Goal: Task Accomplishment & Management: Manage account settings

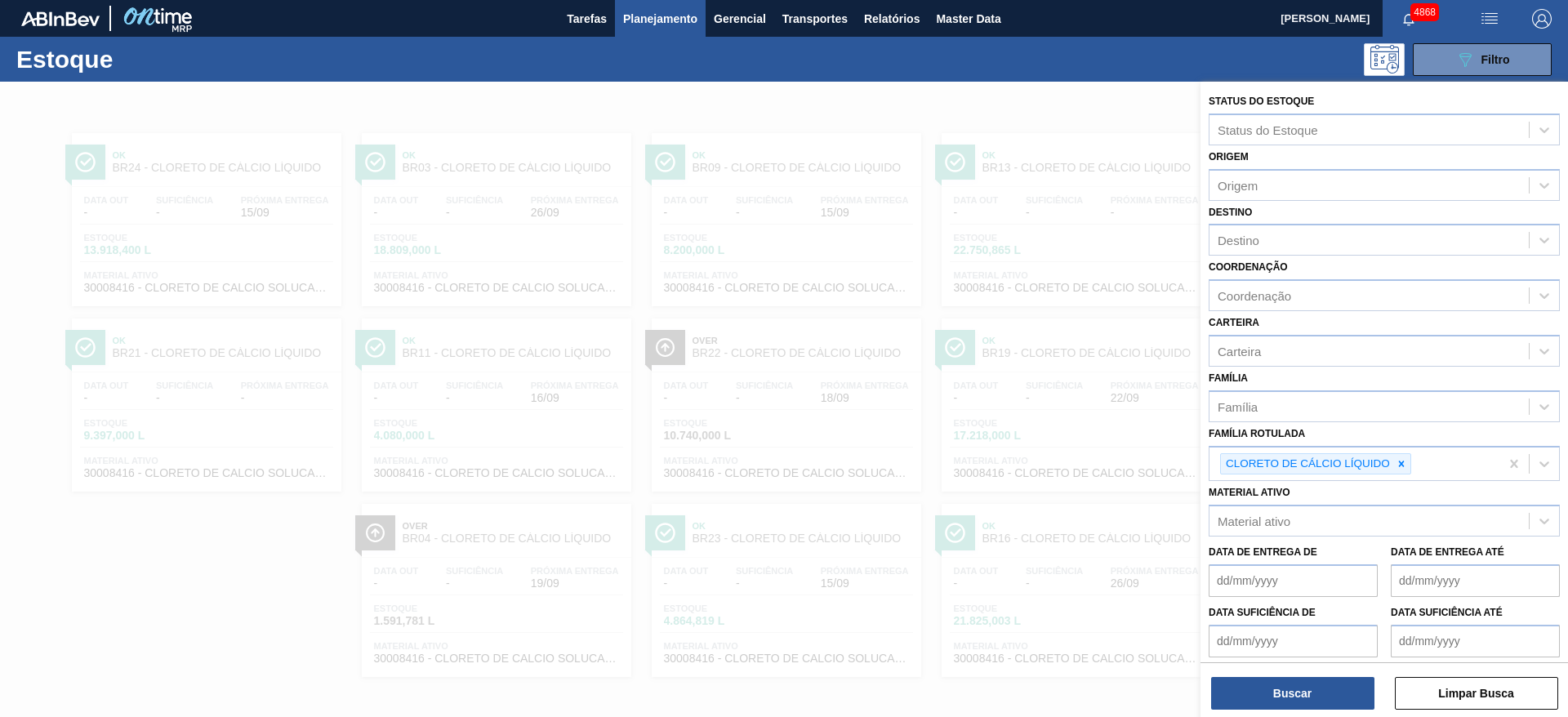
click at [1405, 467] on icon at bounding box center [1401, 464] width 11 height 11
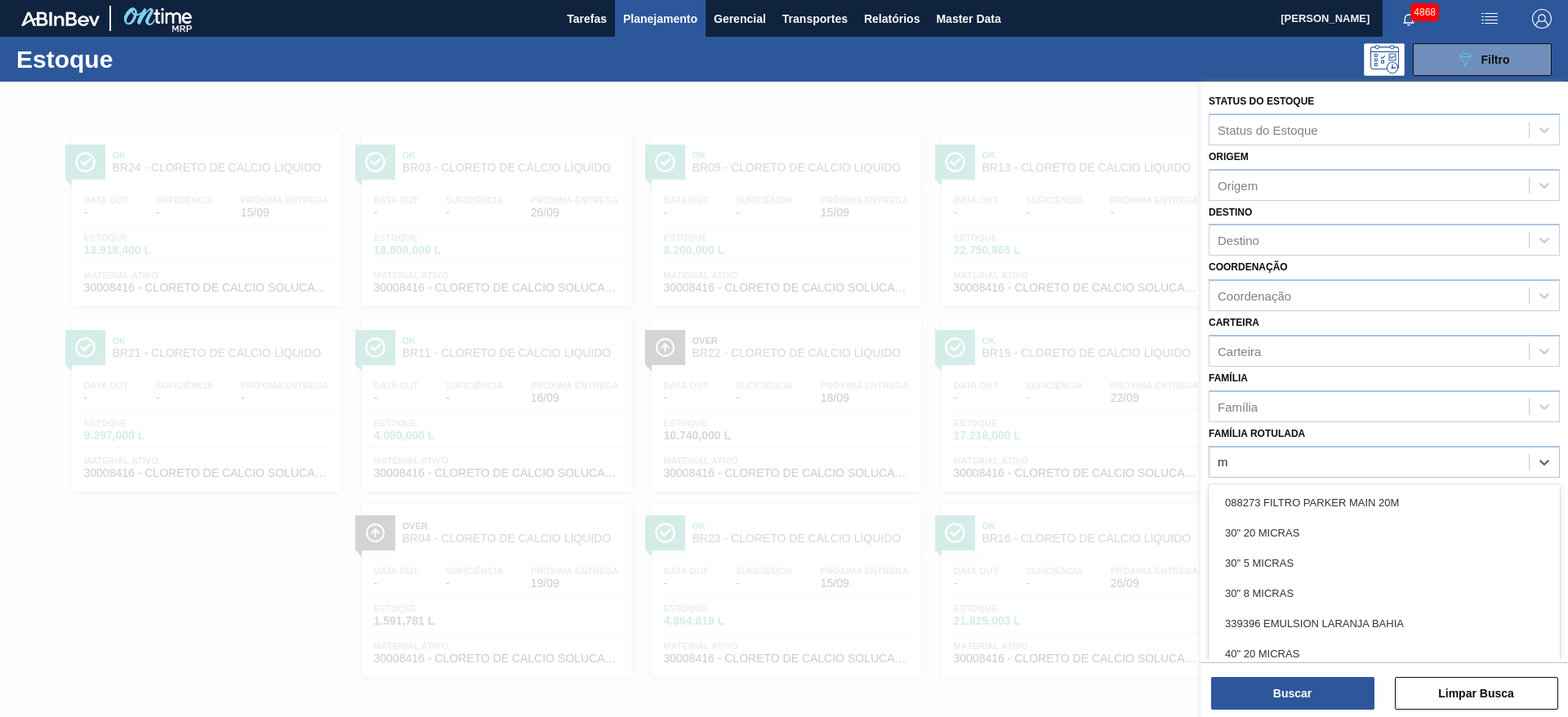
scroll to position [1, 0]
type Rotulada "malto"
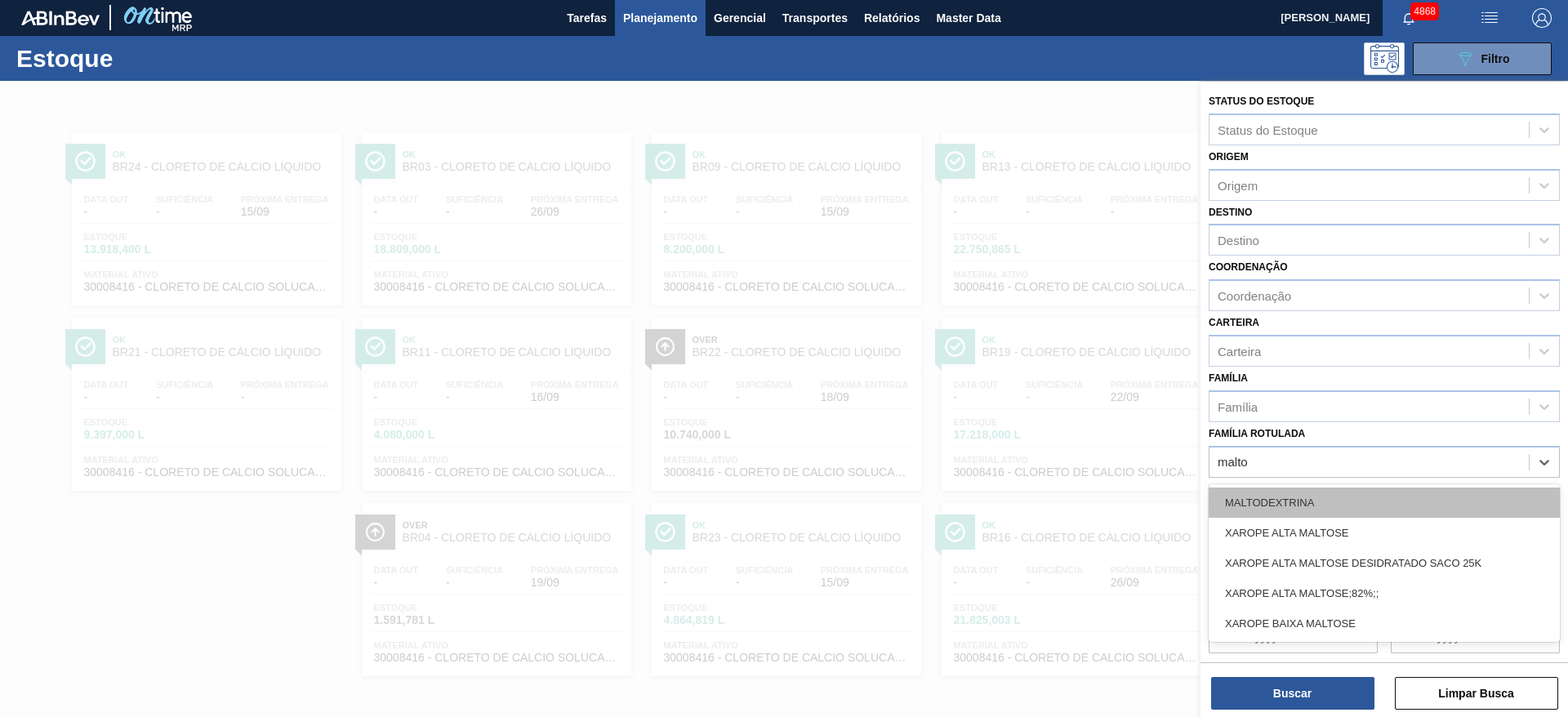
click at [1346, 492] on div "MALTODEXTRINA" at bounding box center [1384, 502] width 351 height 30
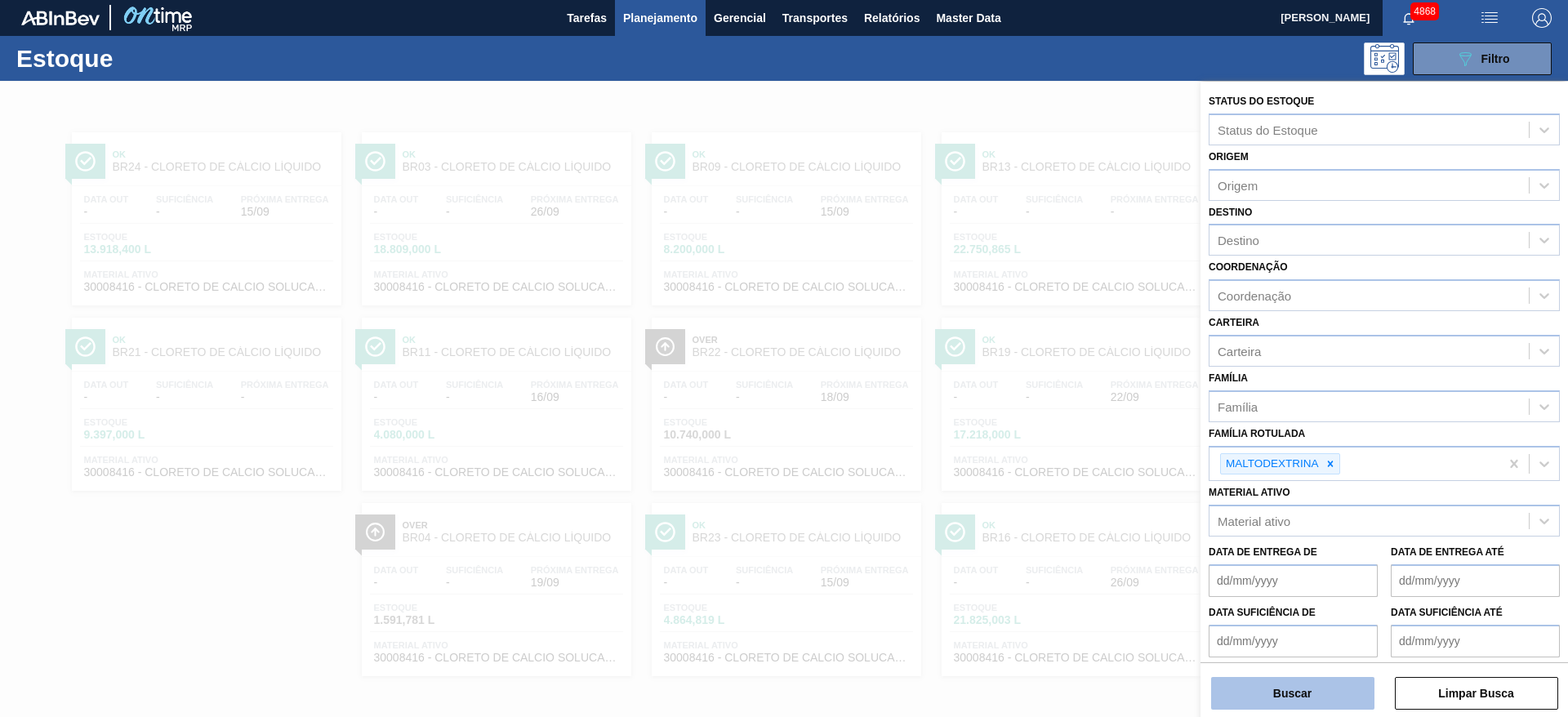
click at [1286, 679] on button "Buscar" at bounding box center [1293, 693] width 163 height 33
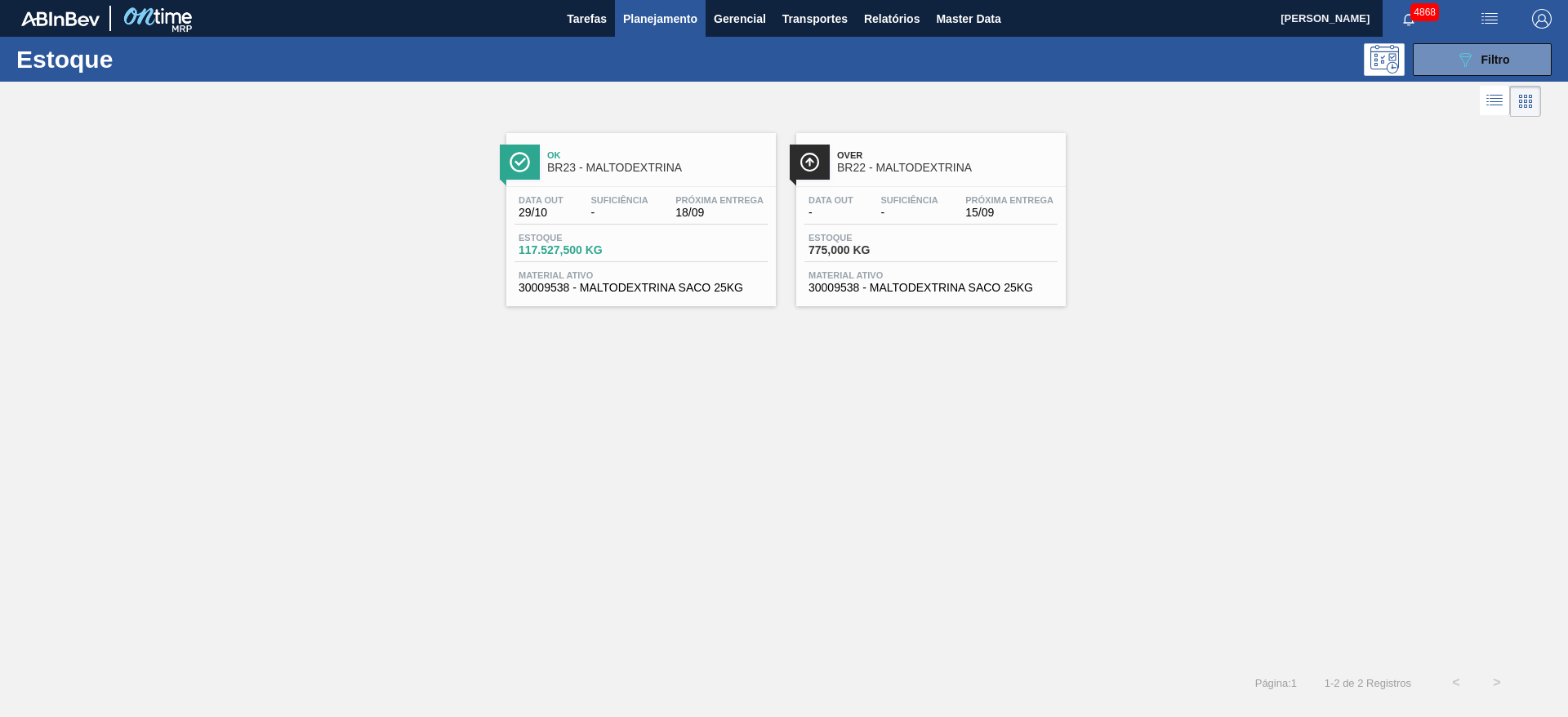
click at [677, 218] on span "18/09" at bounding box center [719, 212] width 88 height 12
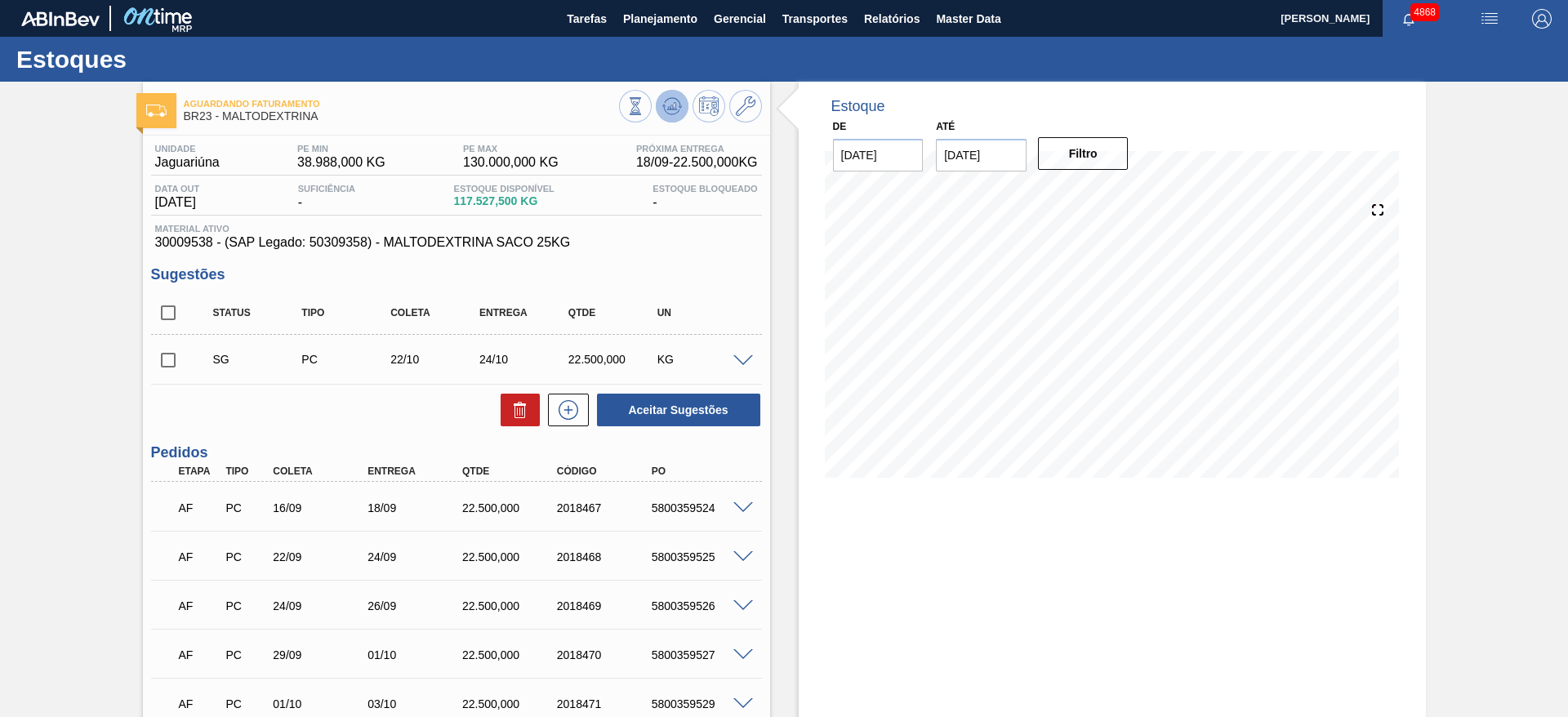
click at [674, 117] on button at bounding box center [671, 105] width 33 height 33
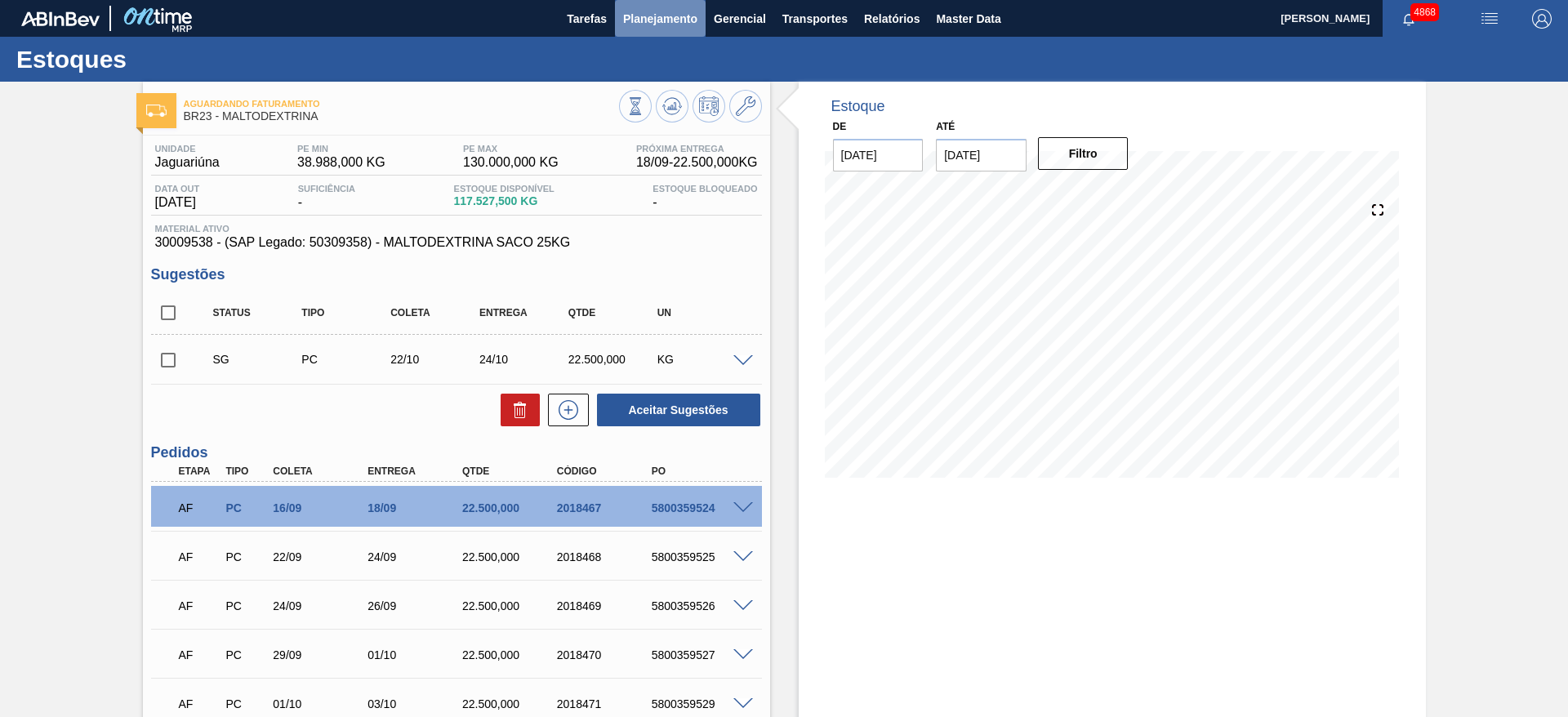
click at [661, 20] on span "Planejamento" at bounding box center [660, 19] width 75 height 20
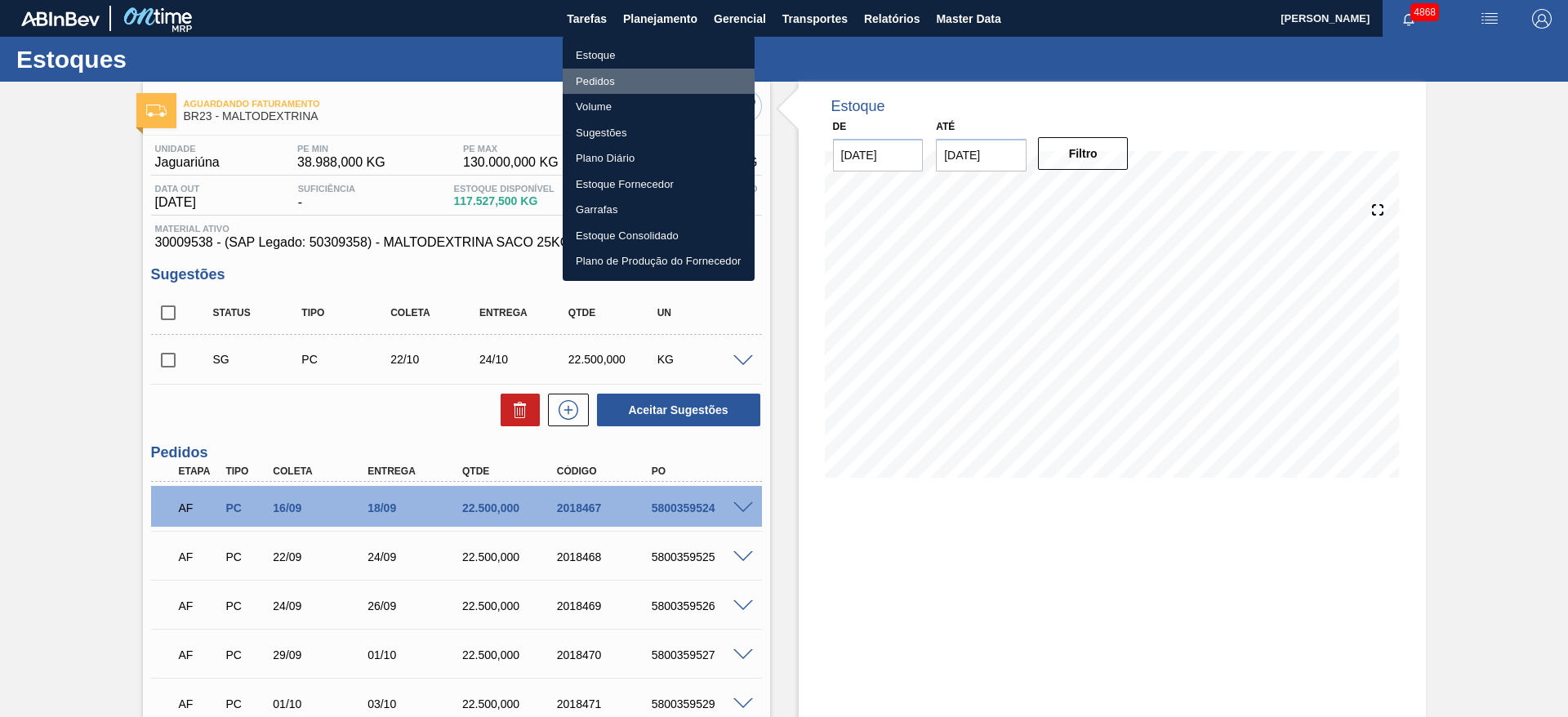
click at [643, 88] on li "Pedidos" at bounding box center [657, 81] width 191 height 26
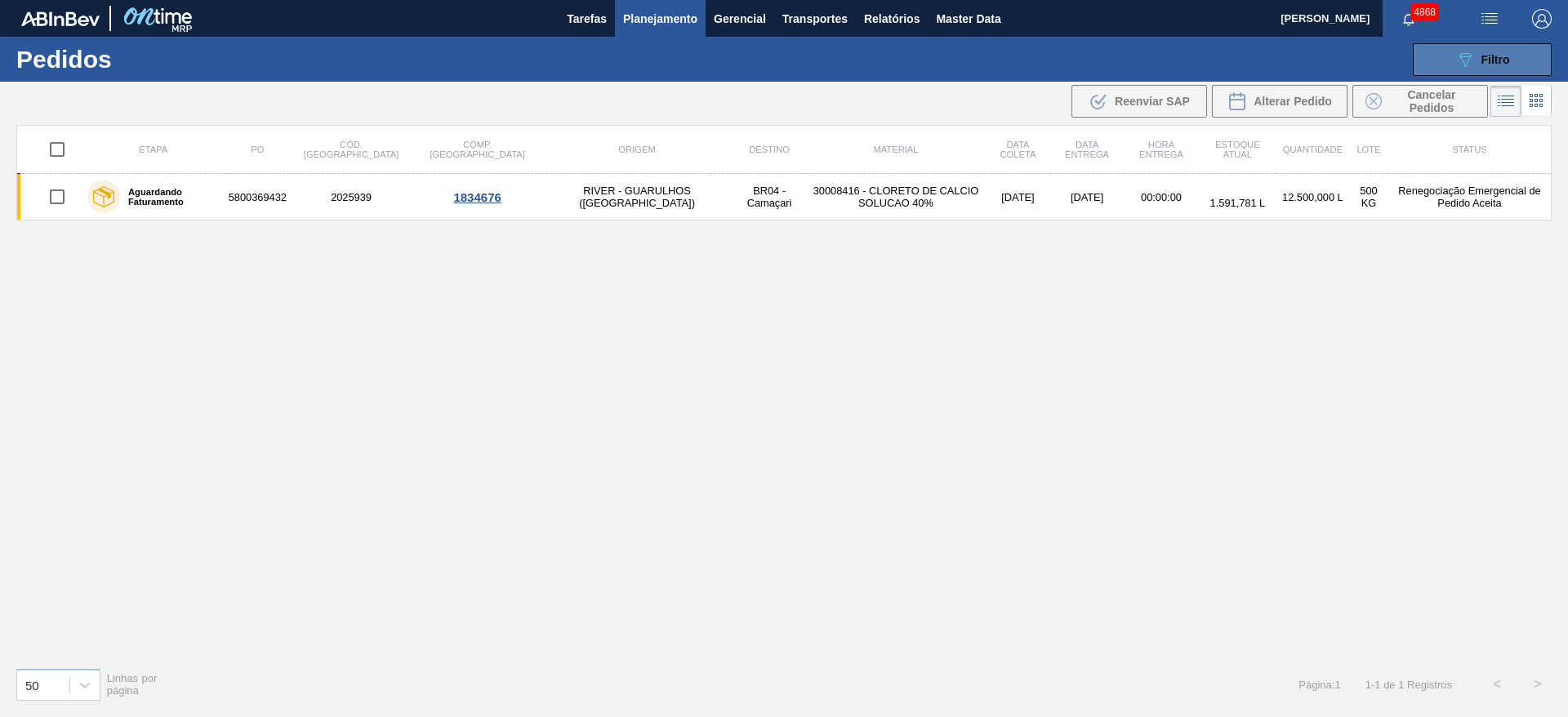
click at [1428, 62] on button "089F7B8B-B2A5-4AFE-B5C0-19BA573D28AC Filtro" at bounding box center [1482, 59] width 139 height 33
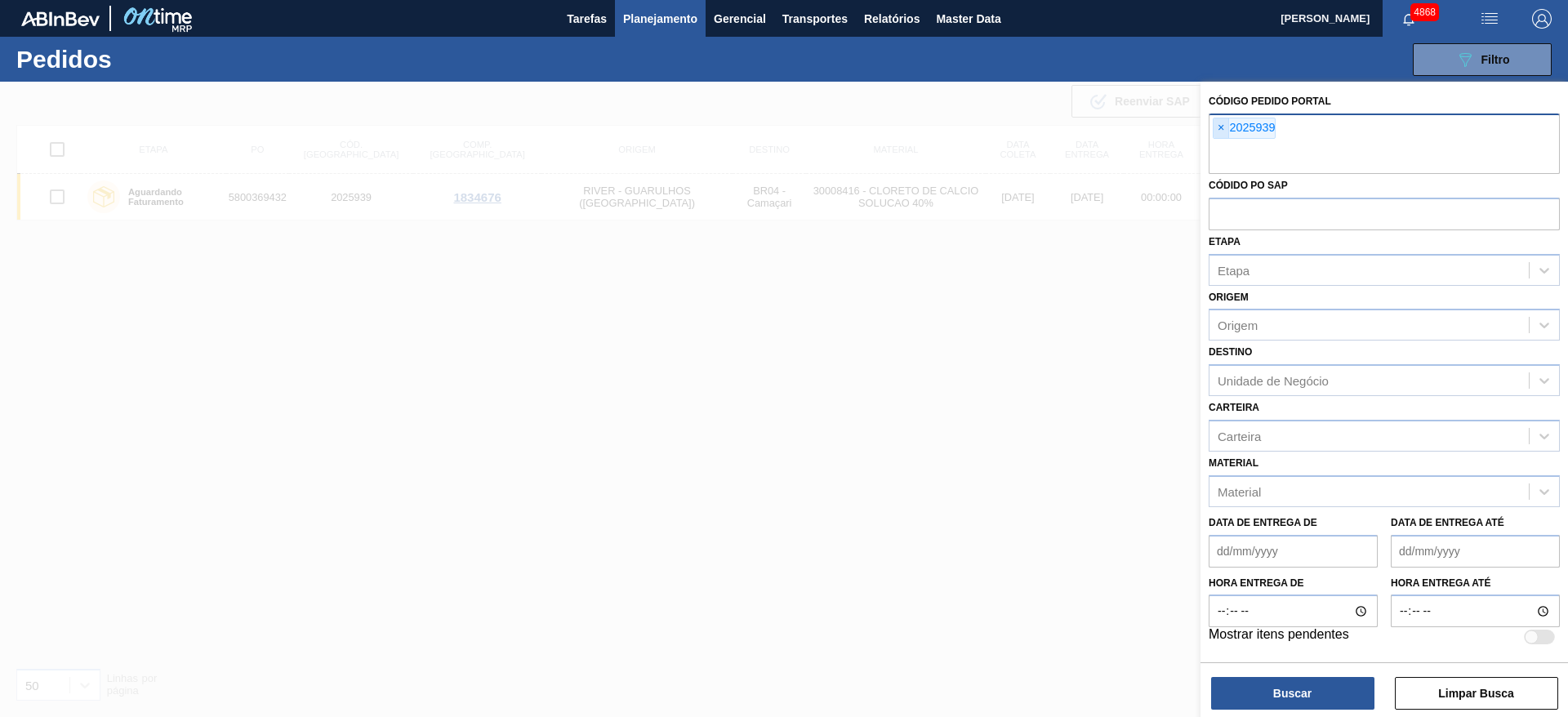
click at [1217, 125] on span "×" at bounding box center [1221, 128] width 16 height 20
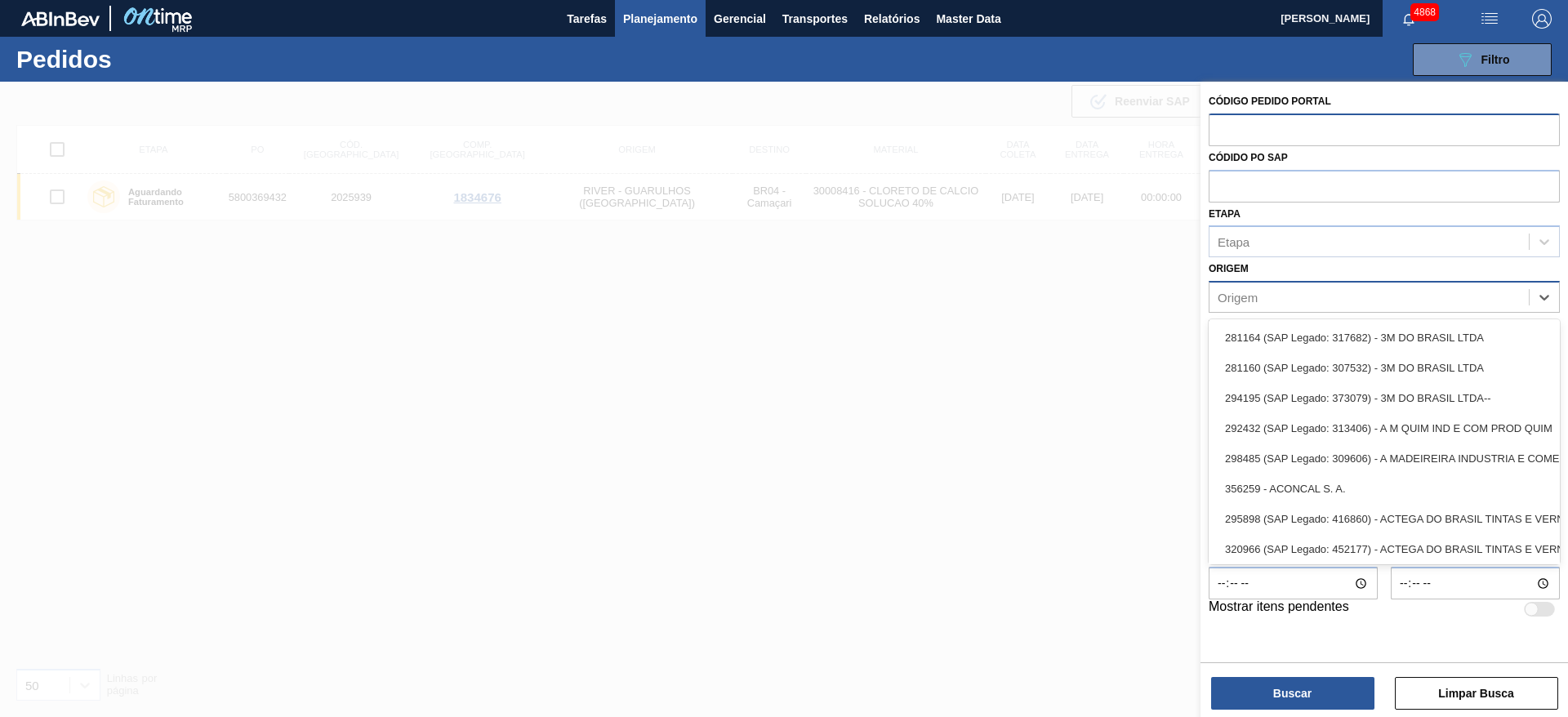
click at [1272, 301] on div "Origem" at bounding box center [1369, 297] width 319 height 23
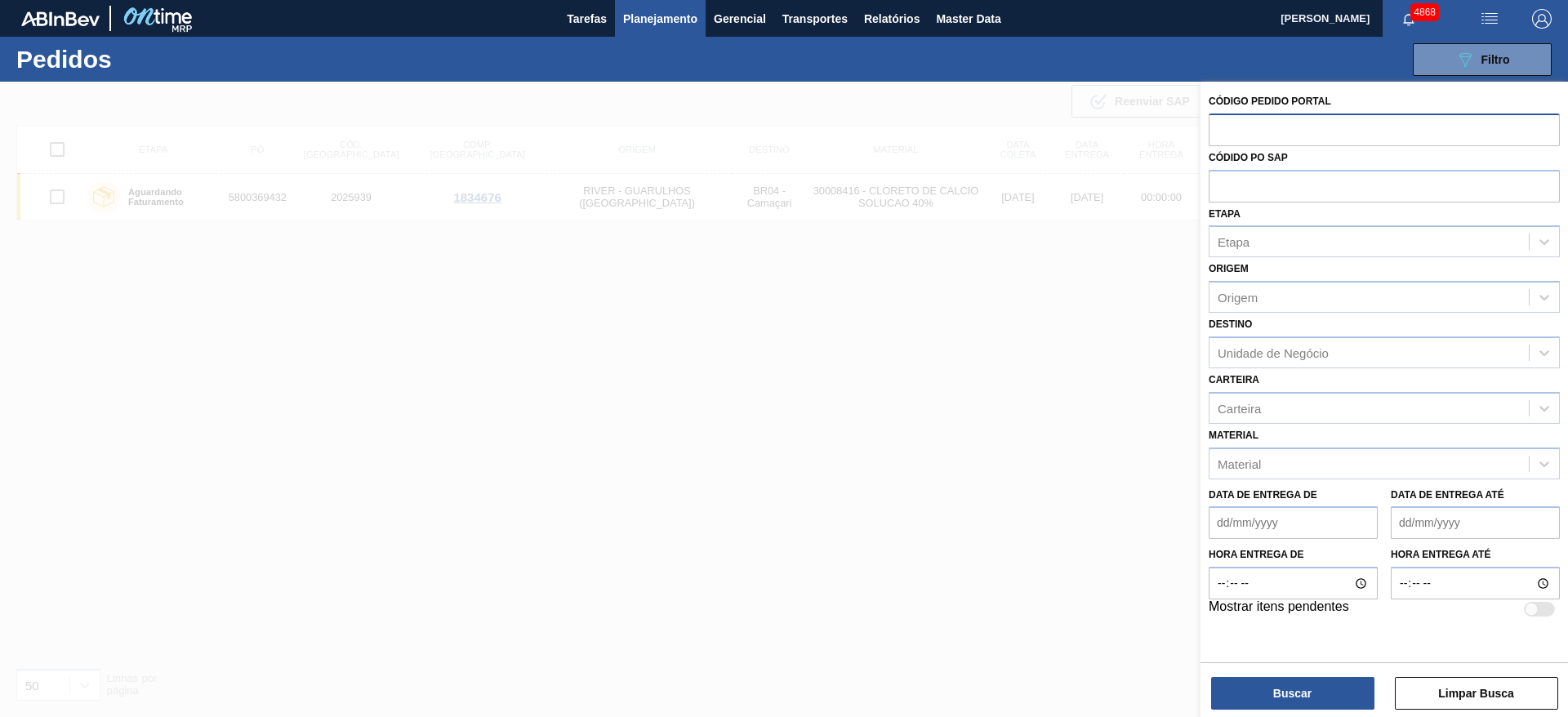
click at [1154, 283] on div at bounding box center [784, 440] width 1568 height 717
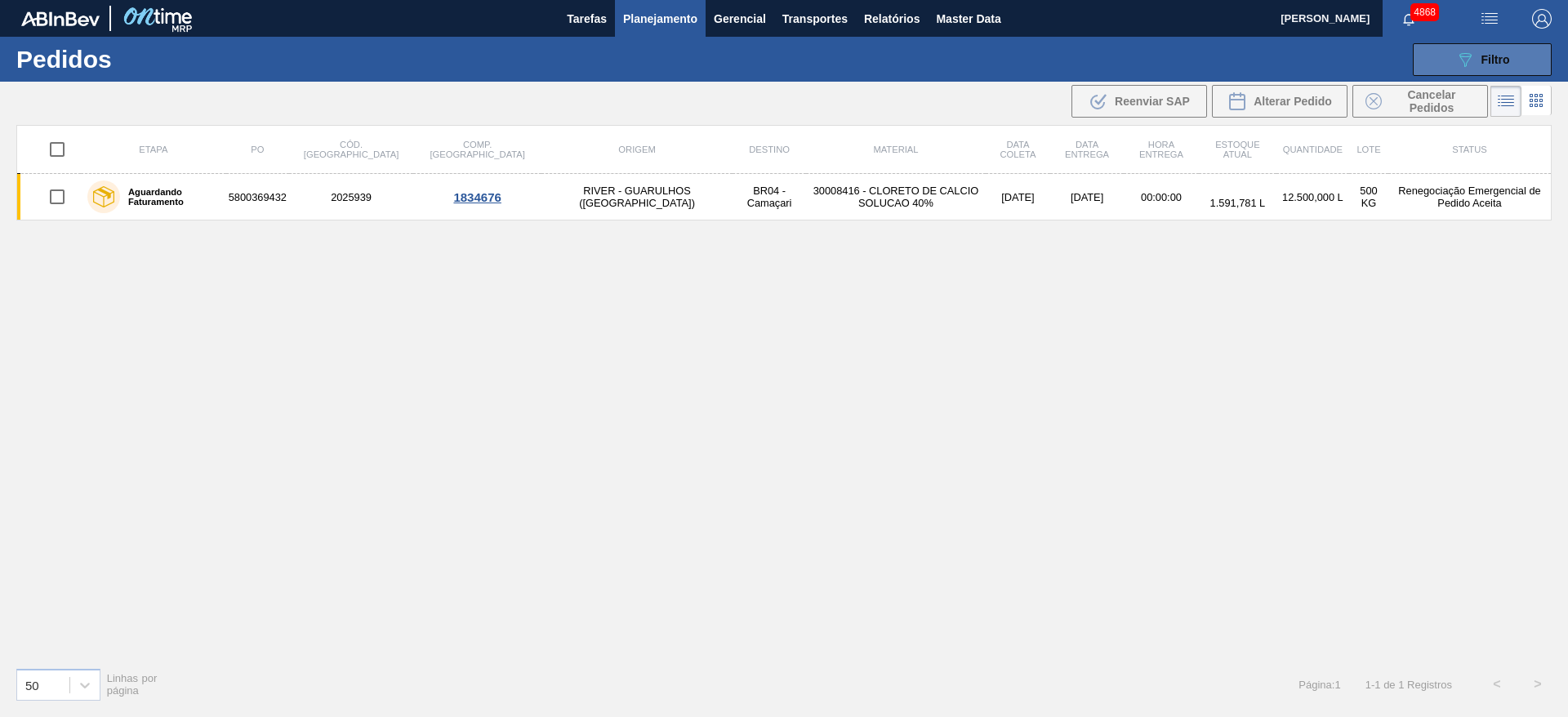
click at [1484, 75] on button "089F7B8B-B2A5-4AFE-B5C0-19BA573D28AC Filtro" at bounding box center [1482, 59] width 139 height 33
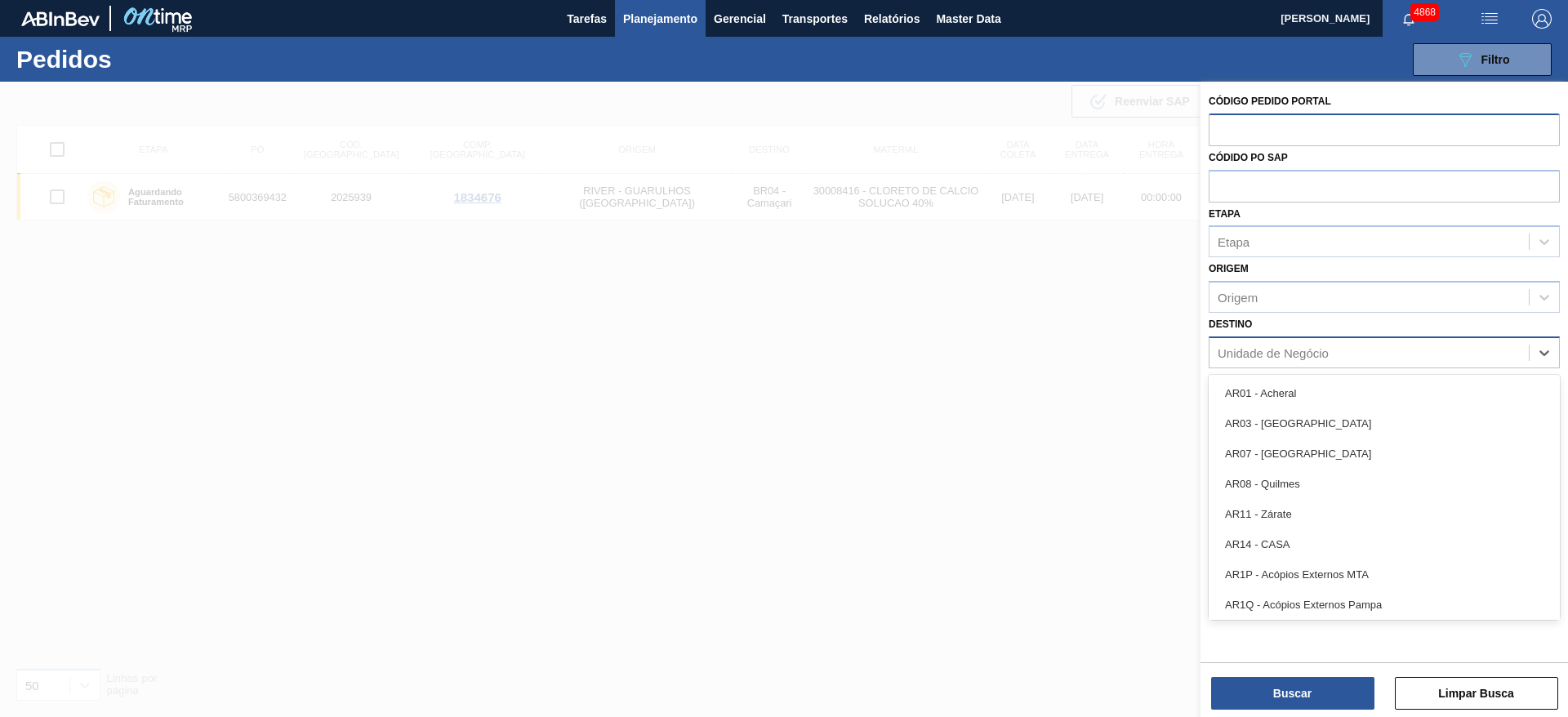
click at [1329, 341] on div "Unidade de Negócio" at bounding box center [1369, 352] width 319 height 23
paste input "5800341901"
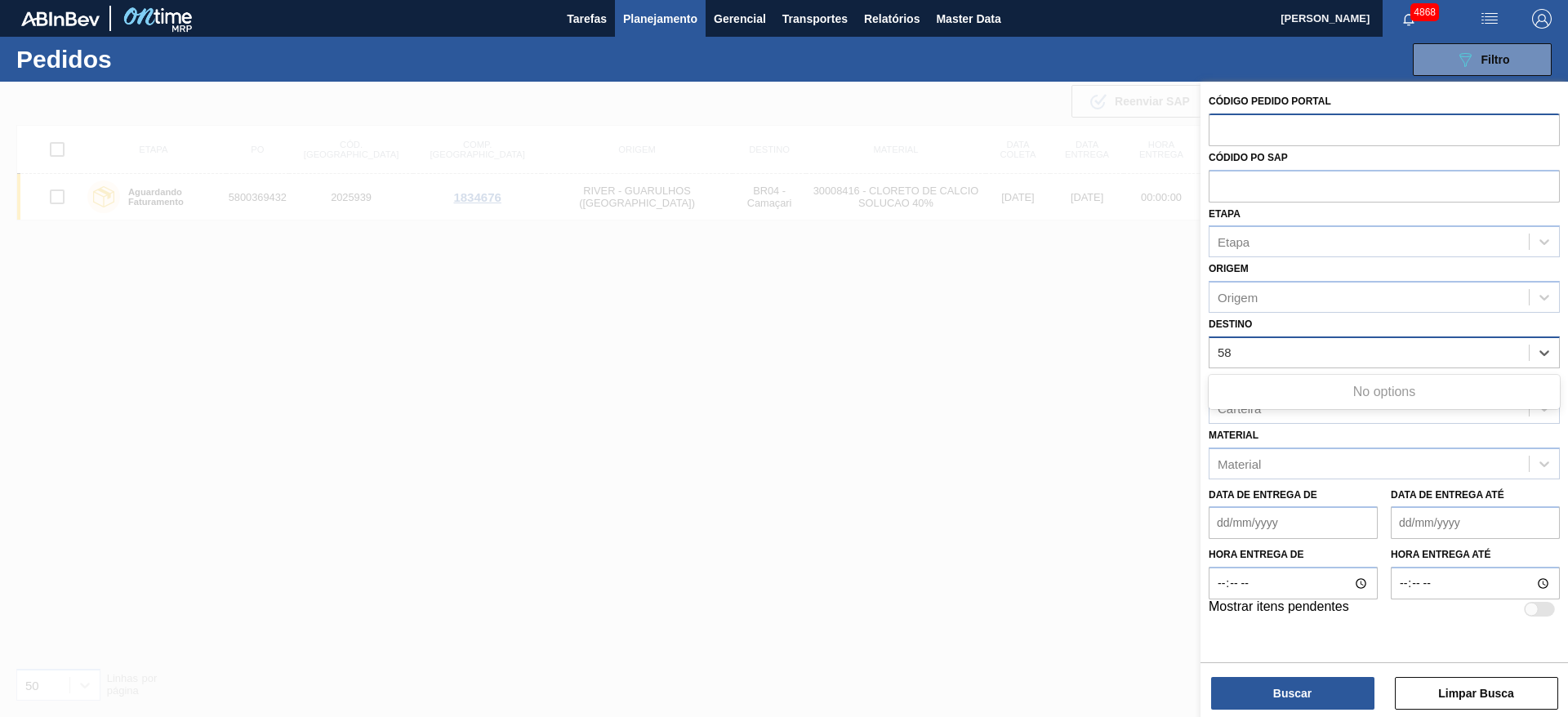
type input "5"
click at [1345, 167] on div "Códido PO SAP" at bounding box center [1384, 175] width 351 height 56
click at [1344, 183] on input "text" at bounding box center [1384, 185] width 351 height 31
paste input "text"
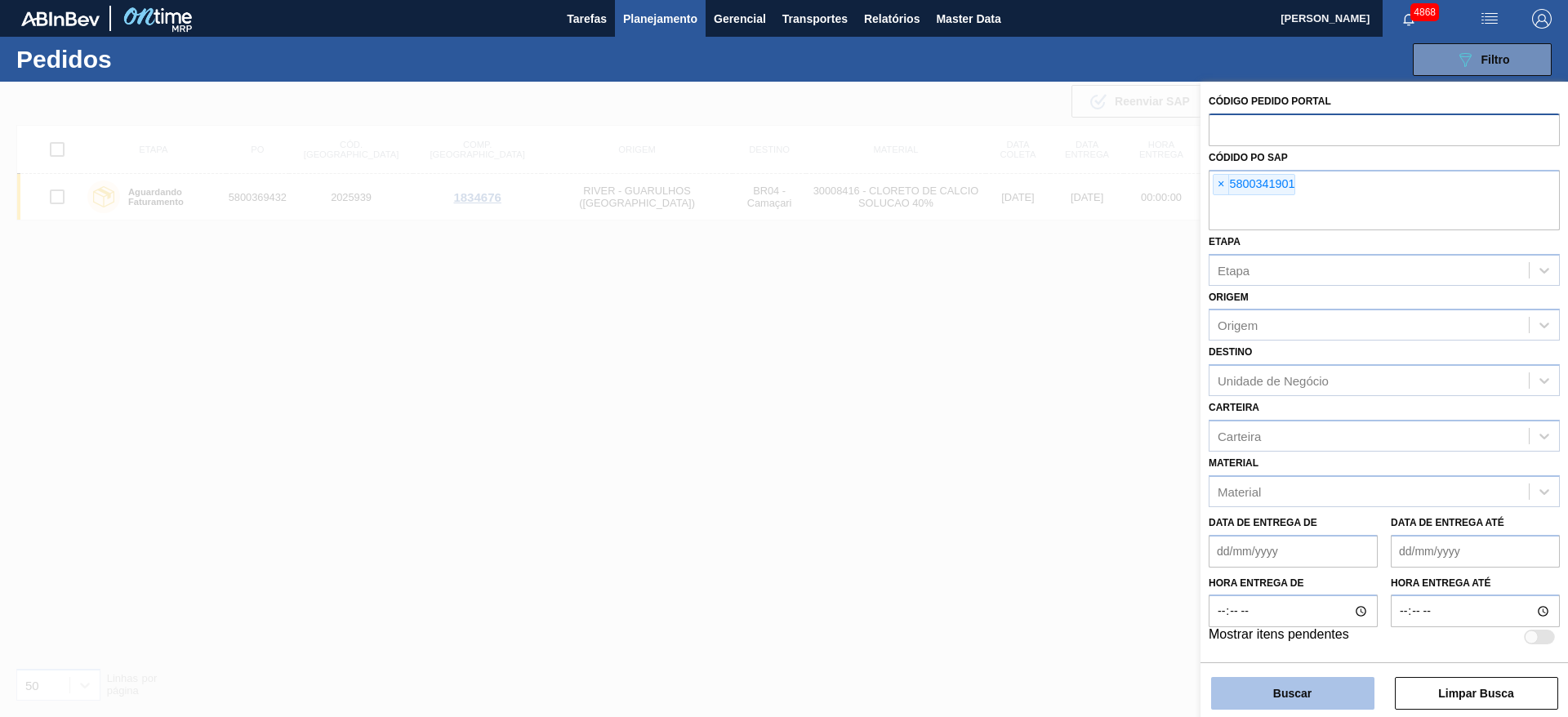
click at [1251, 684] on button "Buscar" at bounding box center [1293, 693] width 163 height 33
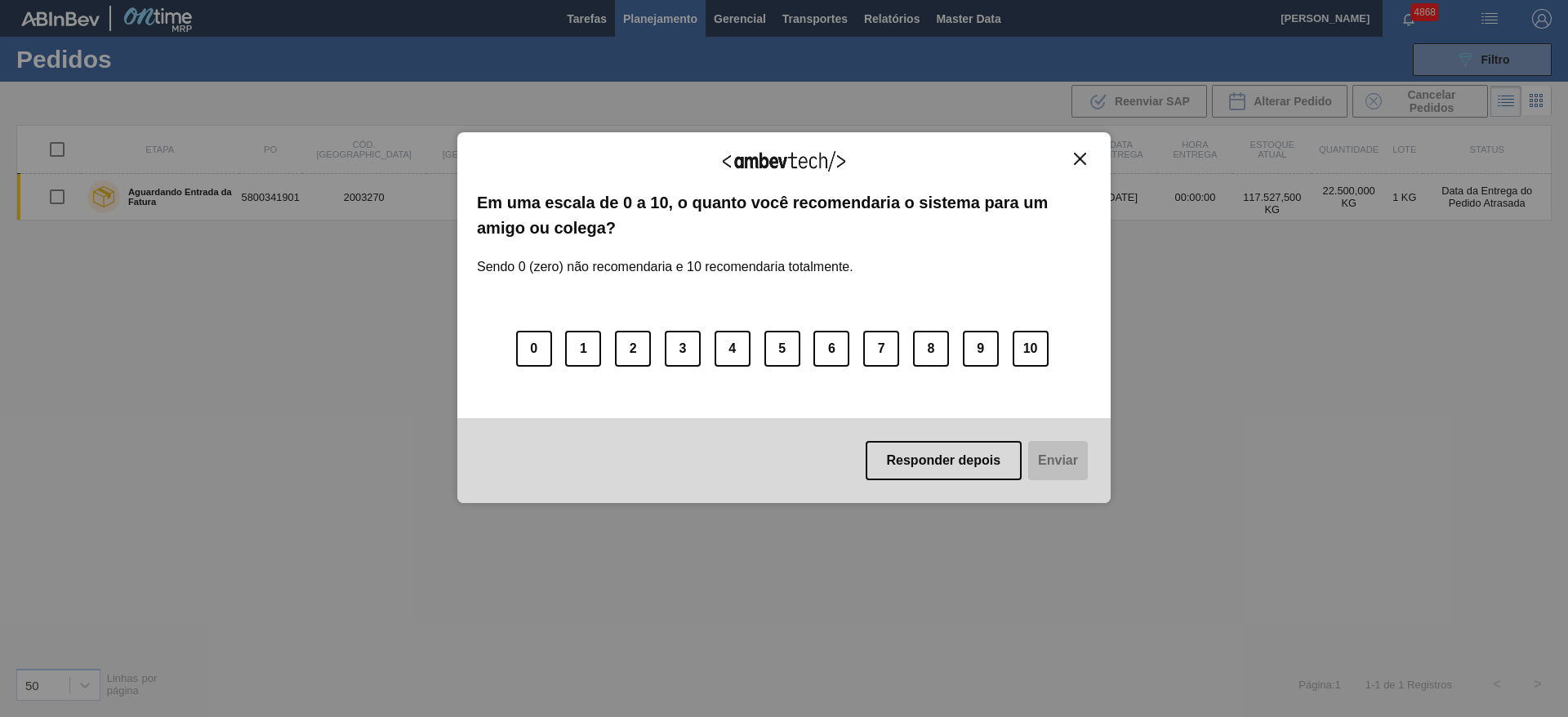
click at [1076, 155] on img "Close" at bounding box center [1080, 159] width 12 height 12
drag, startPoint x: 1532, startPoint y: 60, endPoint x: 916, endPoint y: 224, distance: 637.5
click at [1531, 60] on div "Agradecemos seu feedback! Em uma escala de 0 a 10, o quanto você recomendaria o…" at bounding box center [784, 358] width 1568 height 717
click at [1075, 158] on img "Close" at bounding box center [1080, 159] width 12 height 12
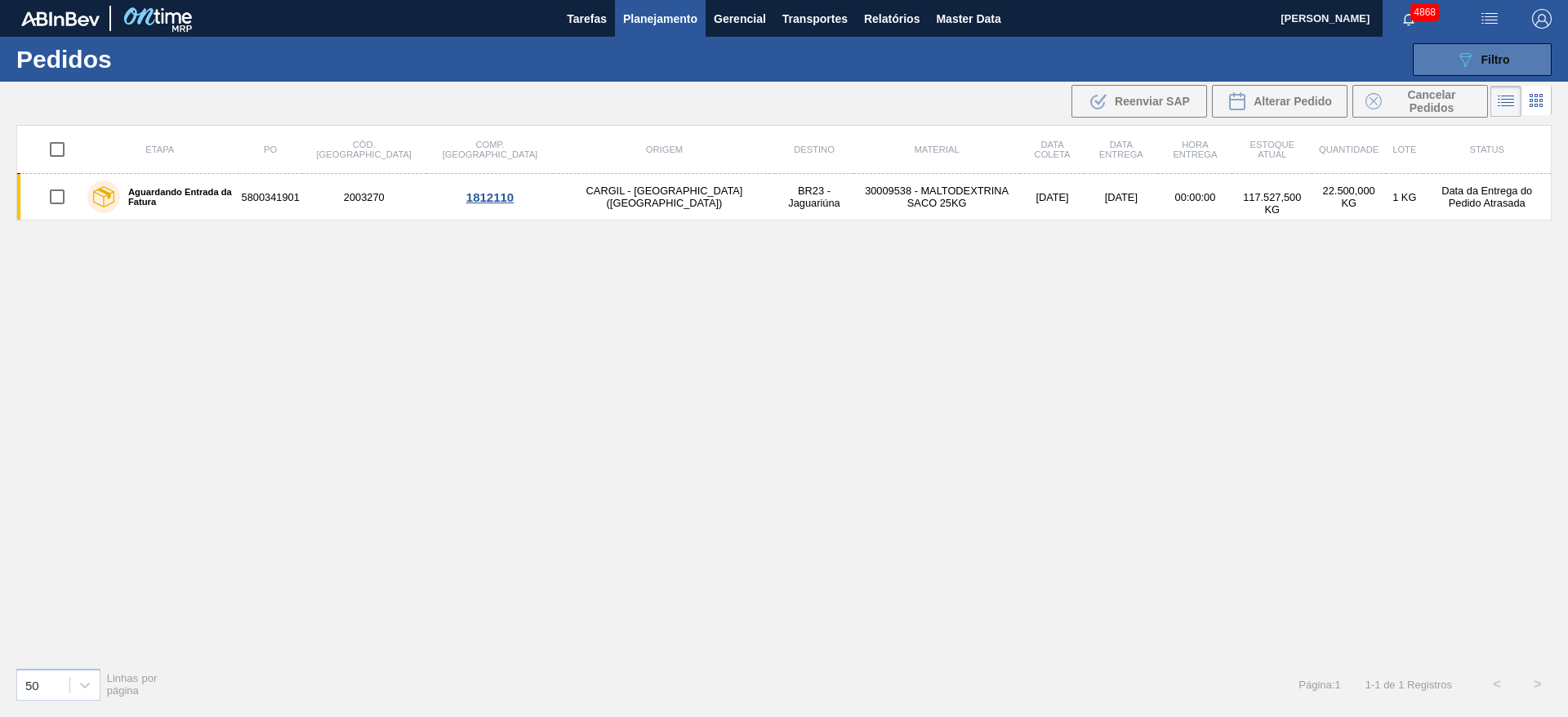
click at [1455, 48] on button "089F7B8B-B2A5-4AFE-B5C0-19BA573D28AC Filtro" at bounding box center [1482, 59] width 139 height 33
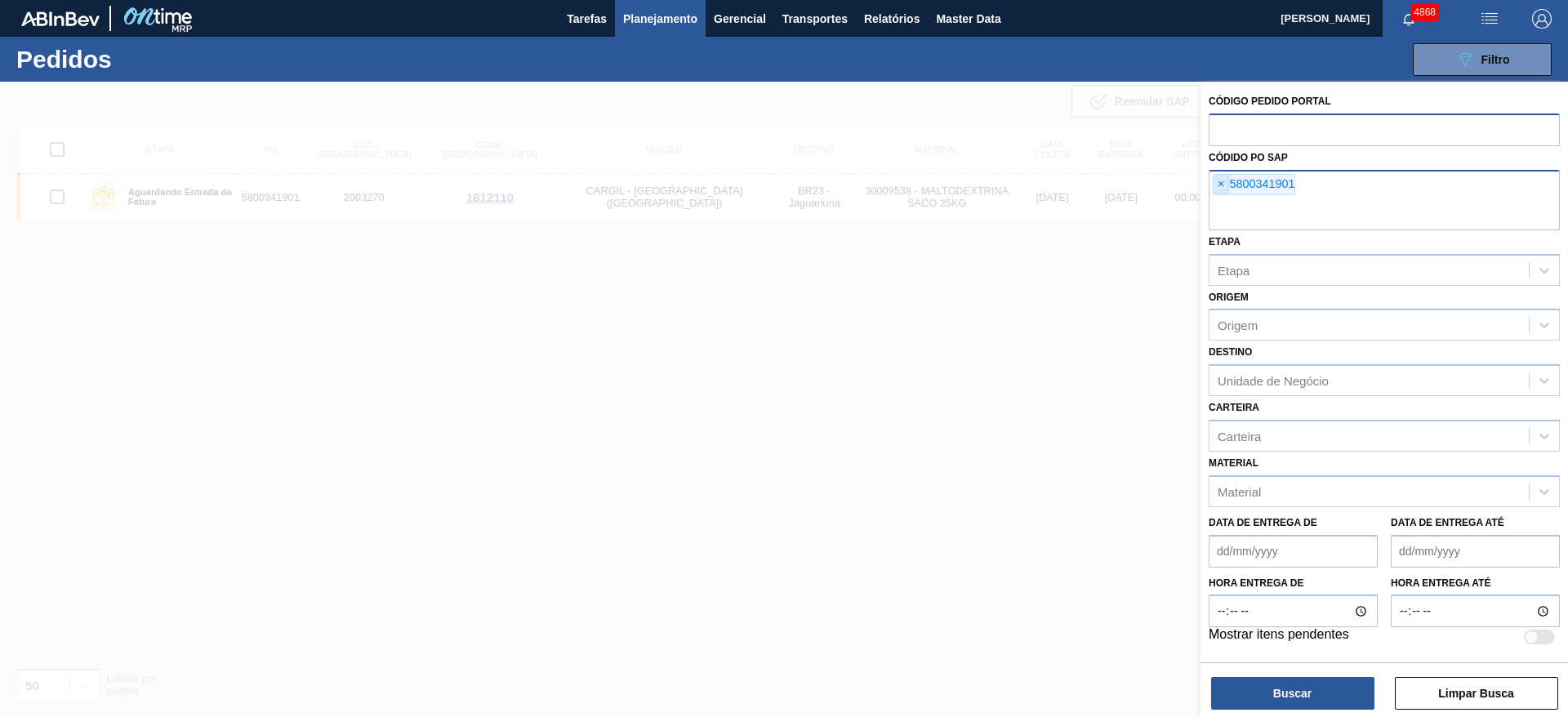
click at [1218, 189] on span "×" at bounding box center [1221, 184] width 16 height 20
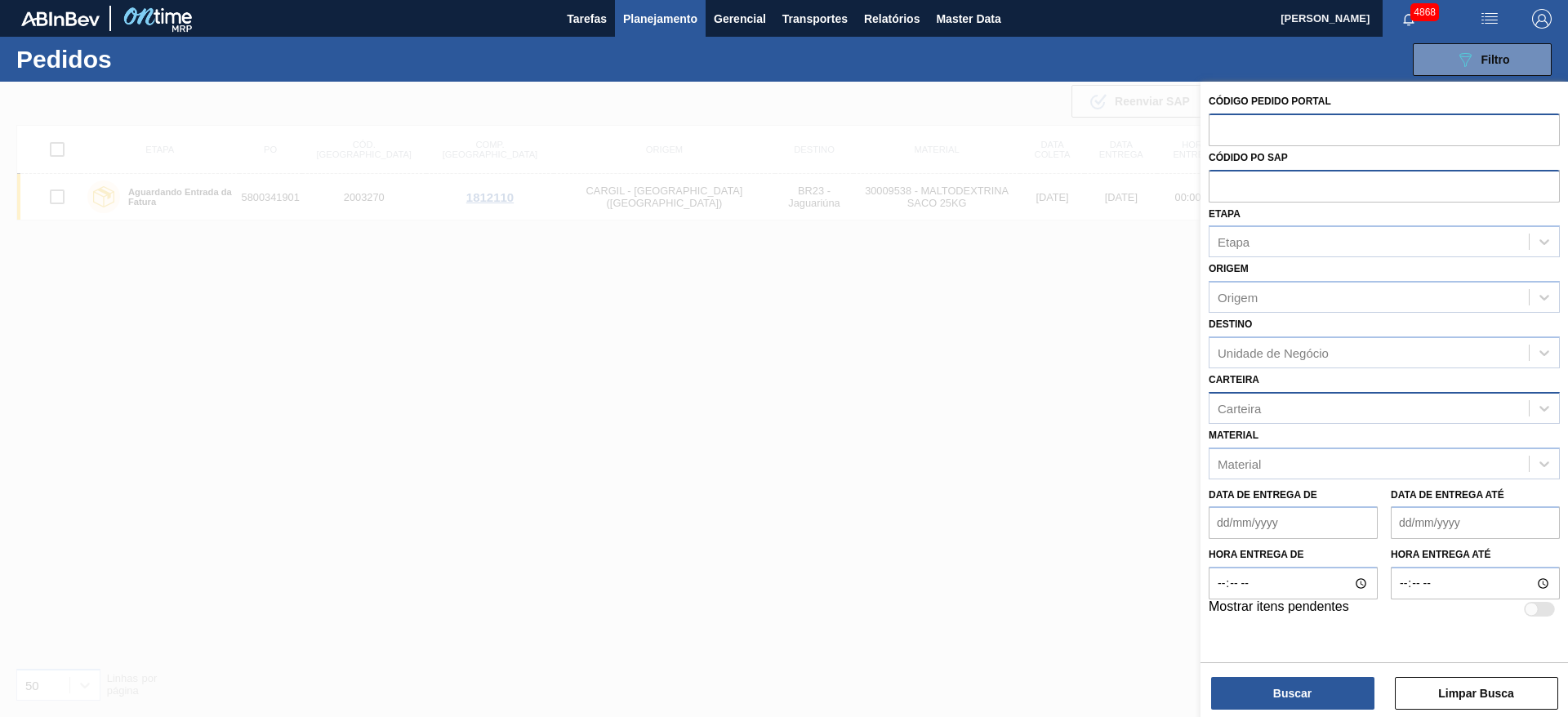
click at [1305, 401] on div "Carteira" at bounding box center [1369, 407] width 319 height 23
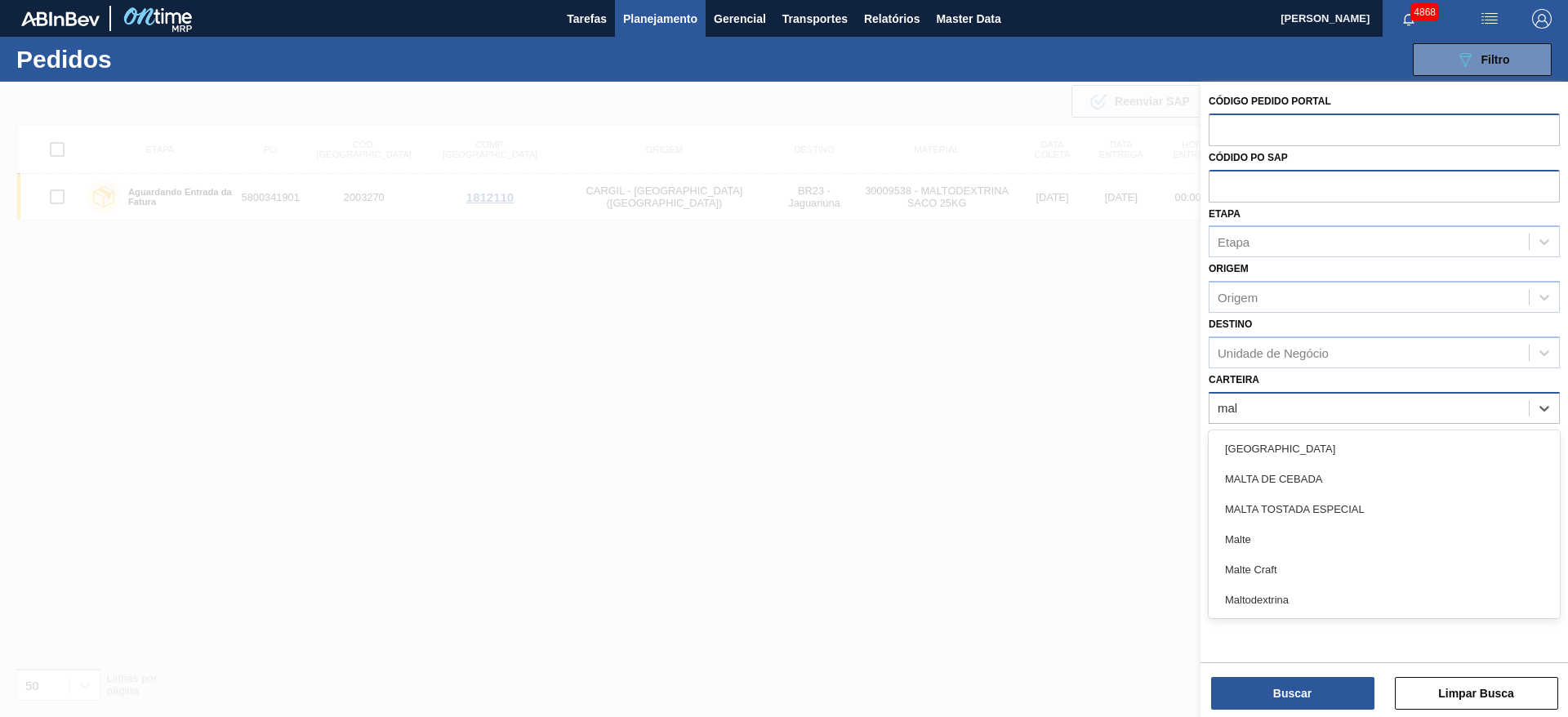
type input "malt"
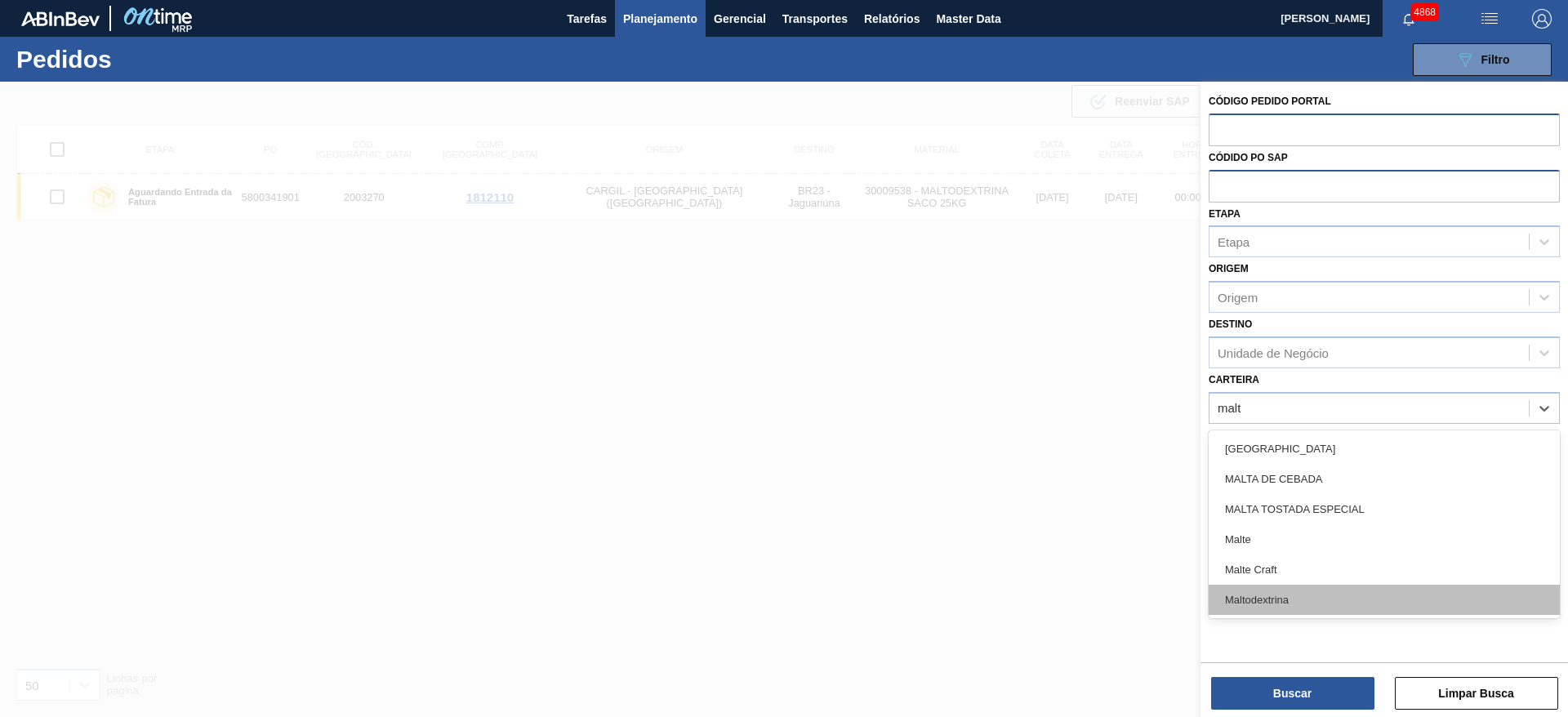
click at [1306, 594] on div "Maltodextrina" at bounding box center [1384, 599] width 351 height 30
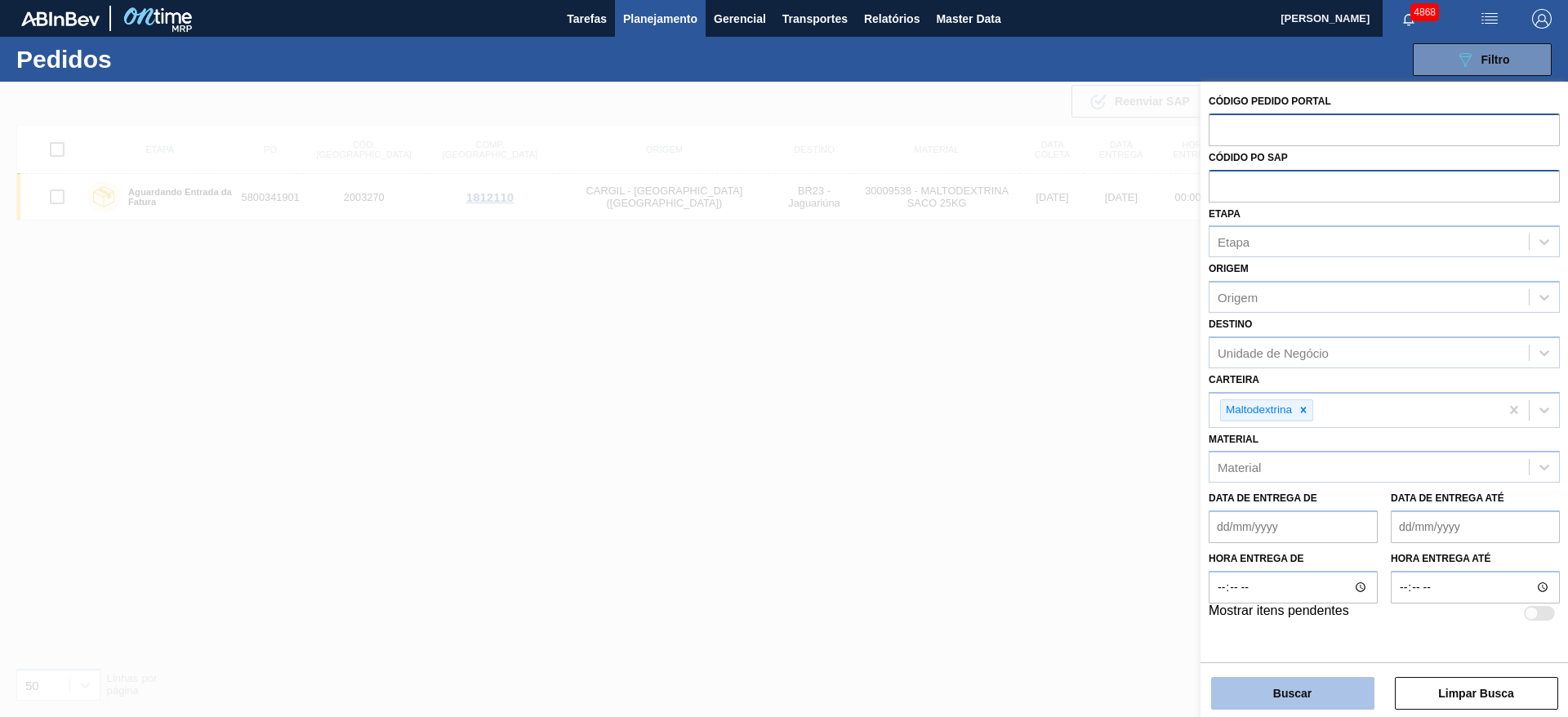
click at [1308, 690] on button "Buscar" at bounding box center [1293, 693] width 163 height 33
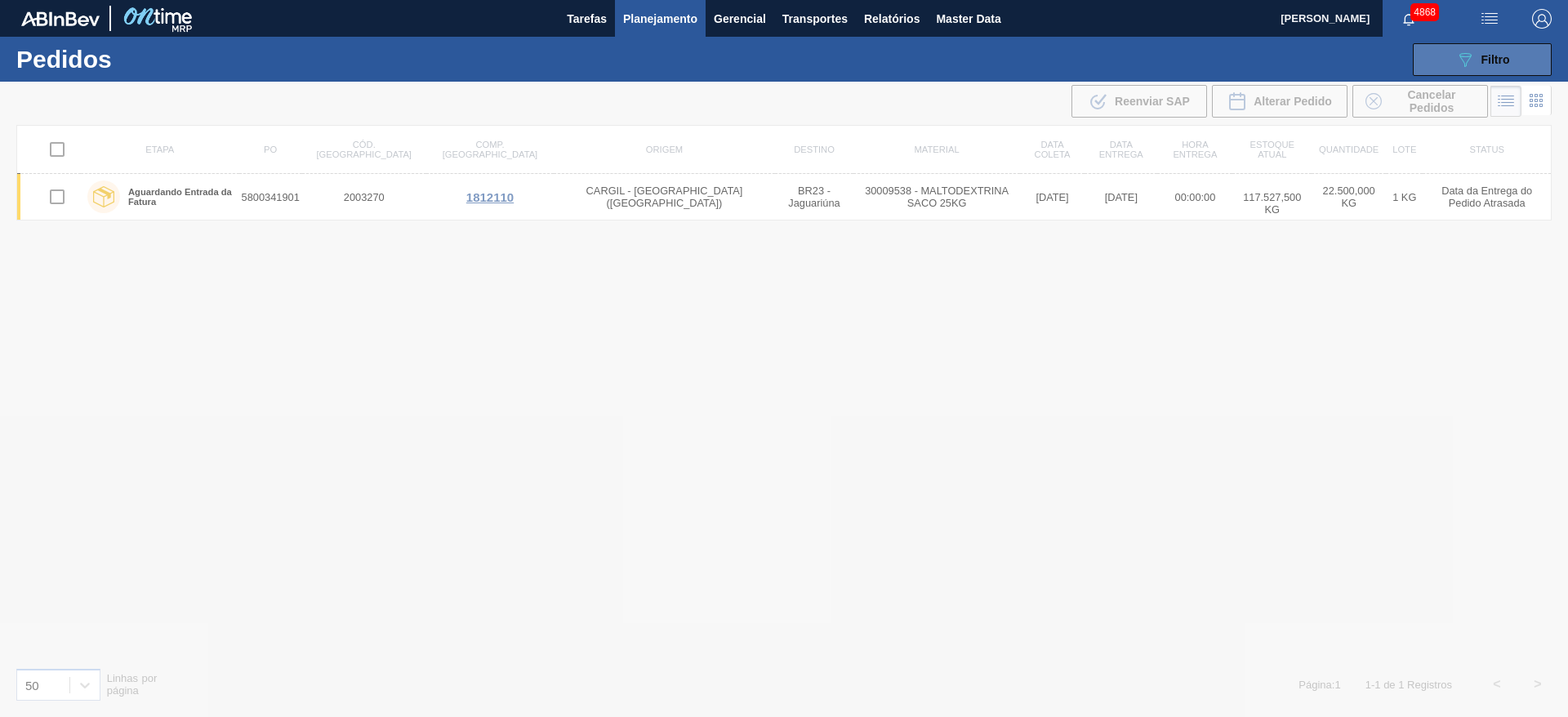
click at [1463, 56] on icon "089F7B8B-B2A5-4AFE-B5C0-19BA573D28AC" at bounding box center [1464, 59] width 20 height 20
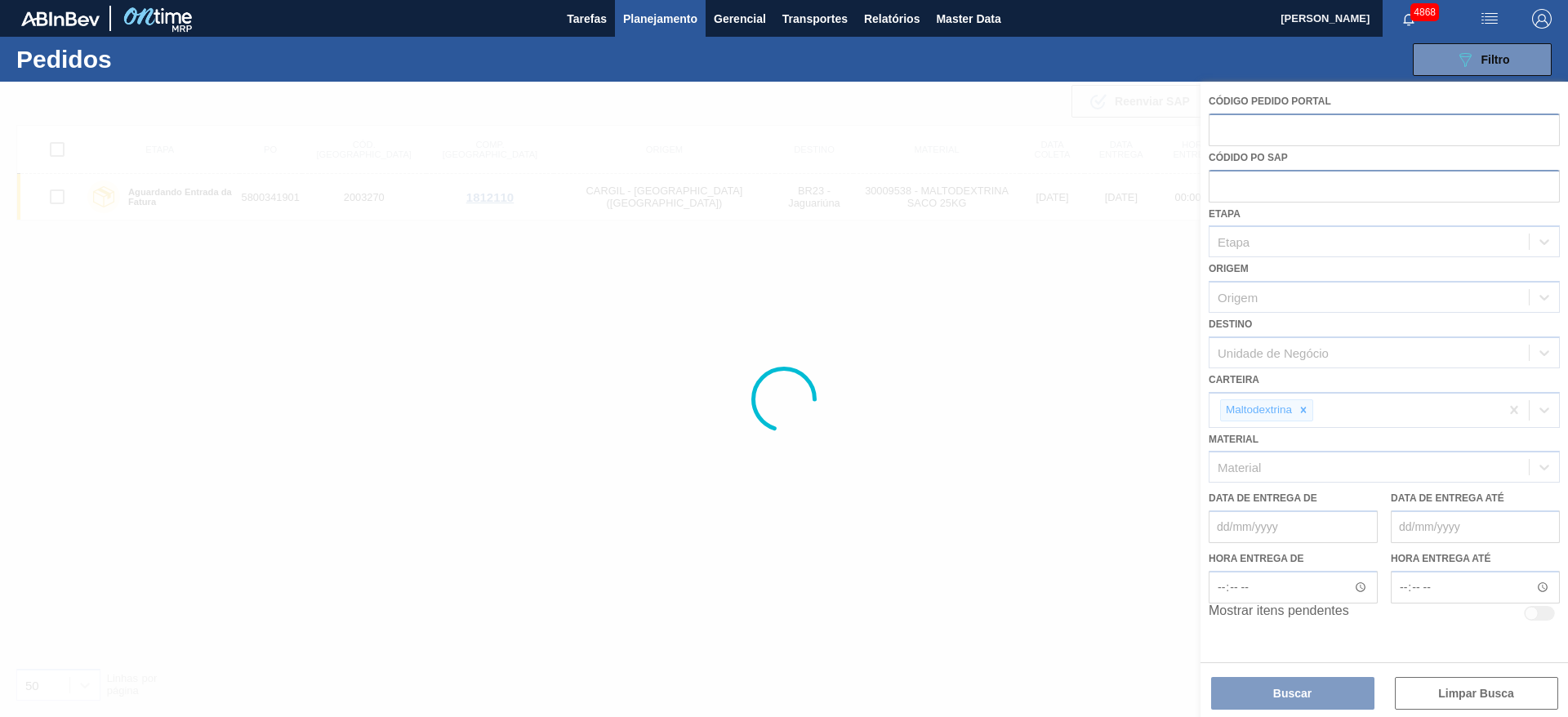
click at [1092, 273] on div at bounding box center [784, 399] width 1568 height 635
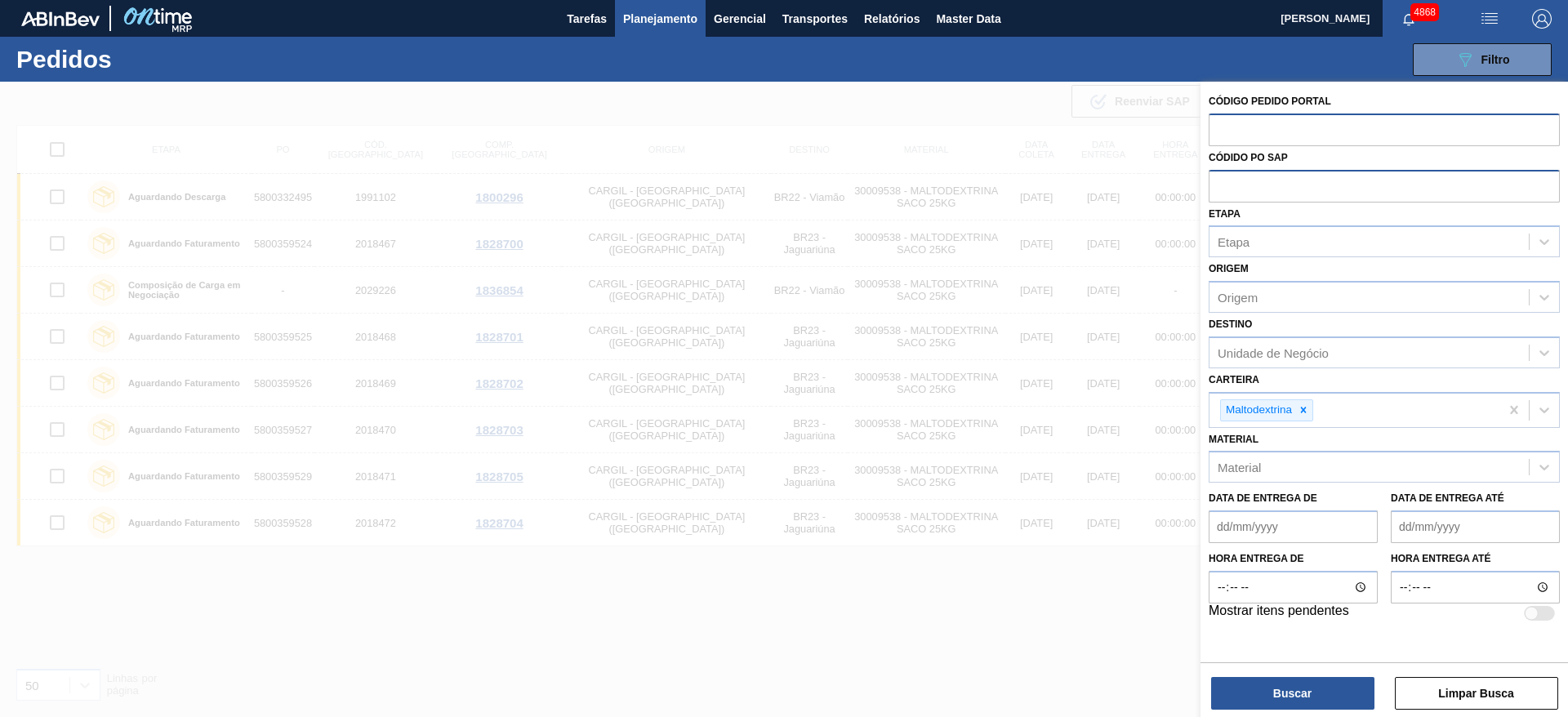
click at [1012, 589] on div at bounding box center [784, 440] width 1568 height 717
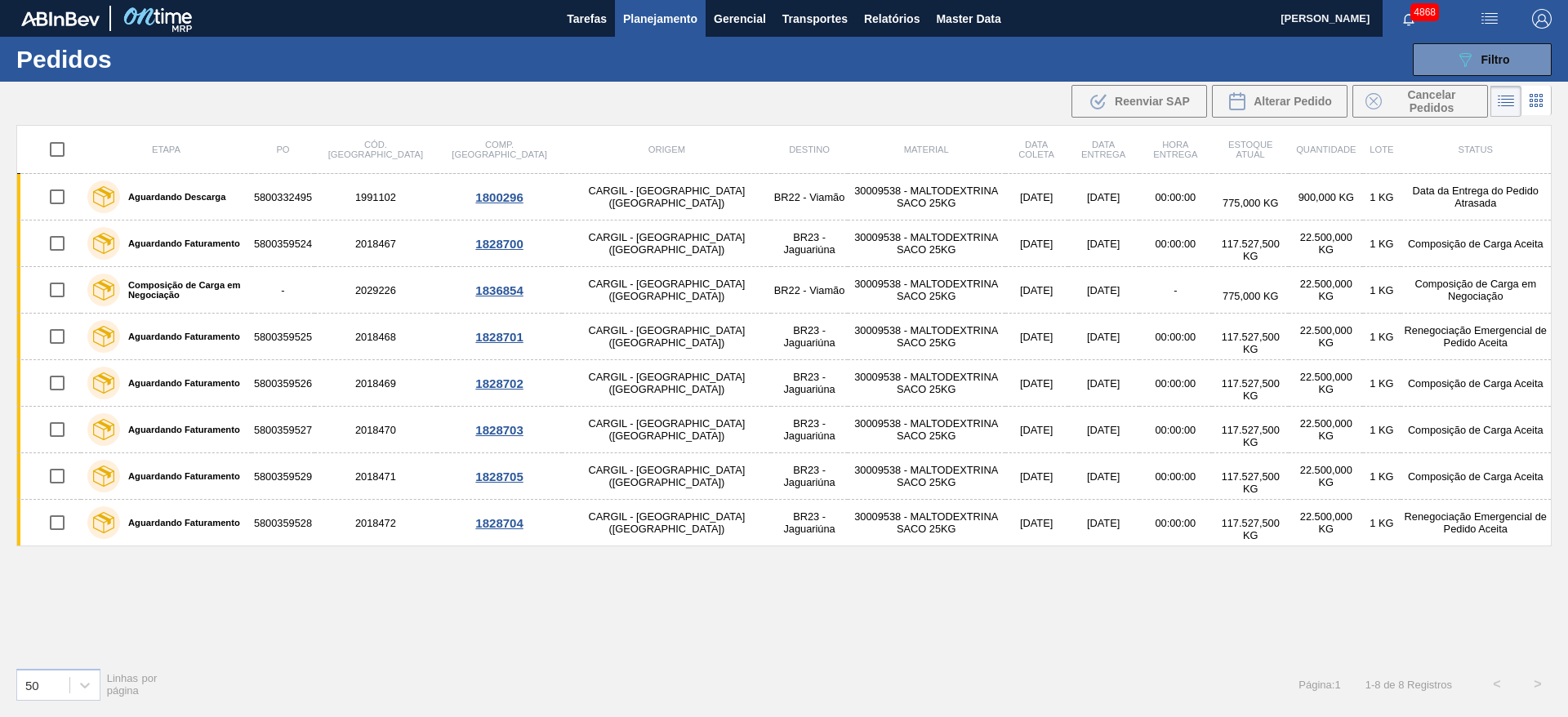
click at [245, 284] on label "Composição de Carga em Negociação" at bounding box center [183, 289] width 125 height 20
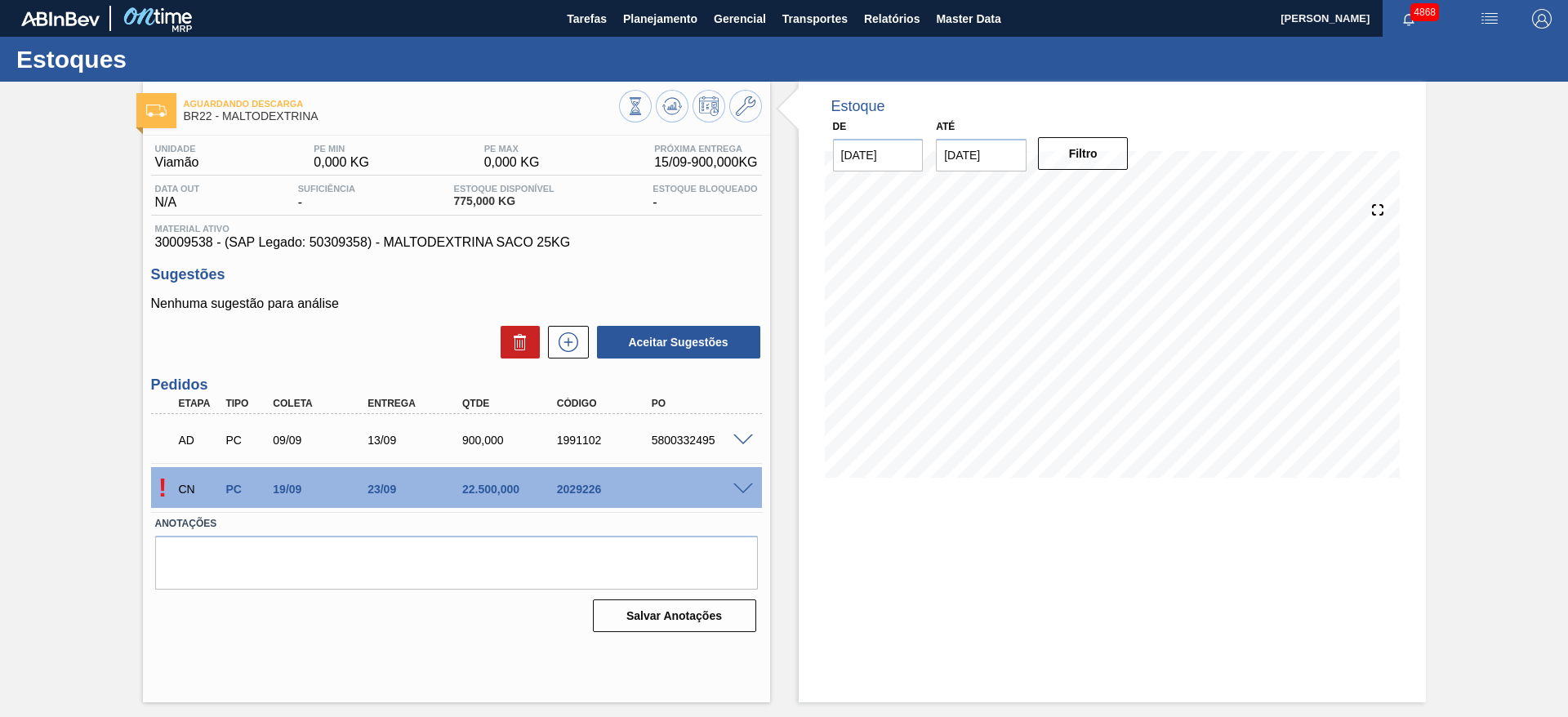
click at [741, 488] on span at bounding box center [742, 489] width 20 height 12
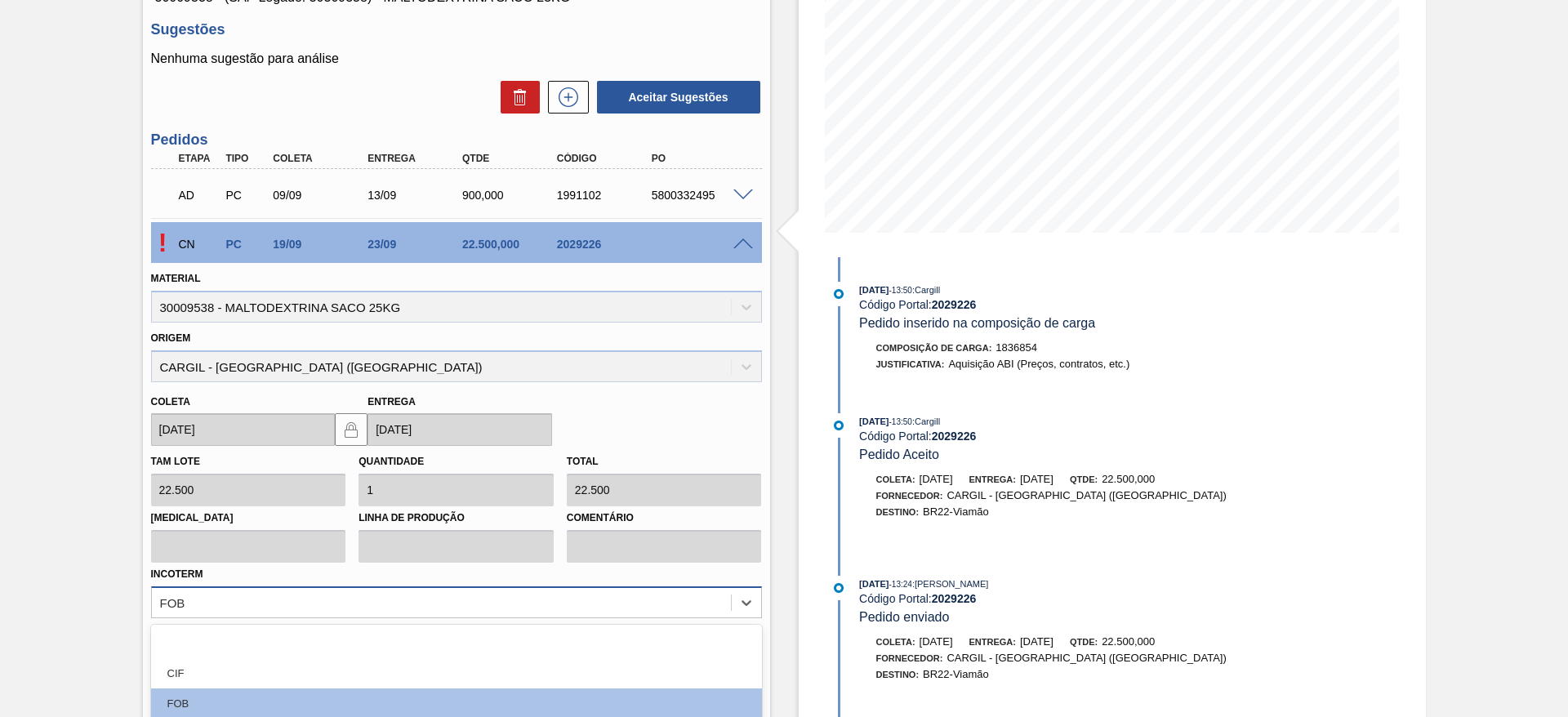
scroll to position [398, 0]
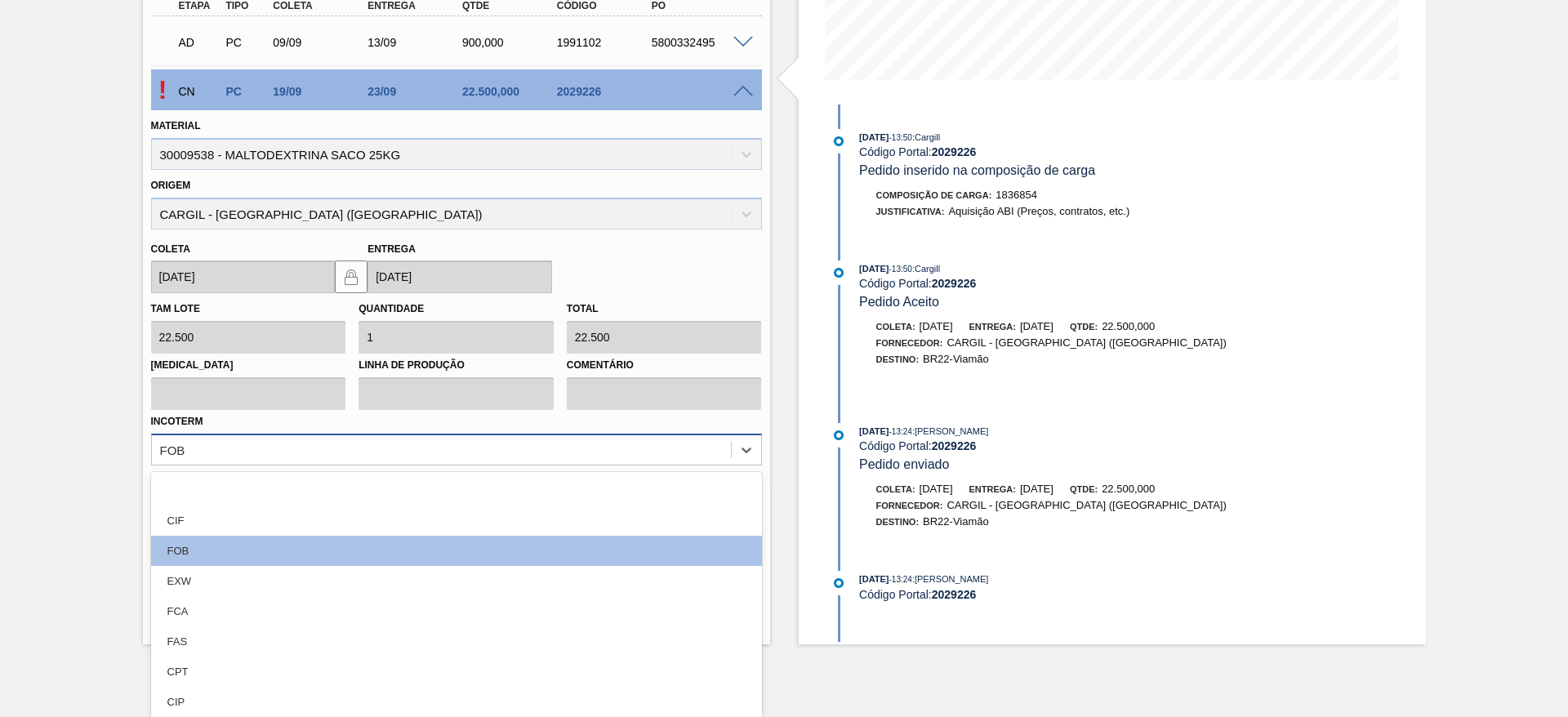
click at [631, 465] on div "option FCA focused, 5 of 12. 12 results available. Use Up and Down to choose op…" at bounding box center [457, 449] width 611 height 32
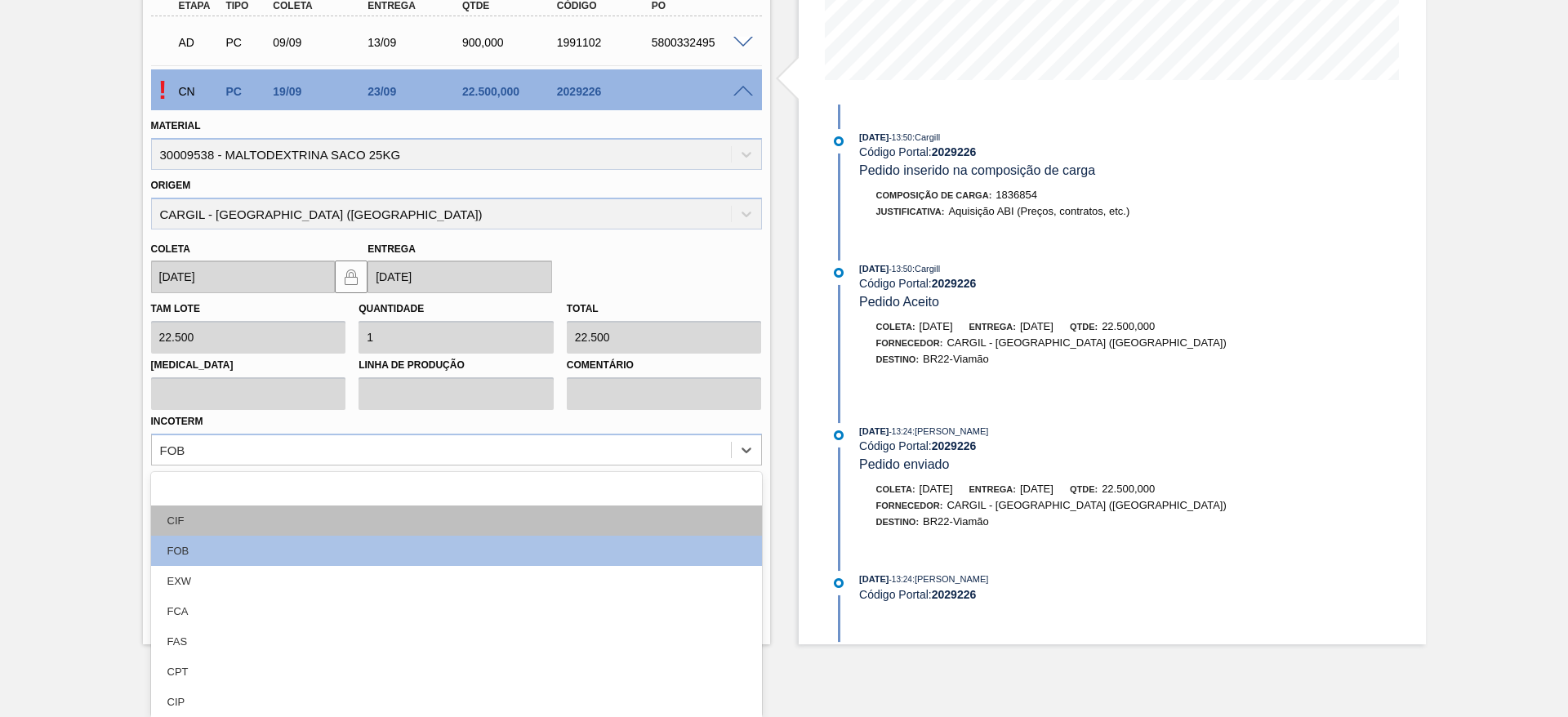
click at [599, 508] on div "CIF" at bounding box center [457, 520] width 611 height 30
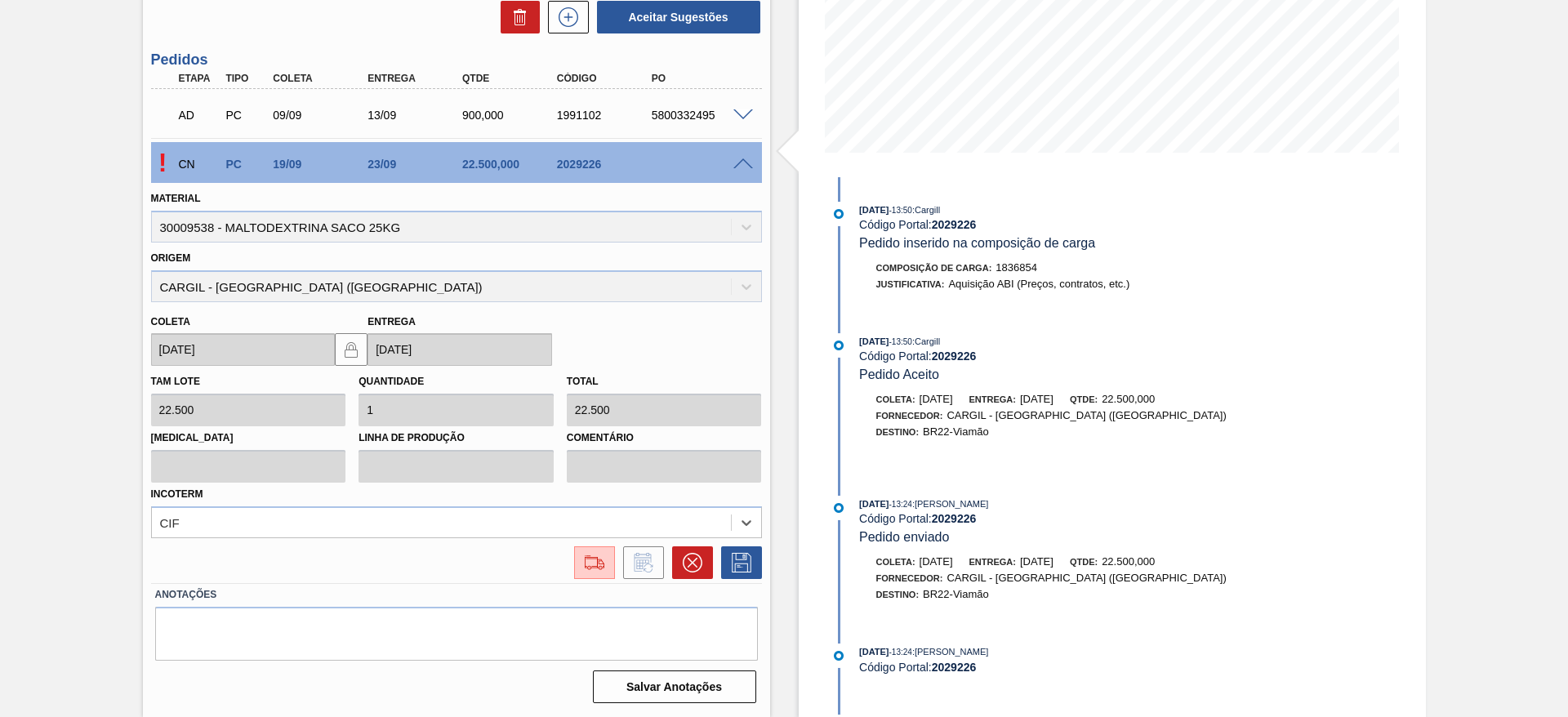
scroll to position [325, 0]
click at [741, 573] on button at bounding box center [742, 562] width 41 height 33
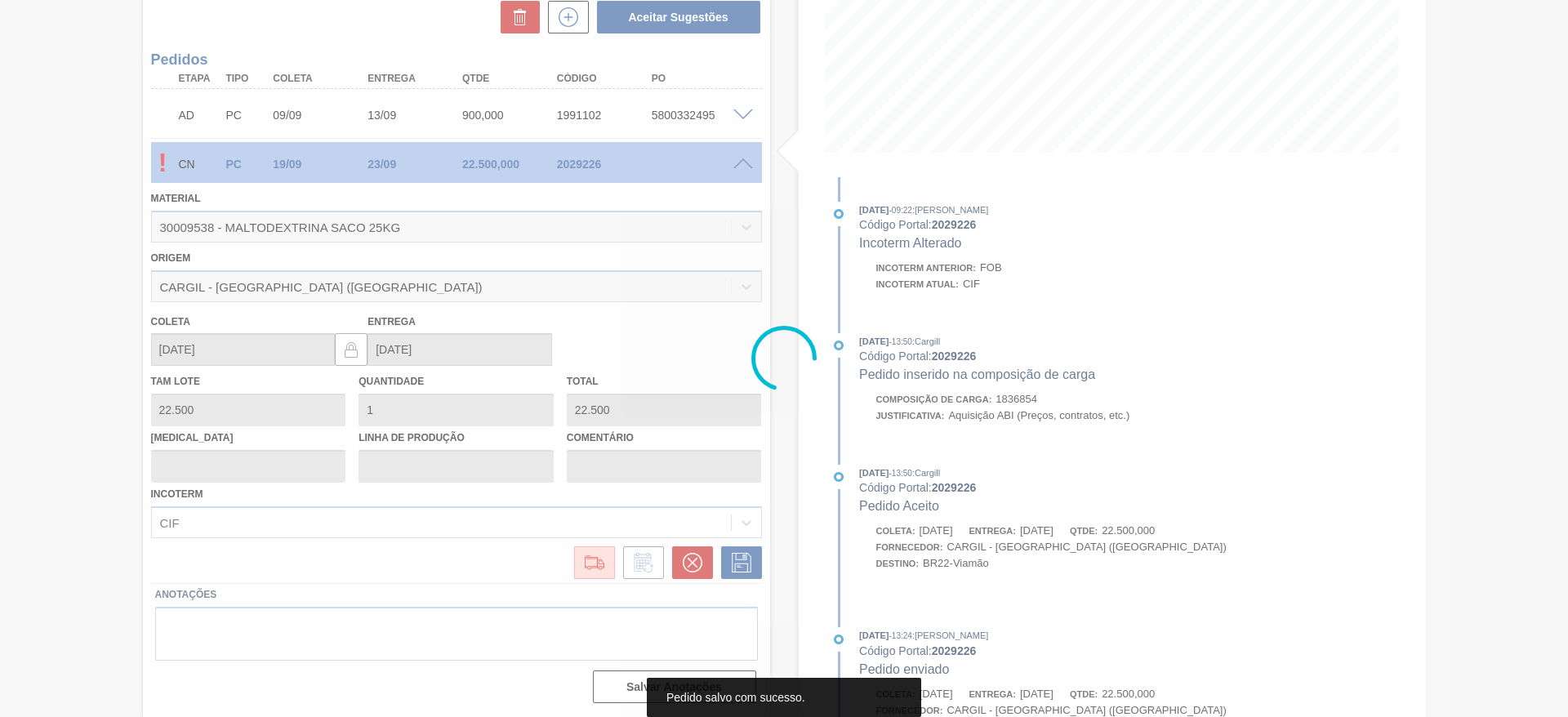
scroll to position [0, 0]
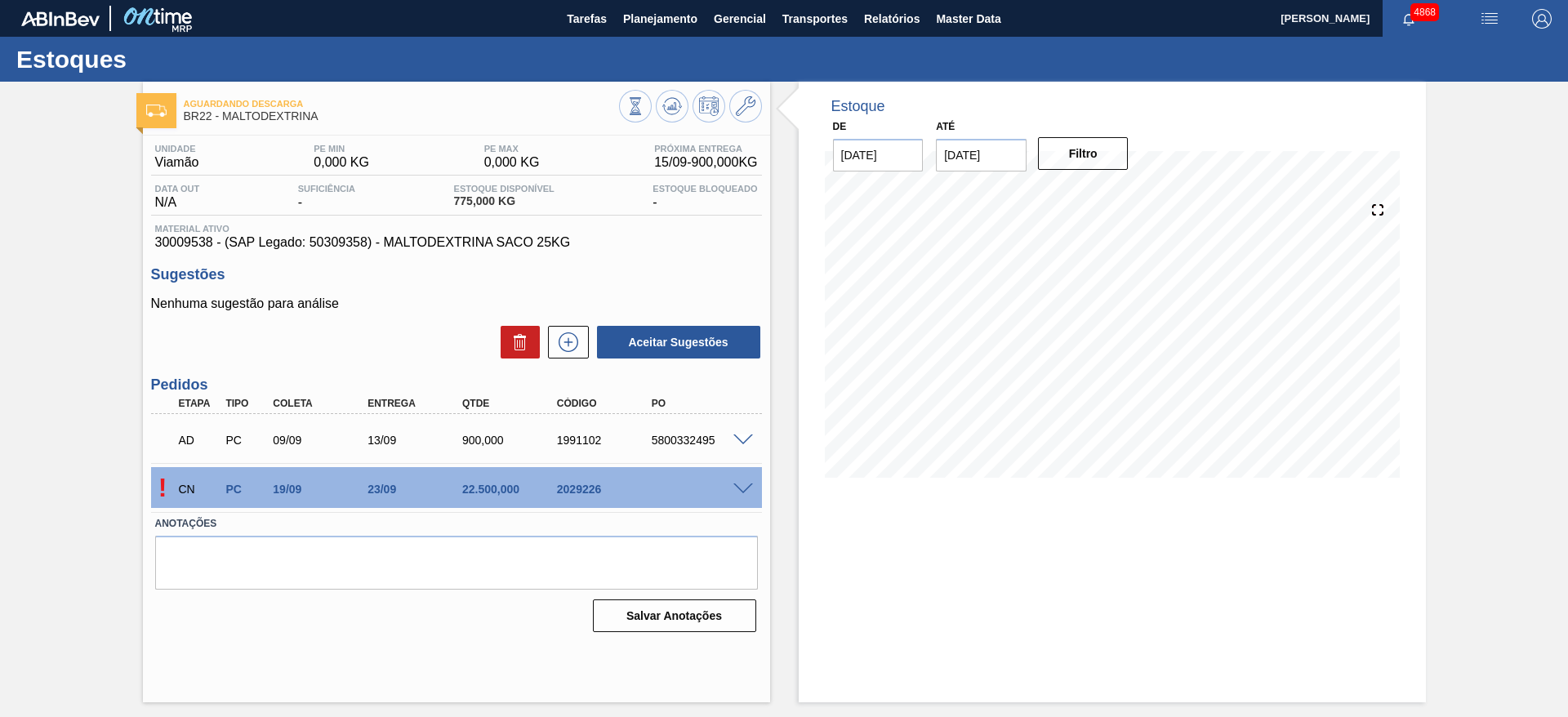
click at [757, 109] on button at bounding box center [745, 105] width 33 height 33
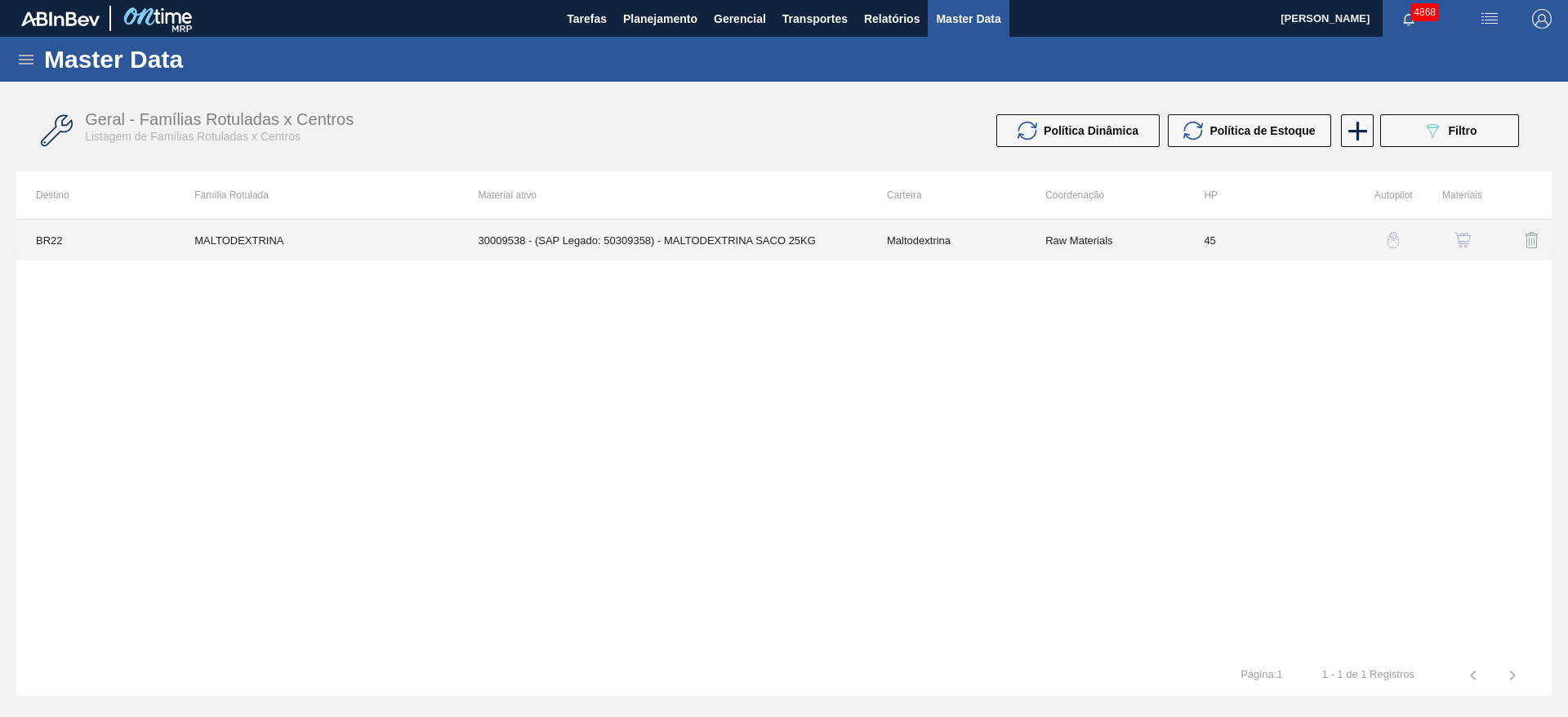
click at [1319, 235] on td "45" at bounding box center [1264, 240] width 159 height 41
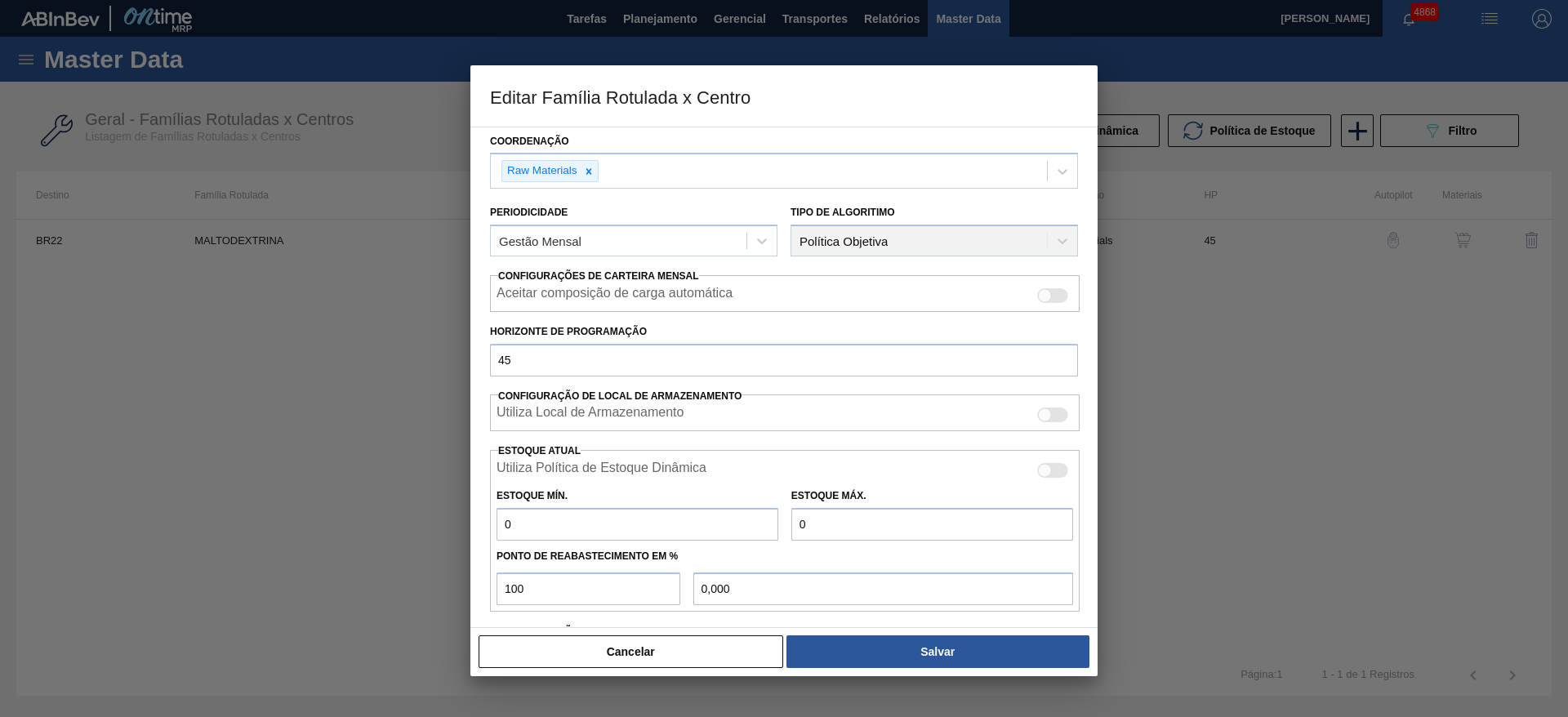
scroll to position [4, 0]
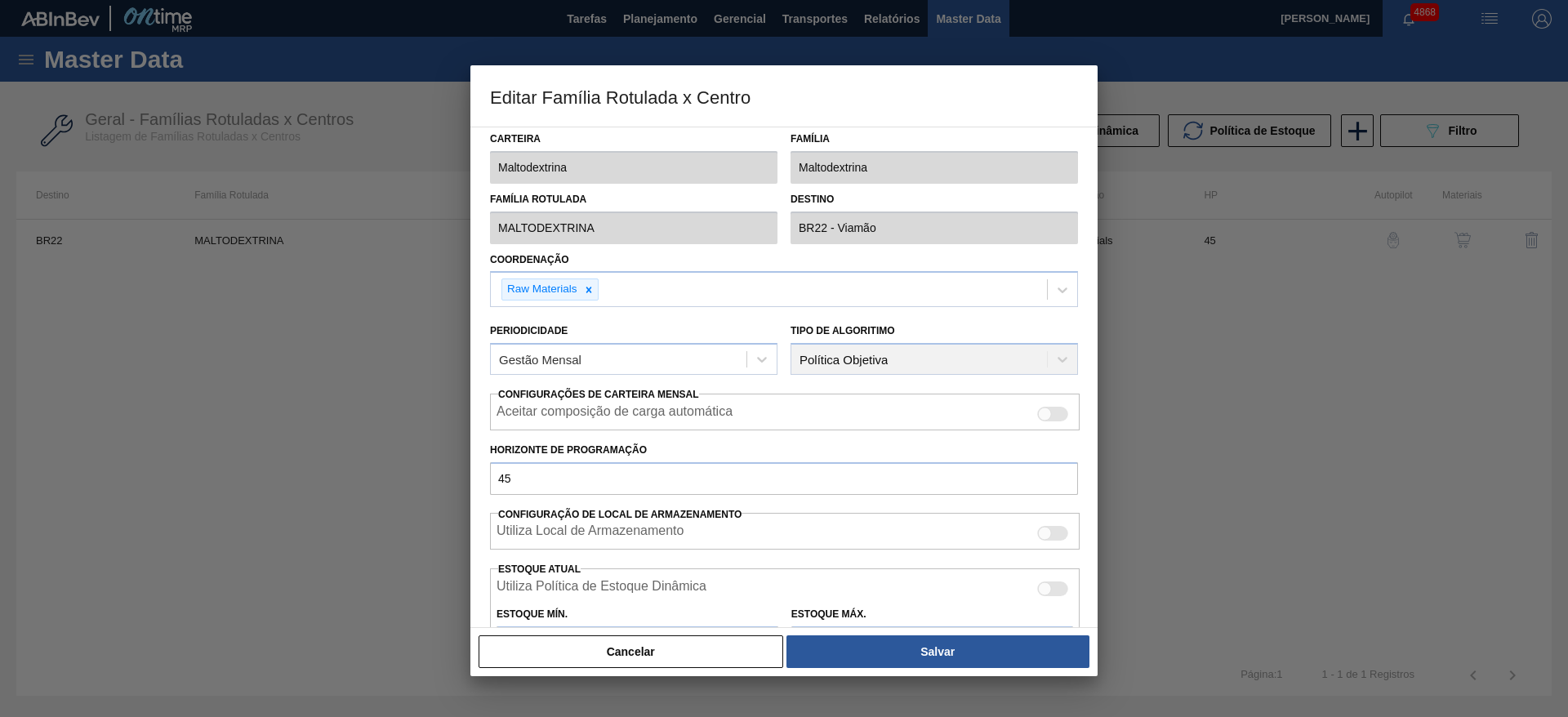
click at [1049, 414] on div at bounding box center [1044, 414] width 14 height 14
checkbox input "true"
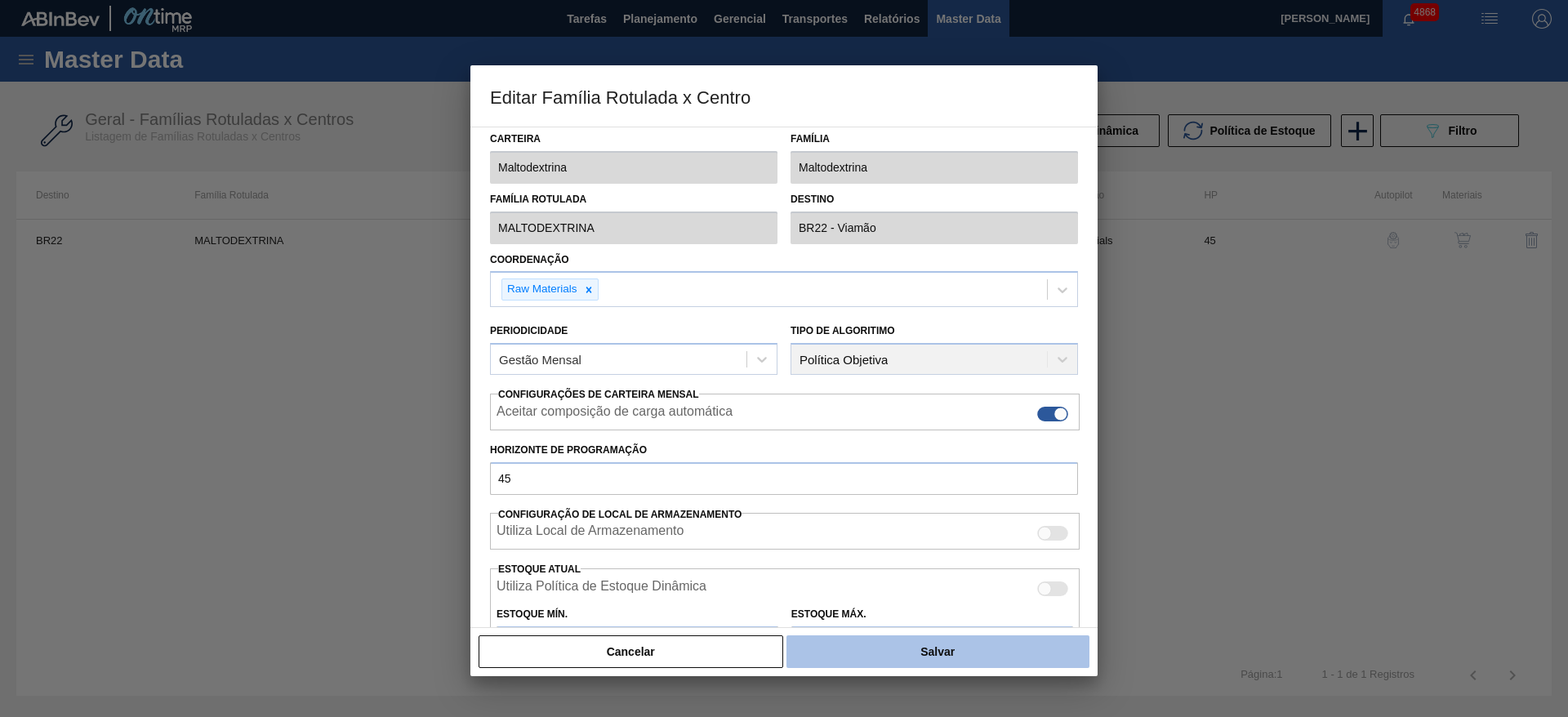
click at [1056, 641] on button "Salvar" at bounding box center [938, 651] width 303 height 33
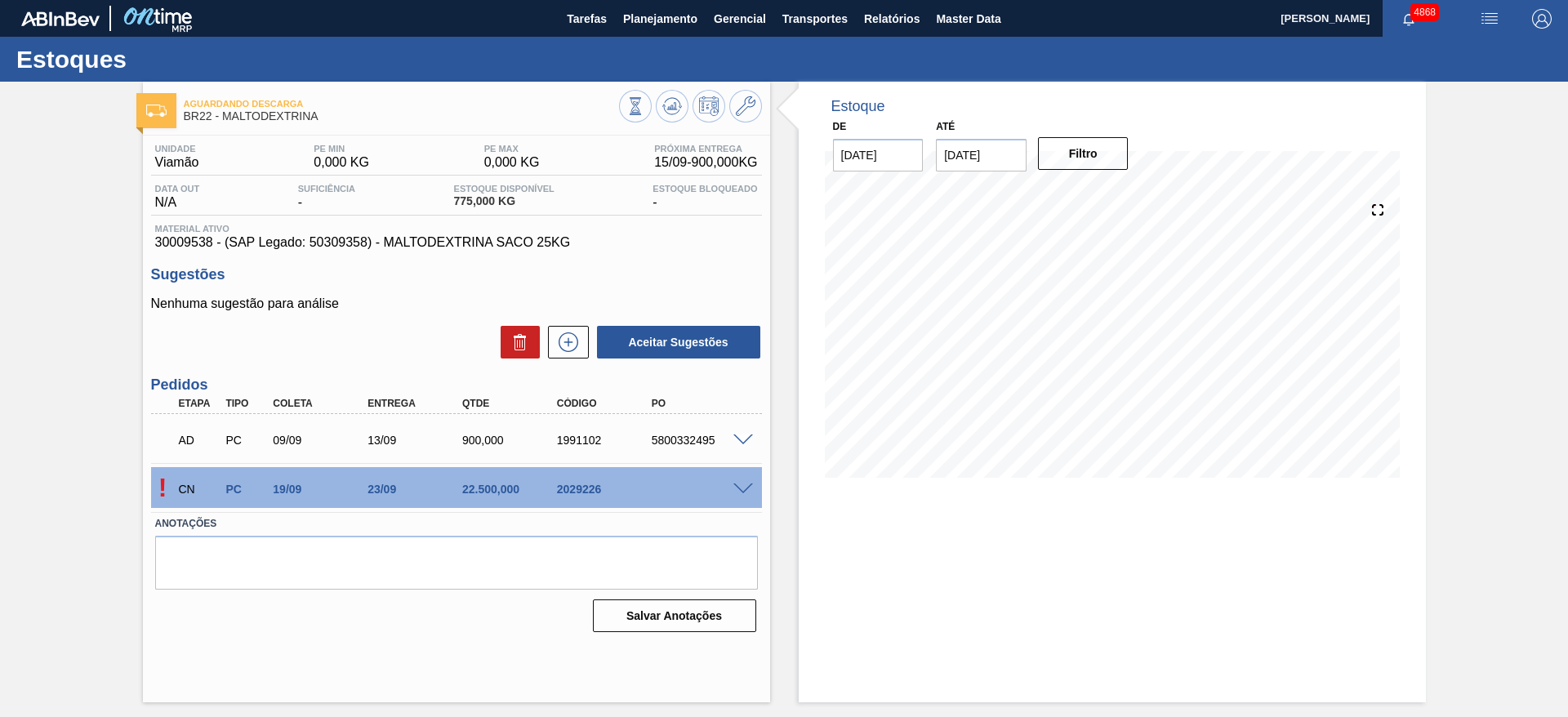
click at [689, 101] on div at bounding box center [690, 107] width 143 height 36
click at [689, 102] on div at bounding box center [690, 107] width 143 height 36
click at [678, 110] on icon at bounding box center [671, 105] width 20 height 20
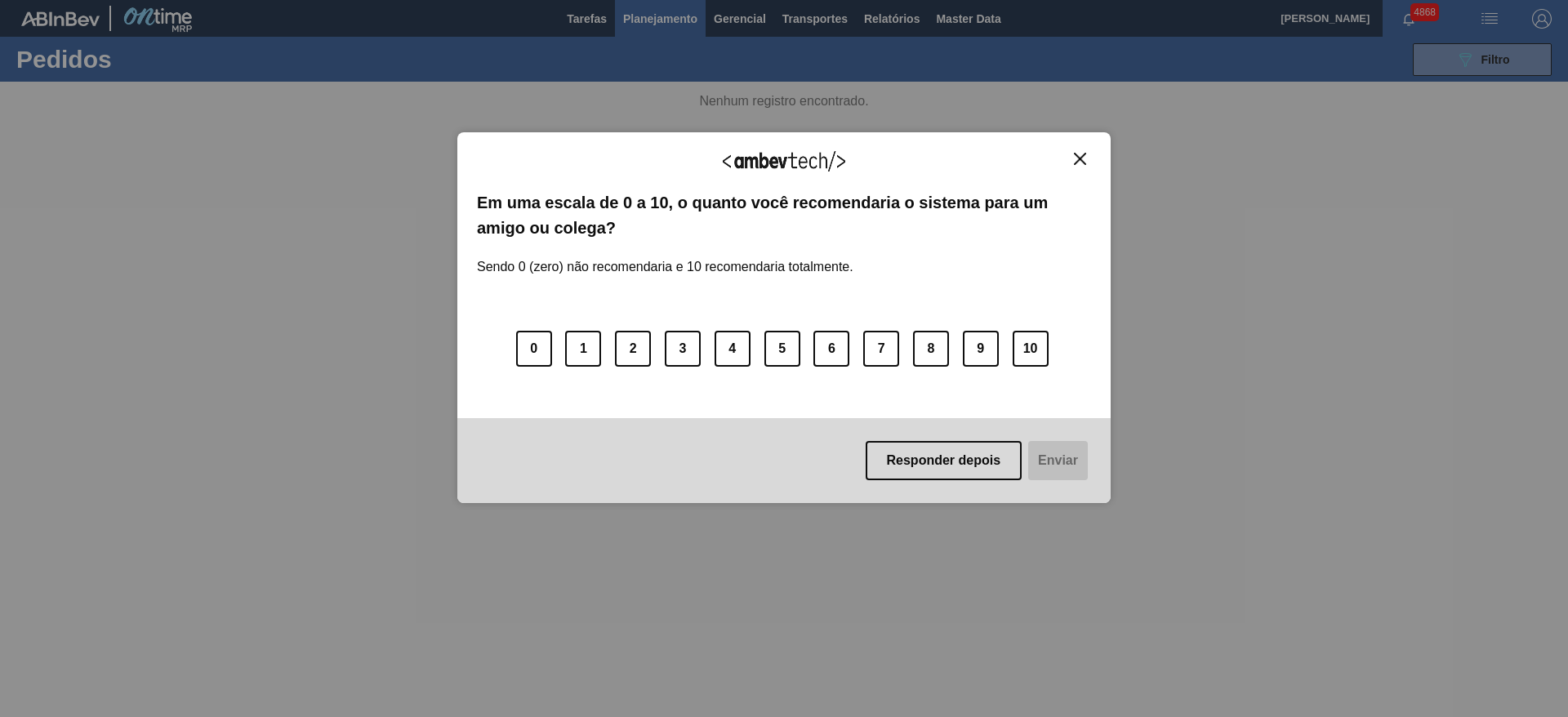
click at [1081, 158] on img "Close" at bounding box center [1080, 159] width 12 height 12
click at [1087, 166] on div "Agradecemos seu feedback!" at bounding box center [784, 171] width 614 height 38
click at [1081, 157] on img "Close" at bounding box center [1080, 159] width 12 height 12
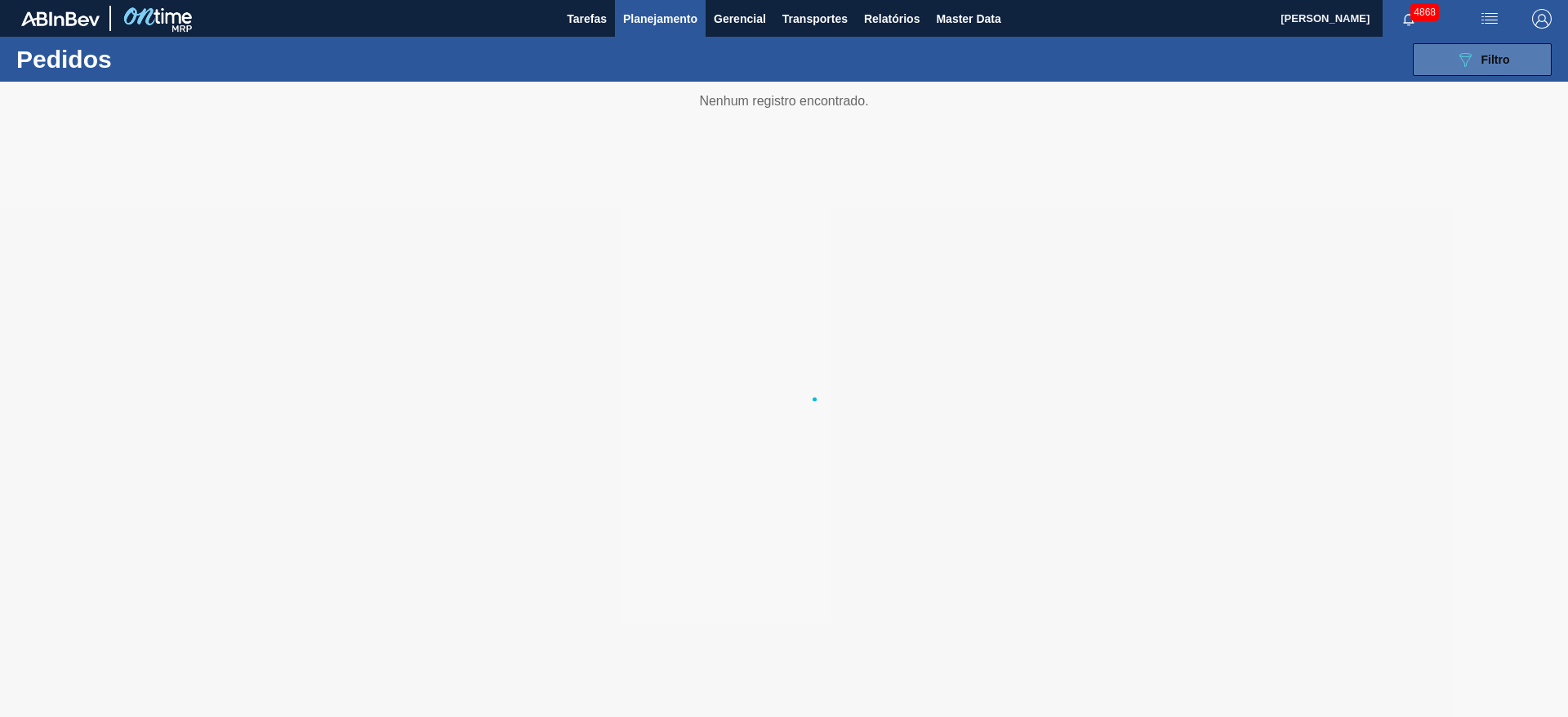
click at [1455, 49] on icon "089F7B8B-B2A5-4AFE-B5C0-19BA573D28AC" at bounding box center [1464, 59] width 20 height 20
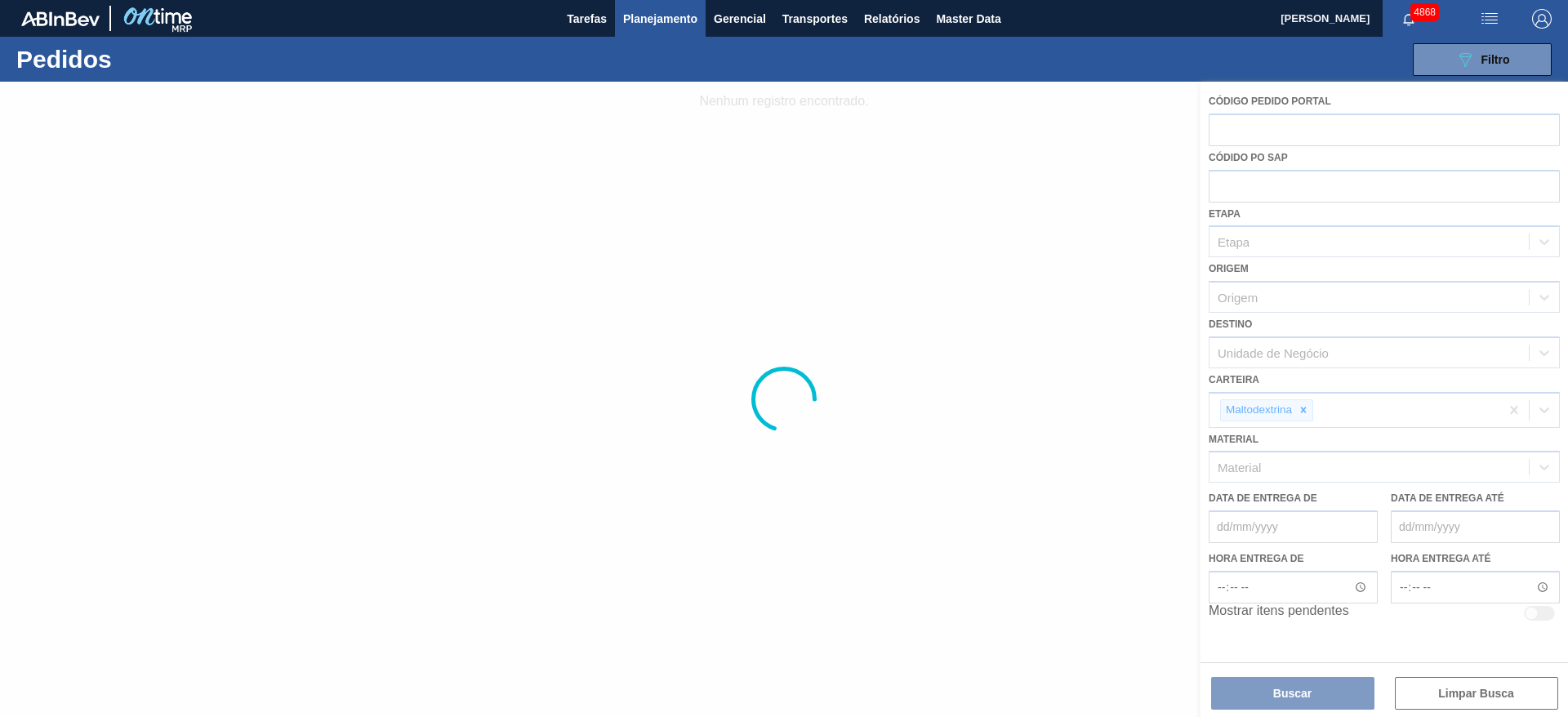
click at [661, 24] on span "Planejamento" at bounding box center [660, 19] width 75 height 20
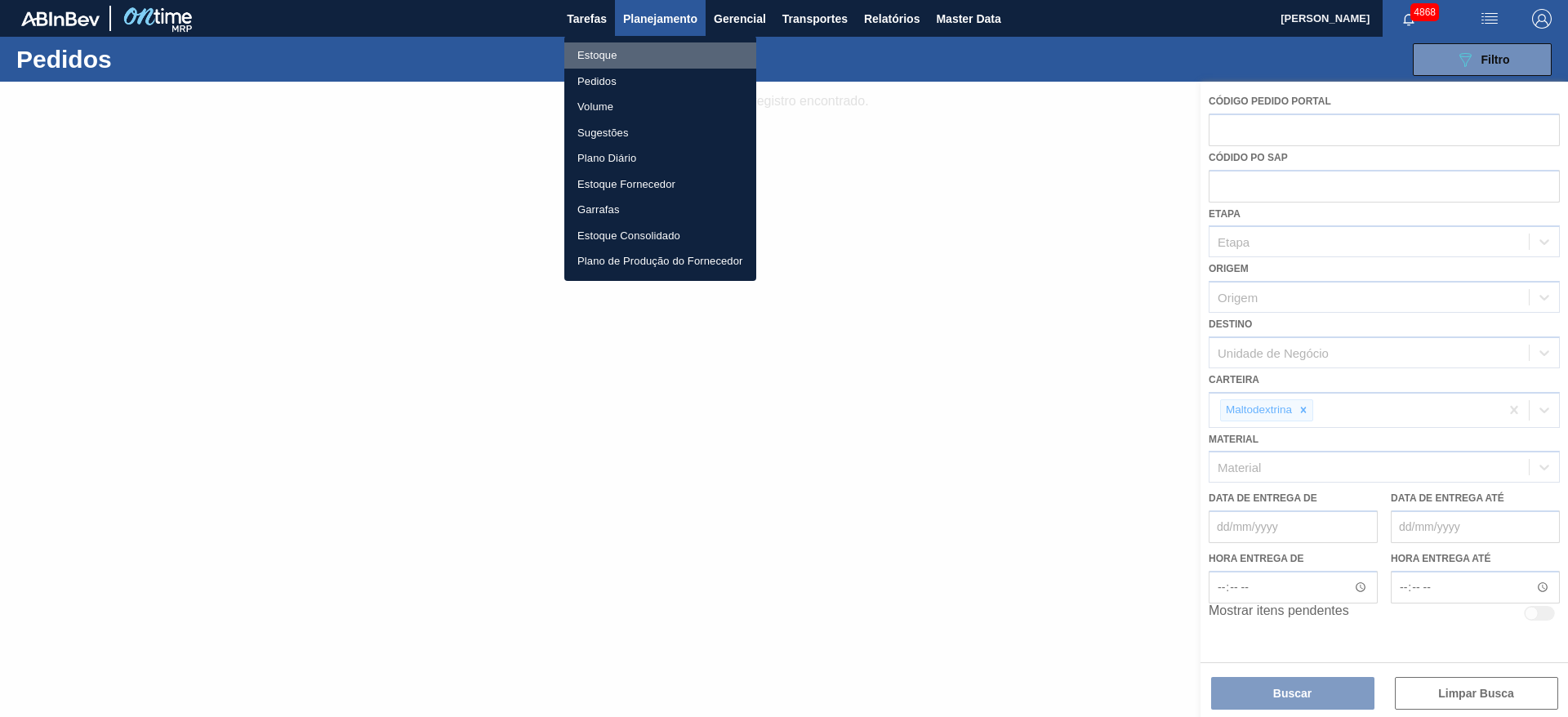
click at [637, 56] on li "Estoque" at bounding box center [659, 55] width 191 height 26
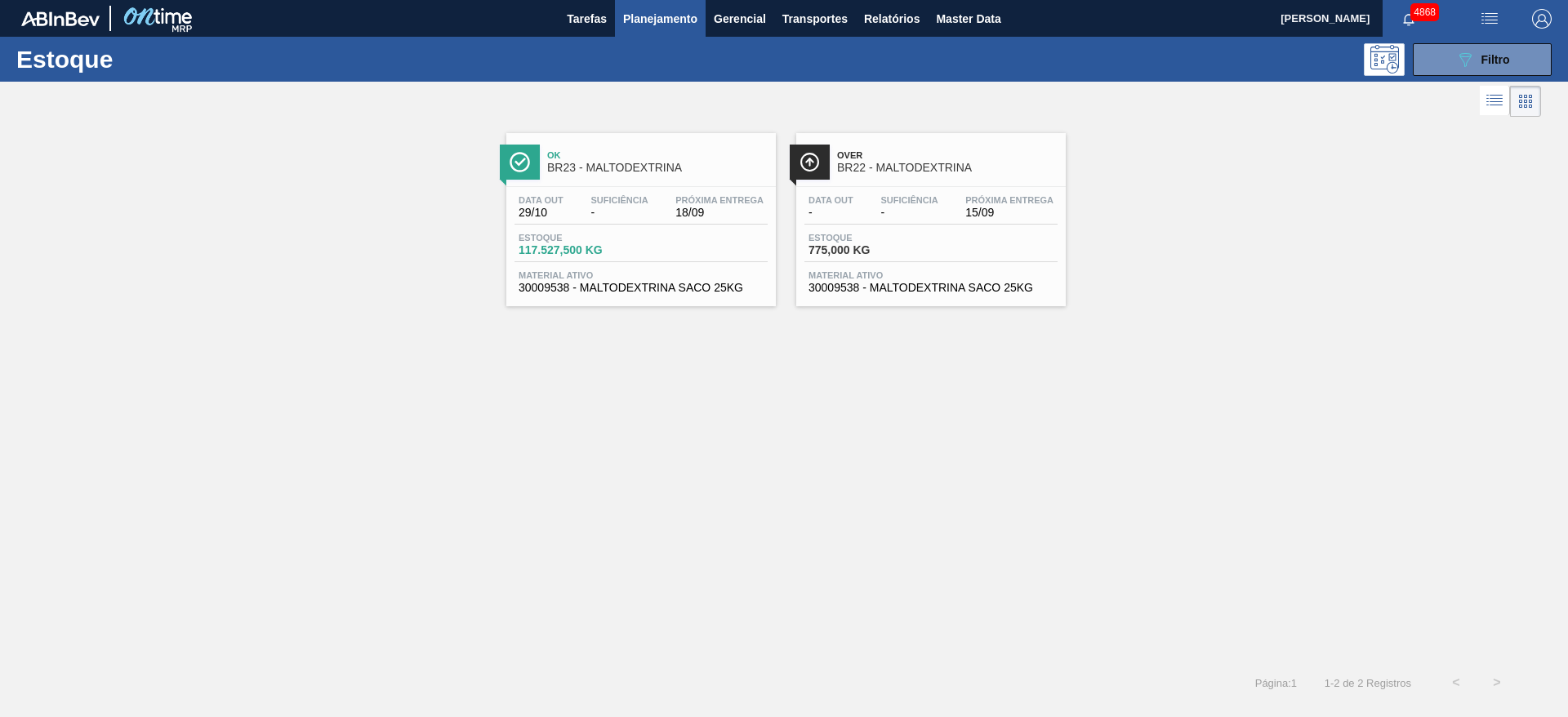
click at [944, 257] on div "Estoque 775,000 KG" at bounding box center [930, 246] width 253 height 29
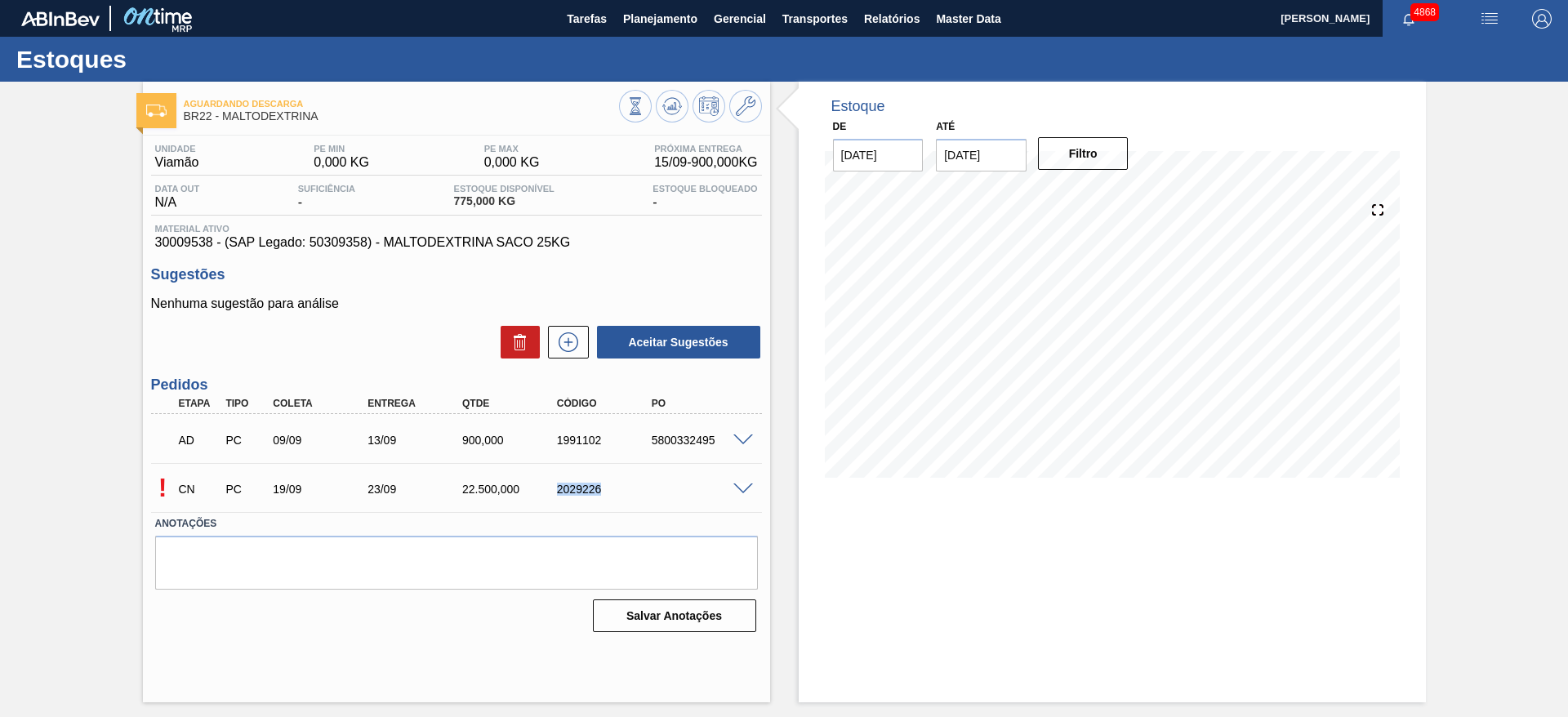
drag, startPoint x: 544, startPoint y: 497, endPoint x: 648, endPoint y: 485, distance: 104.7
click at [640, 493] on div "CN PC 19/09 23/09 22.500,000 2029226" at bounding box center [452, 487] width 568 height 33
copy div "2029226"
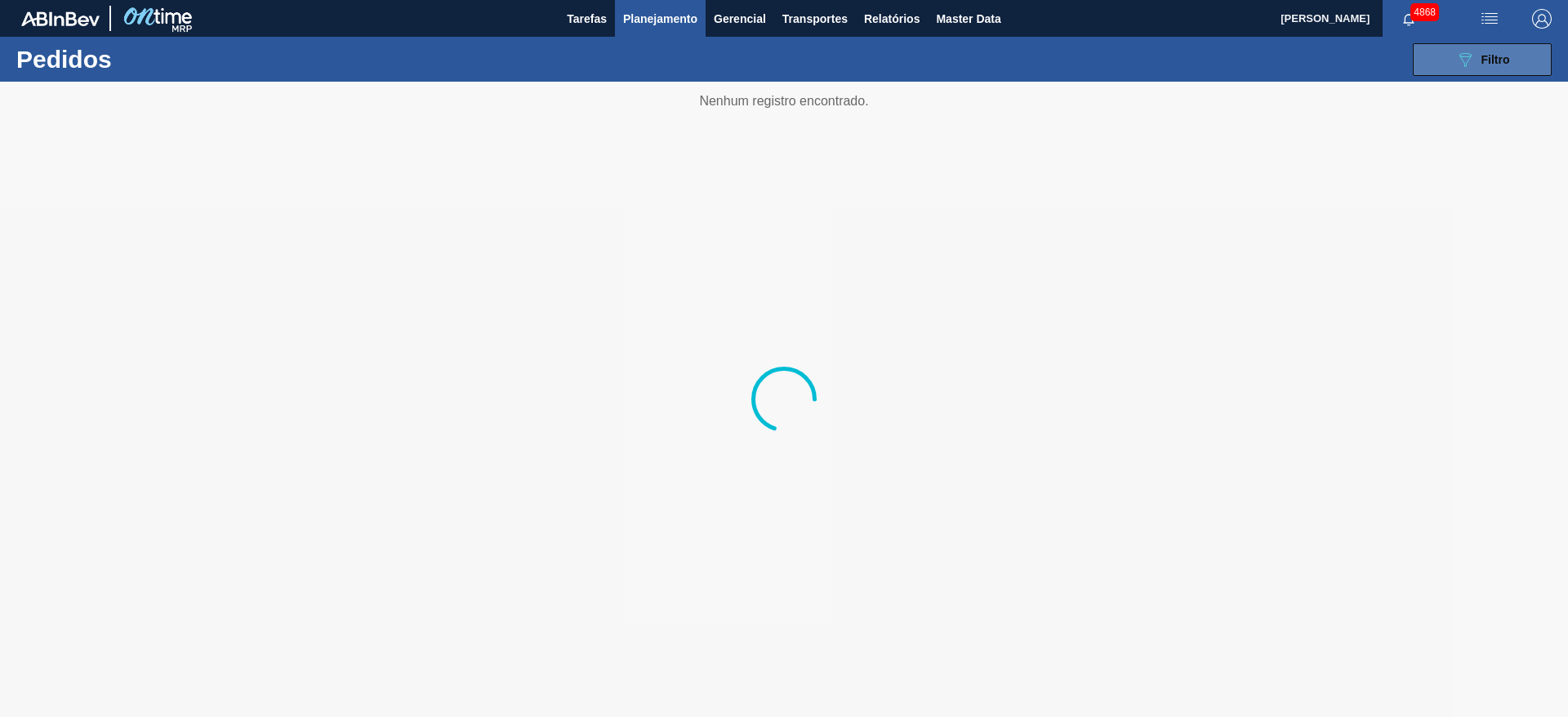
click at [1509, 58] on span "Filtro" at bounding box center [1495, 60] width 29 height 13
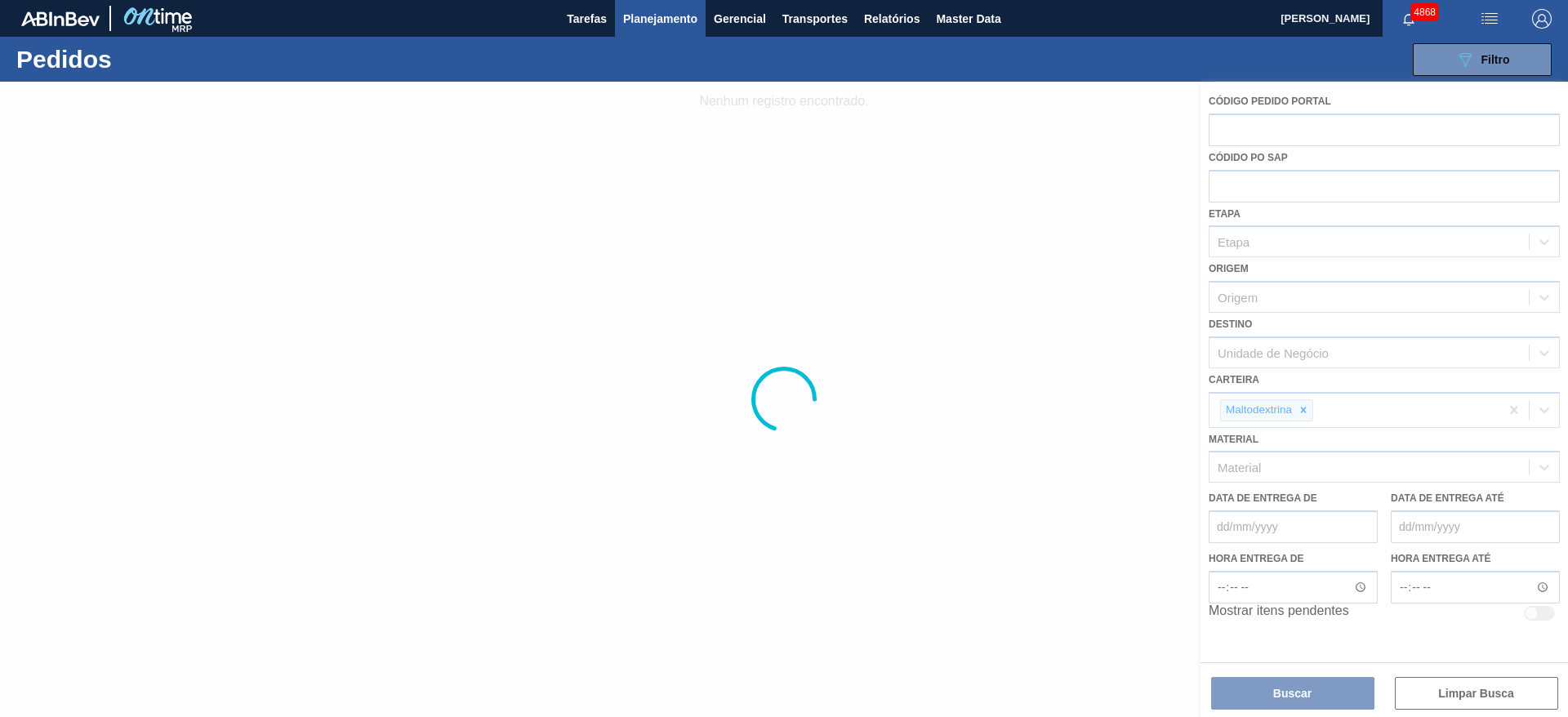
click at [1158, 229] on div at bounding box center [784, 399] width 1568 height 635
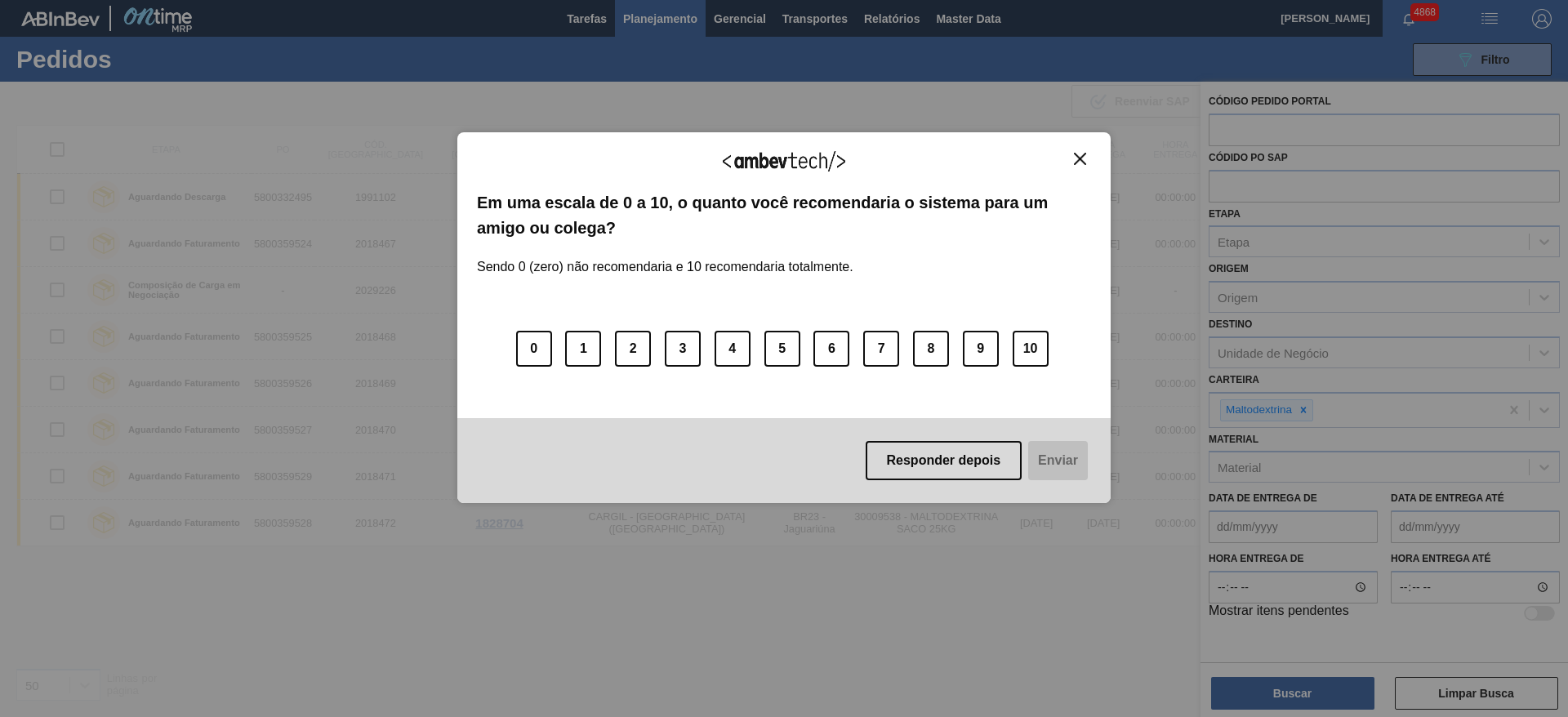
click at [1081, 158] on img "Close" at bounding box center [1080, 159] width 12 height 12
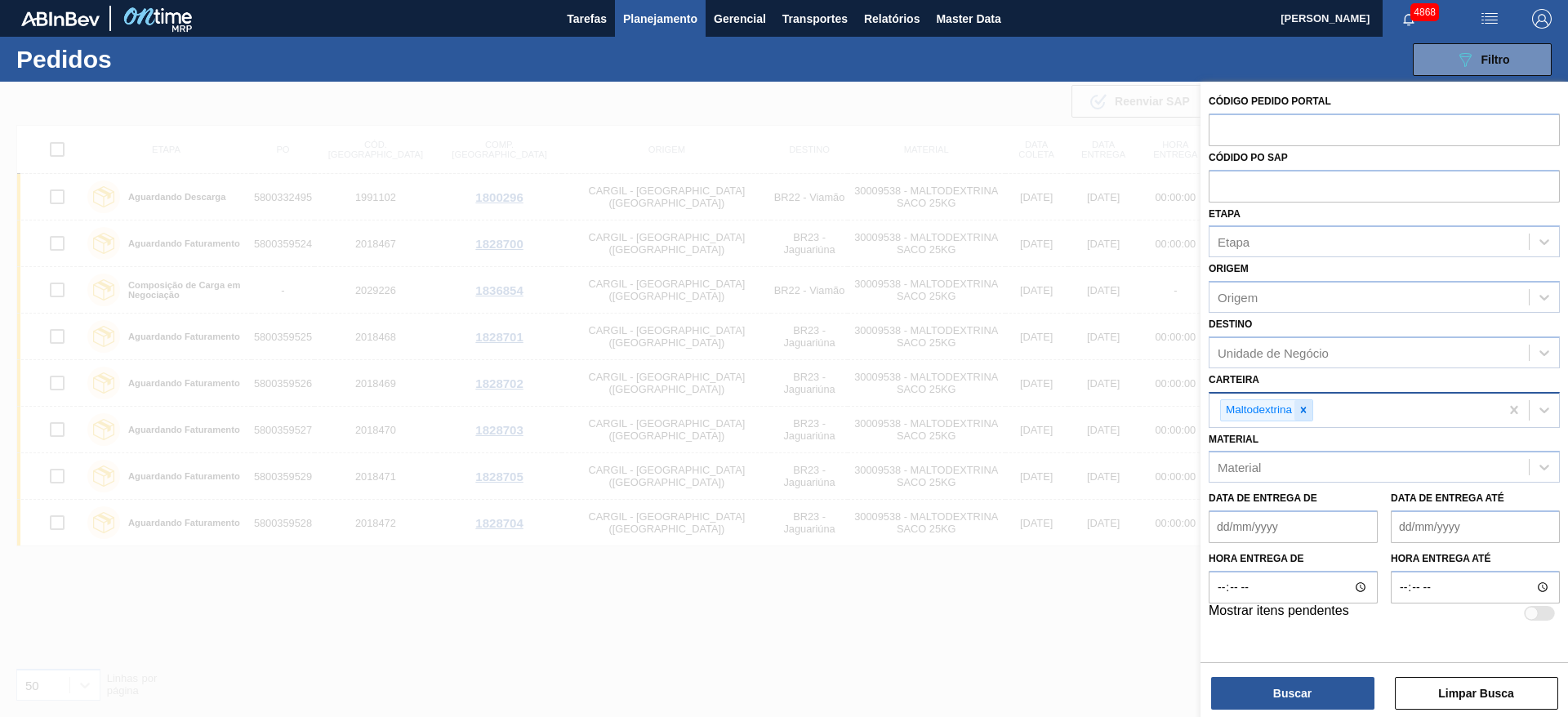
click at [1302, 408] on icon at bounding box center [1304, 410] width 6 height 6
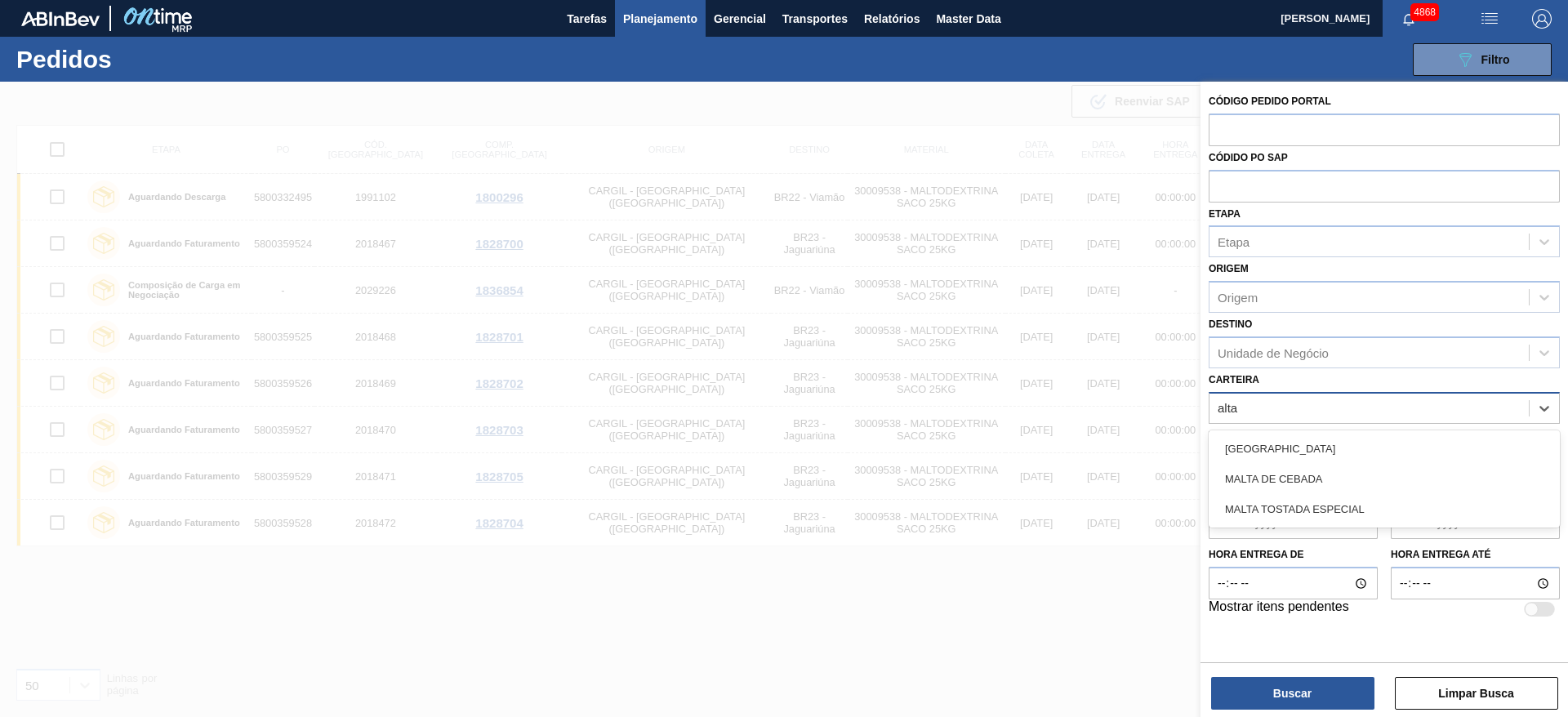
type input "alta"
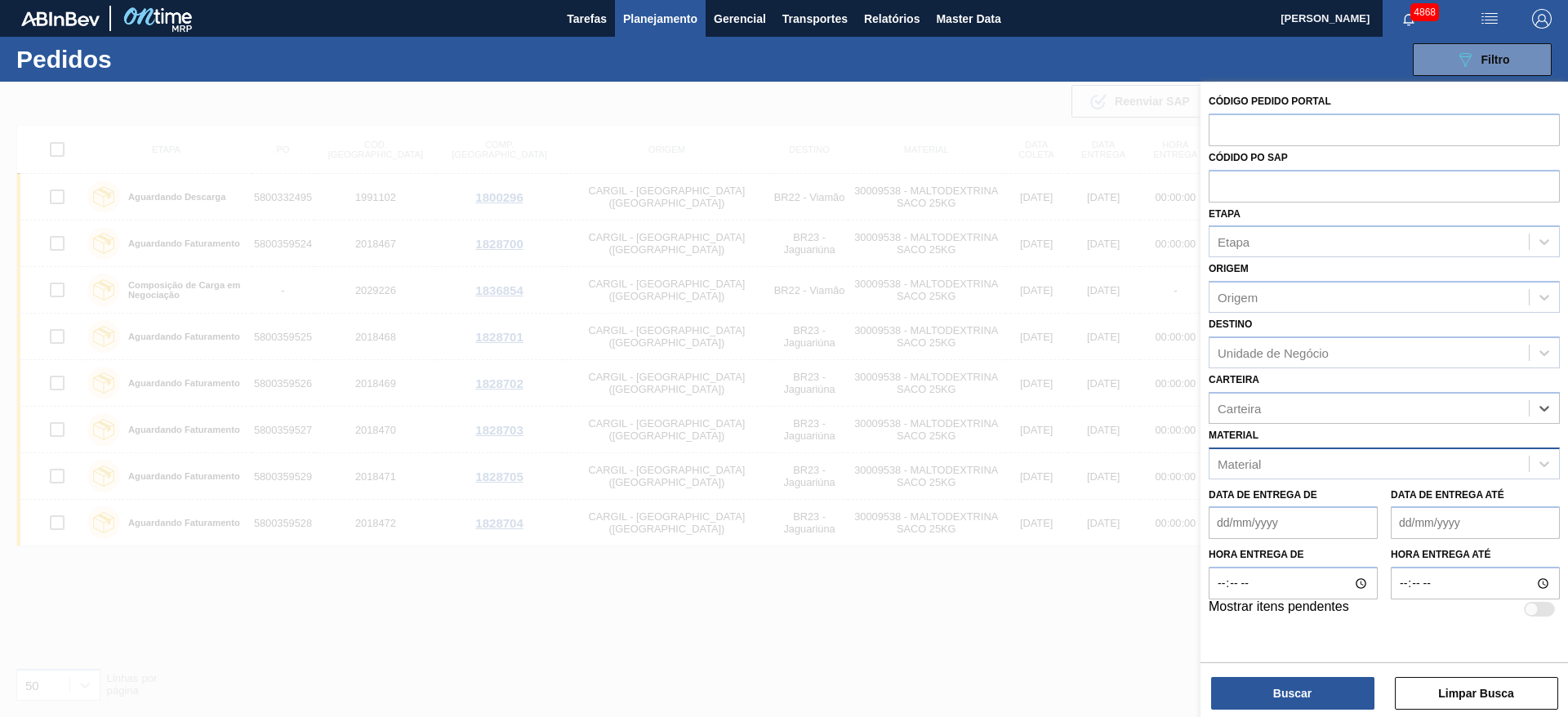
drag, startPoint x: 1261, startPoint y: 400, endPoint x: 1225, endPoint y: 458, distance: 68.3
click at [1223, 400] on div "Carteira" at bounding box center [1369, 407] width 319 height 23
click at [1222, 462] on div "Material" at bounding box center [1239, 463] width 43 height 14
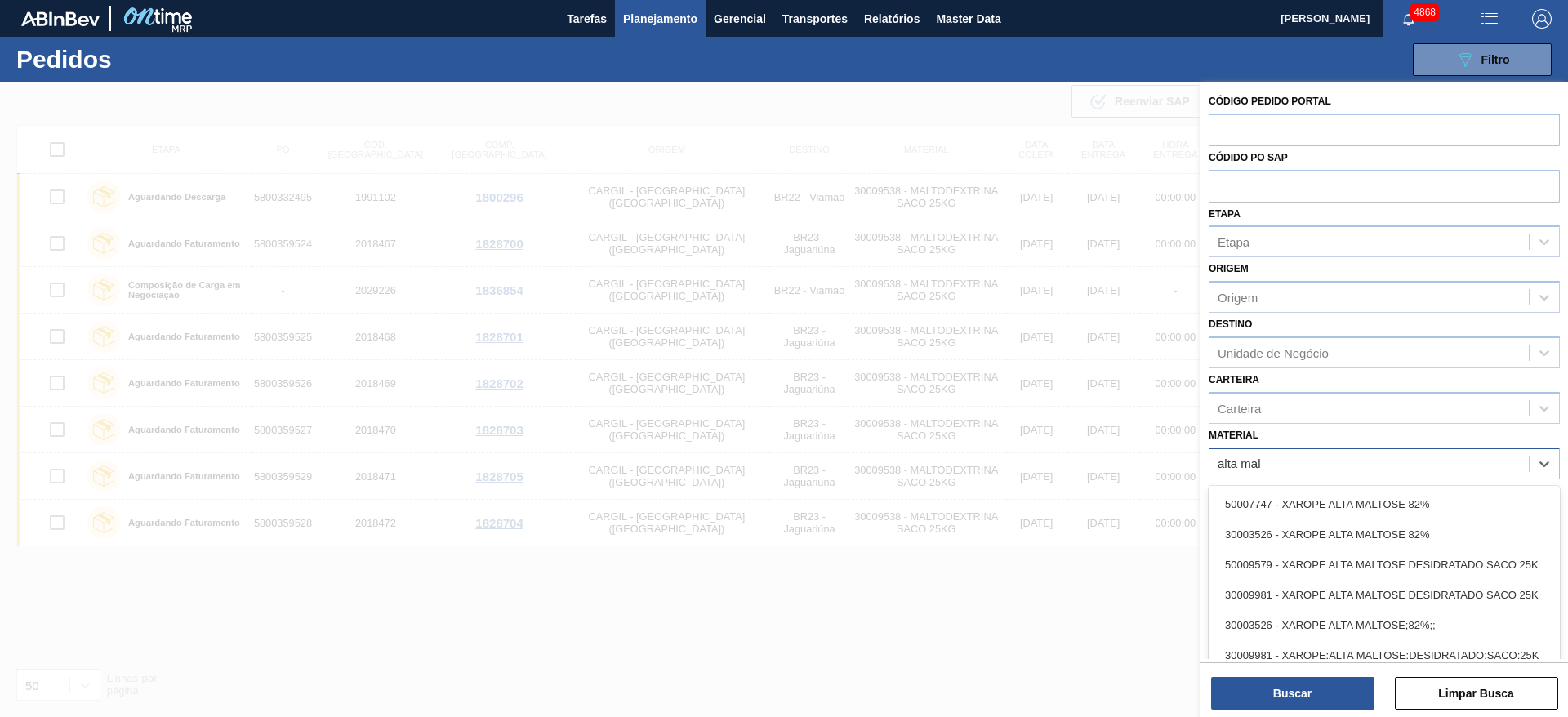
type input "alta malt"
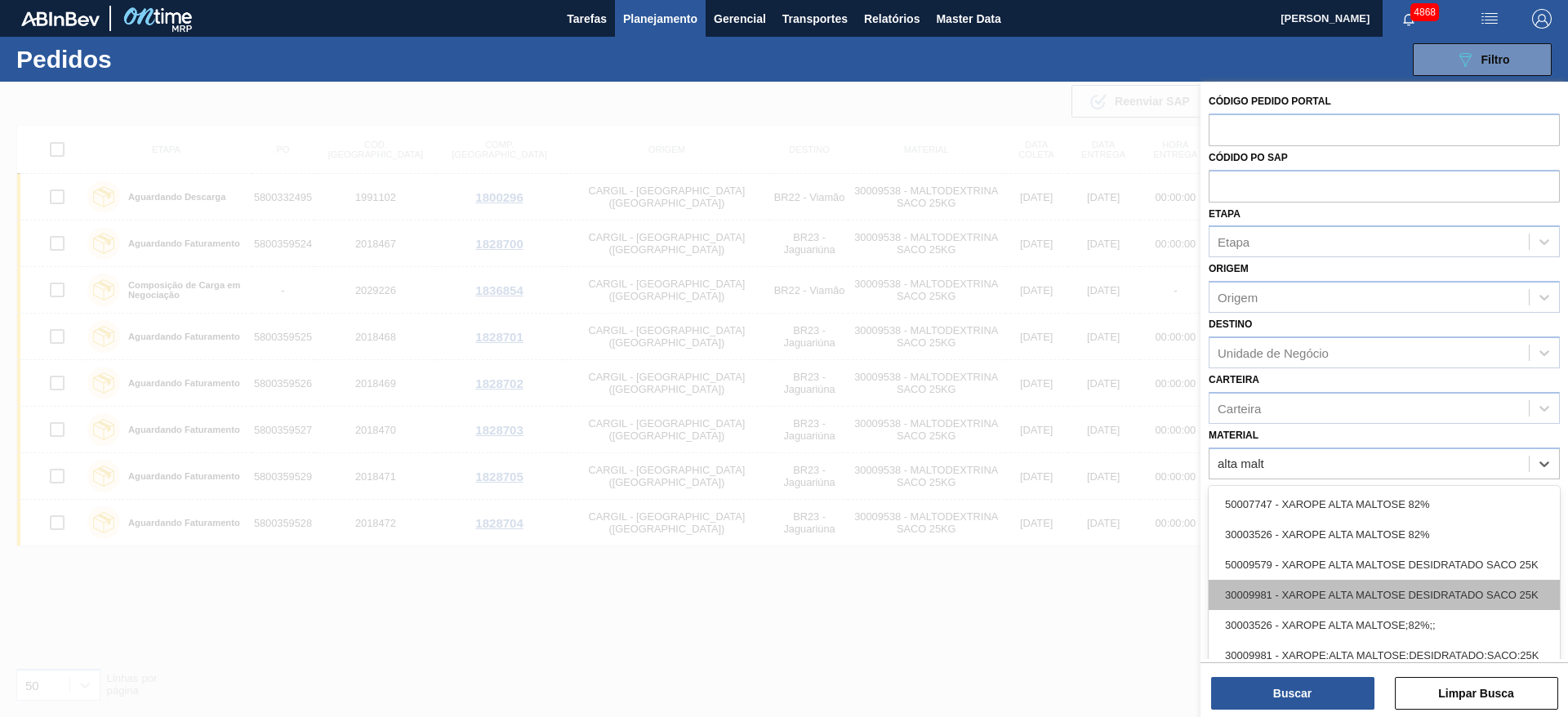
click at [1465, 593] on div "30009981 - XAROPE ALTA MALTOSE DESIDRATADO SACO 25K" at bounding box center [1384, 595] width 351 height 30
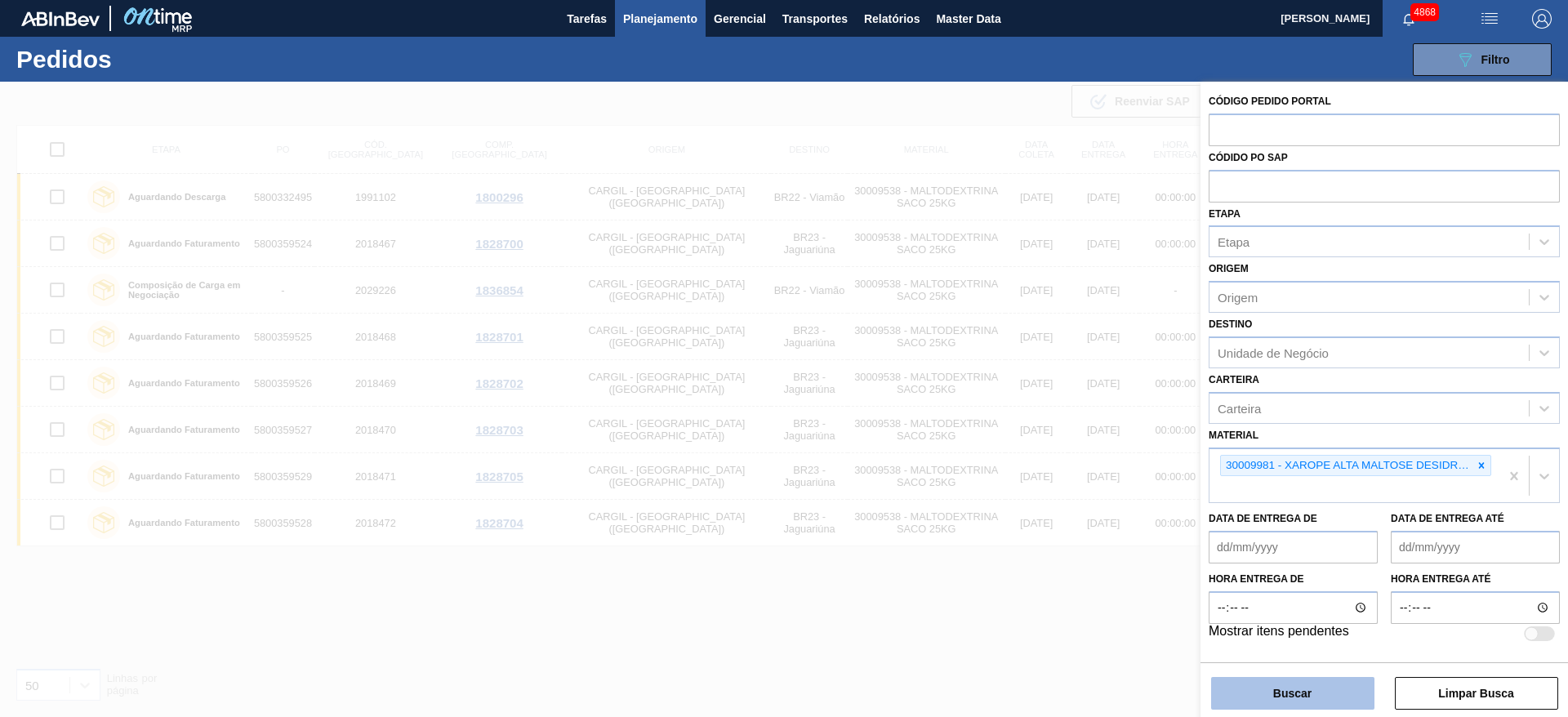
click at [1270, 699] on button "Buscar" at bounding box center [1293, 693] width 163 height 33
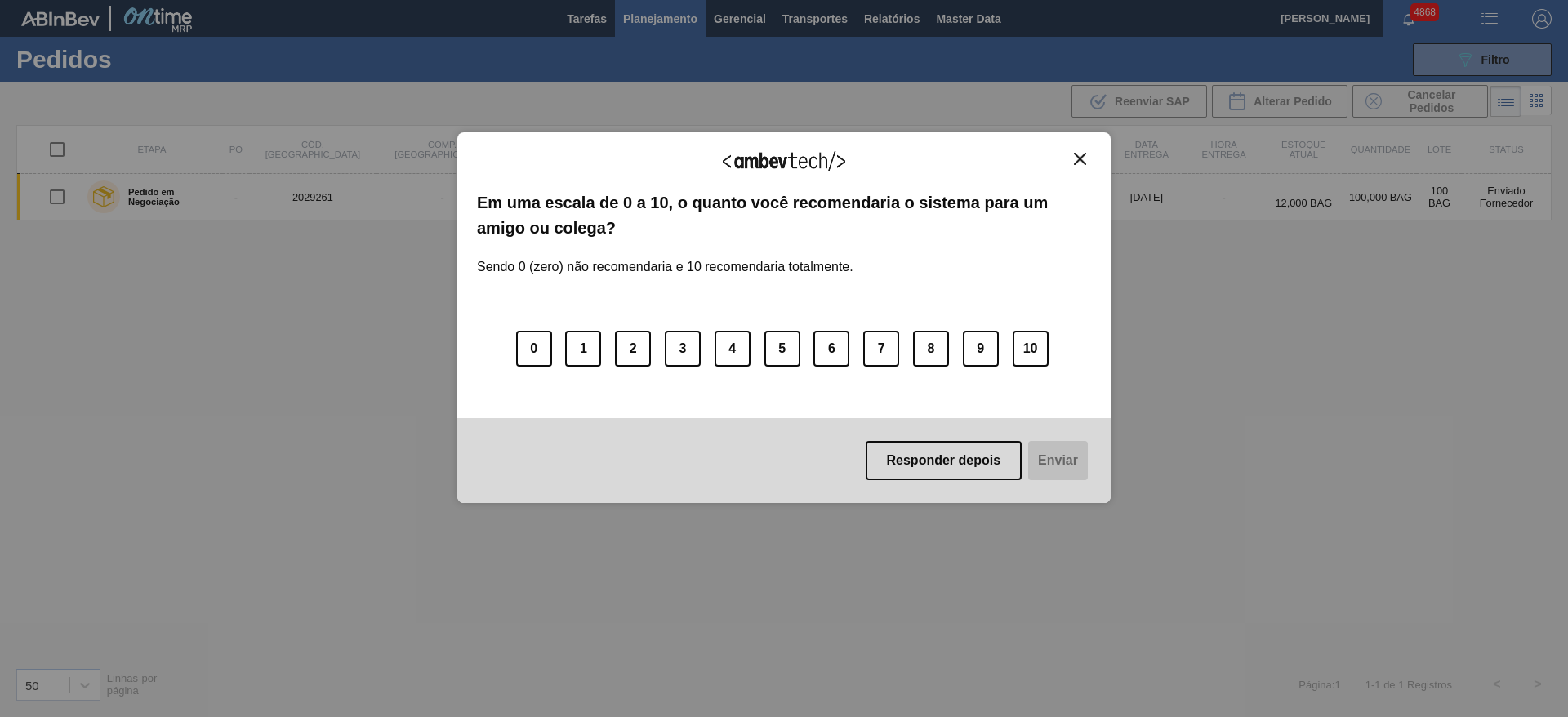
click at [1075, 165] on button "Close" at bounding box center [1081, 159] width 22 height 14
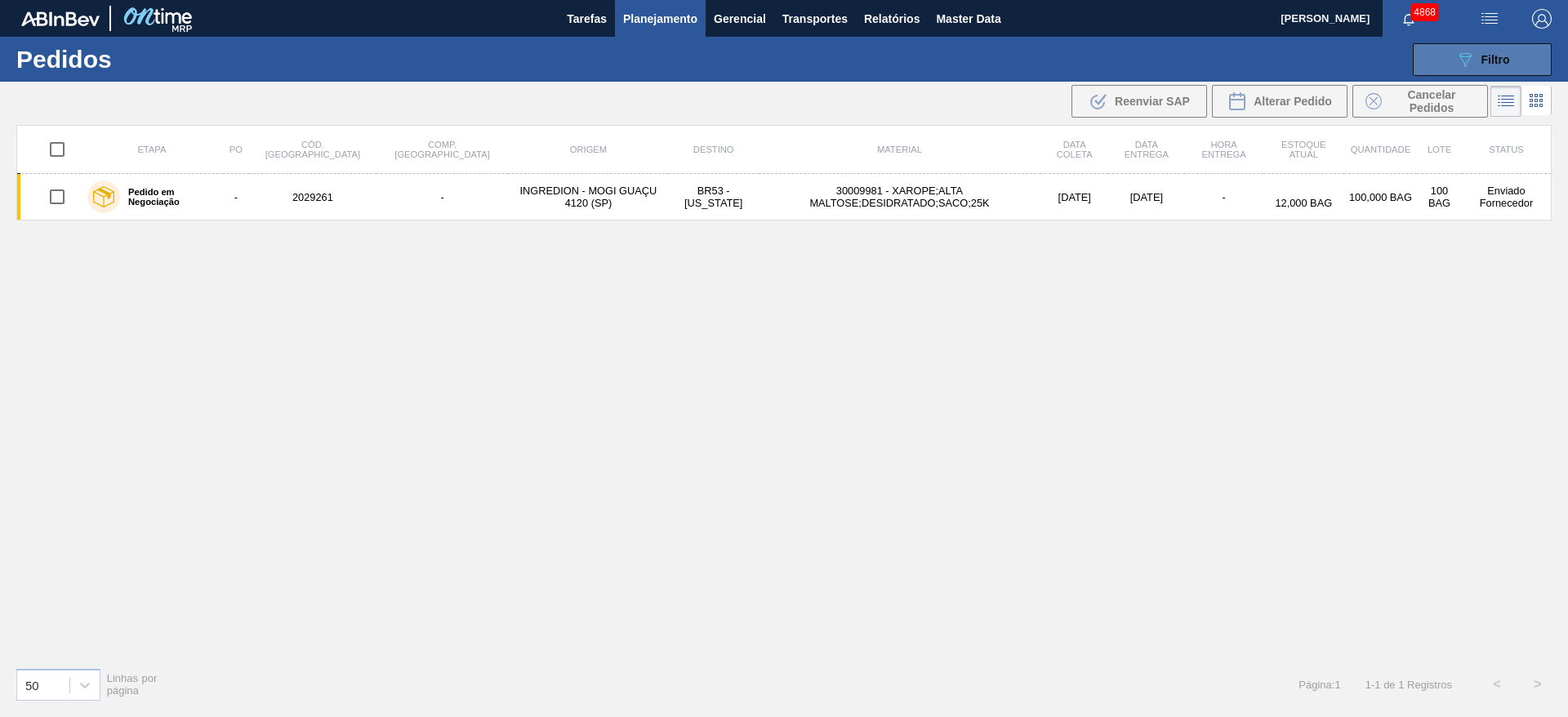
click at [1516, 62] on button "089F7B8B-B2A5-4AFE-B5C0-19BA573D28AC Filtro" at bounding box center [1482, 59] width 139 height 33
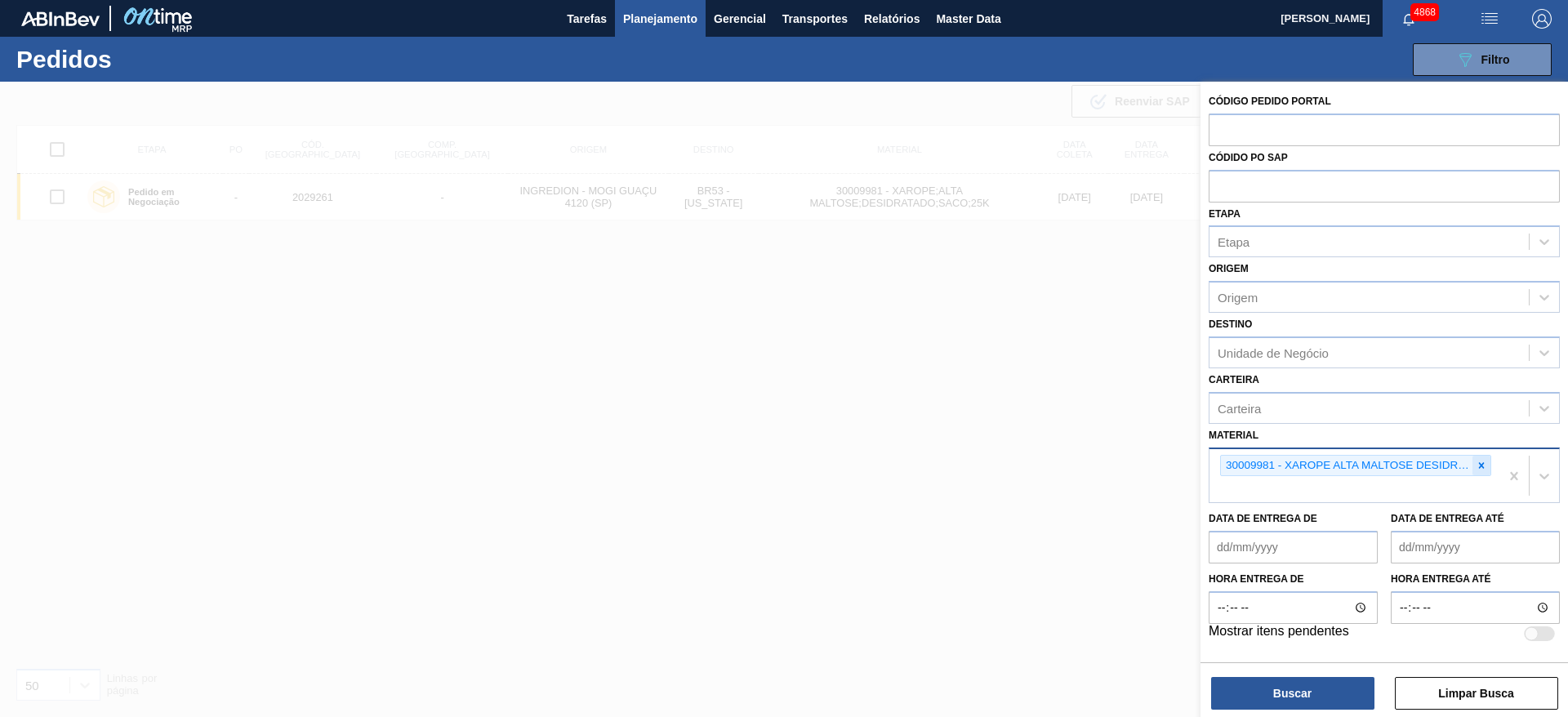
click at [1481, 457] on div at bounding box center [1480, 466] width 18 height 21
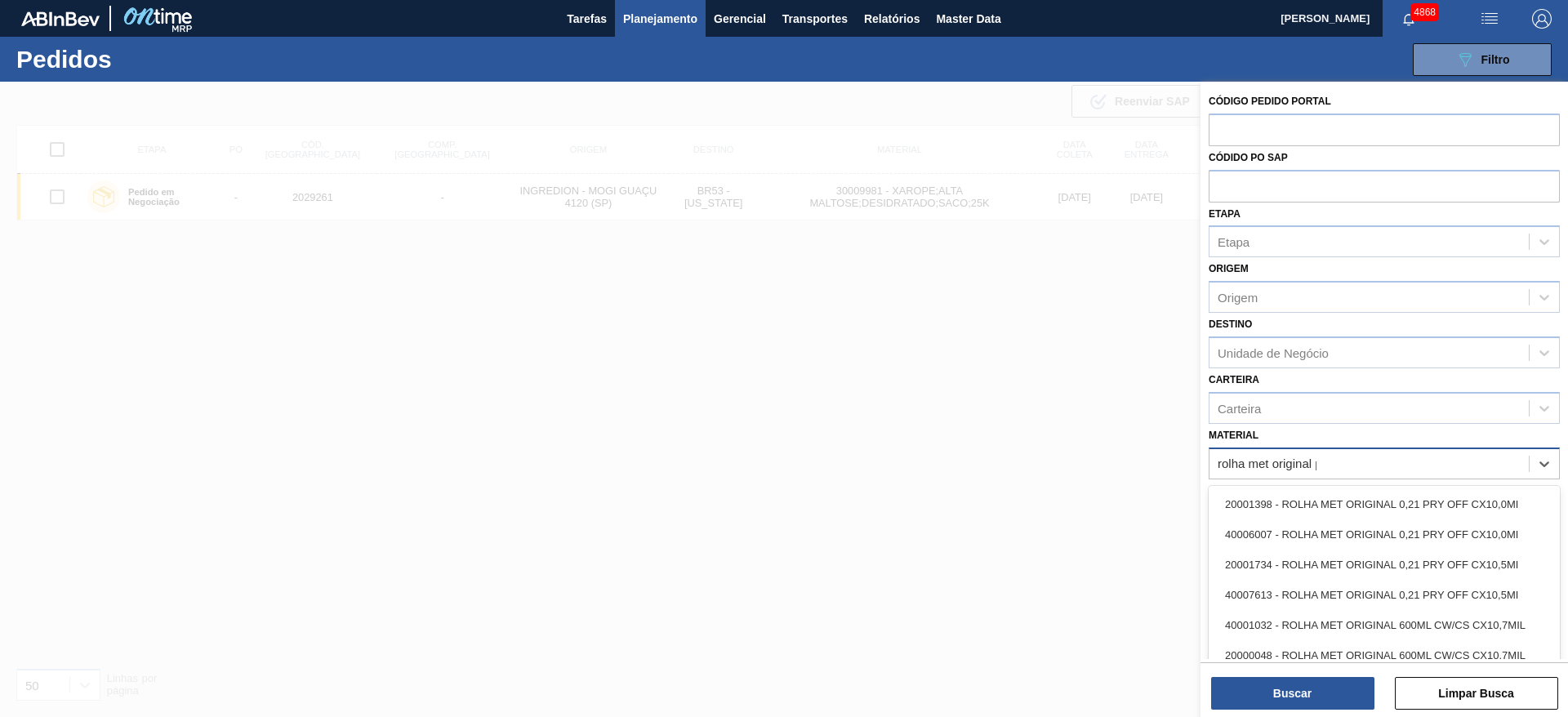
type input "rolha met original po"
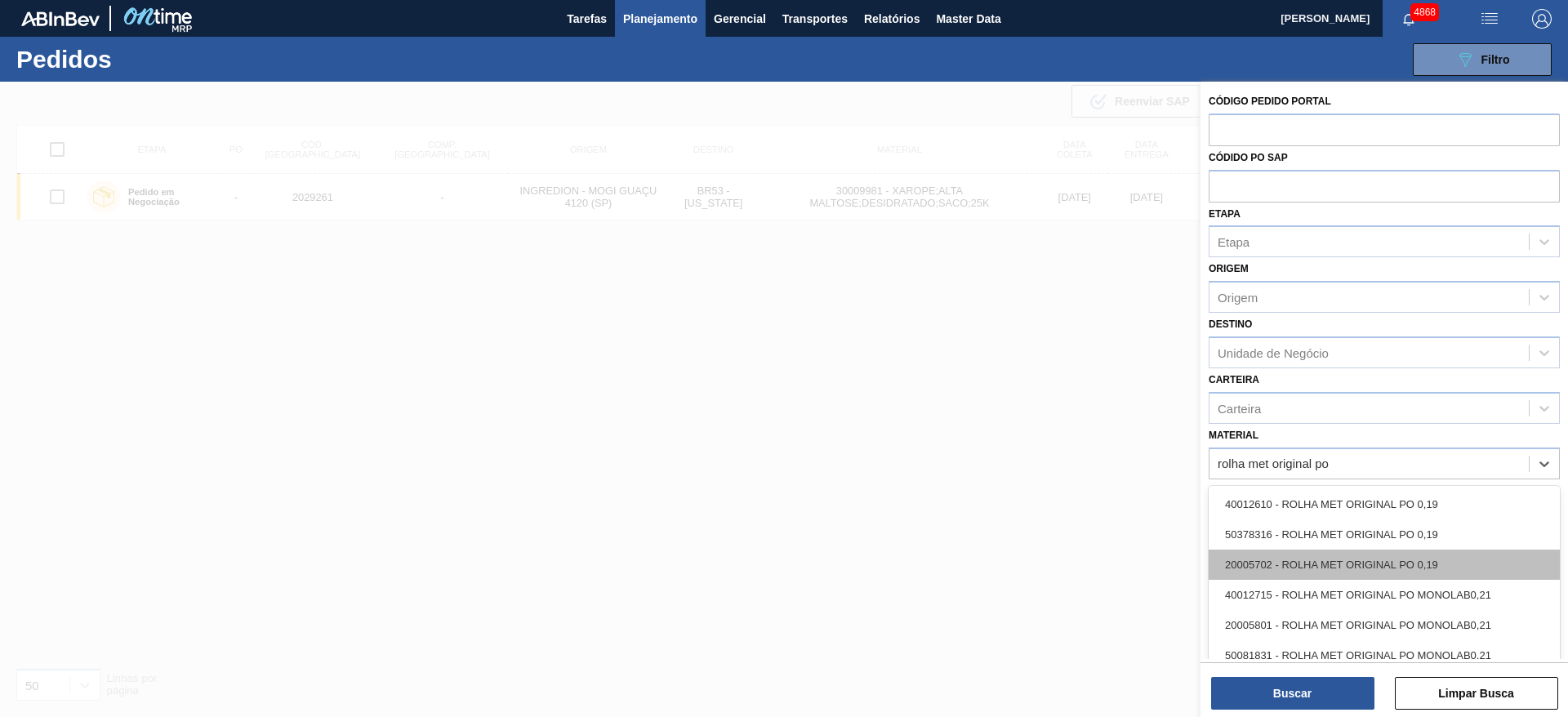
click at [1490, 555] on div "20005702 - ROLHA MET ORIGINAL PO 0,19" at bounding box center [1384, 564] width 351 height 30
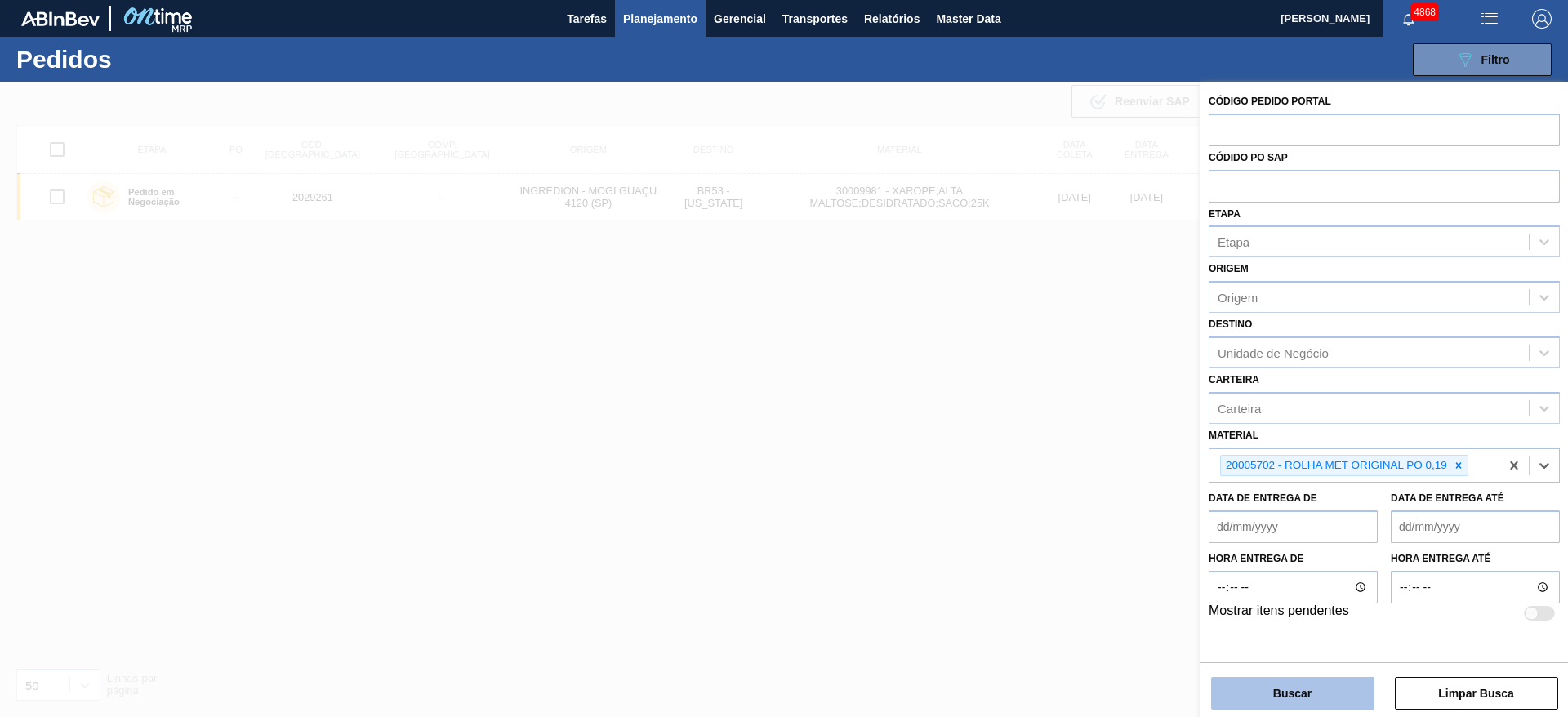
click at [1349, 696] on button "Buscar" at bounding box center [1293, 693] width 163 height 33
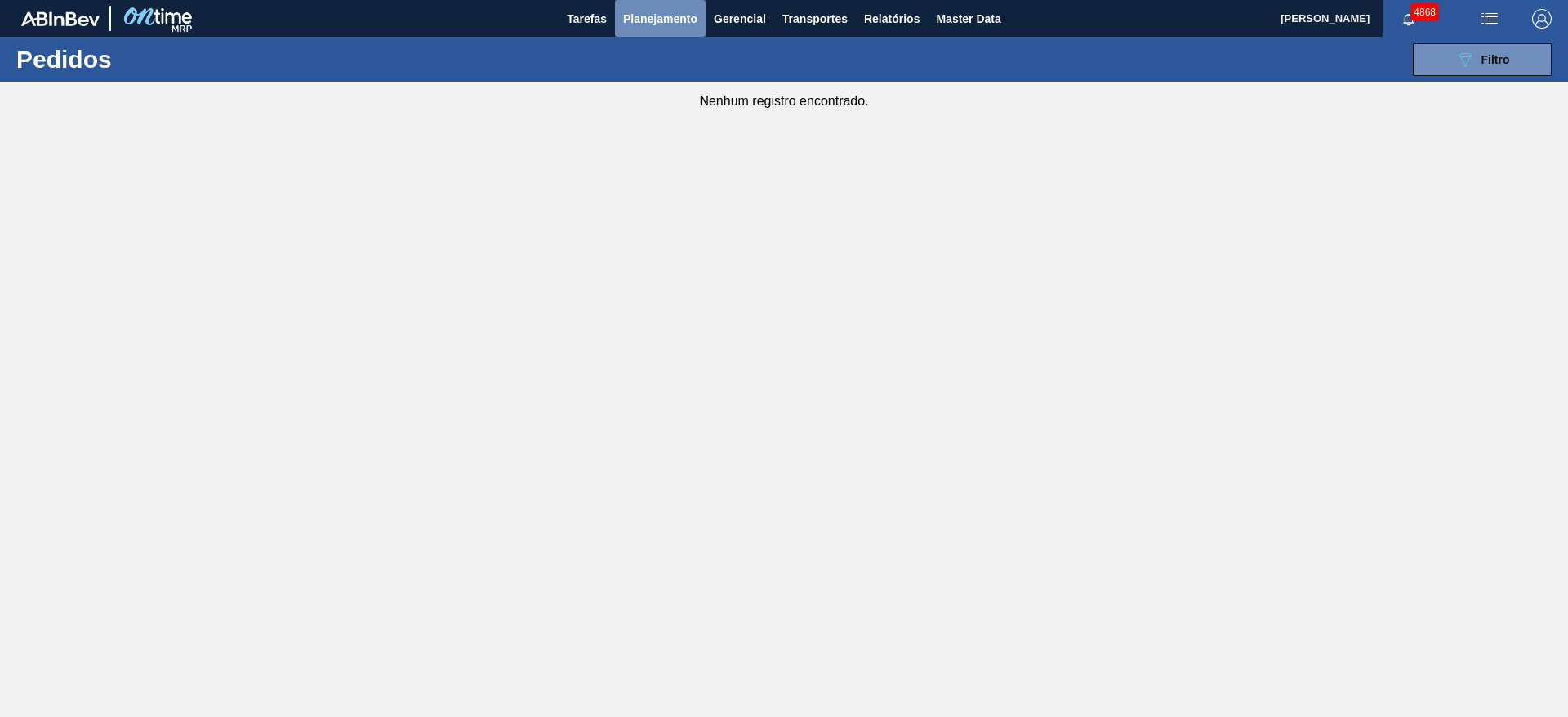
click at [677, 30] on button "Planejamento" at bounding box center [659, 18] width 91 height 36
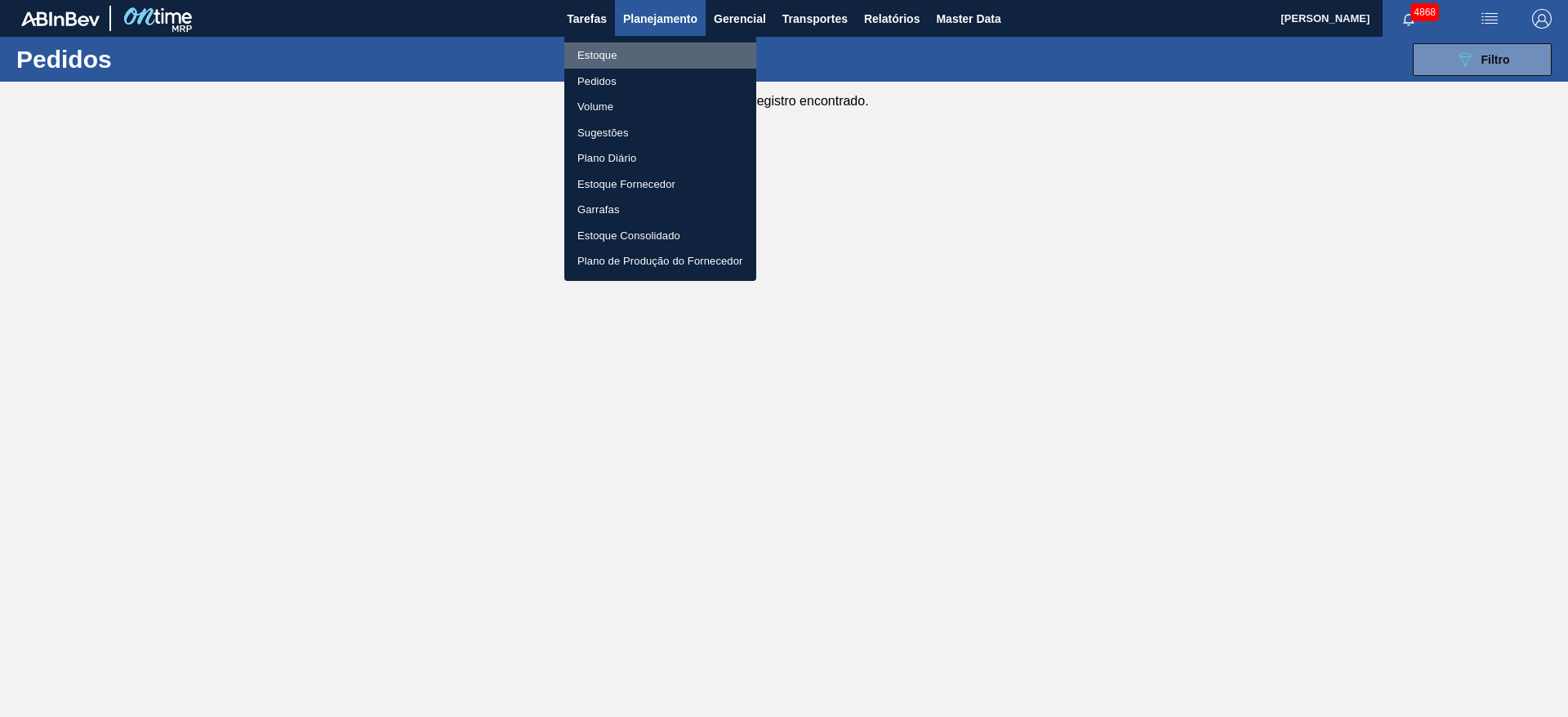
click at [604, 51] on li "Estoque" at bounding box center [659, 55] width 191 height 26
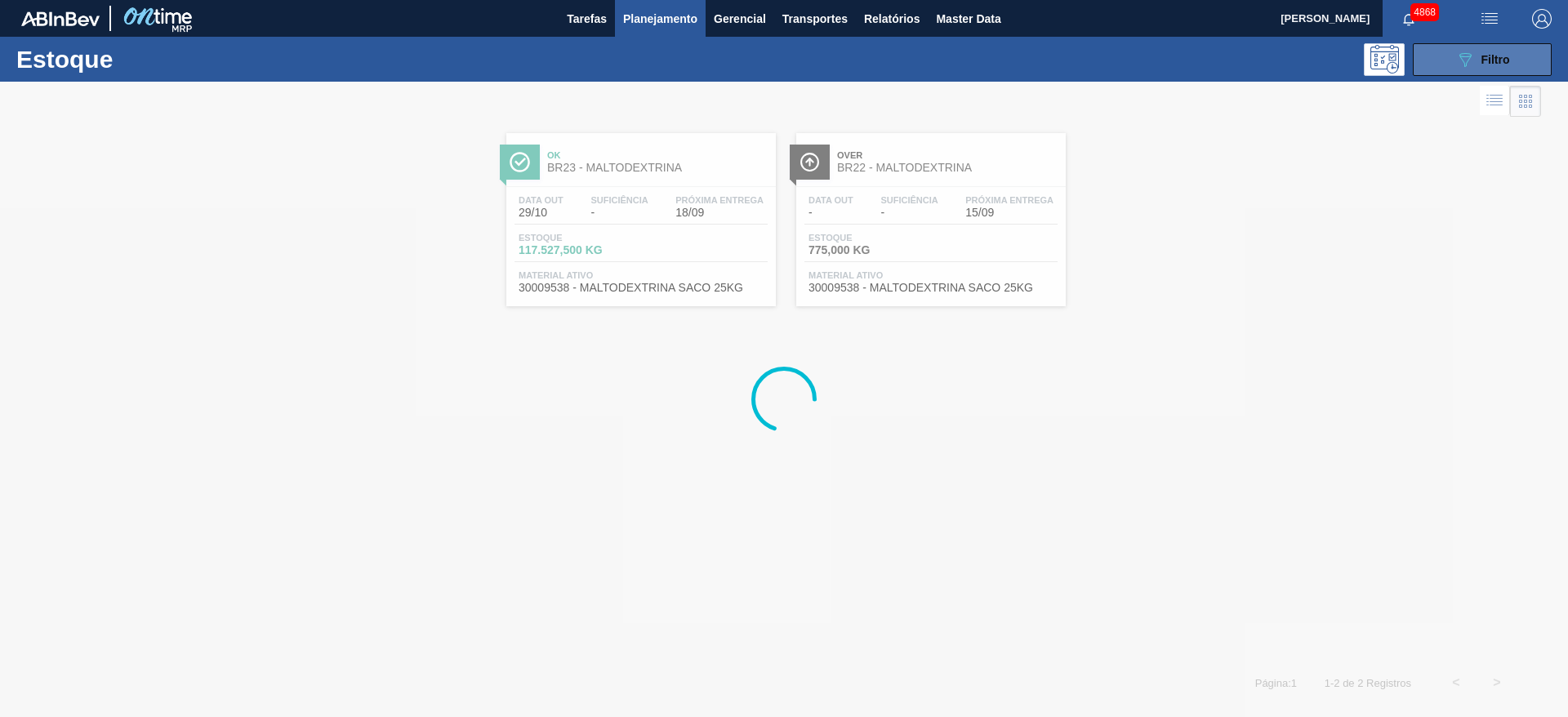
click at [1497, 63] on span "Filtro" at bounding box center [1495, 60] width 29 height 13
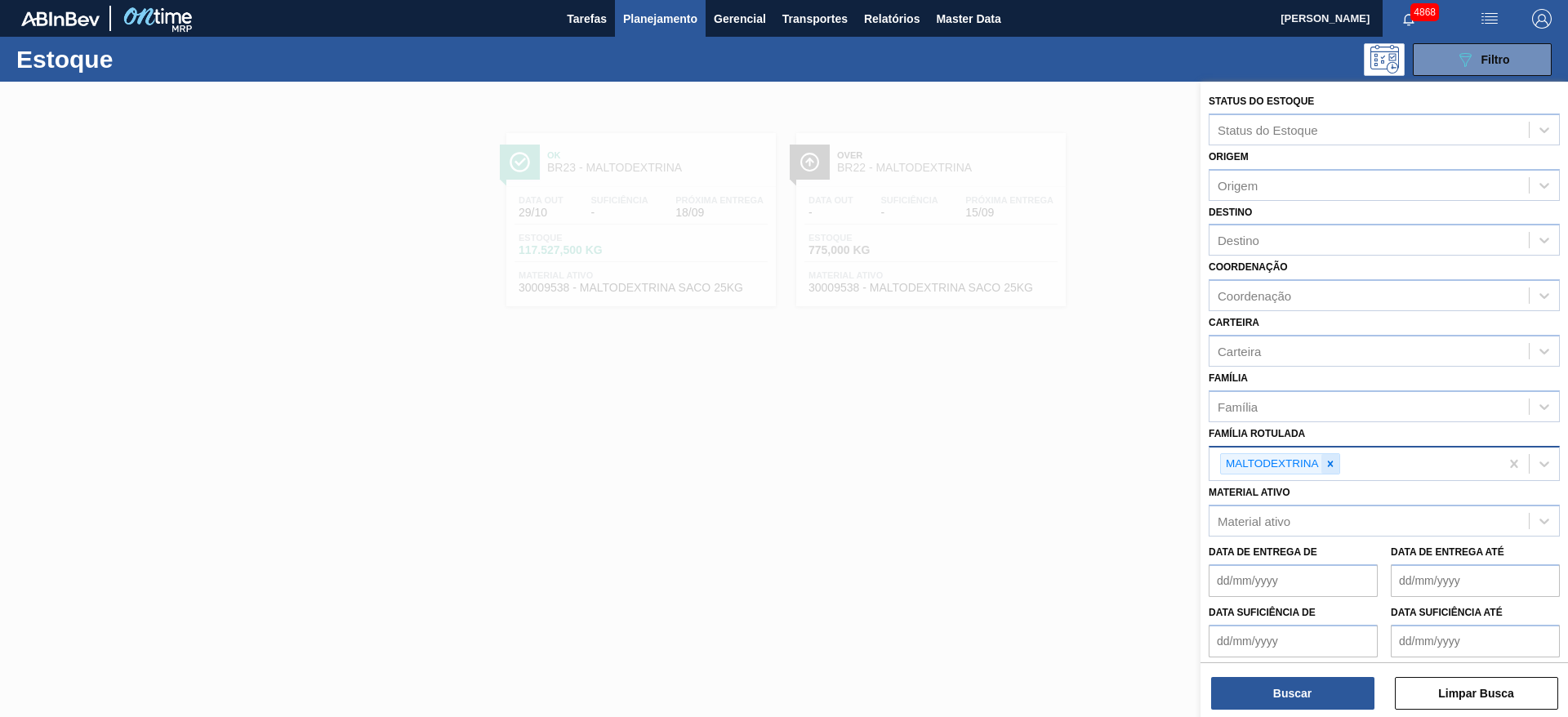
click at [1329, 466] on icon at bounding box center [1330, 464] width 11 height 11
click at [1322, 516] on div "Material ativo" at bounding box center [1369, 516] width 319 height 23
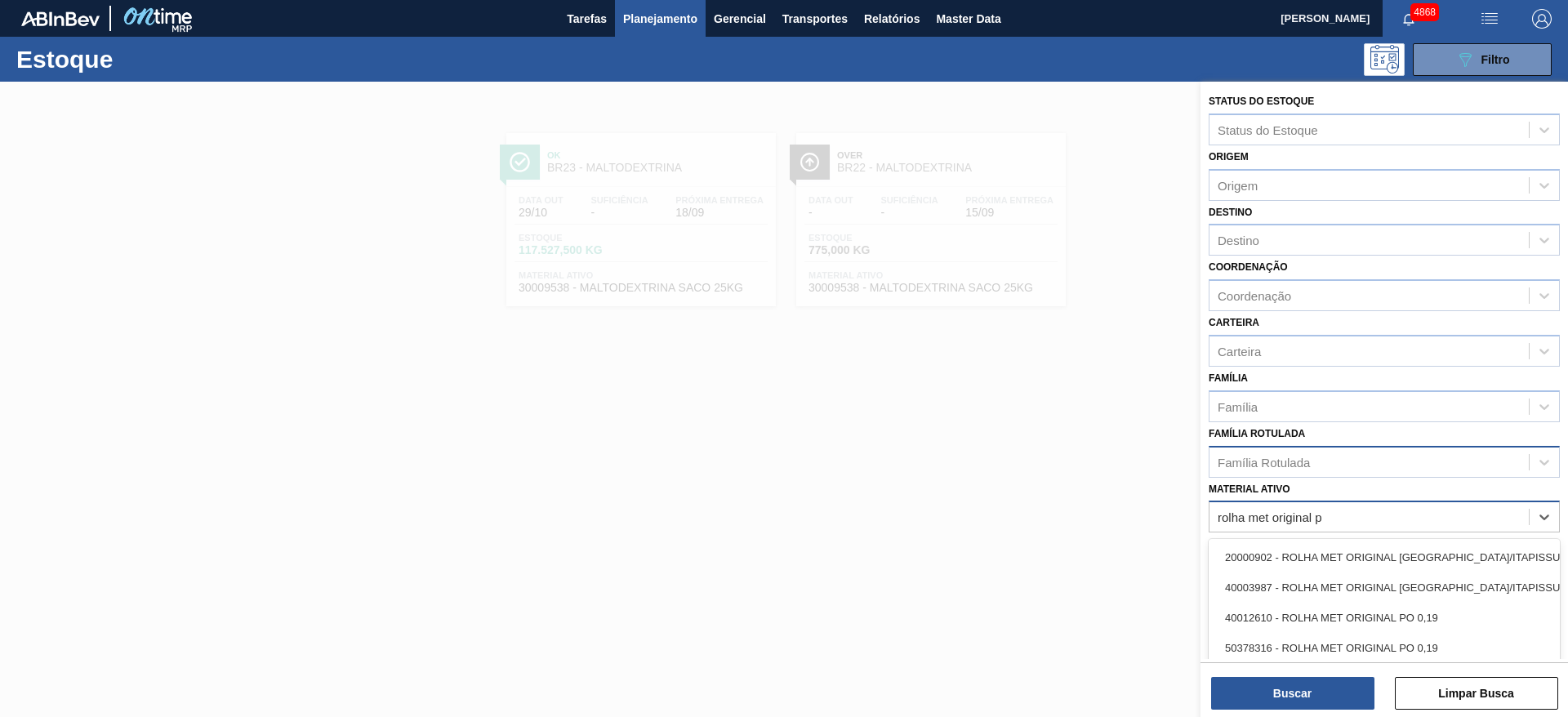
type ativo "rolha met original po"
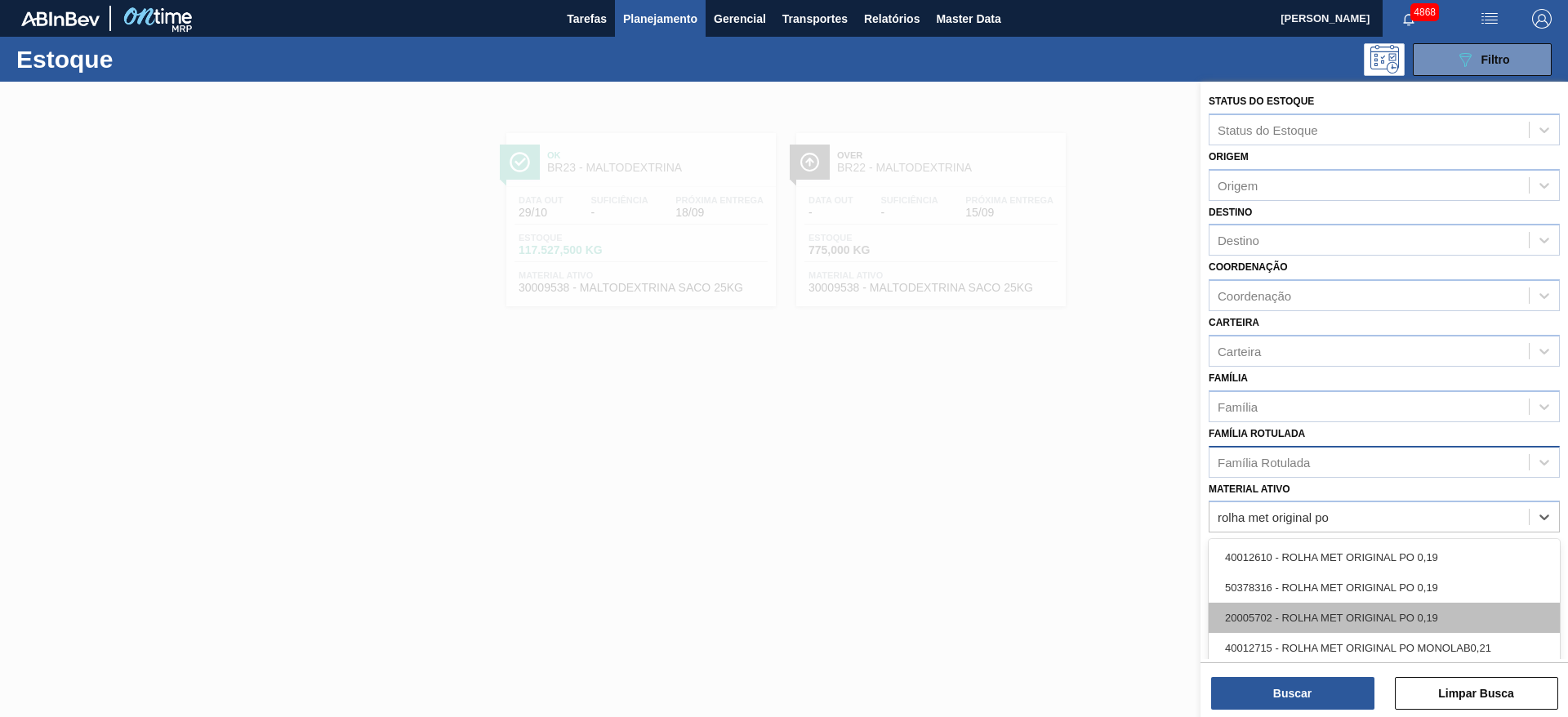
click at [1359, 603] on div "20005702 - ROLHA MET ORIGINAL PO 0,19" at bounding box center [1384, 617] width 351 height 30
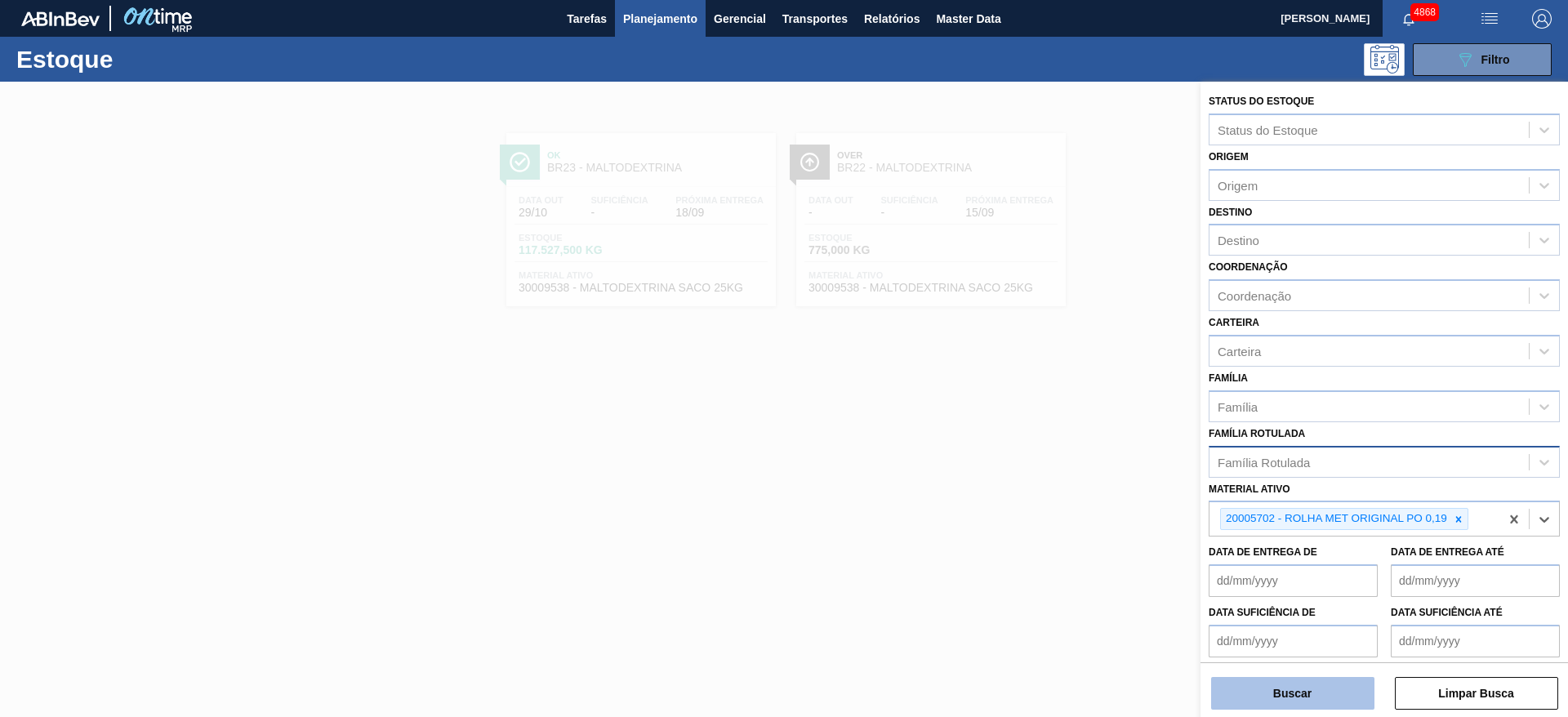
click at [1310, 686] on button "Buscar" at bounding box center [1293, 693] width 163 height 33
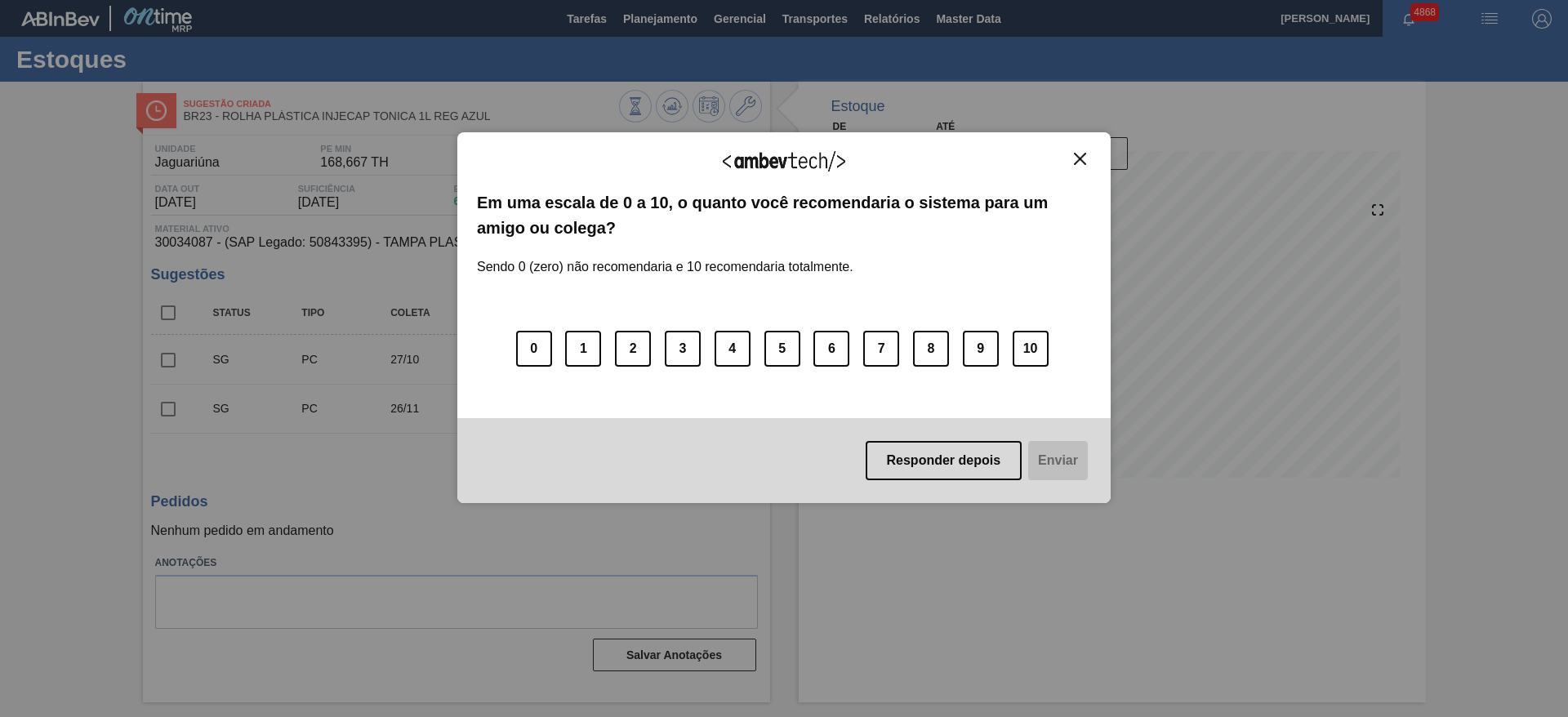
click at [1080, 164] on img "Close" at bounding box center [1080, 159] width 12 height 12
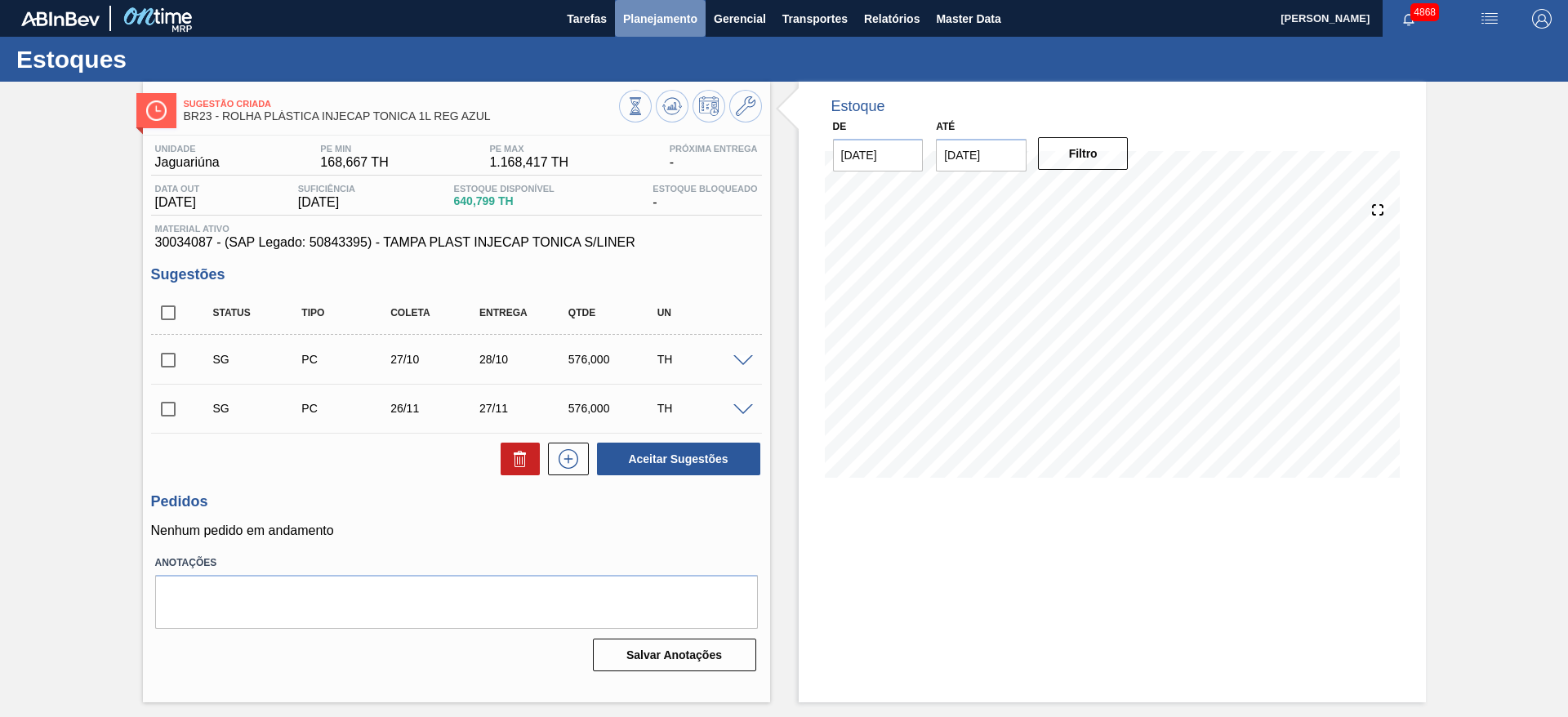
click at [671, 29] on button "Planejamento" at bounding box center [659, 18] width 91 height 36
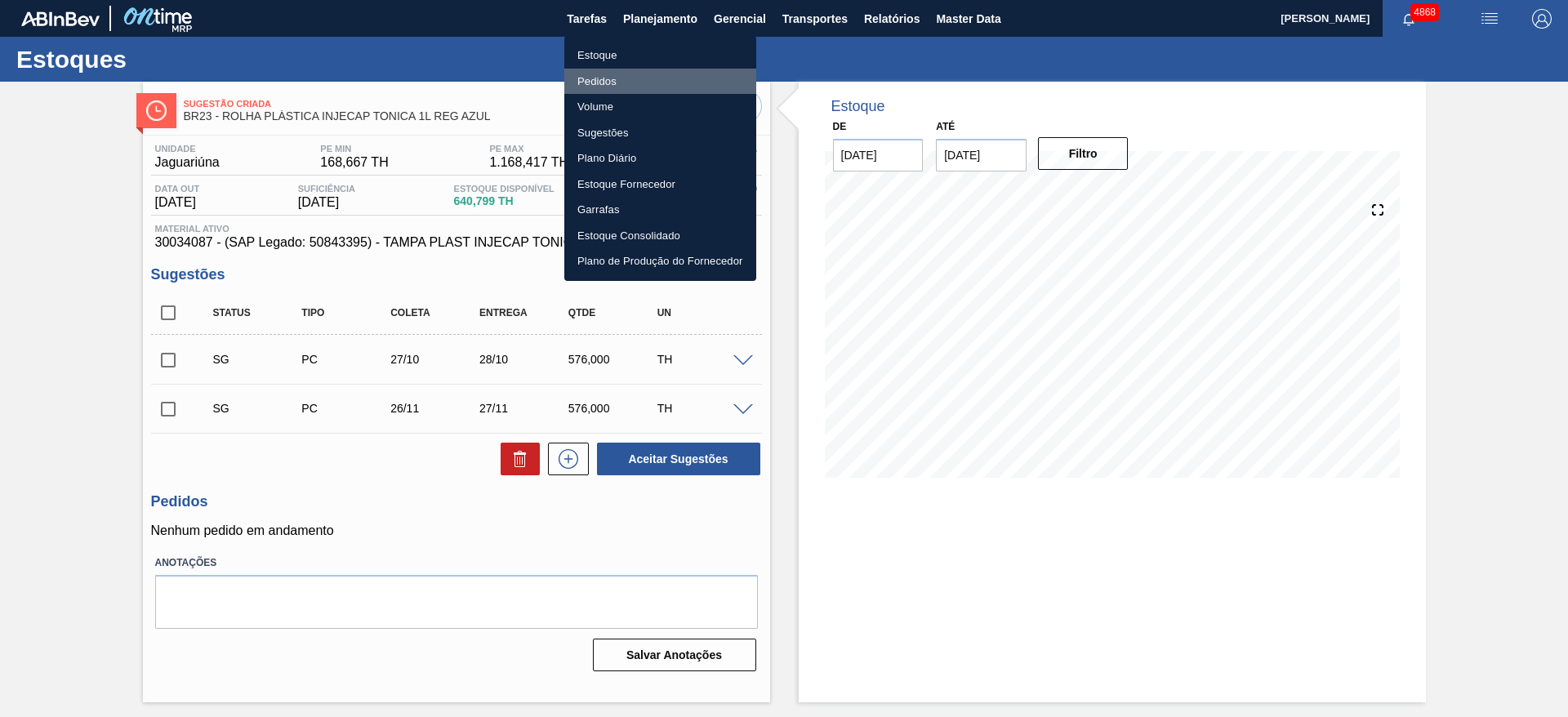
click at [592, 73] on li "Pedidos" at bounding box center [659, 81] width 191 height 26
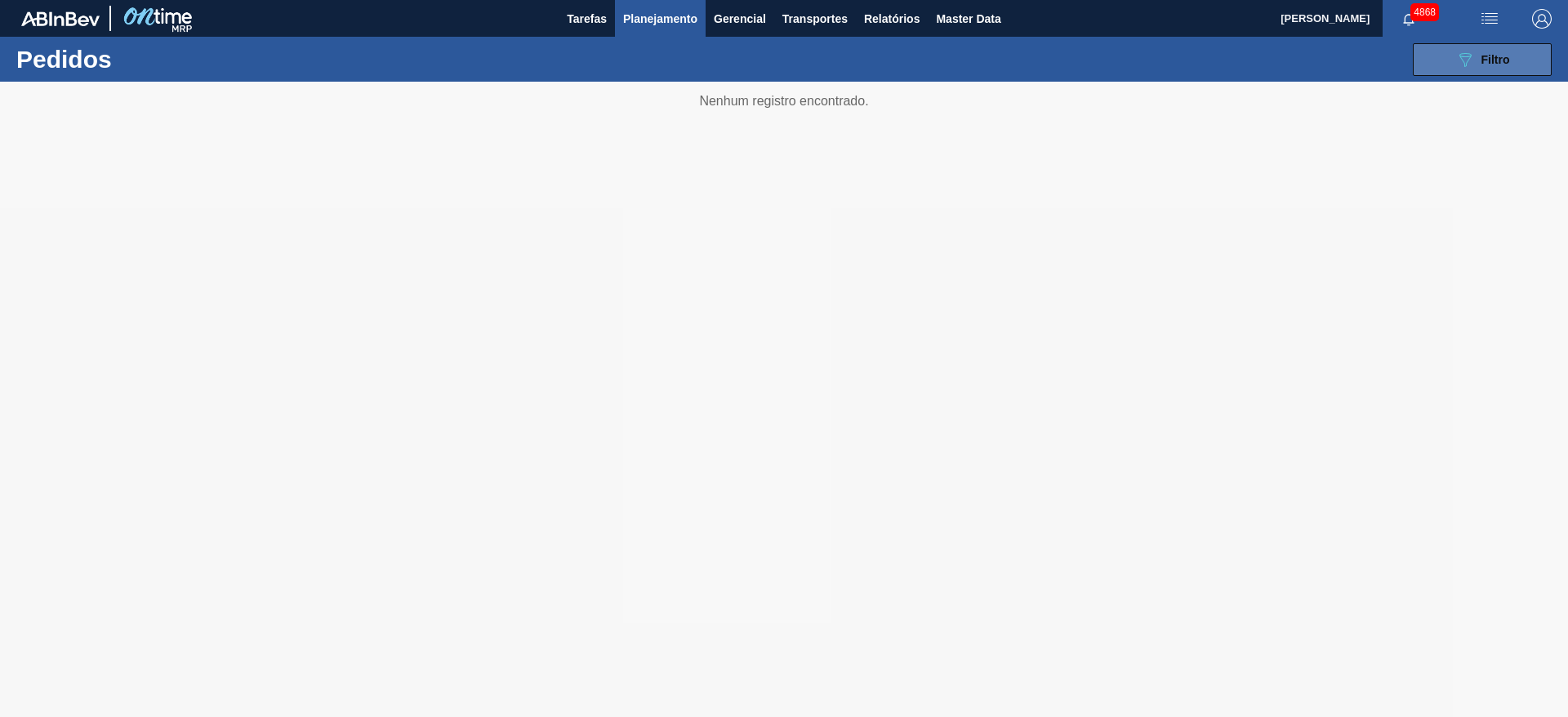
click at [1464, 52] on icon "089F7B8B-B2A5-4AFE-B5C0-19BA573D28AC" at bounding box center [1464, 59] width 20 height 20
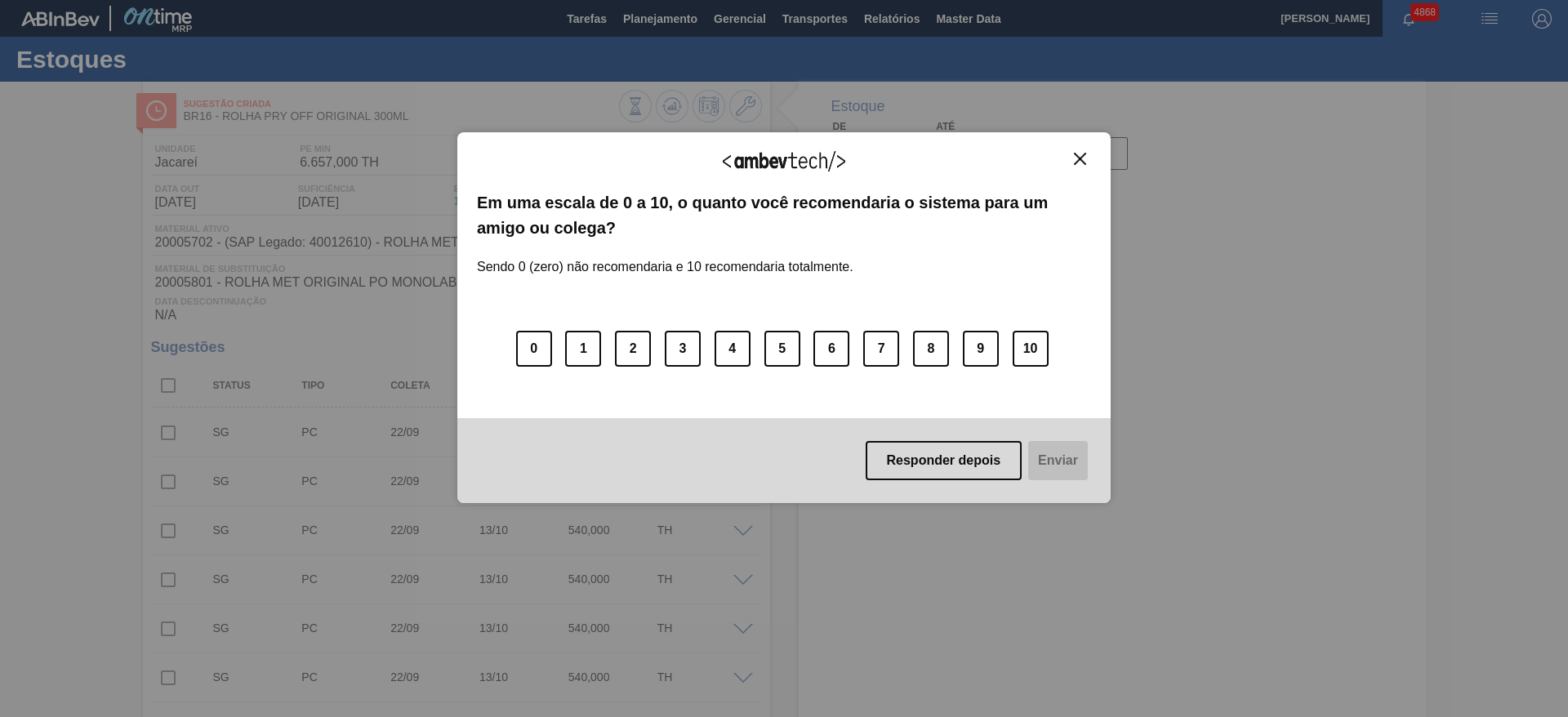
drag, startPoint x: 1086, startPoint y: 159, endPoint x: 946, endPoint y: 511, distance: 378.8
click at [1084, 158] on button "Close" at bounding box center [1081, 159] width 22 height 14
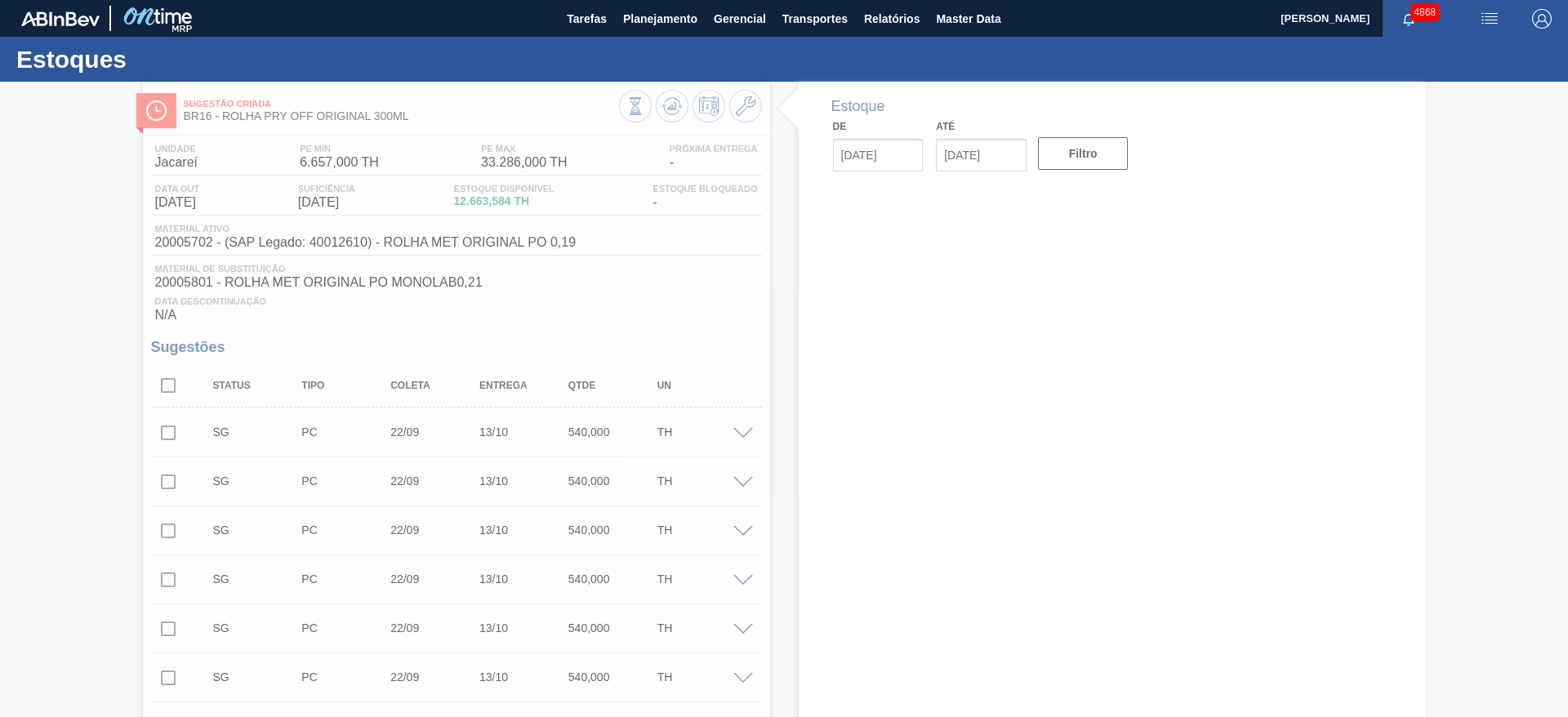
type input "[DATE]"
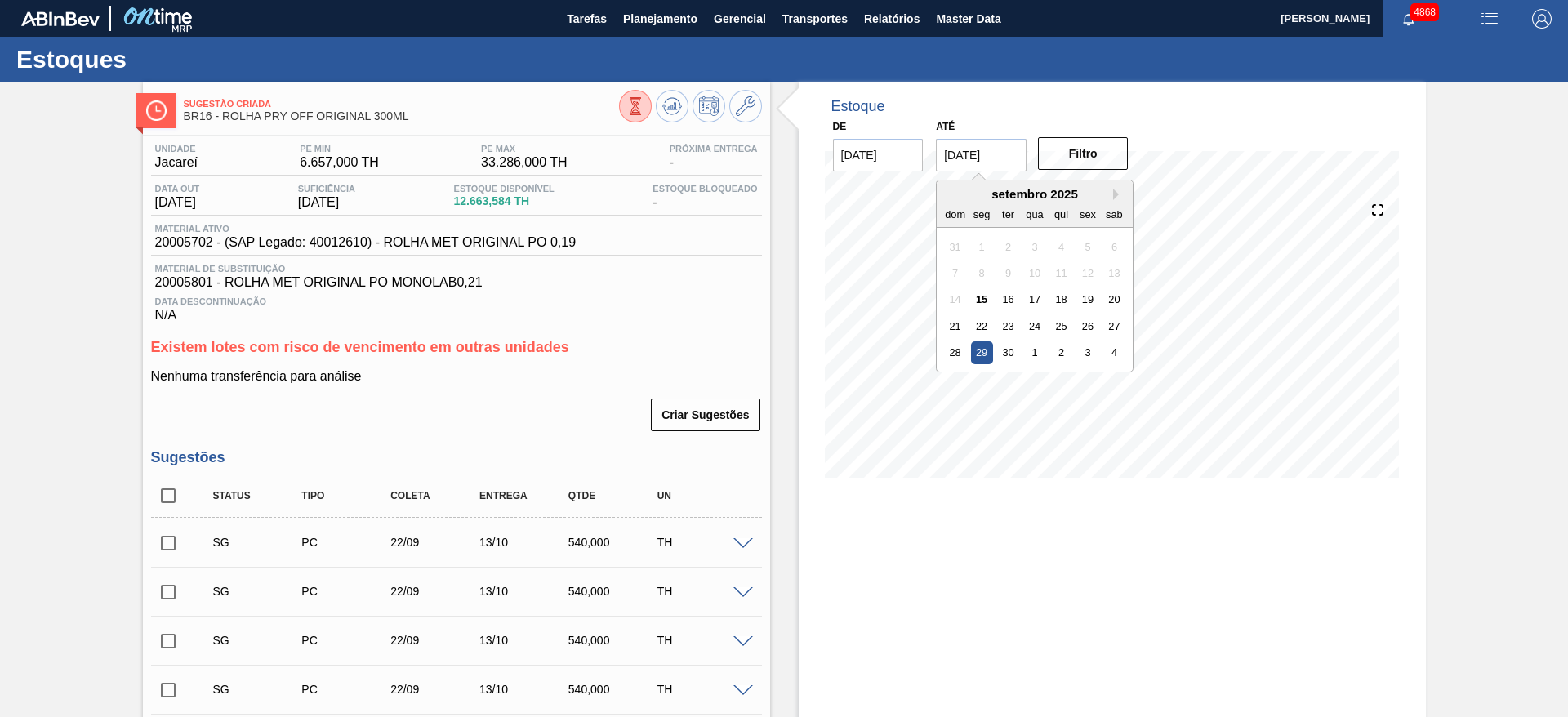
click at [991, 144] on input "29/09/2025" at bounding box center [981, 155] width 91 height 33
click at [1118, 198] on button "Next Month" at bounding box center [1119, 194] width 11 height 11
click at [952, 198] on button "Previous Month" at bounding box center [951, 194] width 11 height 11
drag, startPoint x: 1064, startPoint y: 344, endPoint x: 1076, endPoint y: 143, distance: 201.4
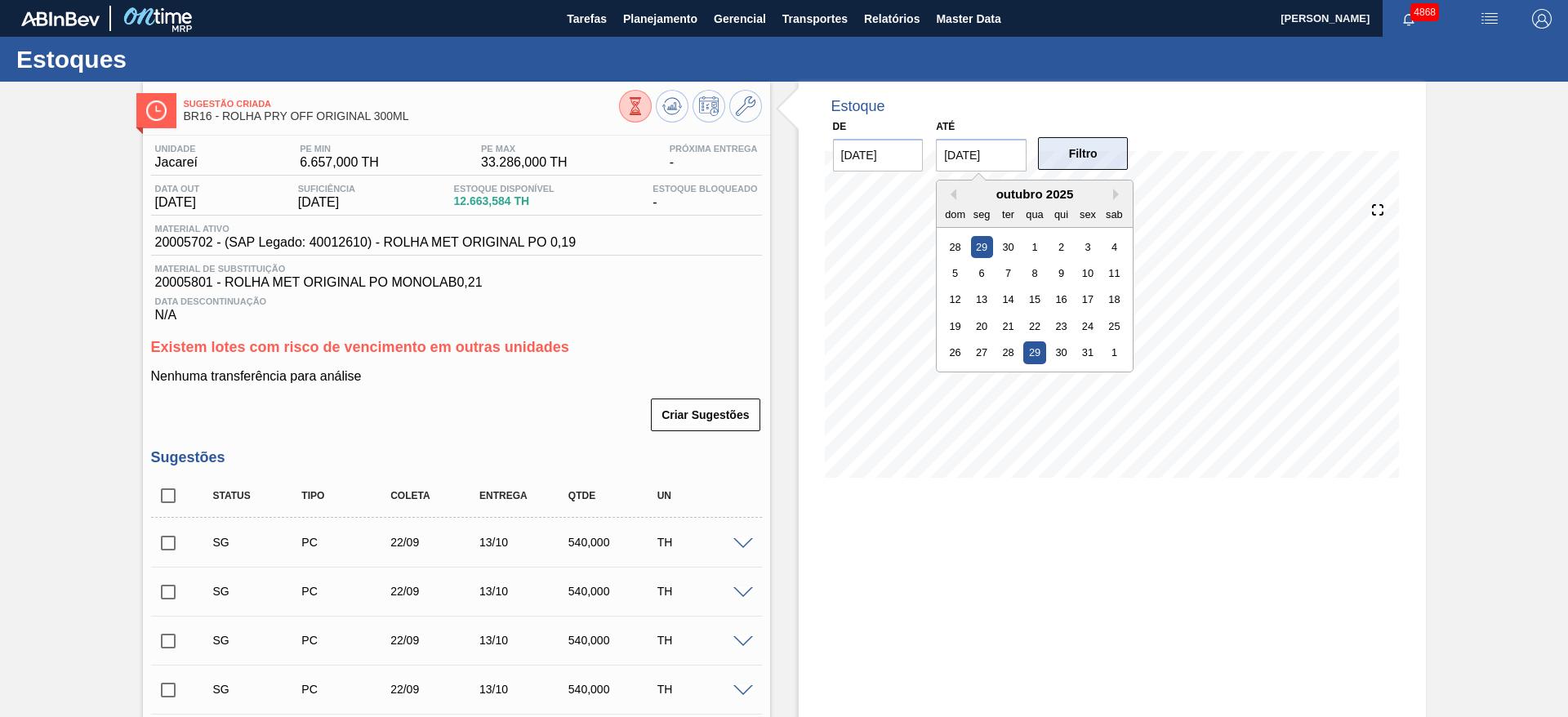
click at [1064, 343] on div "30" at bounding box center [1061, 352] width 22 height 22
type input "30/10/2025"
click at [1081, 152] on button "Filtro" at bounding box center [1082, 153] width 91 height 33
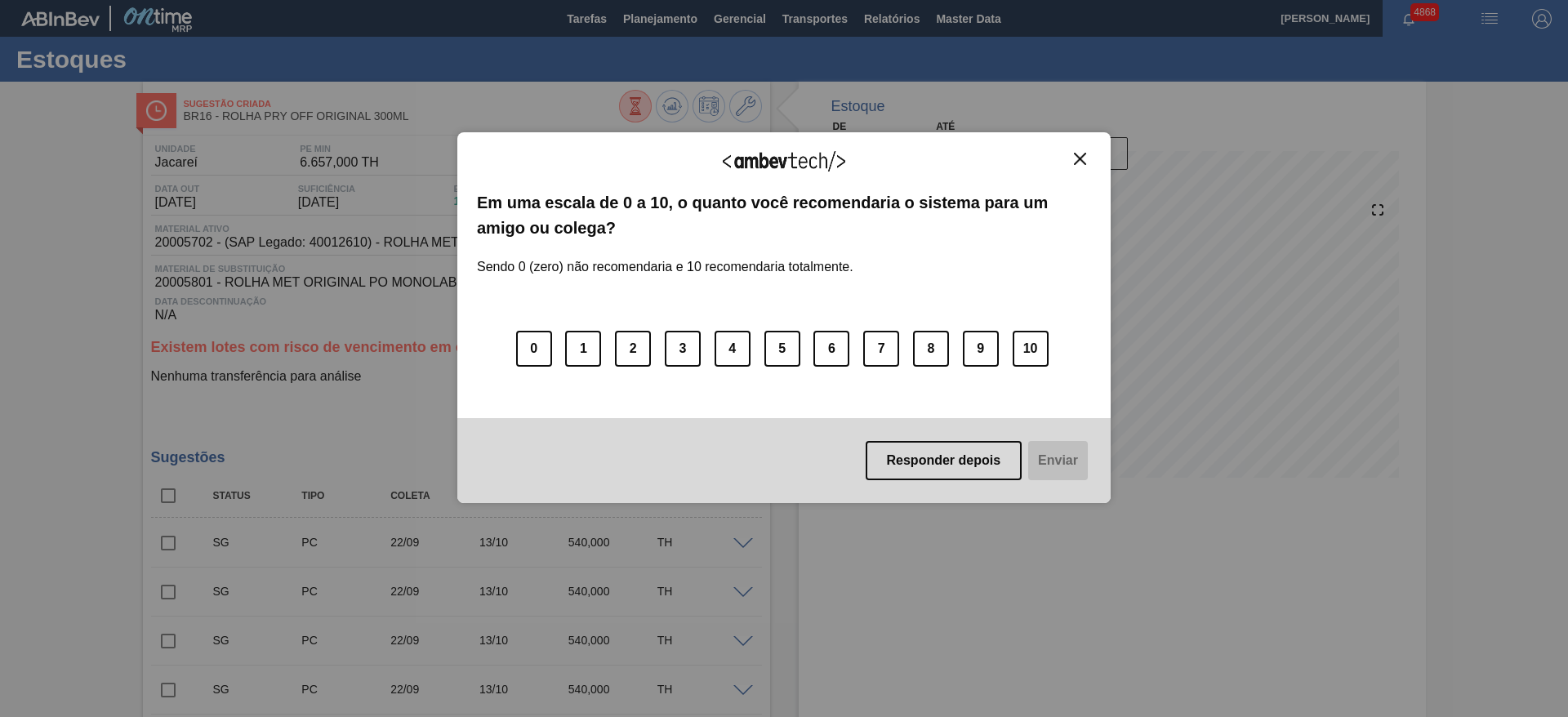
click at [1086, 153] on button "Close" at bounding box center [1081, 159] width 22 height 14
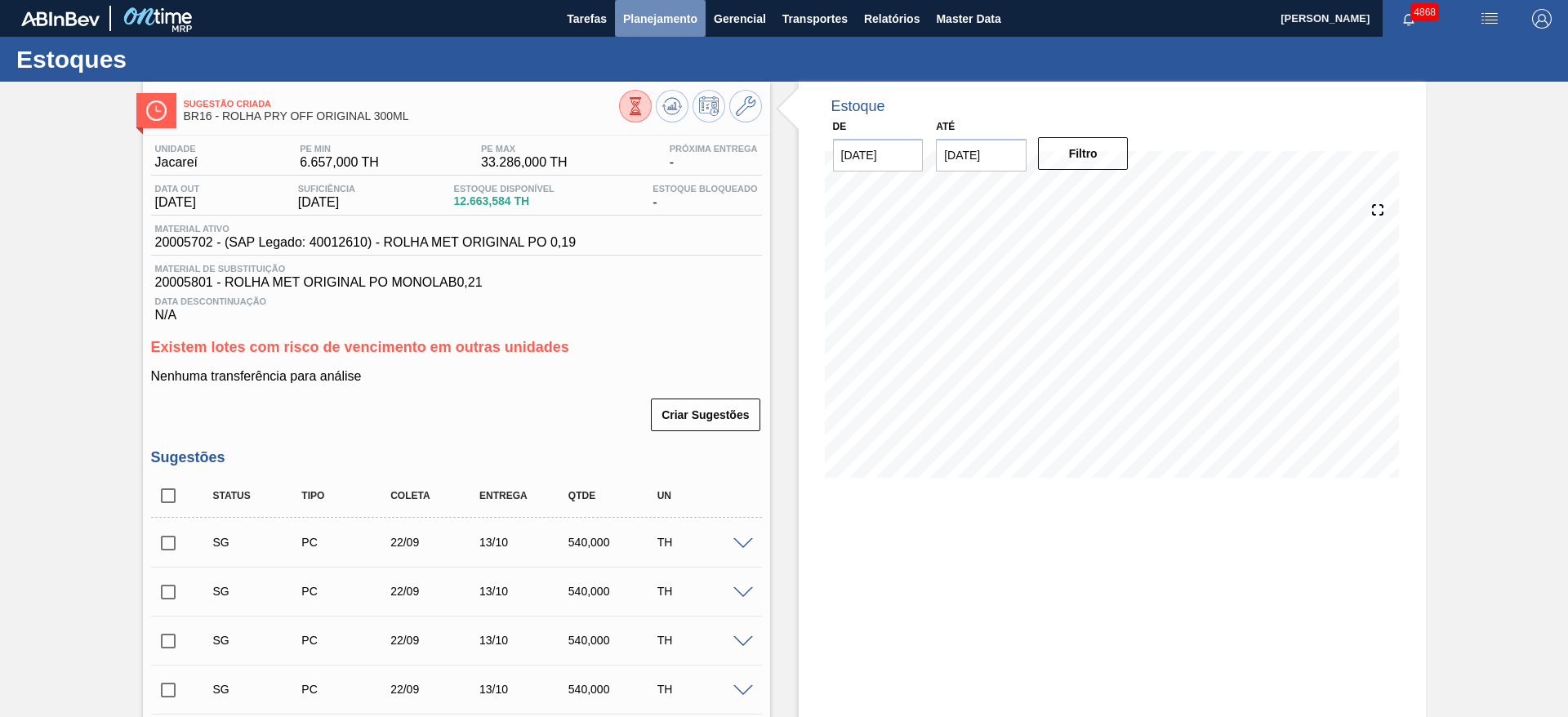
click at [660, 21] on span "Planejamento" at bounding box center [660, 19] width 75 height 20
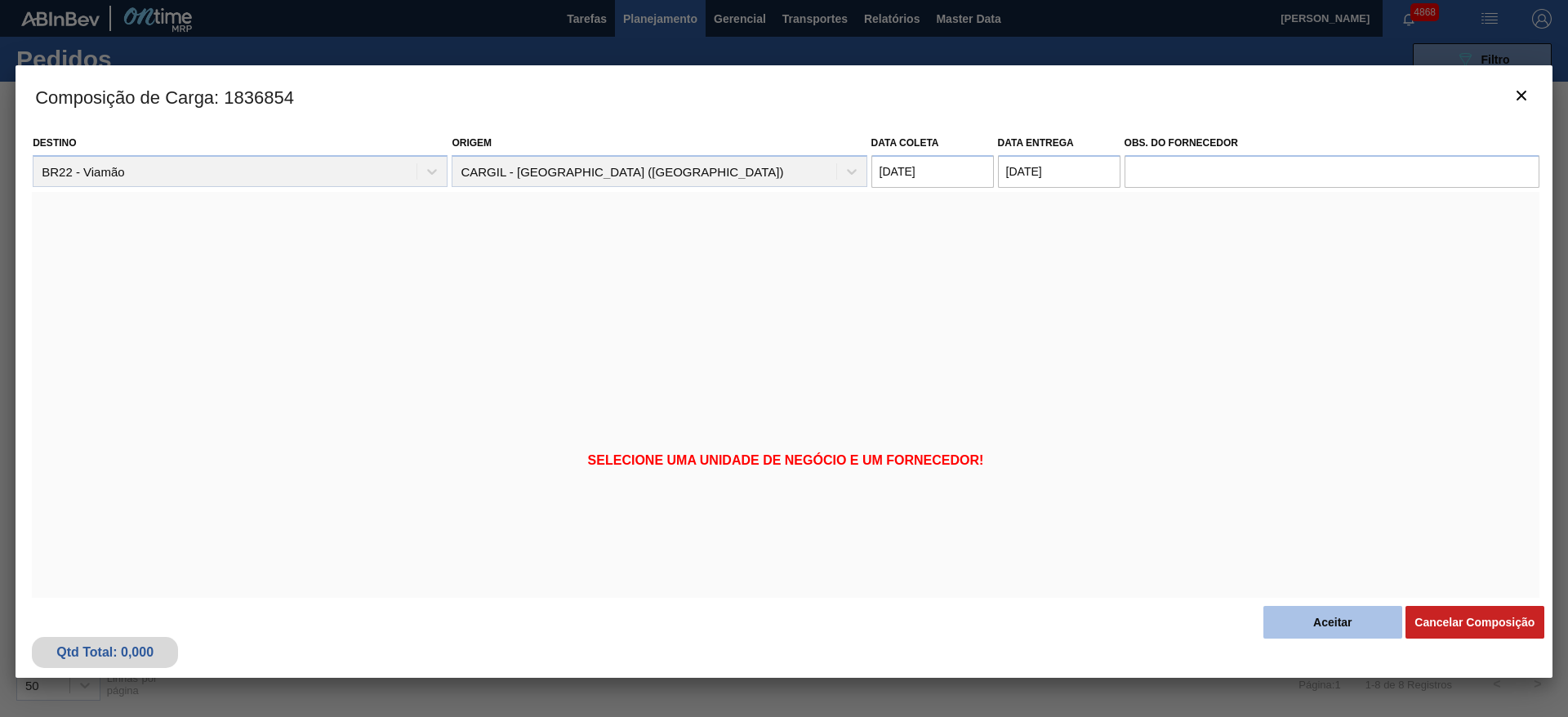
click at [1335, 613] on button "Aceitar" at bounding box center [1333, 622] width 139 height 33
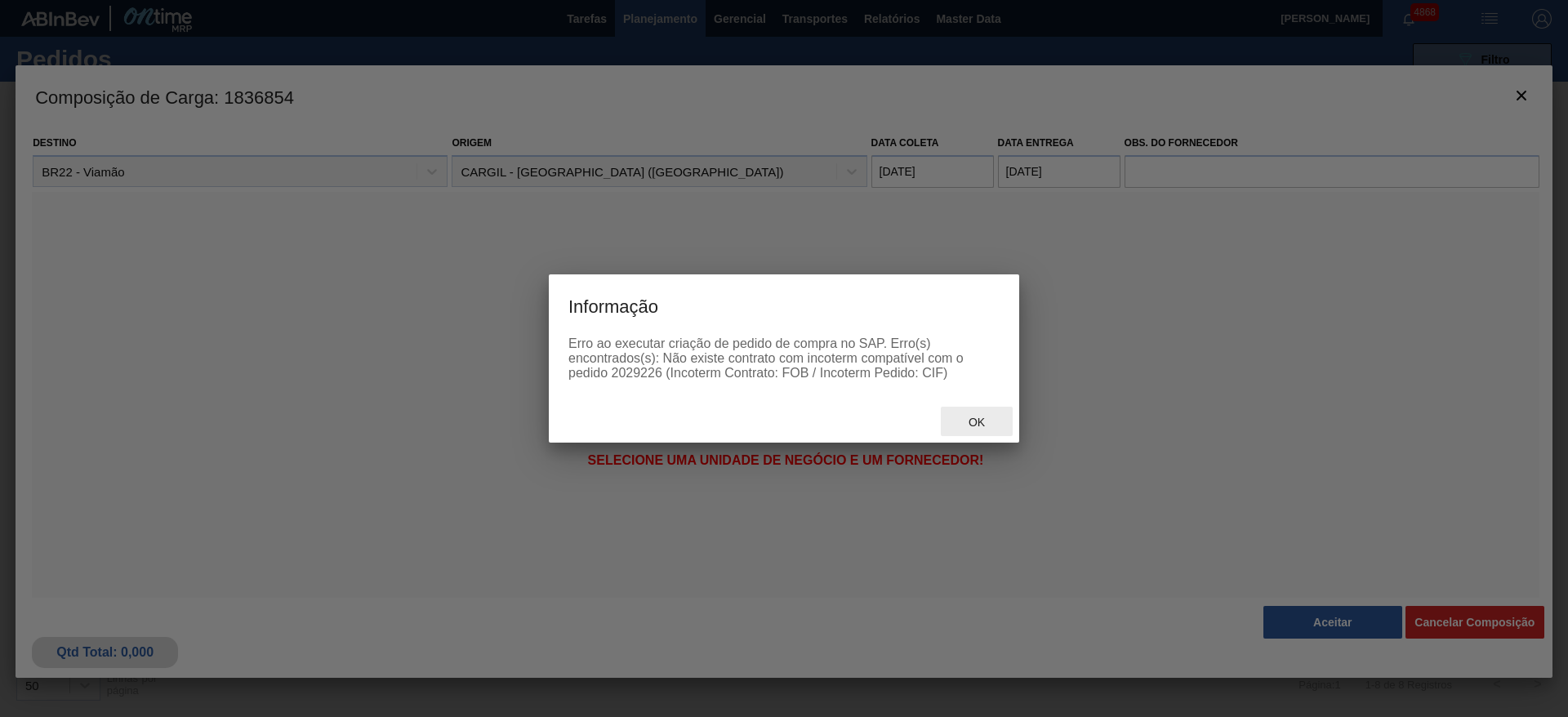
click at [982, 421] on span "Ok" at bounding box center [976, 422] width 42 height 13
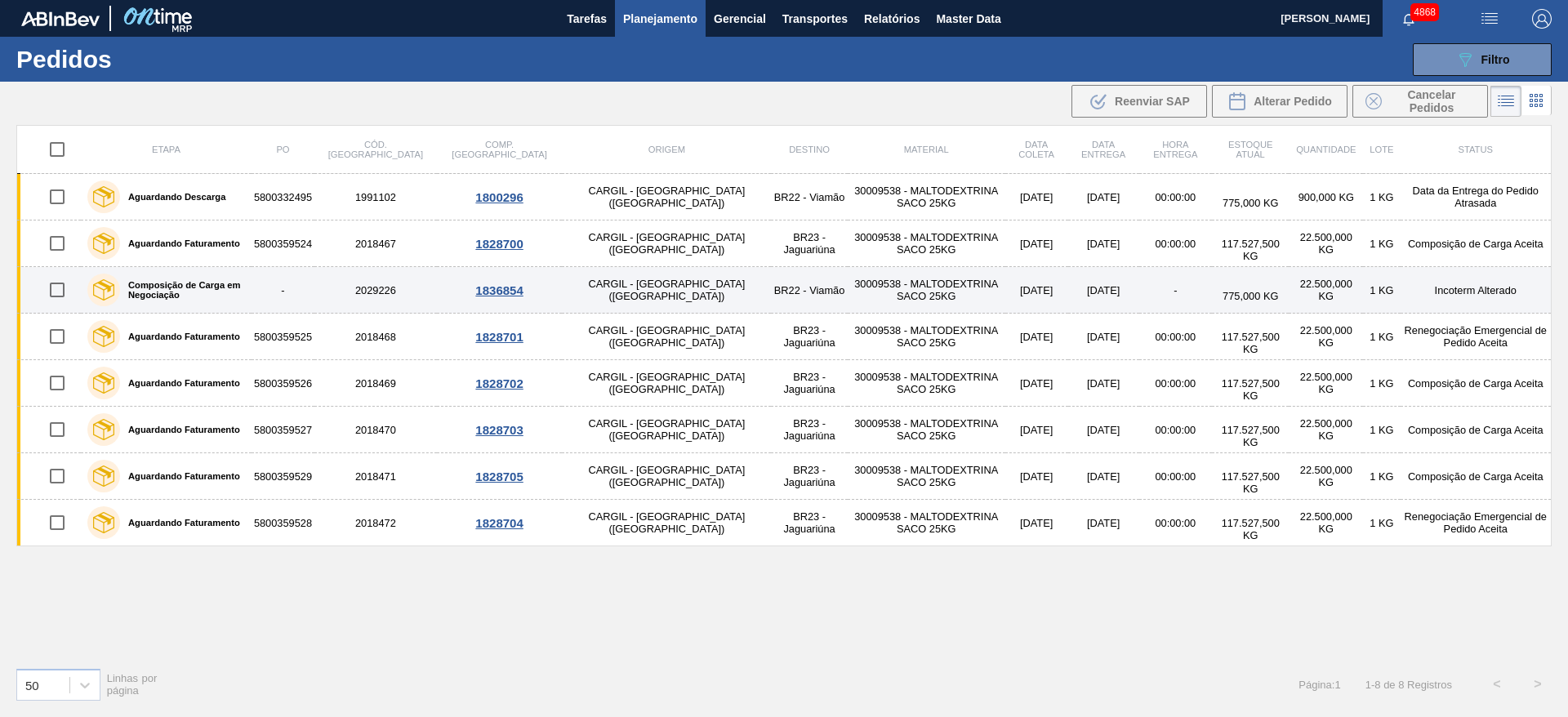
click at [458, 289] on div "1836854" at bounding box center [499, 289] width 120 height 14
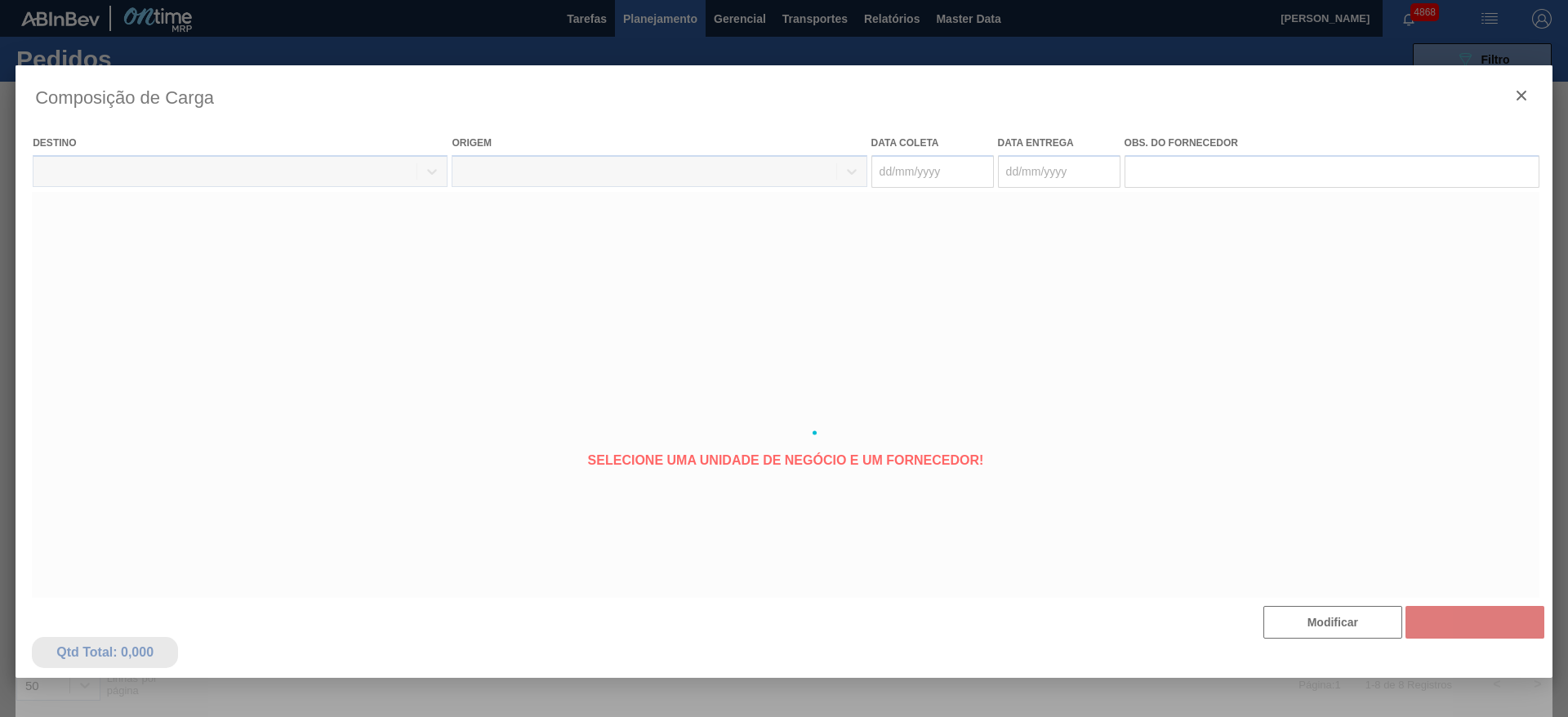
type coleta "[DATE]"
type entrega "23/09/2025"
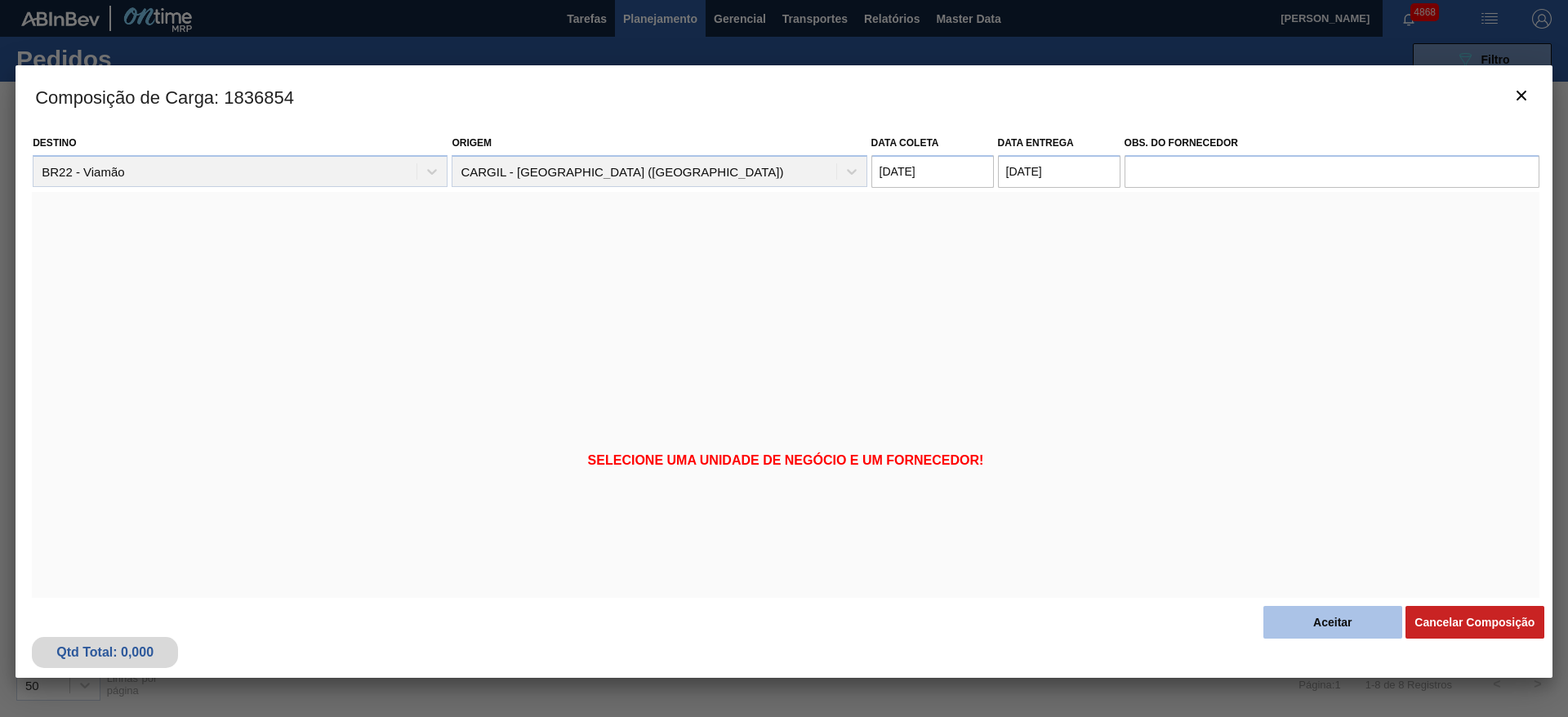
click at [1312, 620] on button "Aceitar" at bounding box center [1333, 622] width 139 height 33
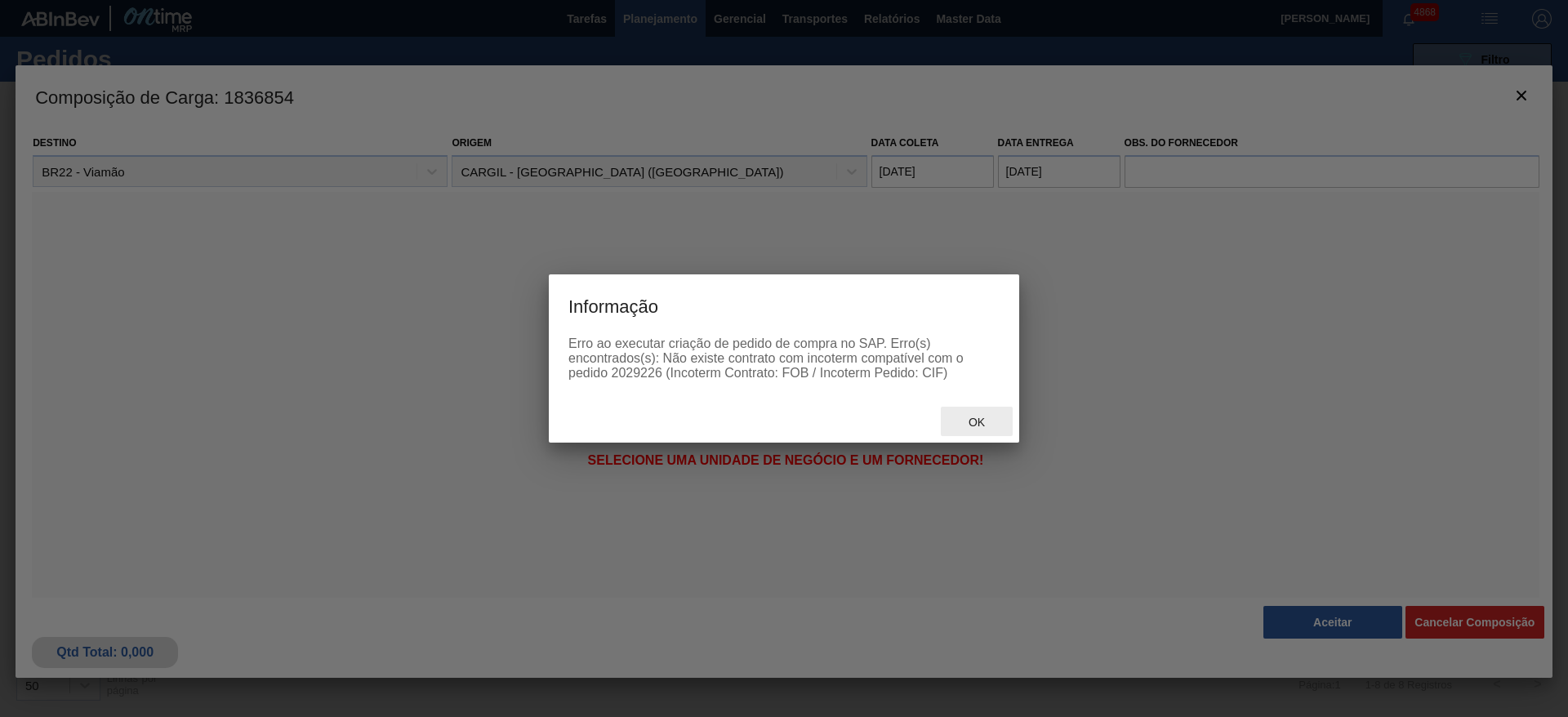
click at [971, 415] on span "Ok" at bounding box center [976, 422] width 42 height 13
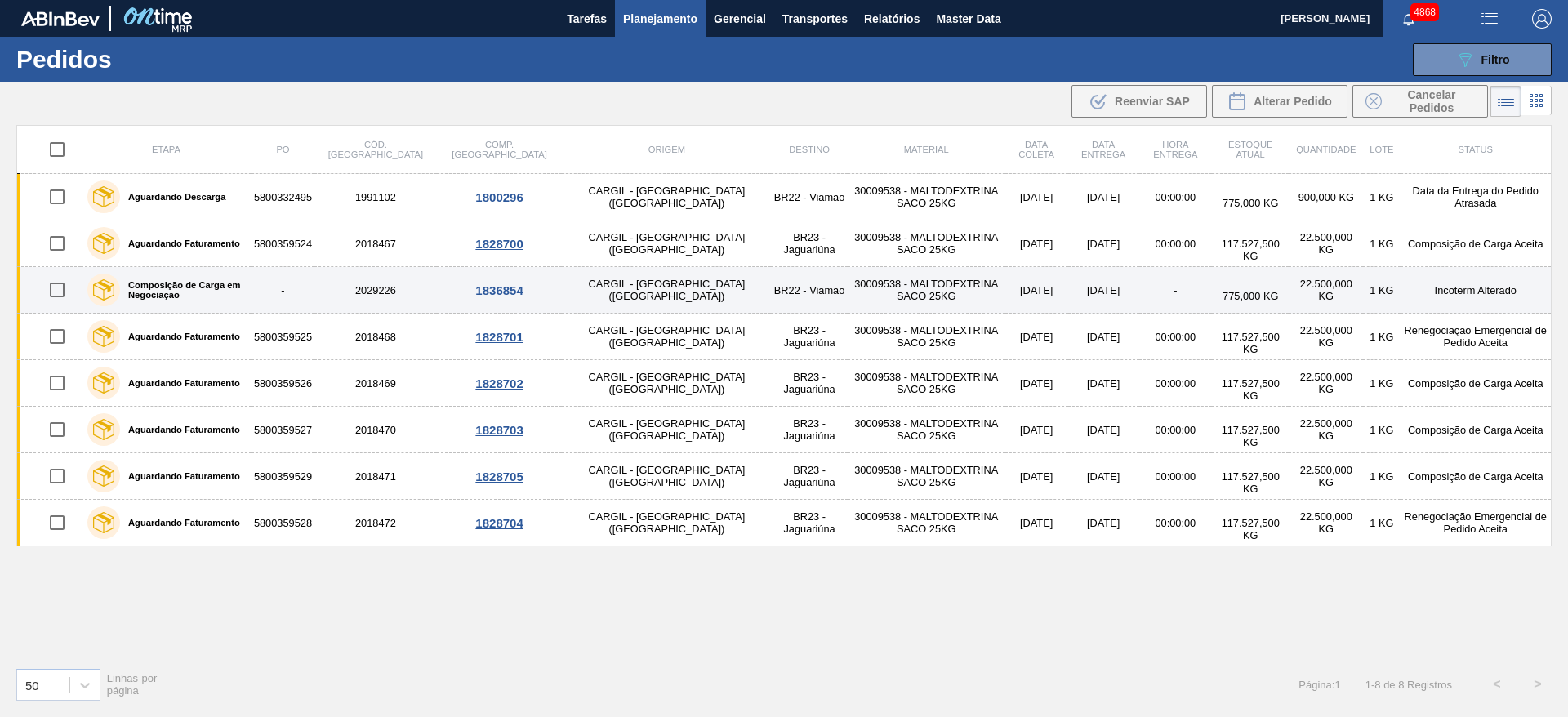
click at [315, 300] on td "-" at bounding box center [282, 290] width 63 height 47
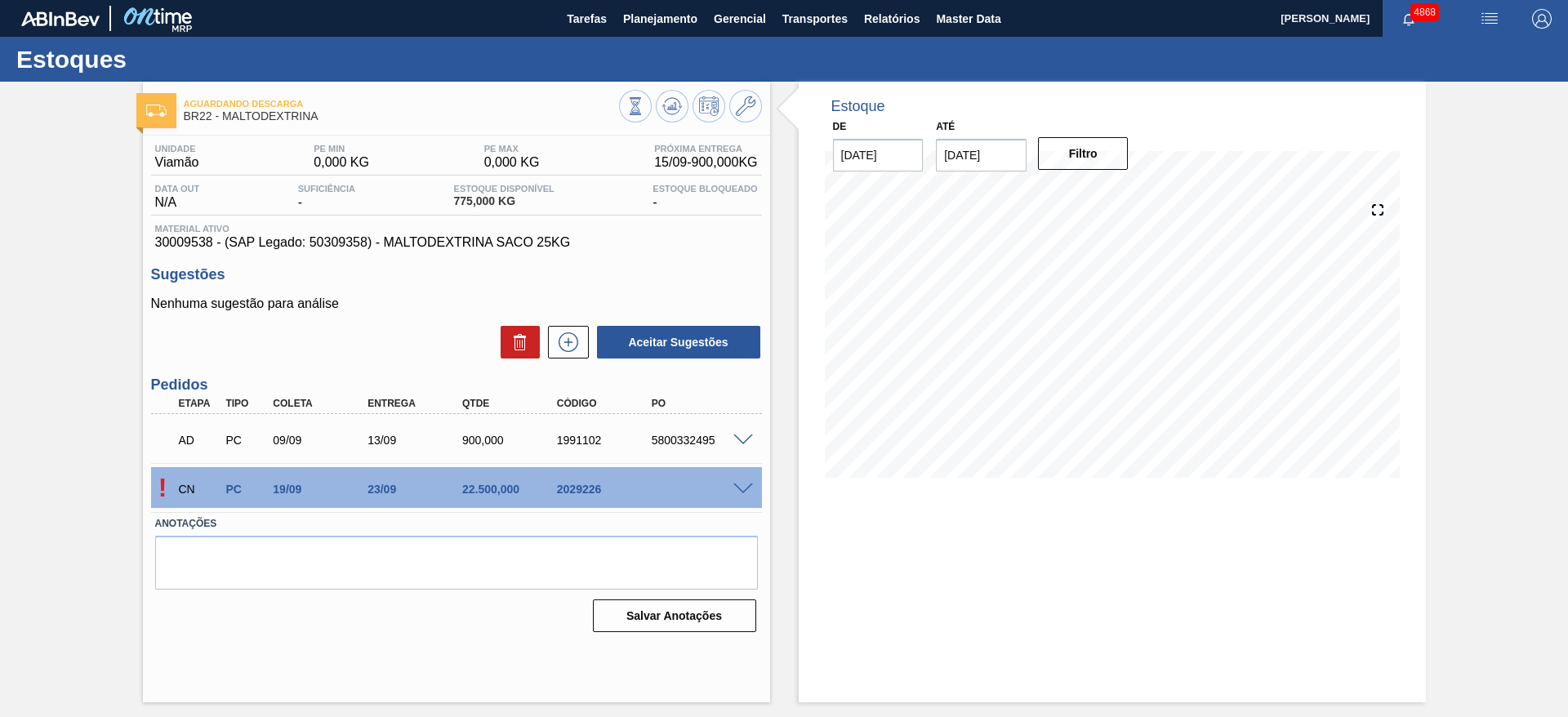
click at [741, 485] on span at bounding box center [742, 489] width 20 height 12
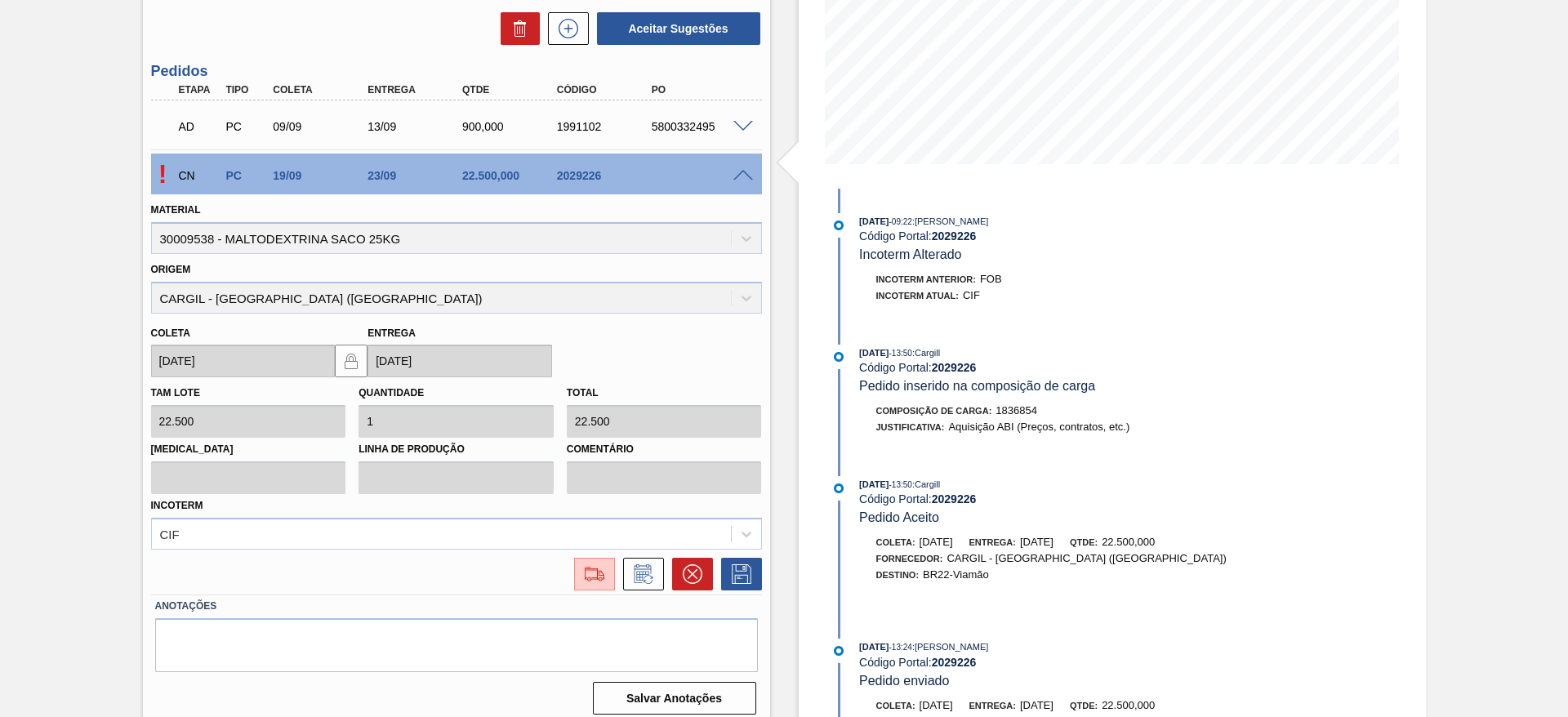
scroll to position [325, 0]
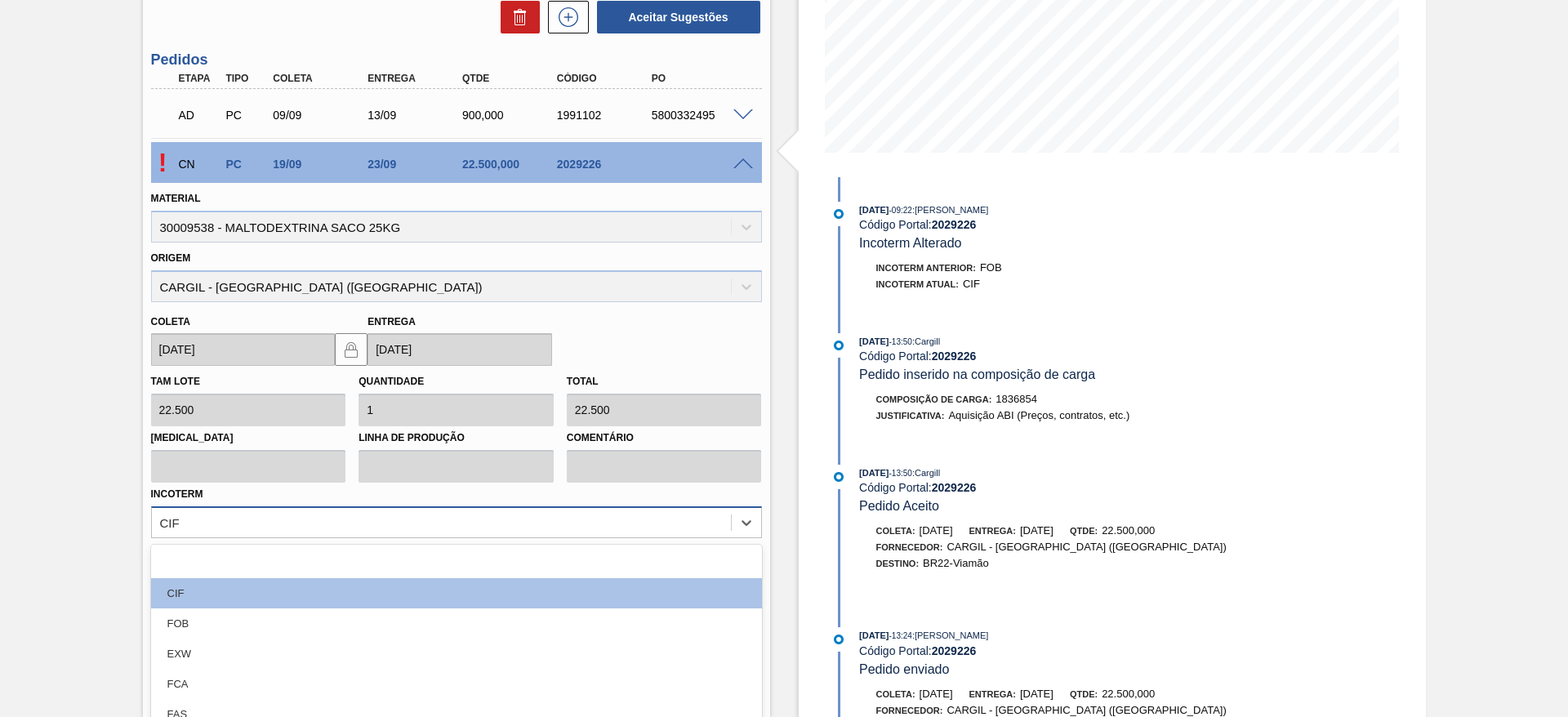
click at [621, 516] on div "option CIF focused, 2 of 12. 12 results available. Use Up and Down to choose op…" at bounding box center [457, 522] width 611 height 32
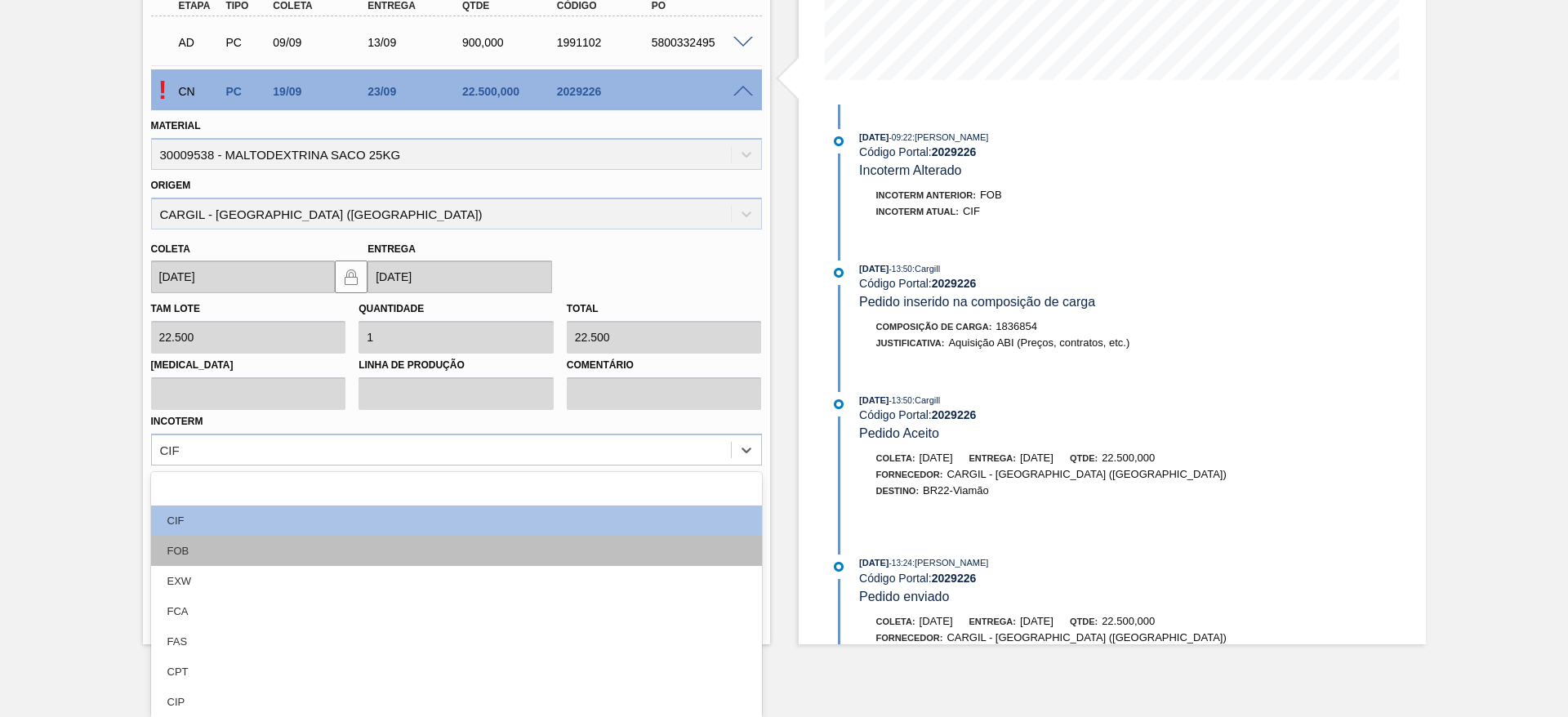
click at [556, 549] on div "FOB" at bounding box center [457, 551] width 611 height 30
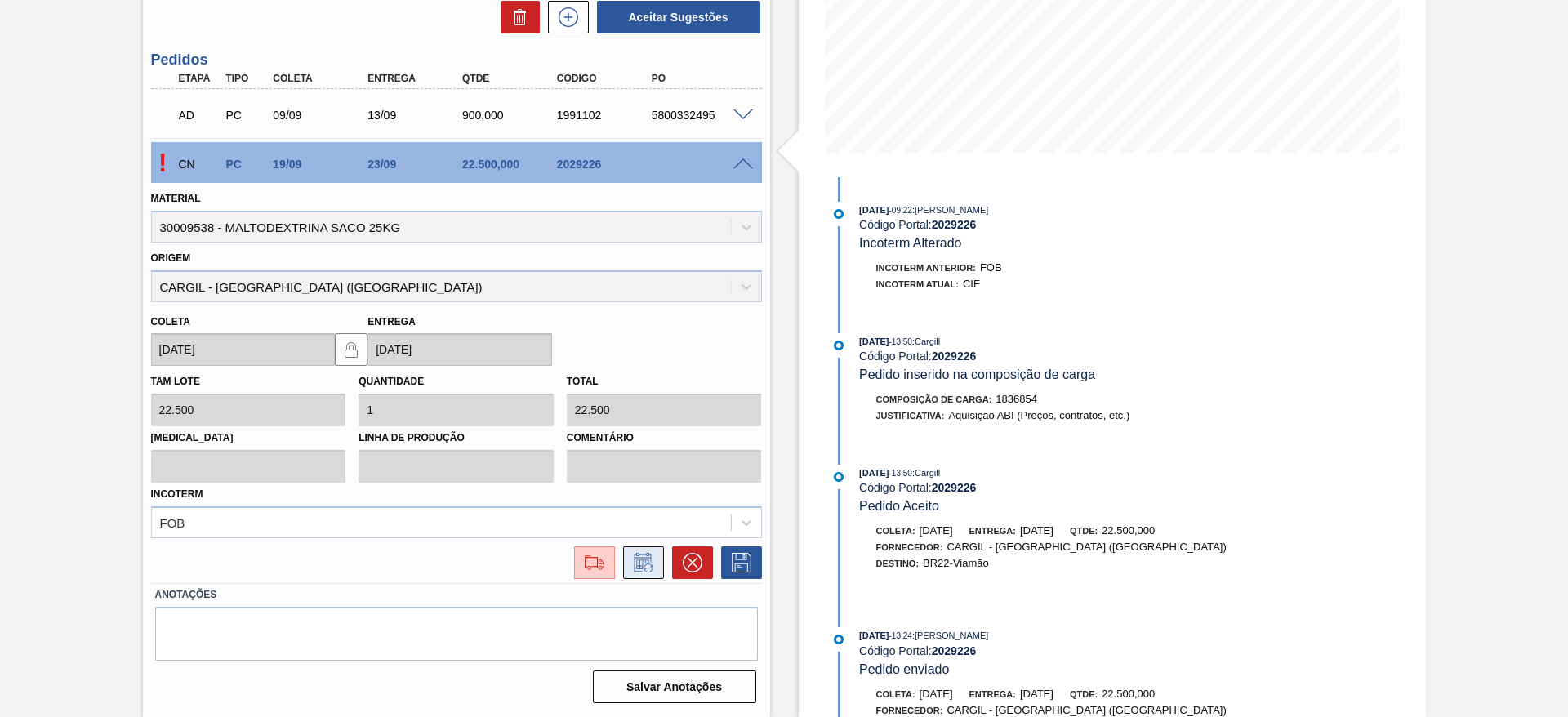
click at [642, 559] on icon at bounding box center [642, 564] width 12 height 9
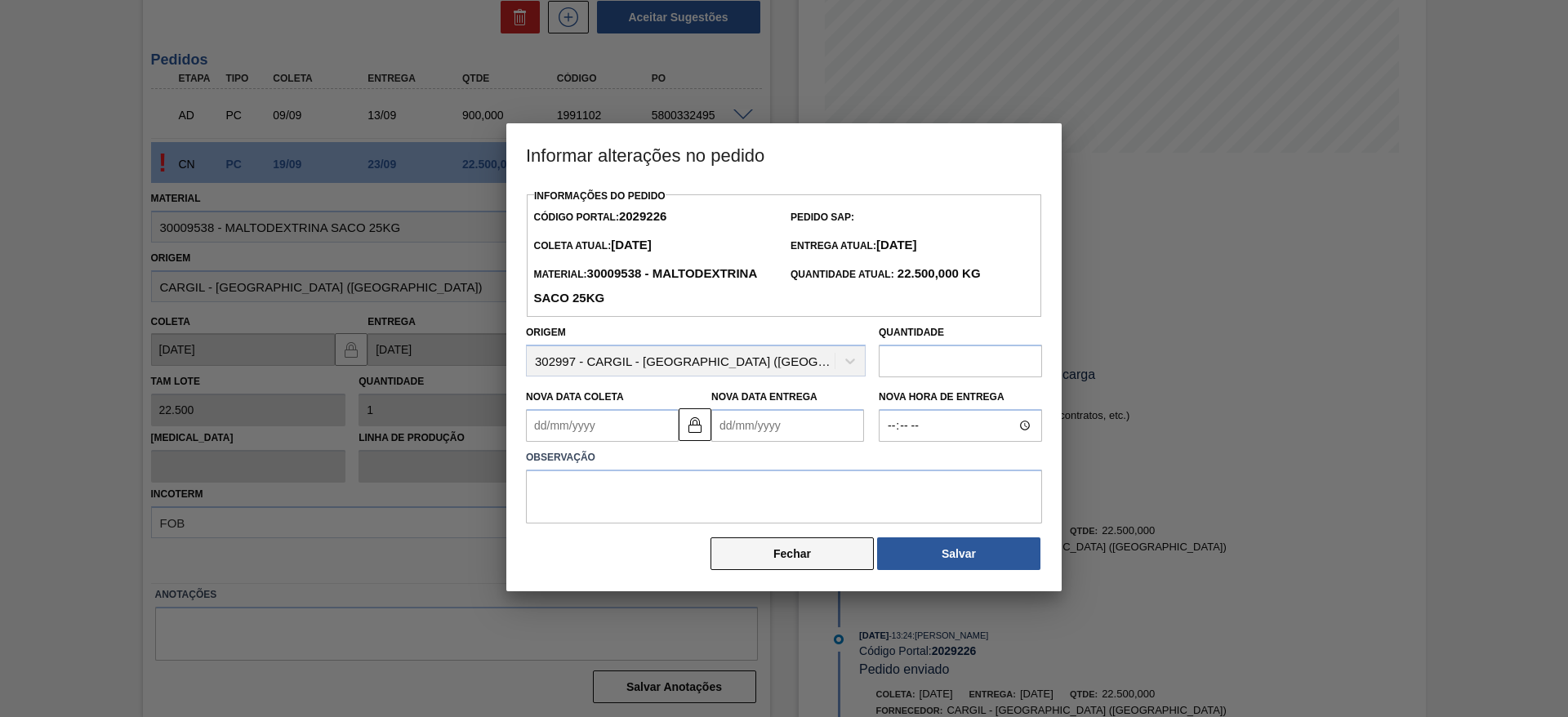
click at [793, 554] on button "Fechar" at bounding box center [792, 553] width 163 height 33
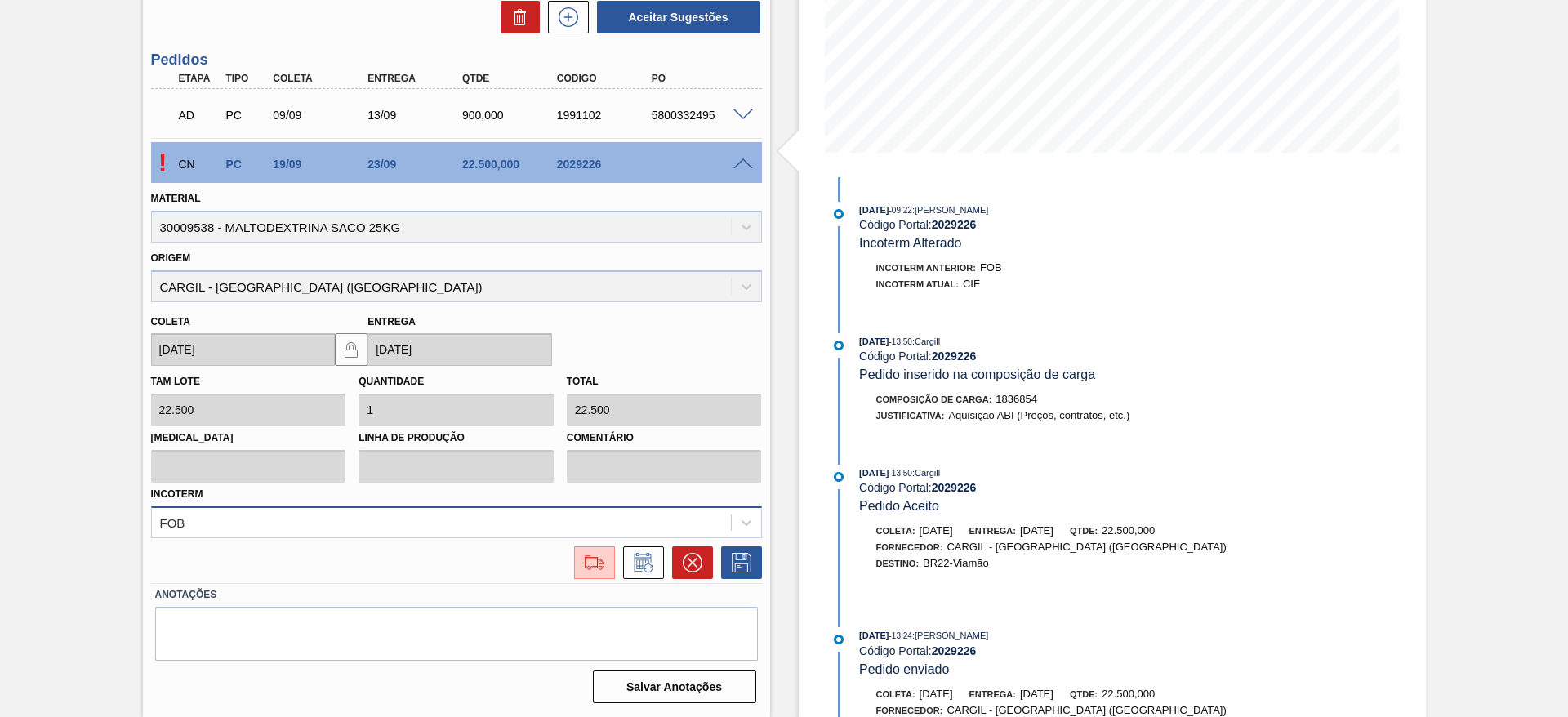
click at [535, 528] on div "FOB" at bounding box center [457, 522] width 611 height 32
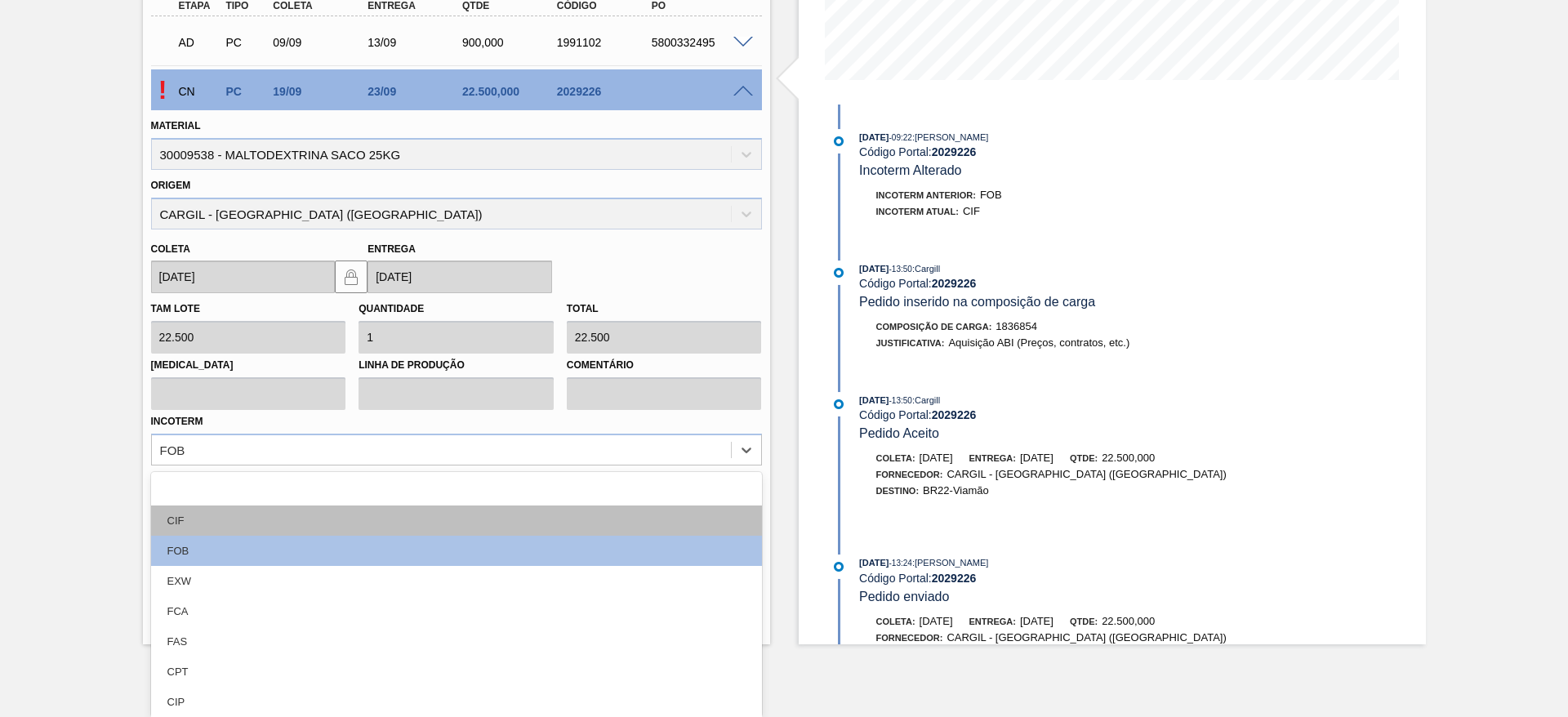
click at [522, 519] on div "CIF" at bounding box center [457, 520] width 611 height 30
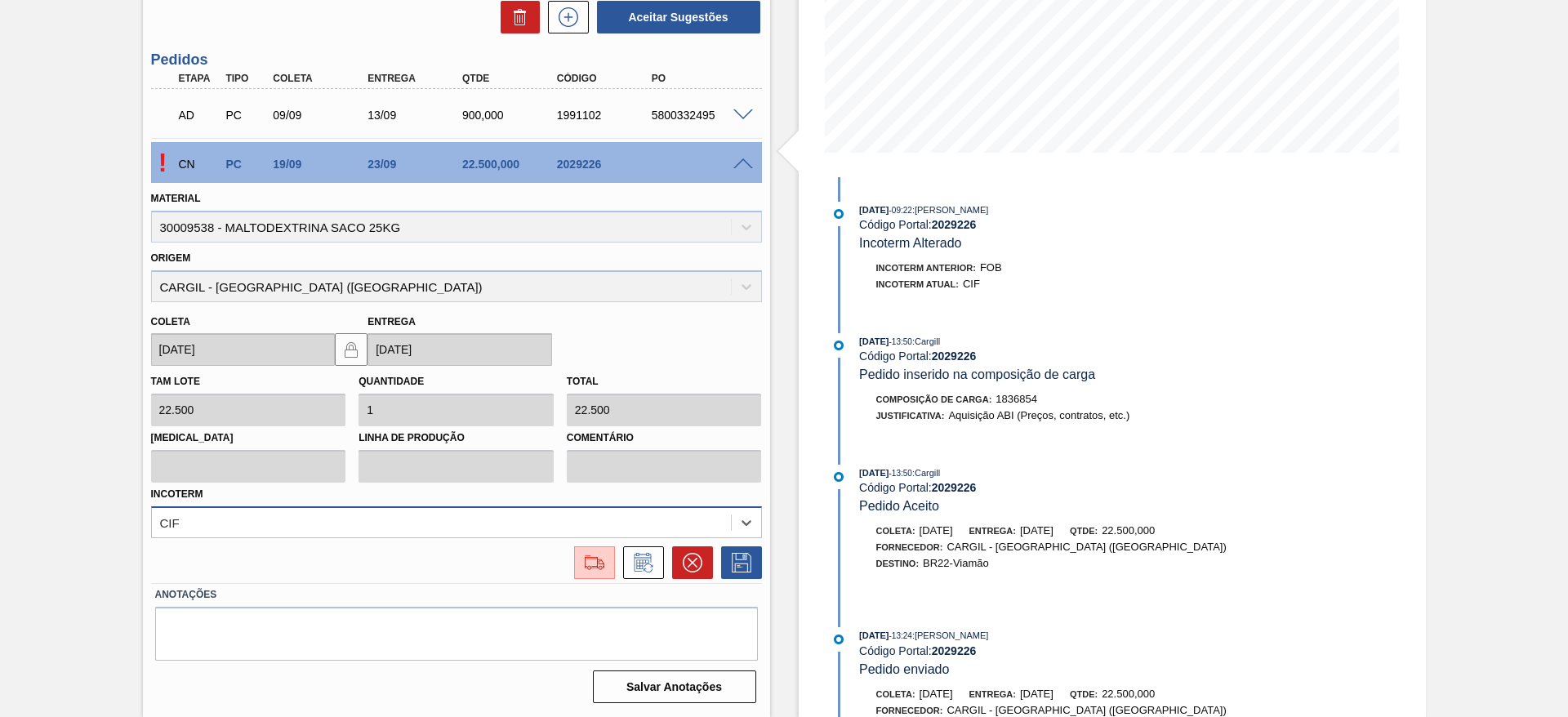
click at [522, 520] on div "option CIF, selected. Select is focused ,type to refine list, press Down to ope…" at bounding box center [457, 522] width 611 height 32
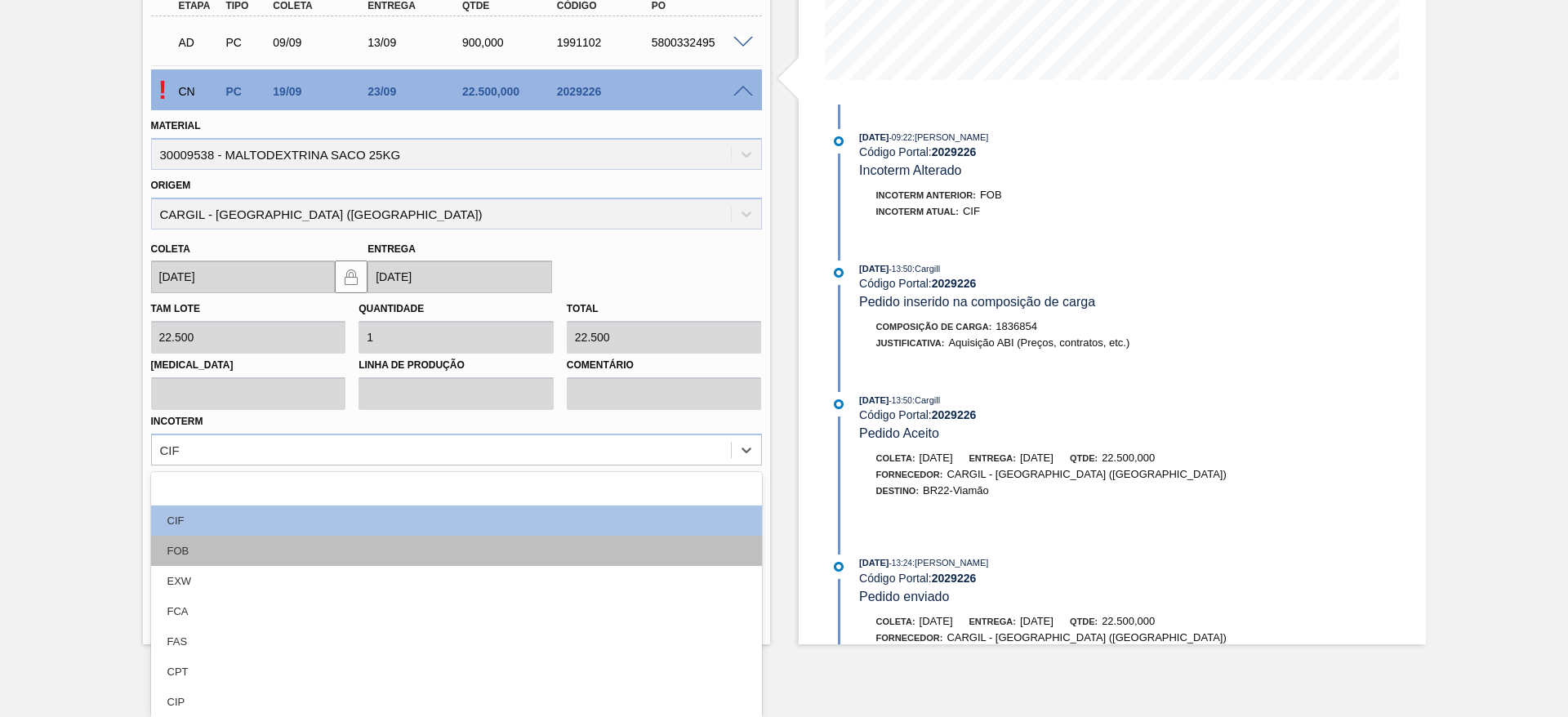
click at [501, 549] on div "FOB" at bounding box center [457, 551] width 611 height 30
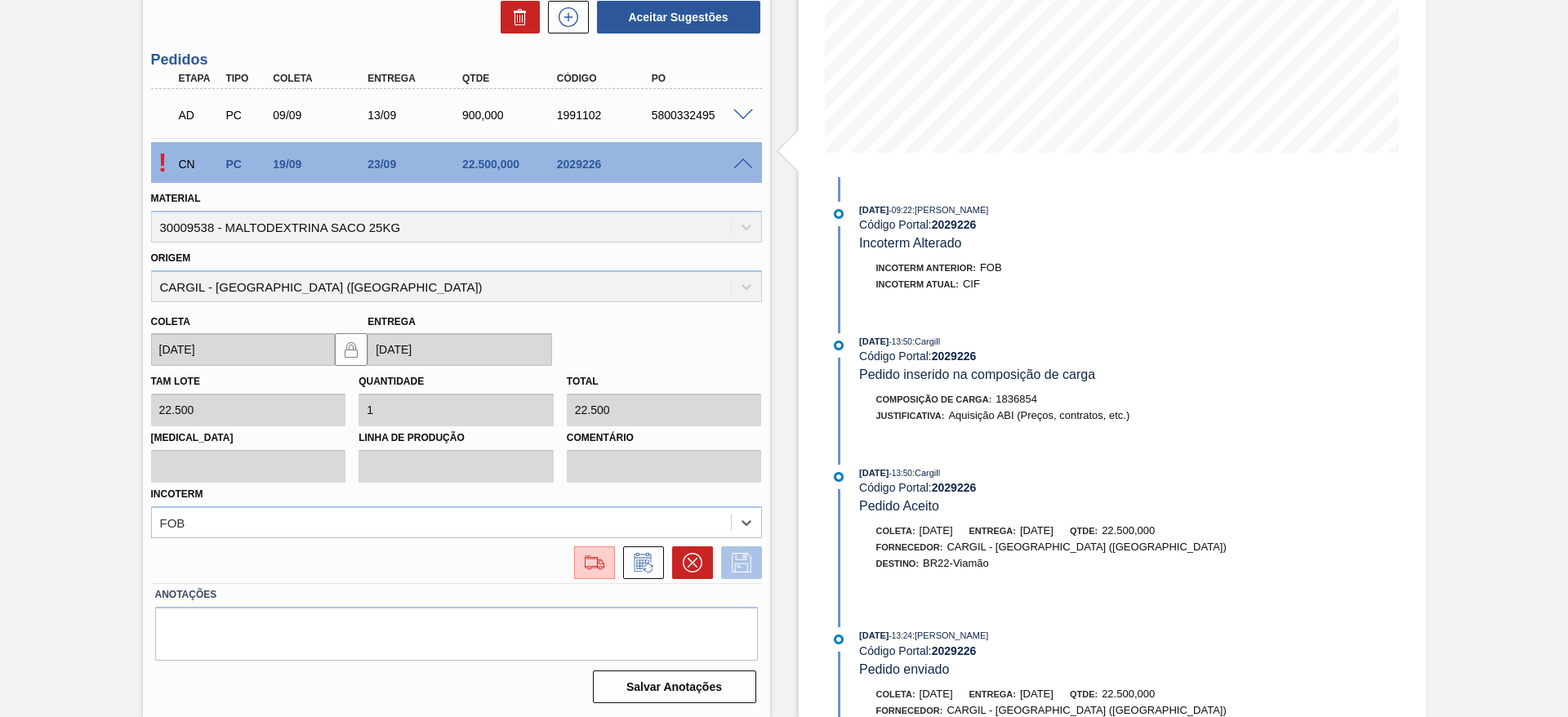
click at [736, 569] on icon at bounding box center [742, 562] width 26 height 20
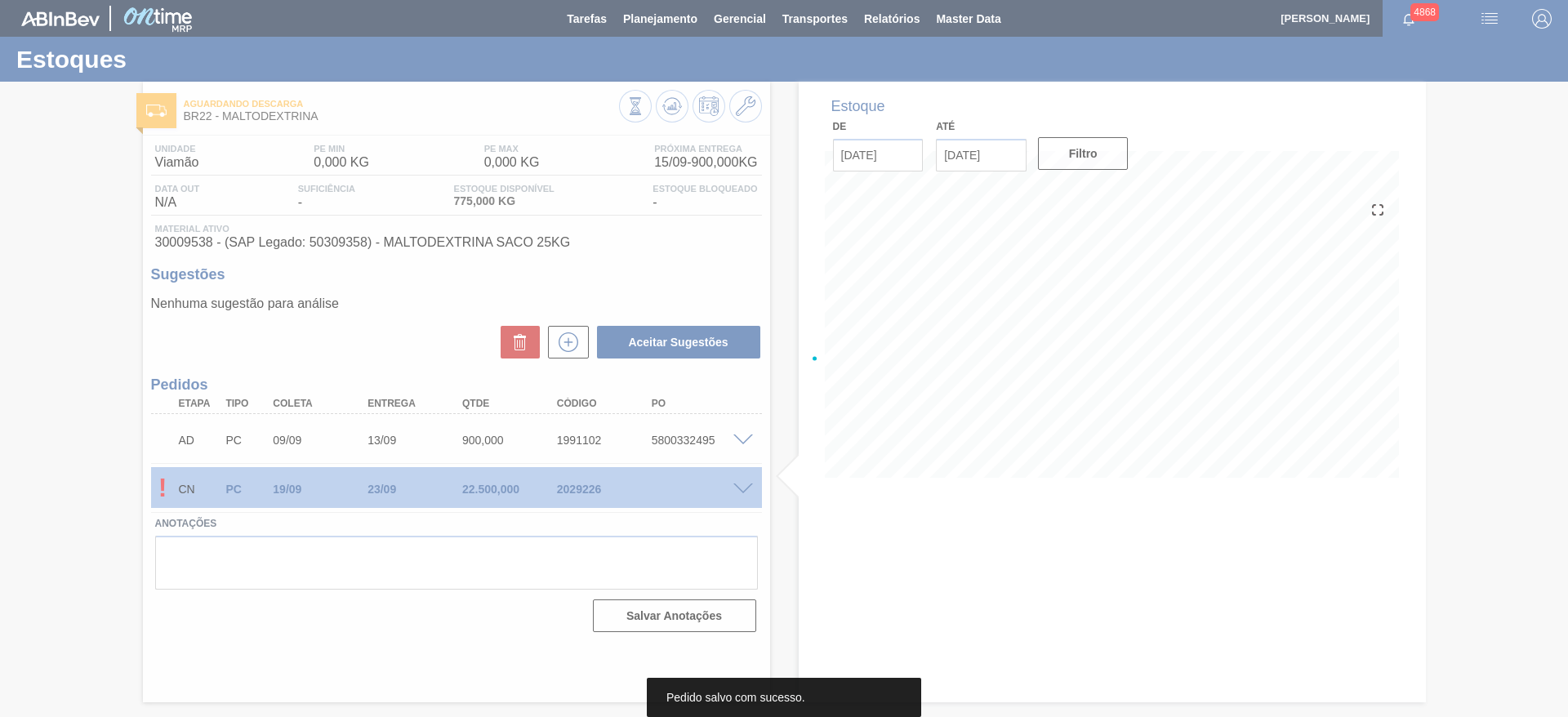
scroll to position [0, 0]
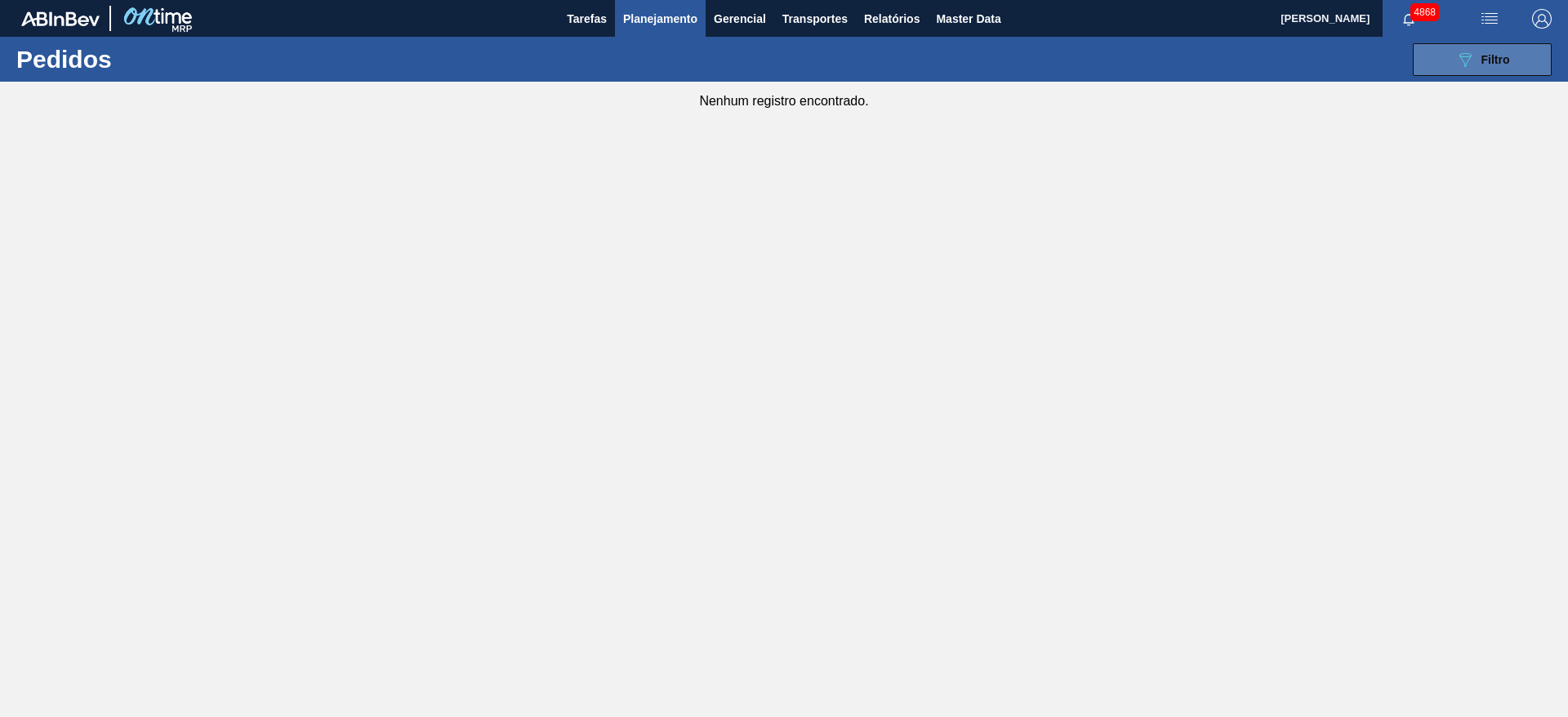
click at [1475, 62] on div "089F7B8B-B2A5-4AFE-B5C0-19BA573D28AC Filtro" at bounding box center [1482, 59] width 55 height 20
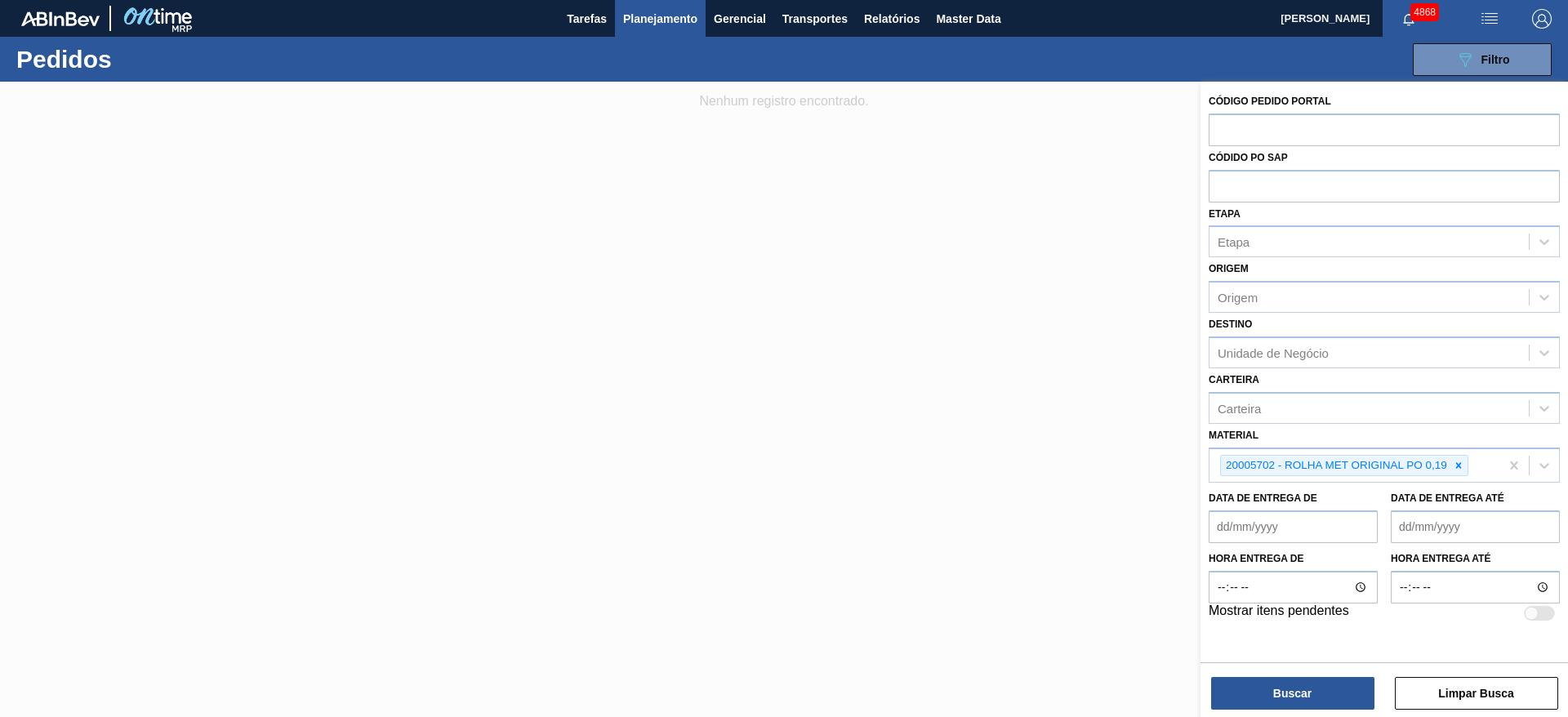
click at [725, 406] on div at bounding box center [784, 440] width 1568 height 717
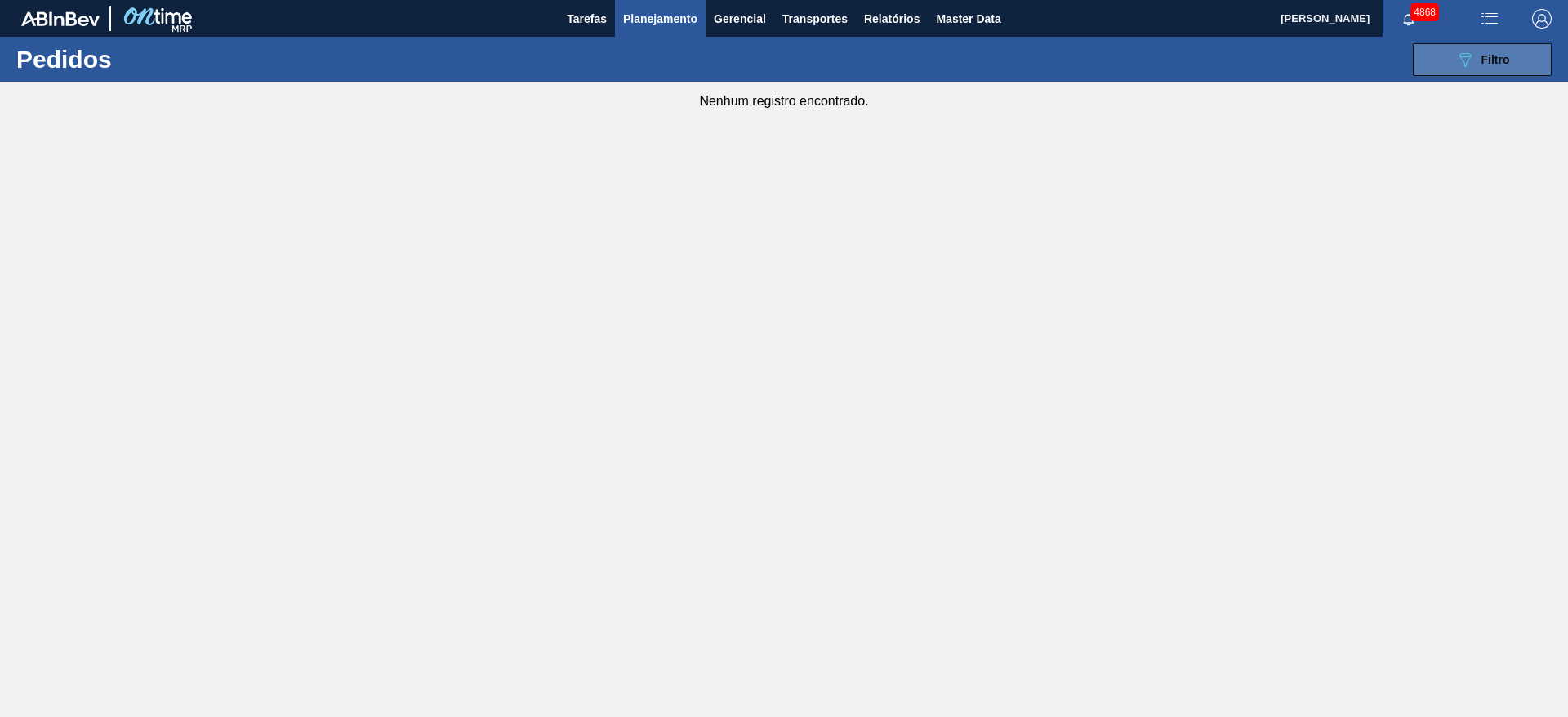
click at [1482, 56] on span "Filtro" at bounding box center [1495, 60] width 29 height 13
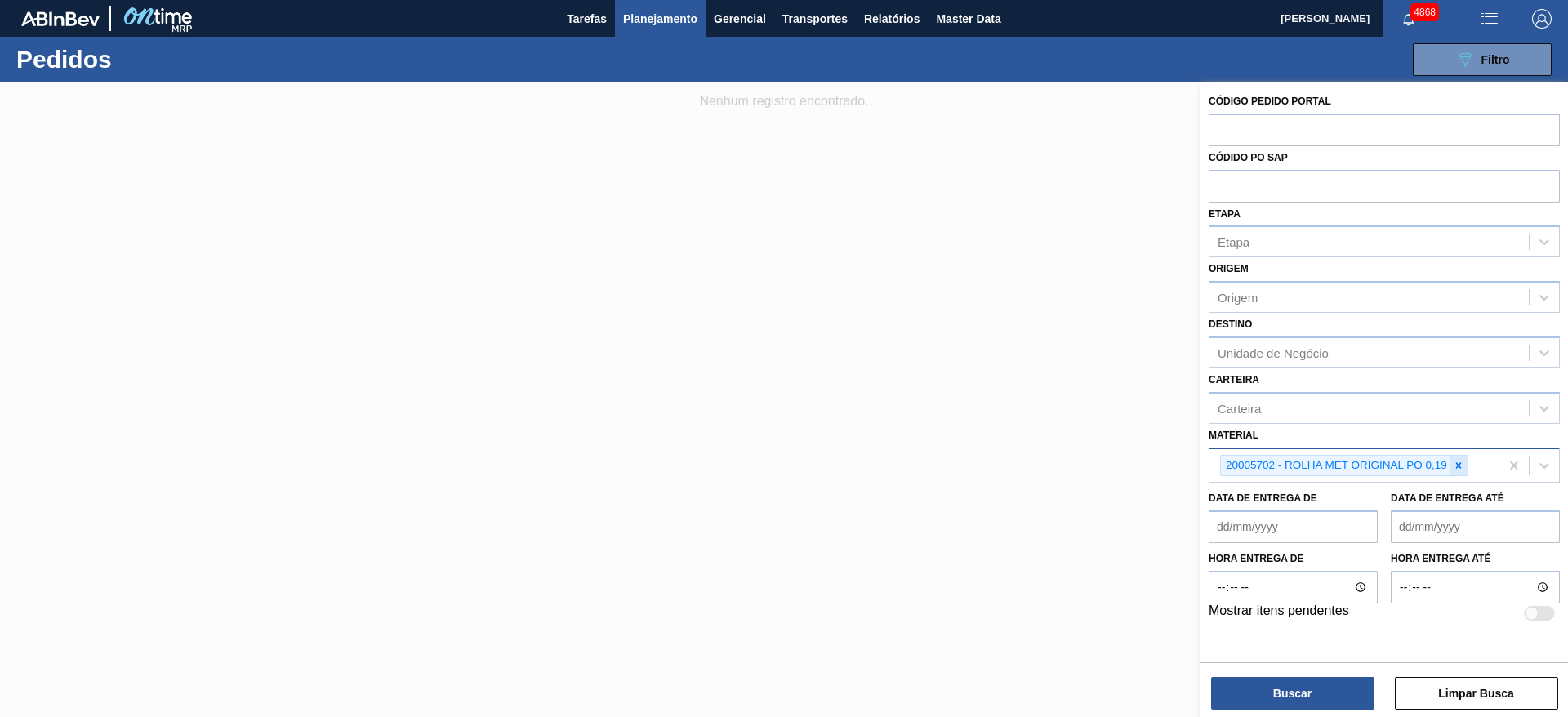
click at [1459, 465] on icon at bounding box center [1459, 465] width 6 height 6
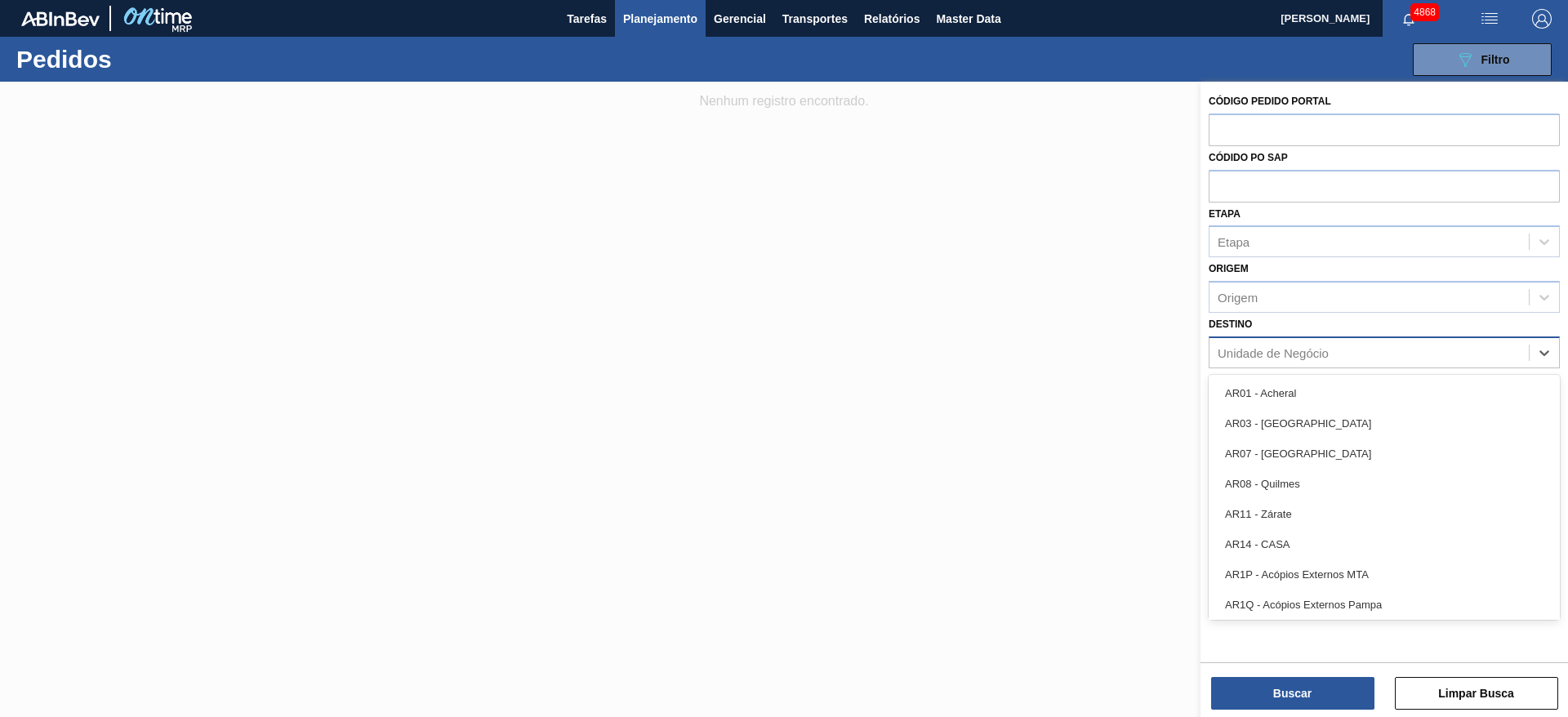
click at [1295, 357] on div "Unidade de Negócio" at bounding box center [1273, 352] width 111 height 14
type input "vi"
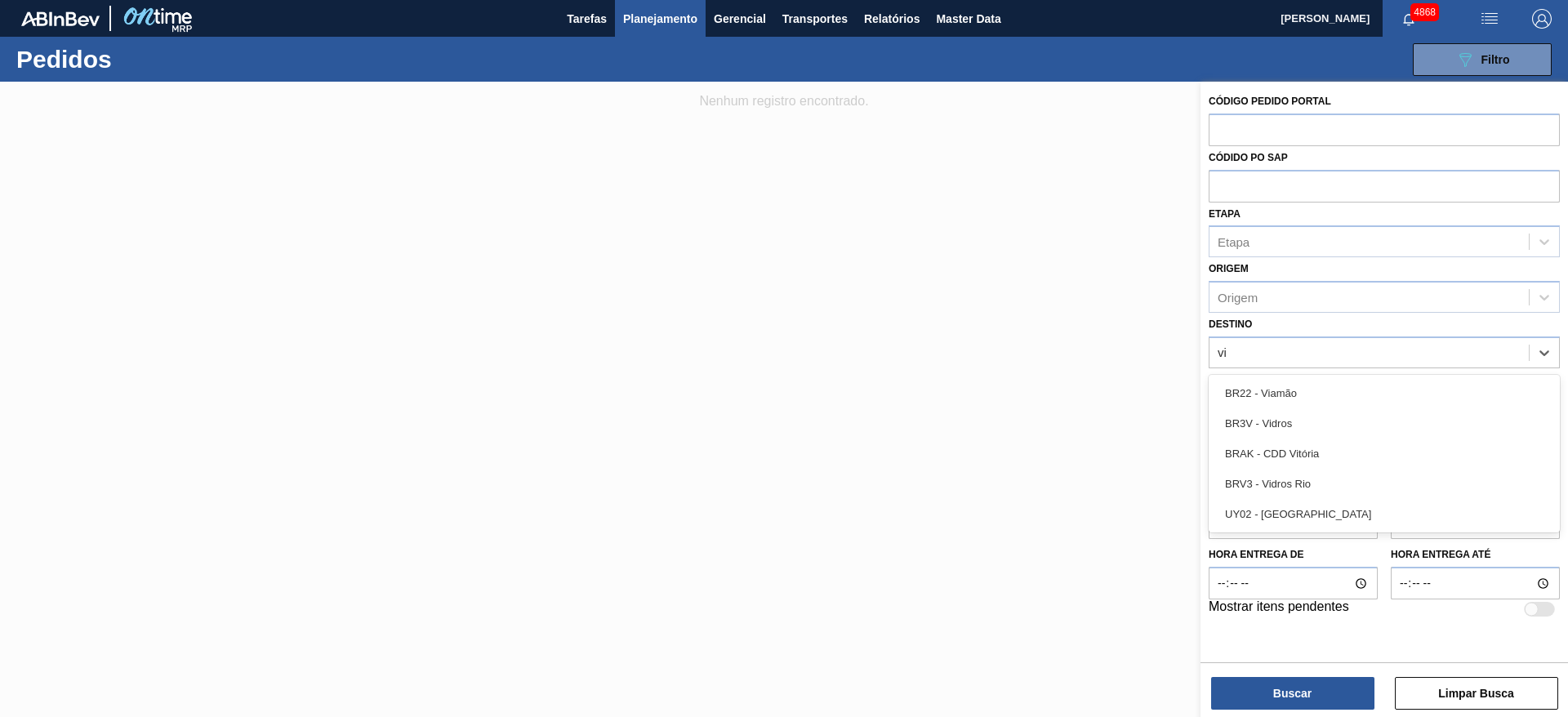
drag, startPoint x: 1304, startPoint y: 402, endPoint x: 1304, endPoint y: 414, distance: 12.0
click at [1303, 402] on div "BR22 - Viamão" at bounding box center [1384, 393] width 351 height 30
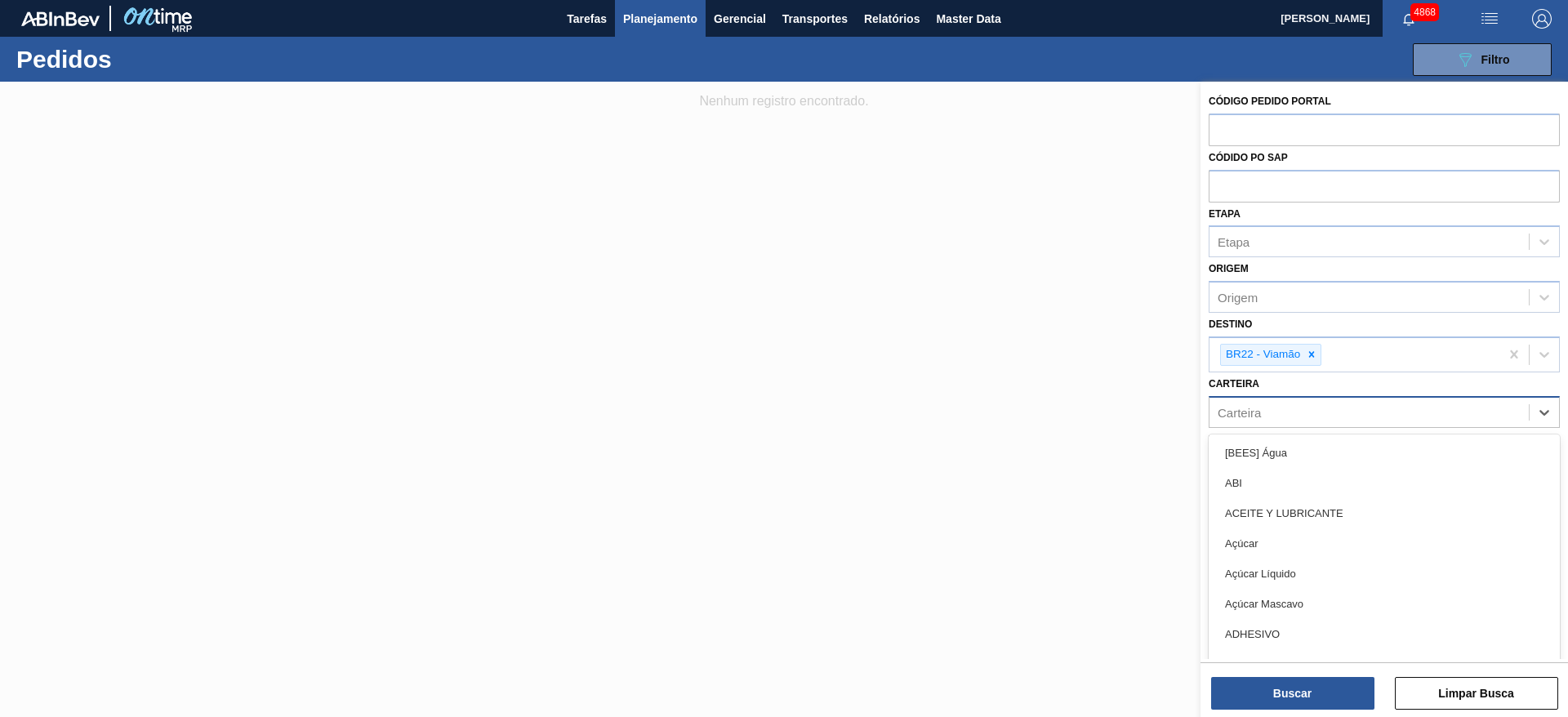
click at [1274, 411] on div "Carteira" at bounding box center [1369, 411] width 319 height 23
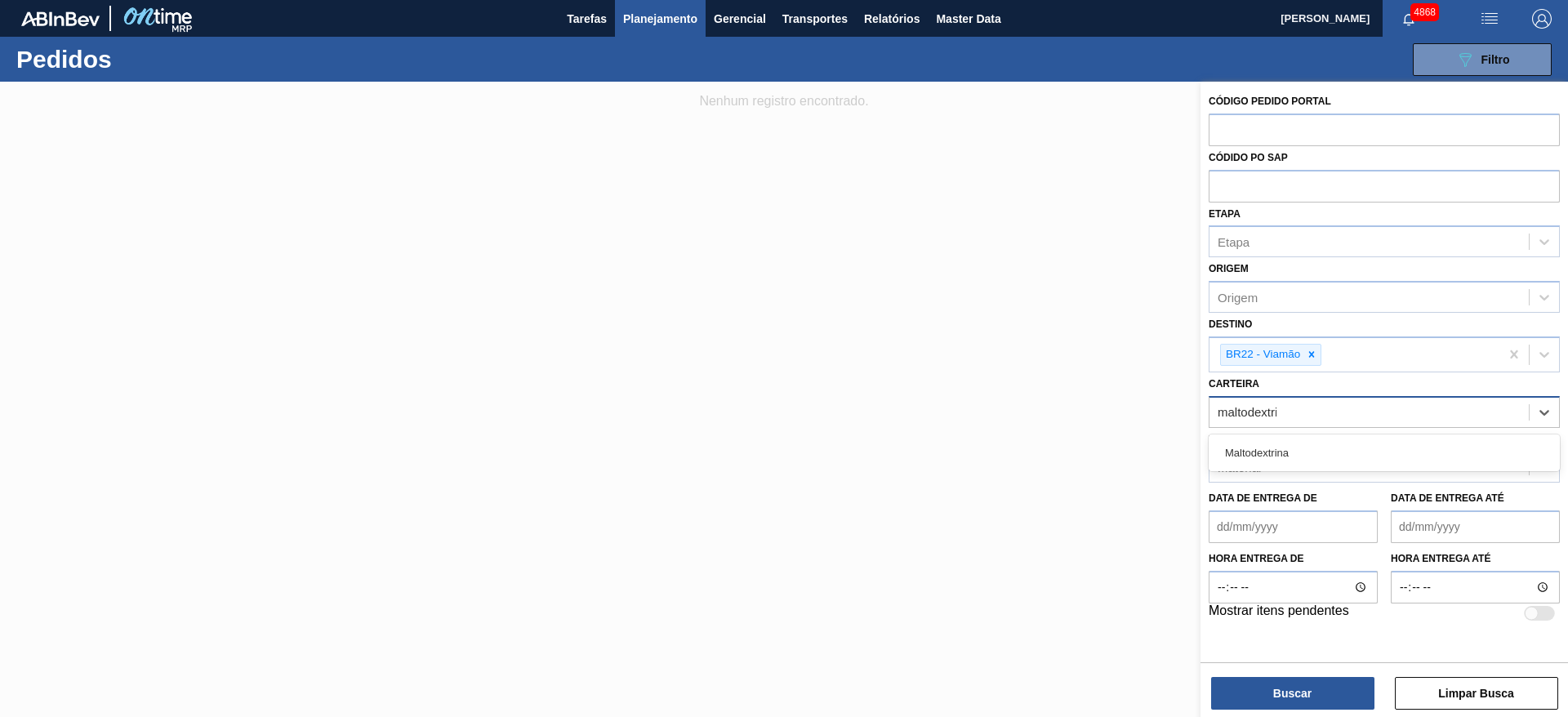
type input "maltodextrin"
drag, startPoint x: 1316, startPoint y: 463, endPoint x: 1310, endPoint y: 497, distance: 34.5
click at [1314, 463] on div "Maltodextrina" at bounding box center [1384, 453] width 351 height 30
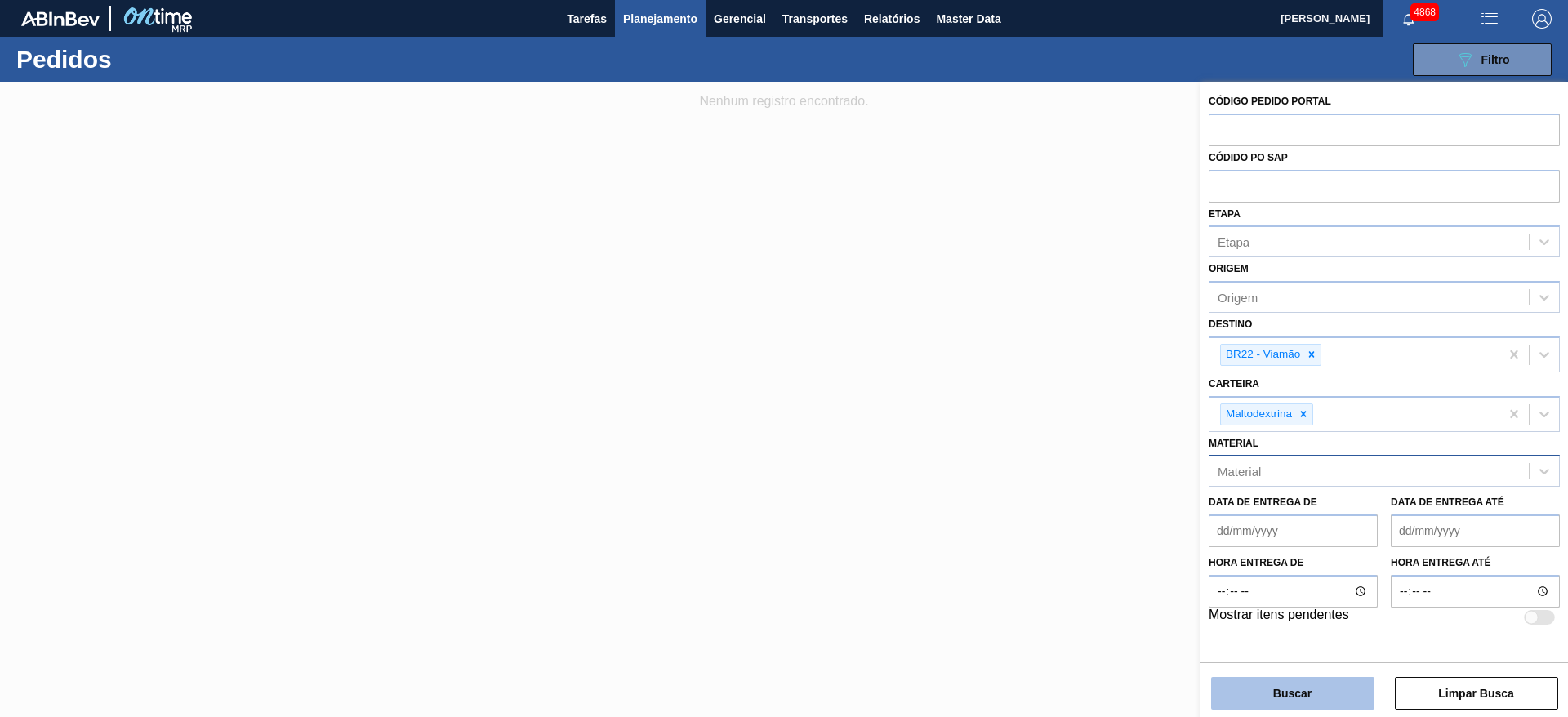
click at [1349, 683] on button "Buscar" at bounding box center [1293, 693] width 163 height 33
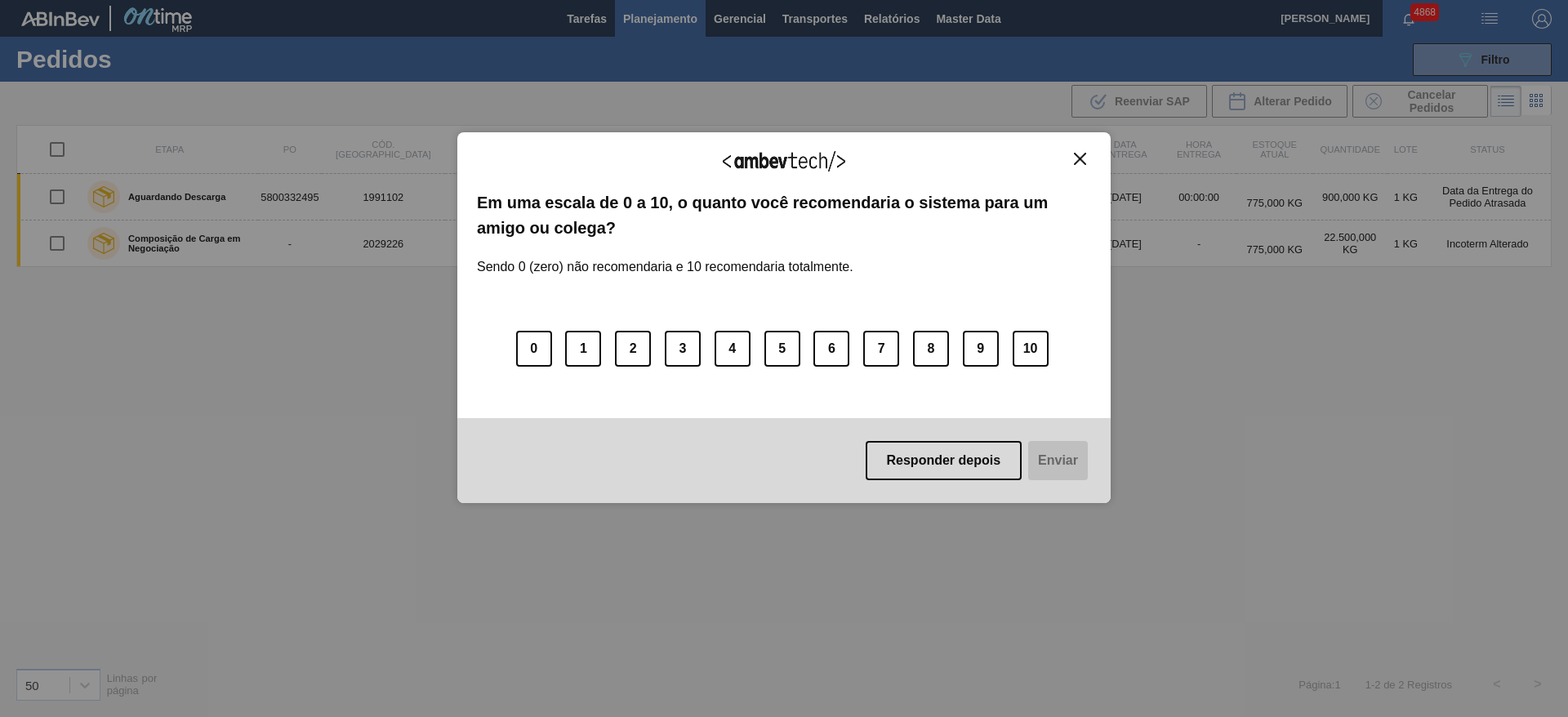
click at [1084, 159] on button "Close" at bounding box center [1081, 159] width 22 height 14
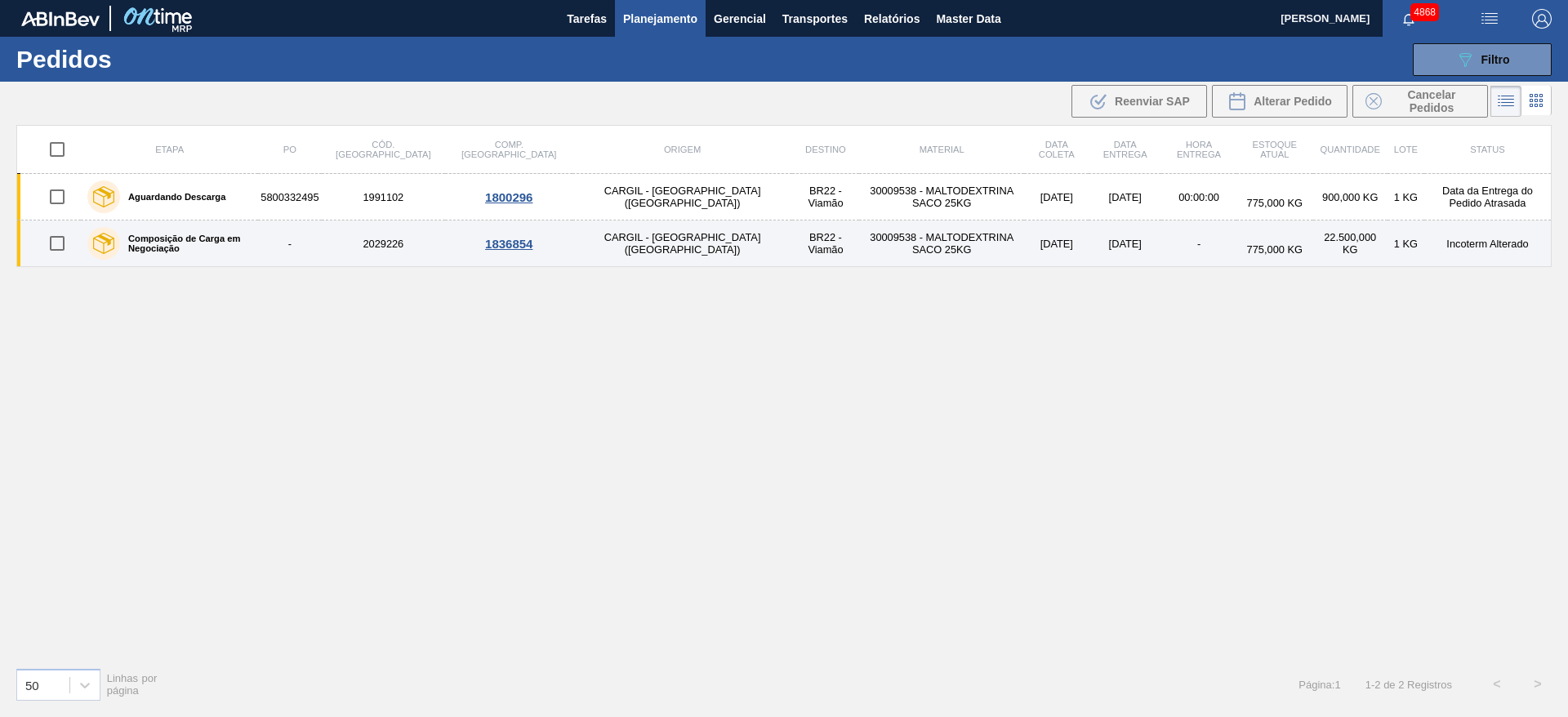
click at [472, 247] on div "1836854" at bounding box center [508, 244] width 122 height 14
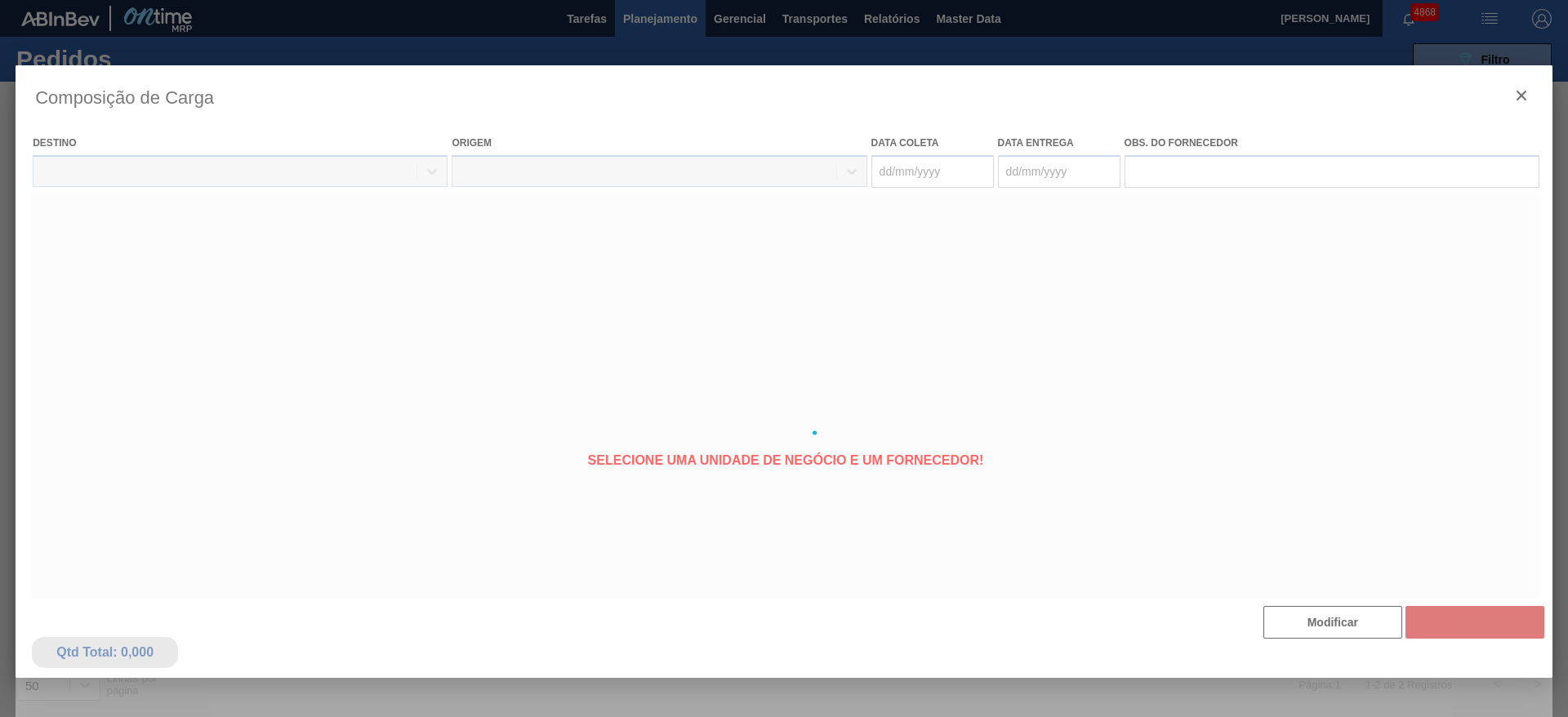
type coleta "19/09/2025"
type entrega "23/09/2025"
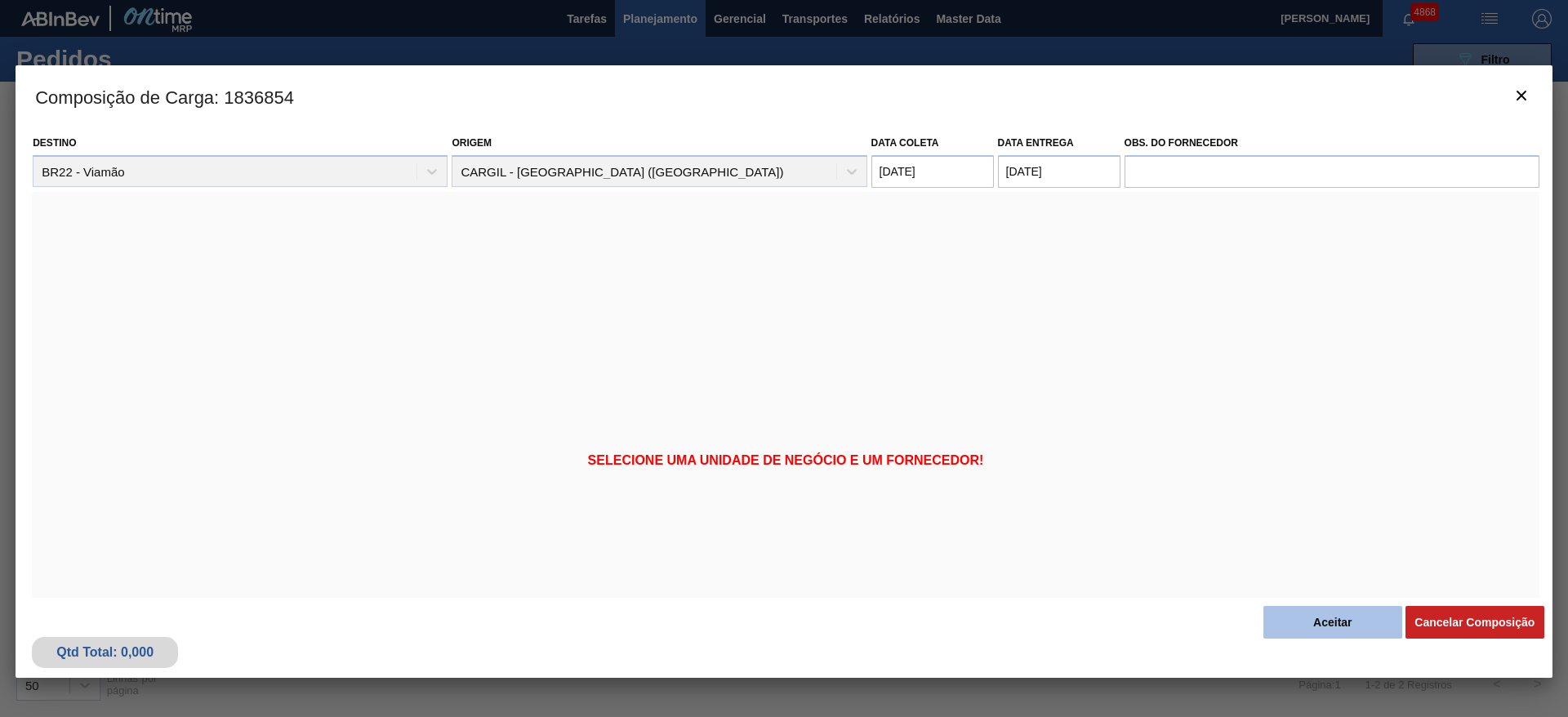
click at [1334, 619] on button "Aceitar" at bounding box center [1333, 622] width 139 height 33
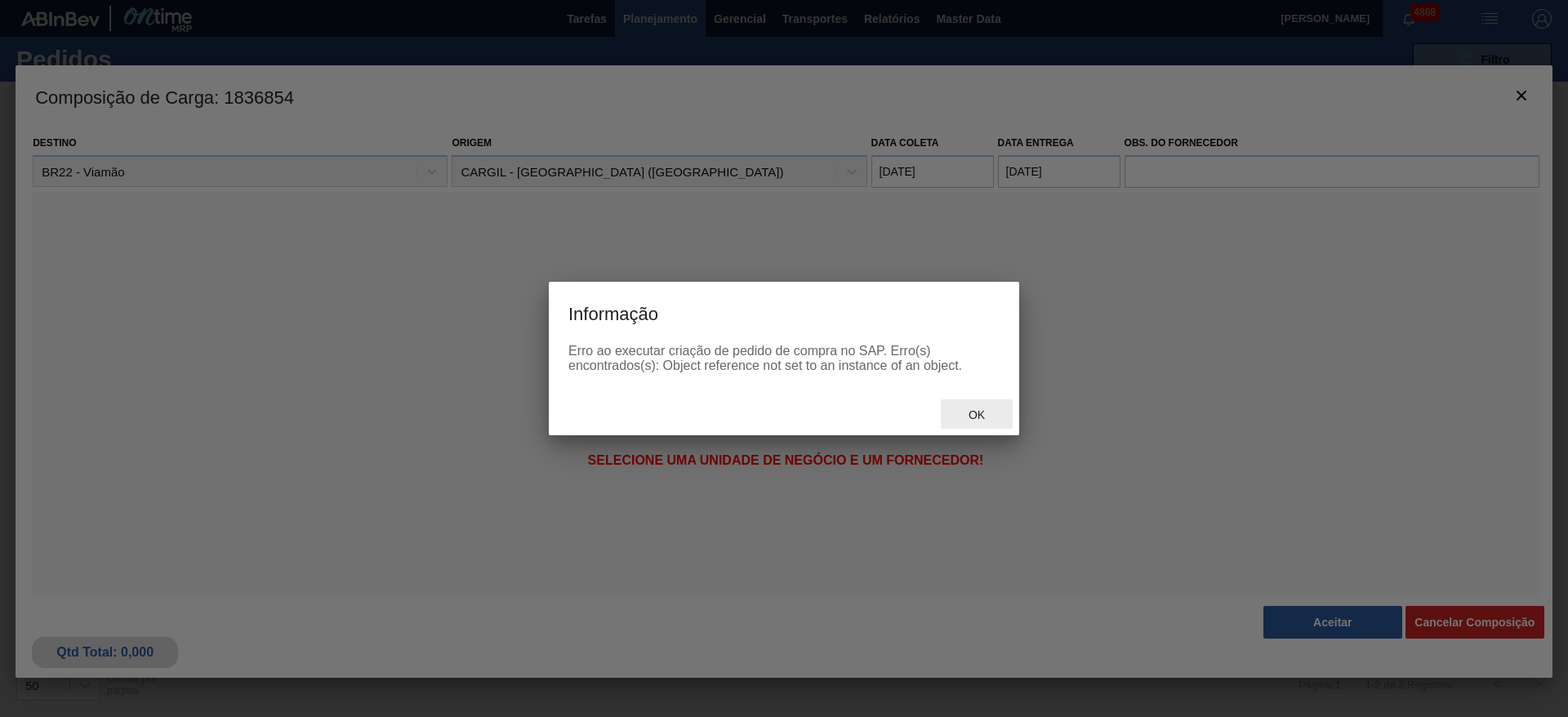
click at [972, 408] on span "Ok" at bounding box center [976, 415] width 42 height 13
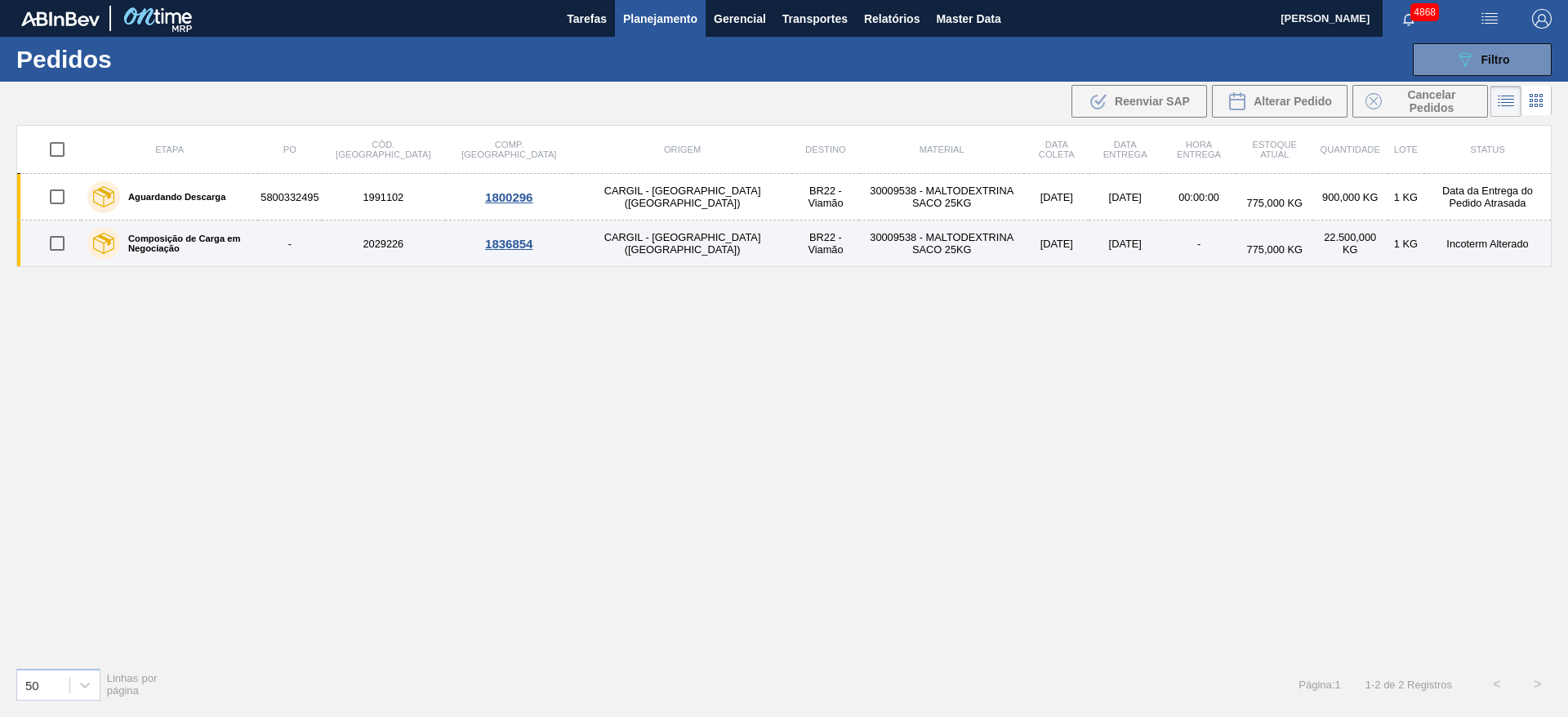
click at [1161, 244] on td "-" at bounding box center [1198, 244] width 75 height 47
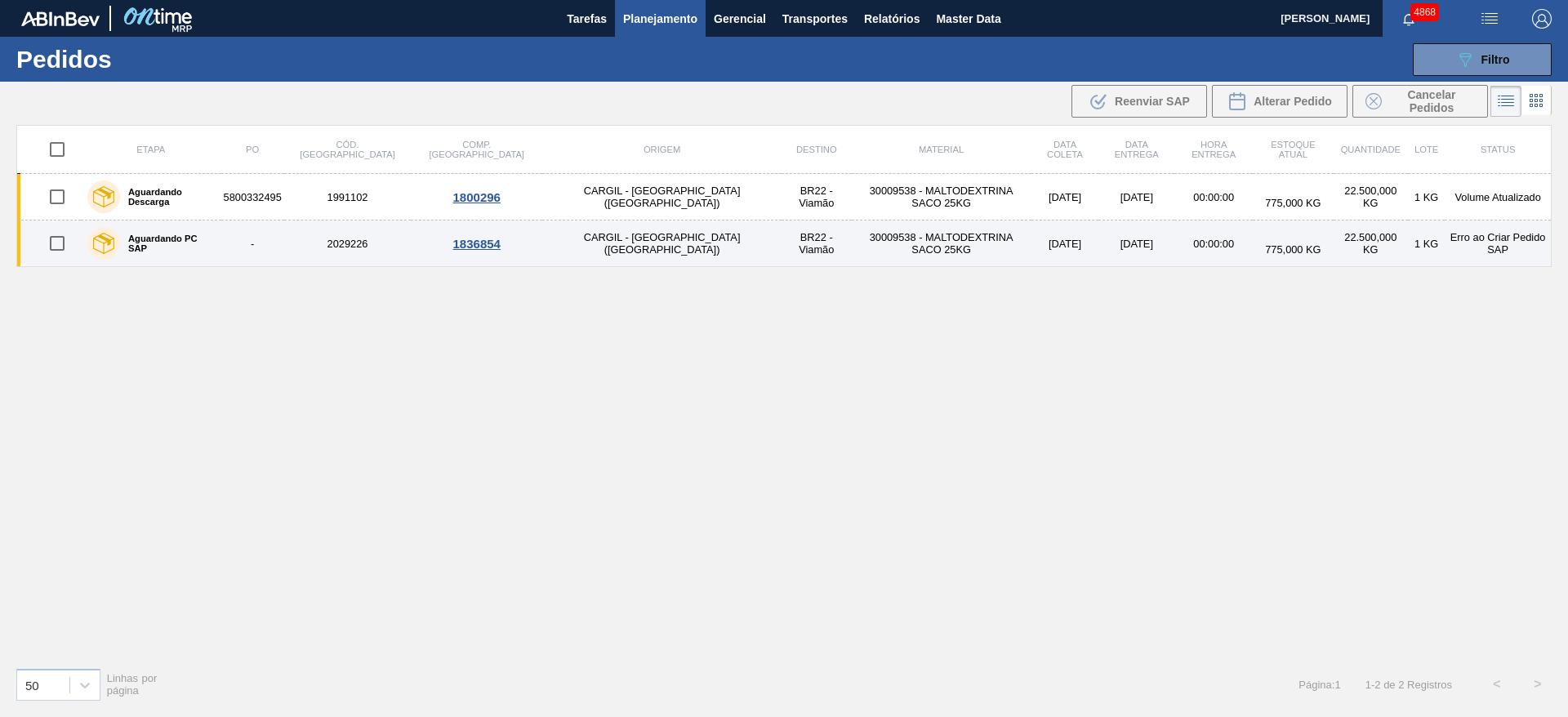
click at [445, 244] on div "1836854" at bounding box center [476, 244] width 127 height 14
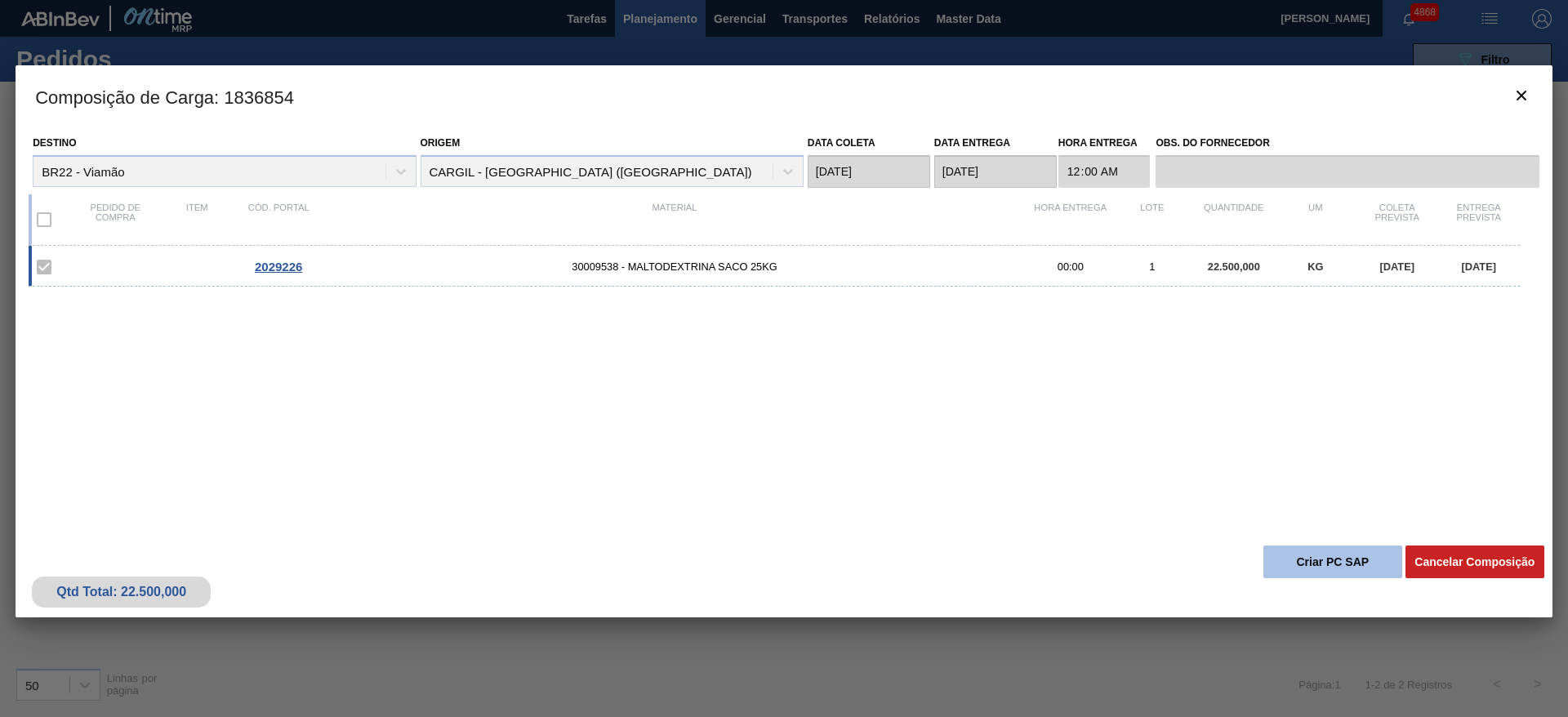
click at [1321, 563] on button "Criar PC SAP" at bounding box center [1333, 561] width 139 height 33
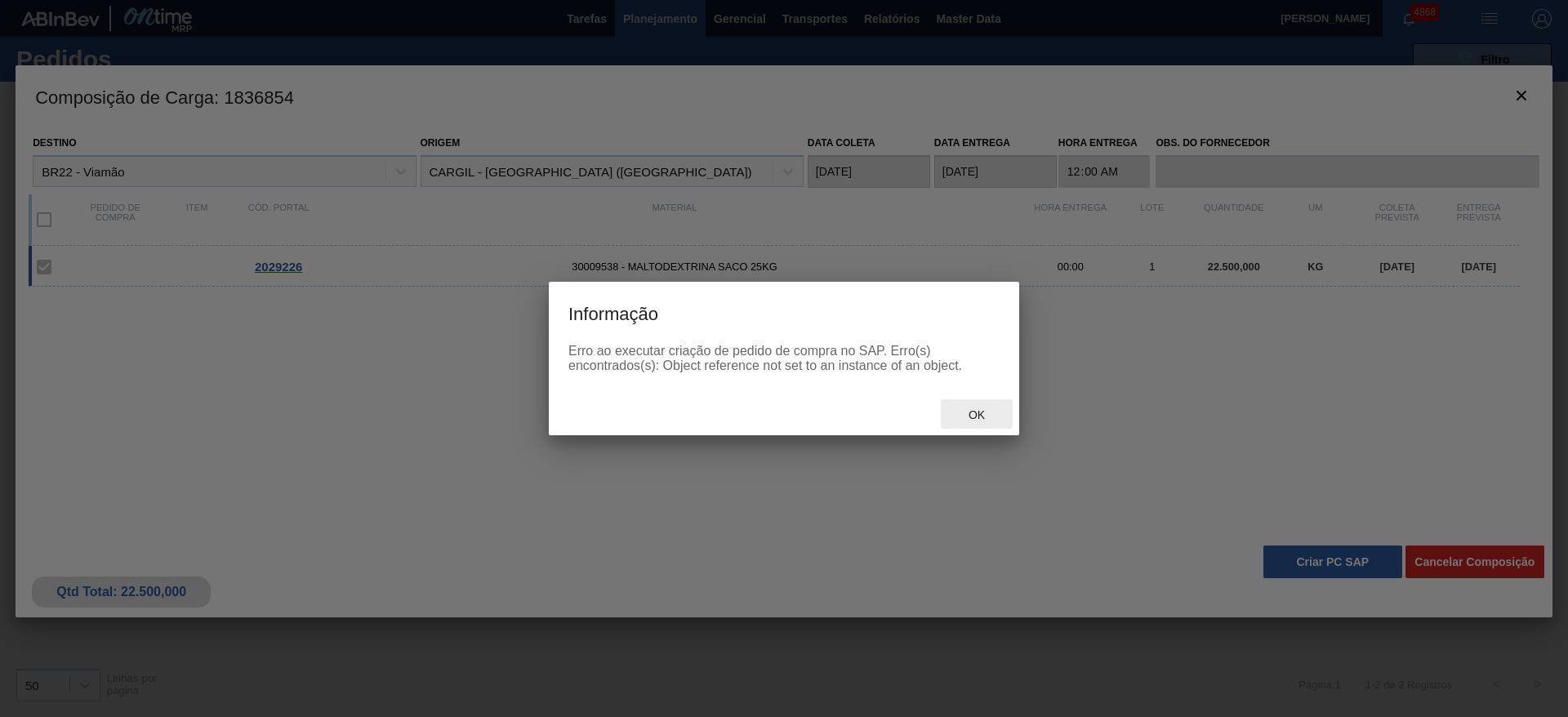
click at [979, 424] on div "Ok" at bounding box center [976, 415] width 72 height 30
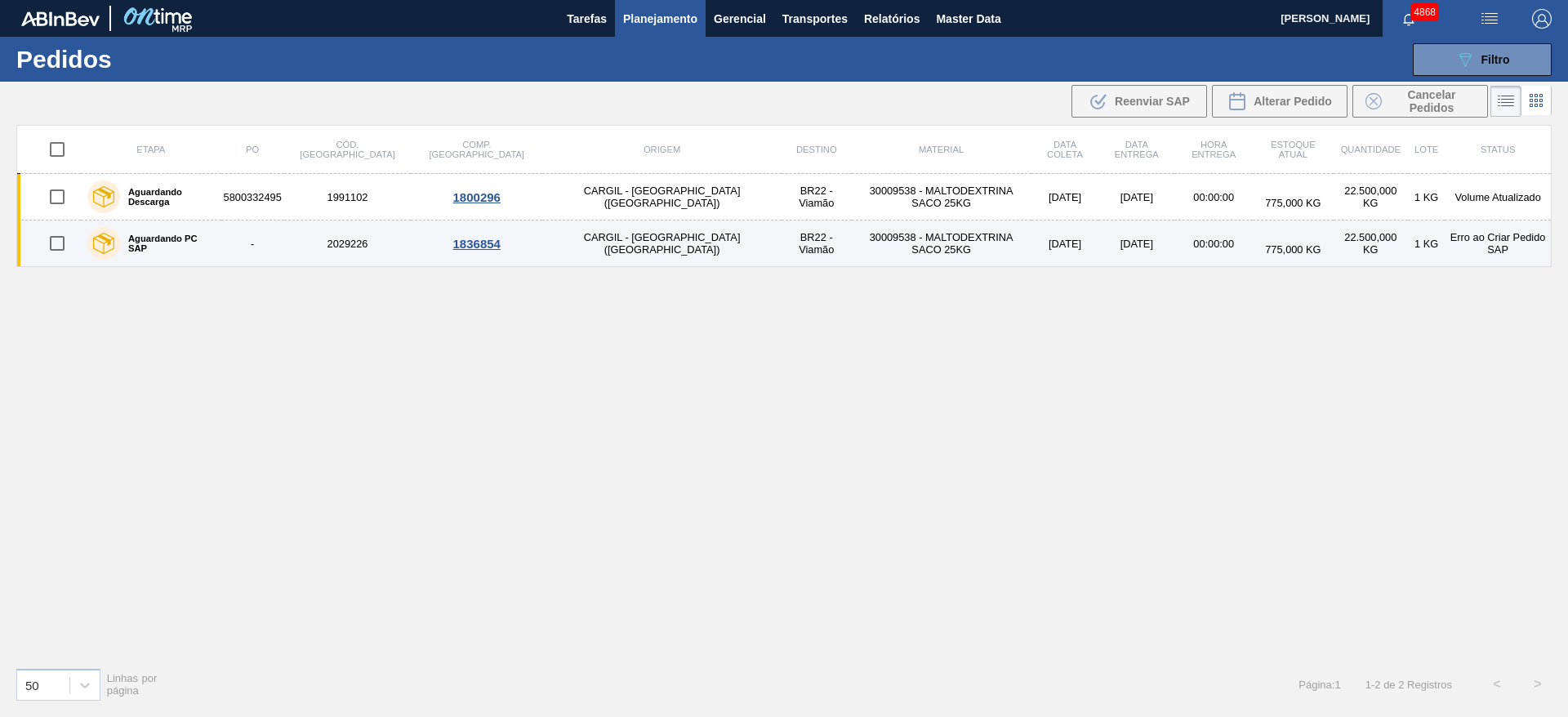
click at [438, 250] on td "1836854" at bounding box center [476, 244] width 132 height 47
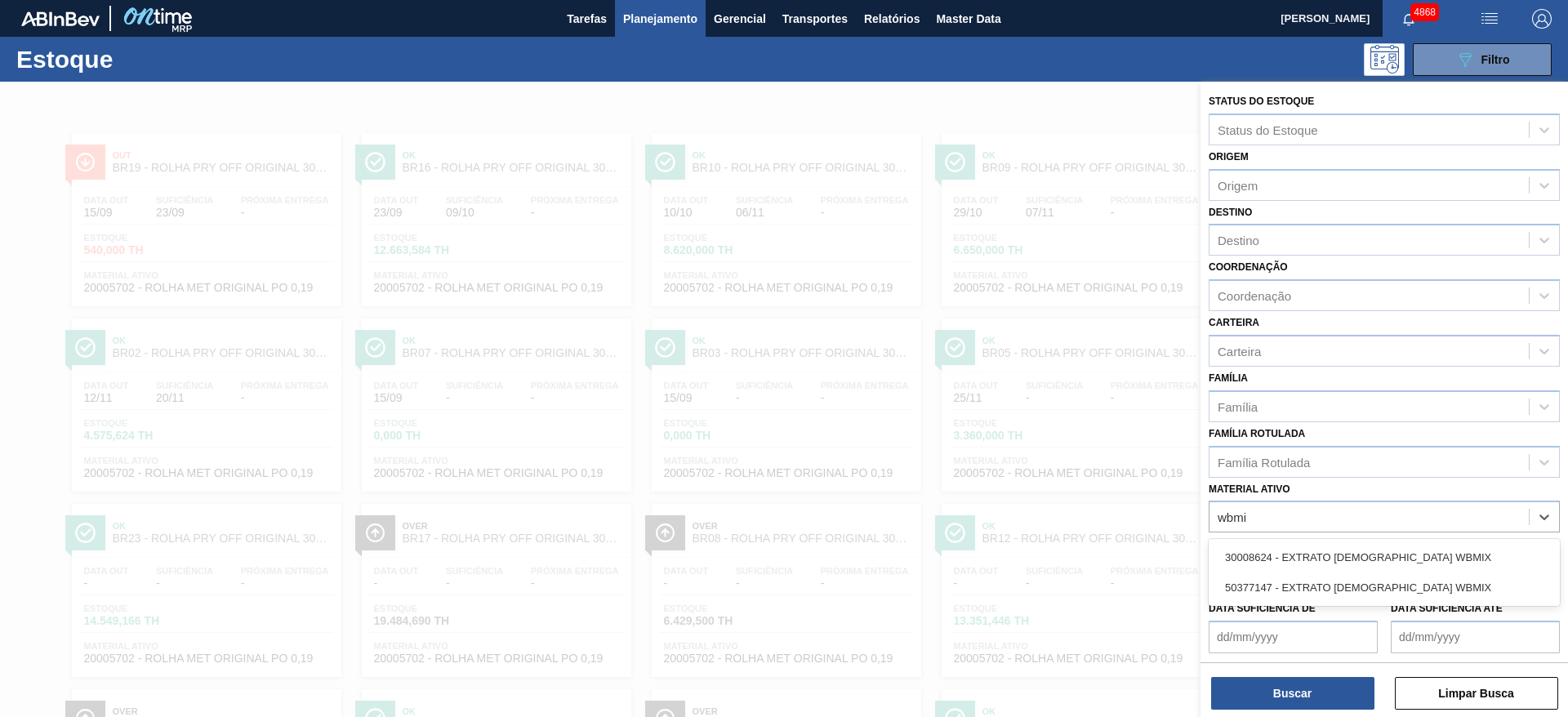
scroll to position [74, 0]
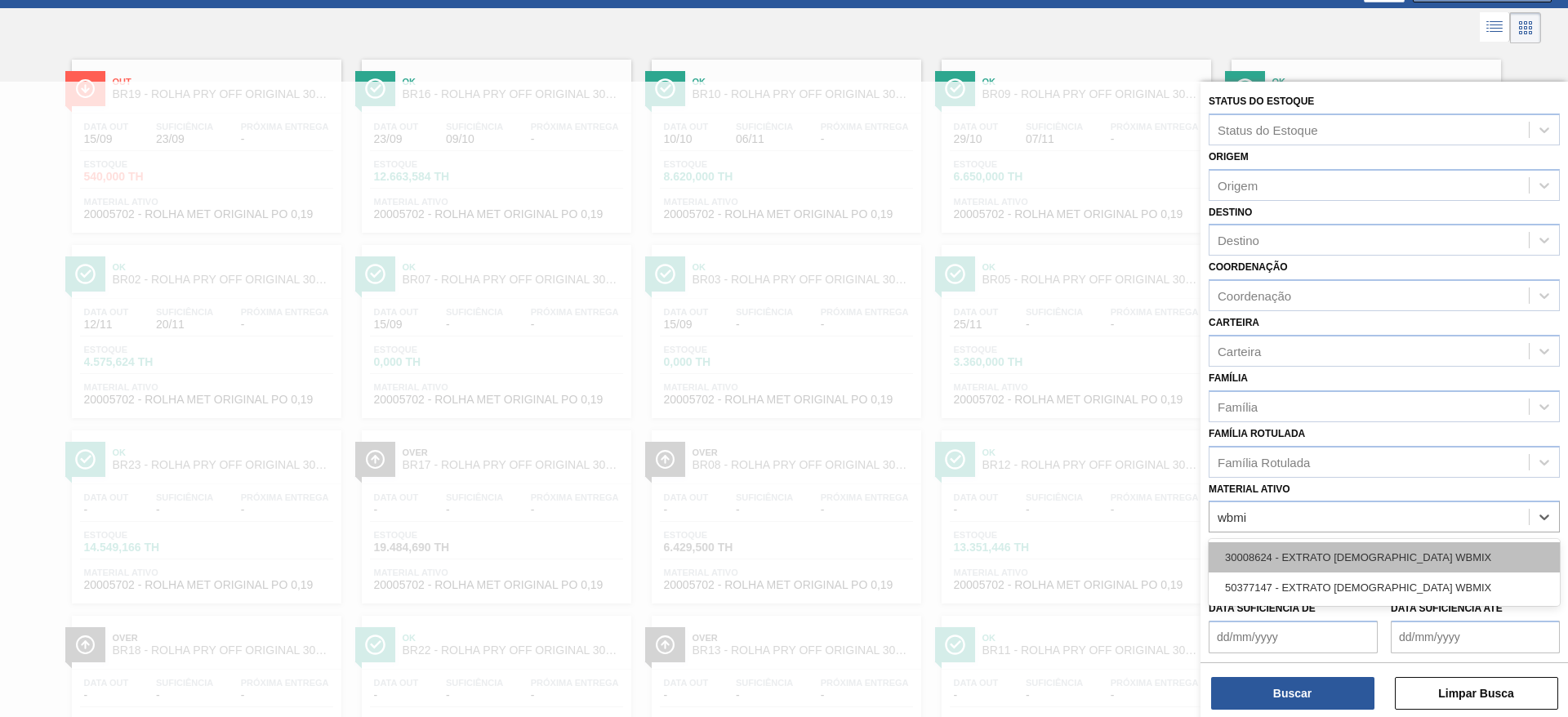
click at [1412, 555] on div "30008624 - EXTRATO [DEMOGRAPHIC_DATA] WBMIX" at bounding box center [1384, 557] width 351 height 30
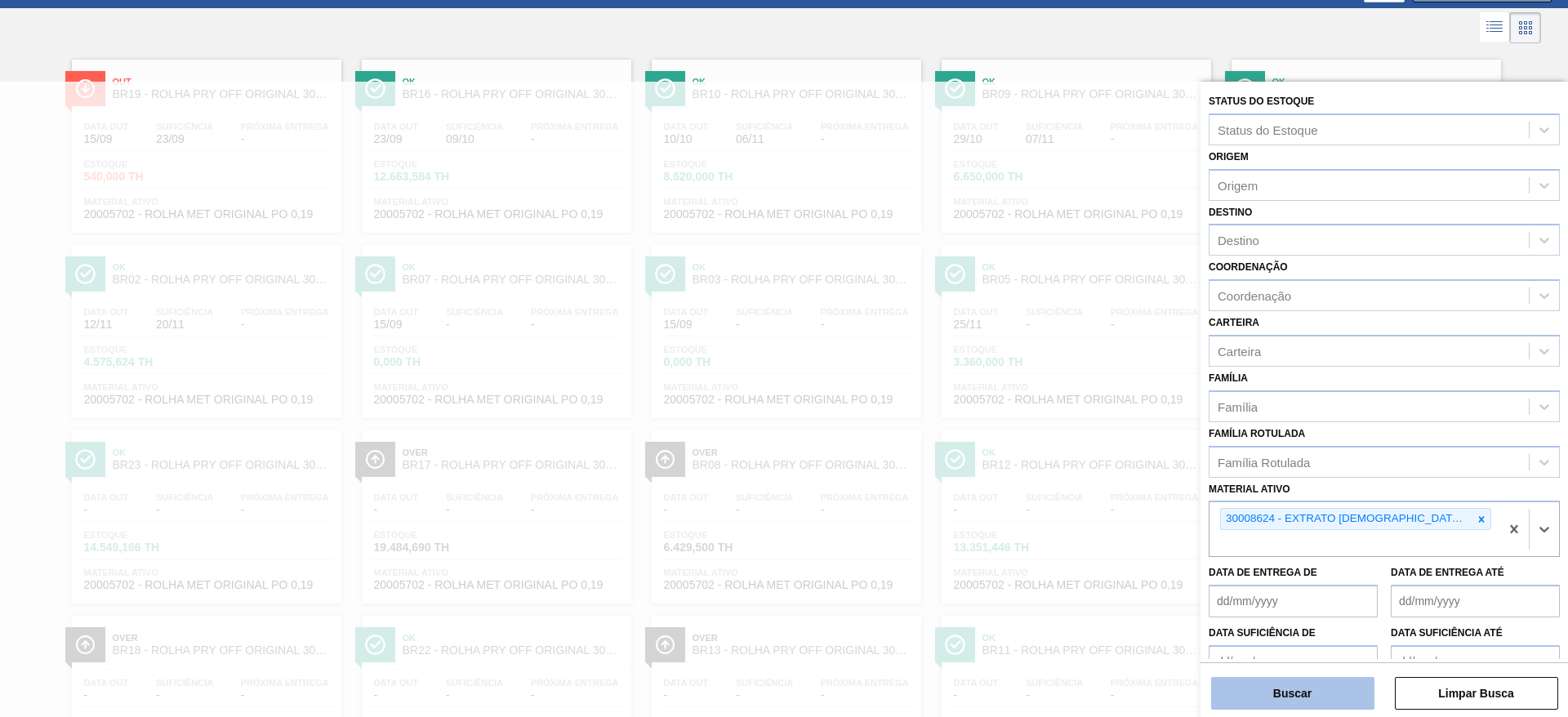
click at [1334, 694] on button "Buscar" at bounding box center [1293, 693] width 163 height 33
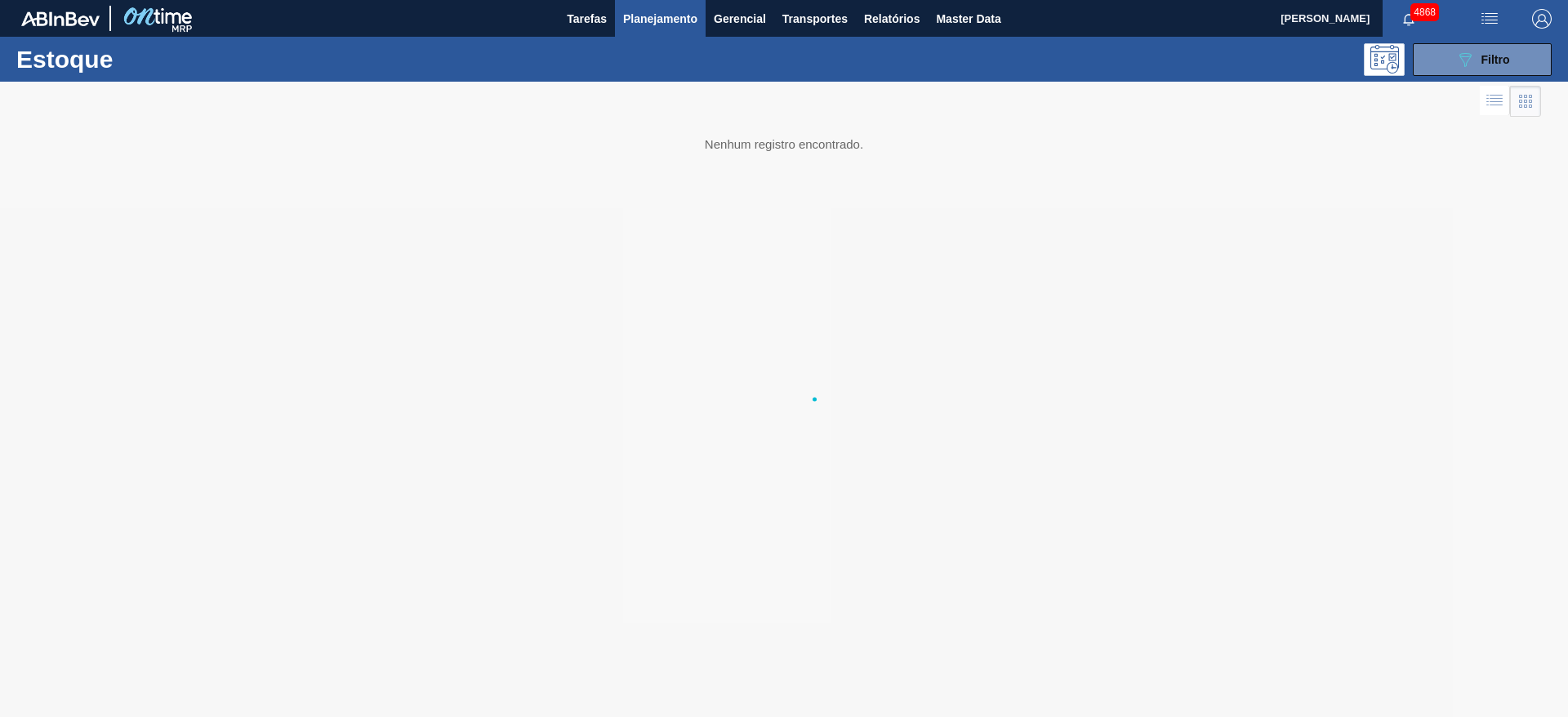
scroll to position [0, 0]
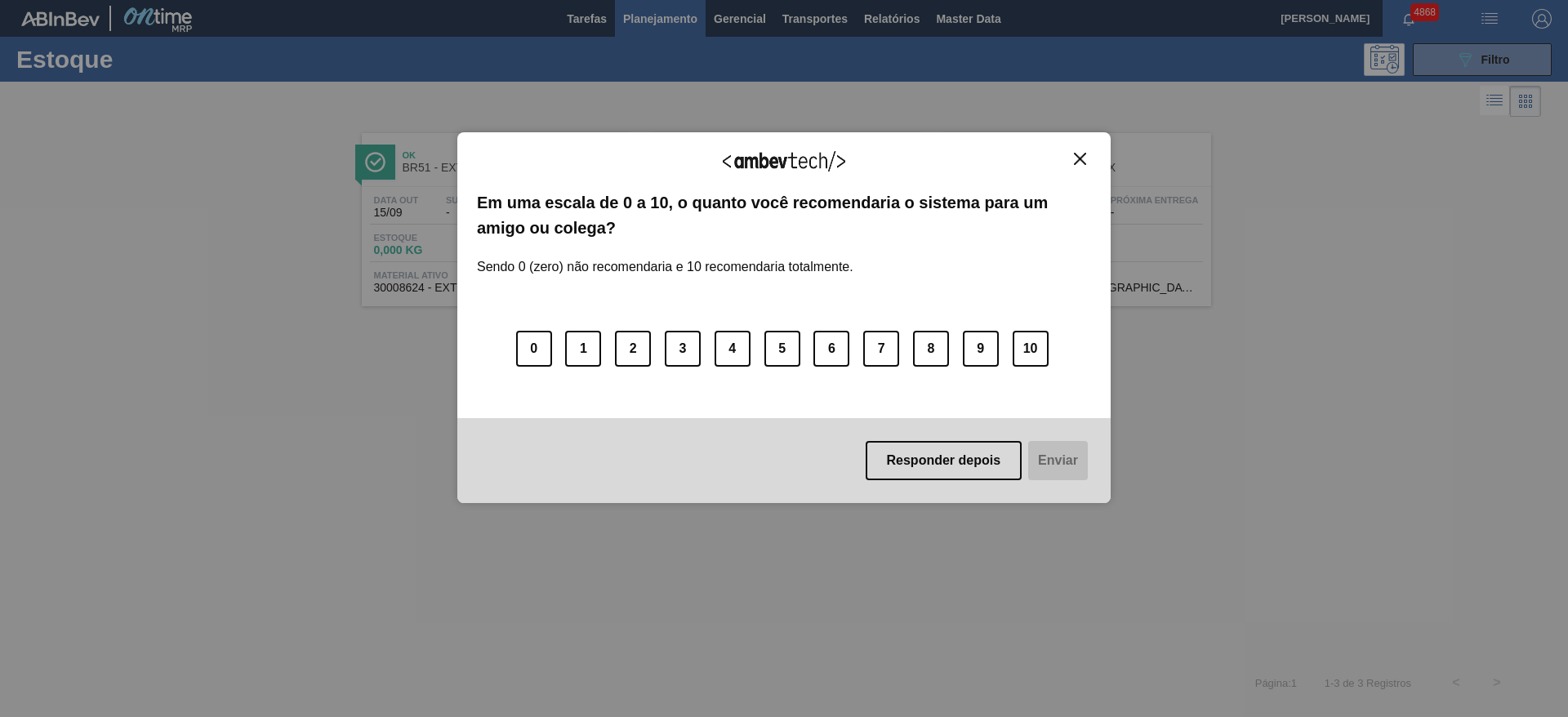
click at [1081, 152] on button "Close" at bounding box center [1081, 159] width 22 height 14
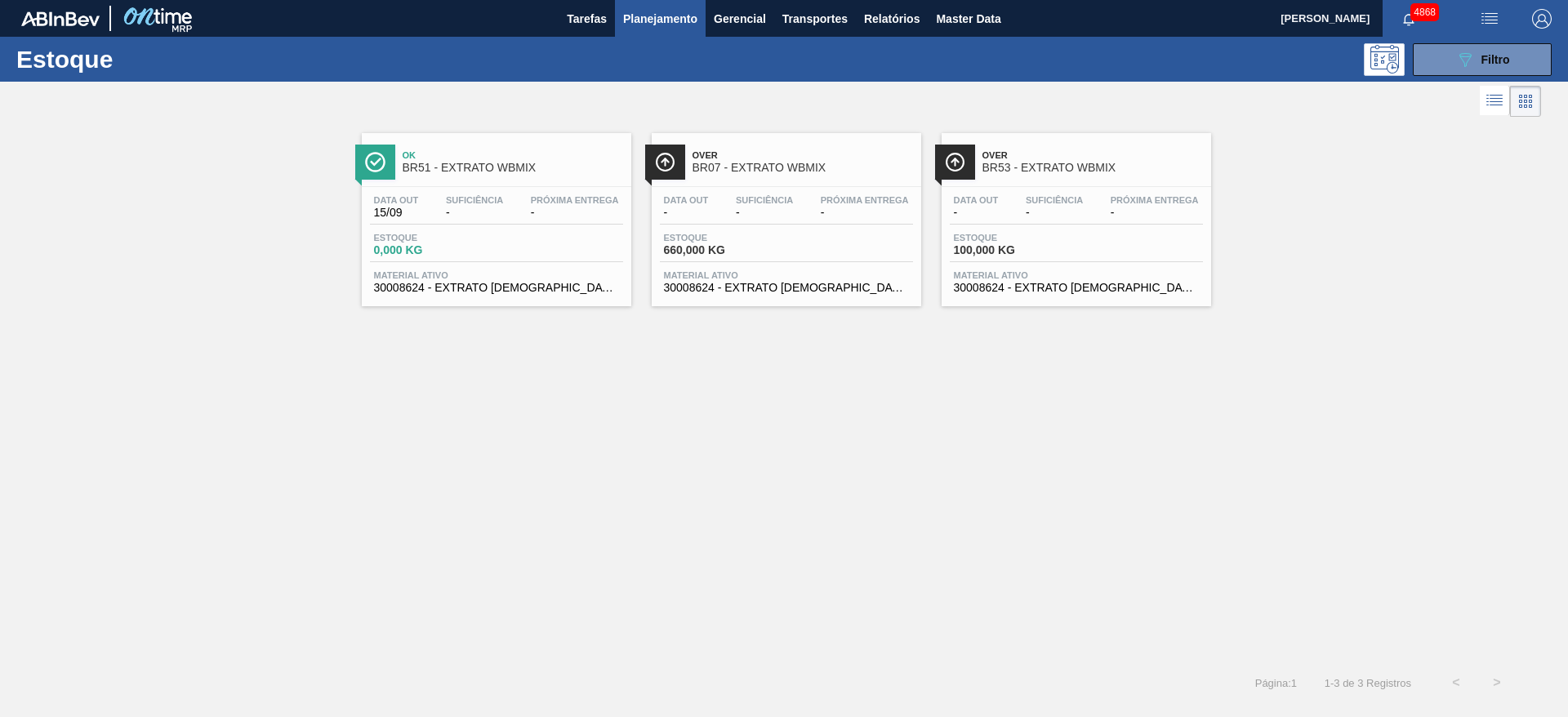
click at [751, 173] on span "BR07 - EXTRATO WBMIX" at bounding box center [802, 167] width 220 height 12
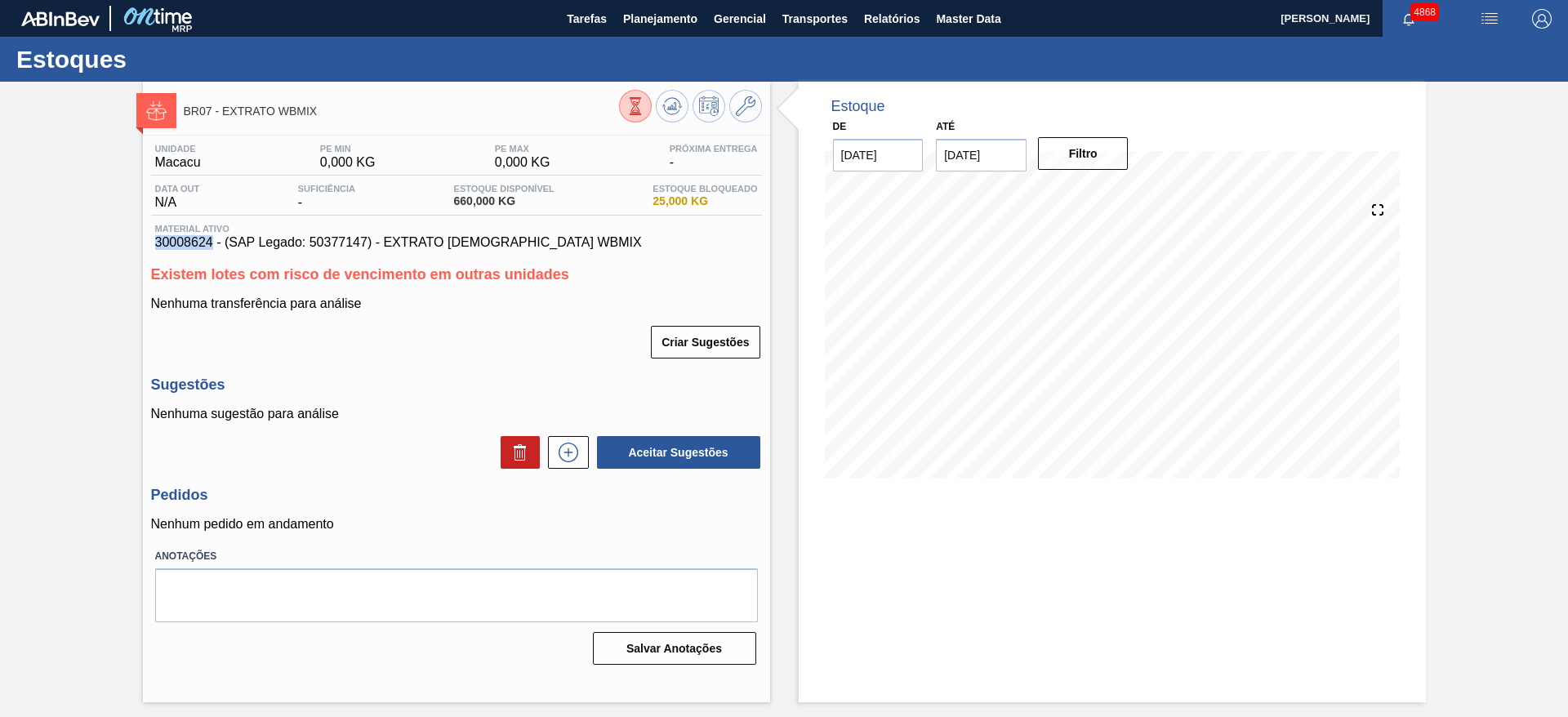
drag, startPoint x: 153, startPoint y: 243, endPoint x: 214, endPoint y: 241, distance: 61.0
click at [214, 241] on div "Material ativo 30008624 - (SAP Legado: 50377147) - EXTRATO AROMATICO WBMIX" at bounding box center [457, 237] width 611 height 26
copy span "30008624"
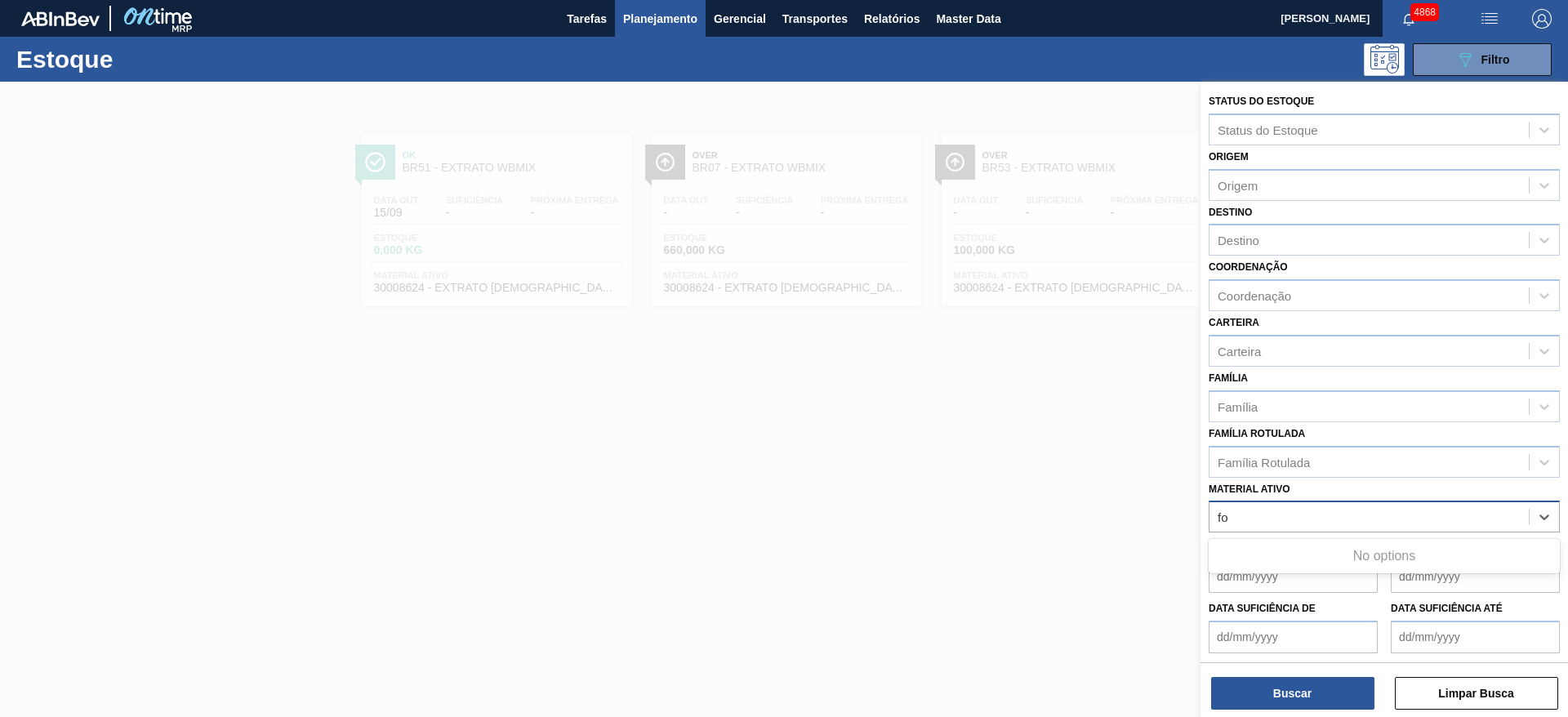
type ativo "f"
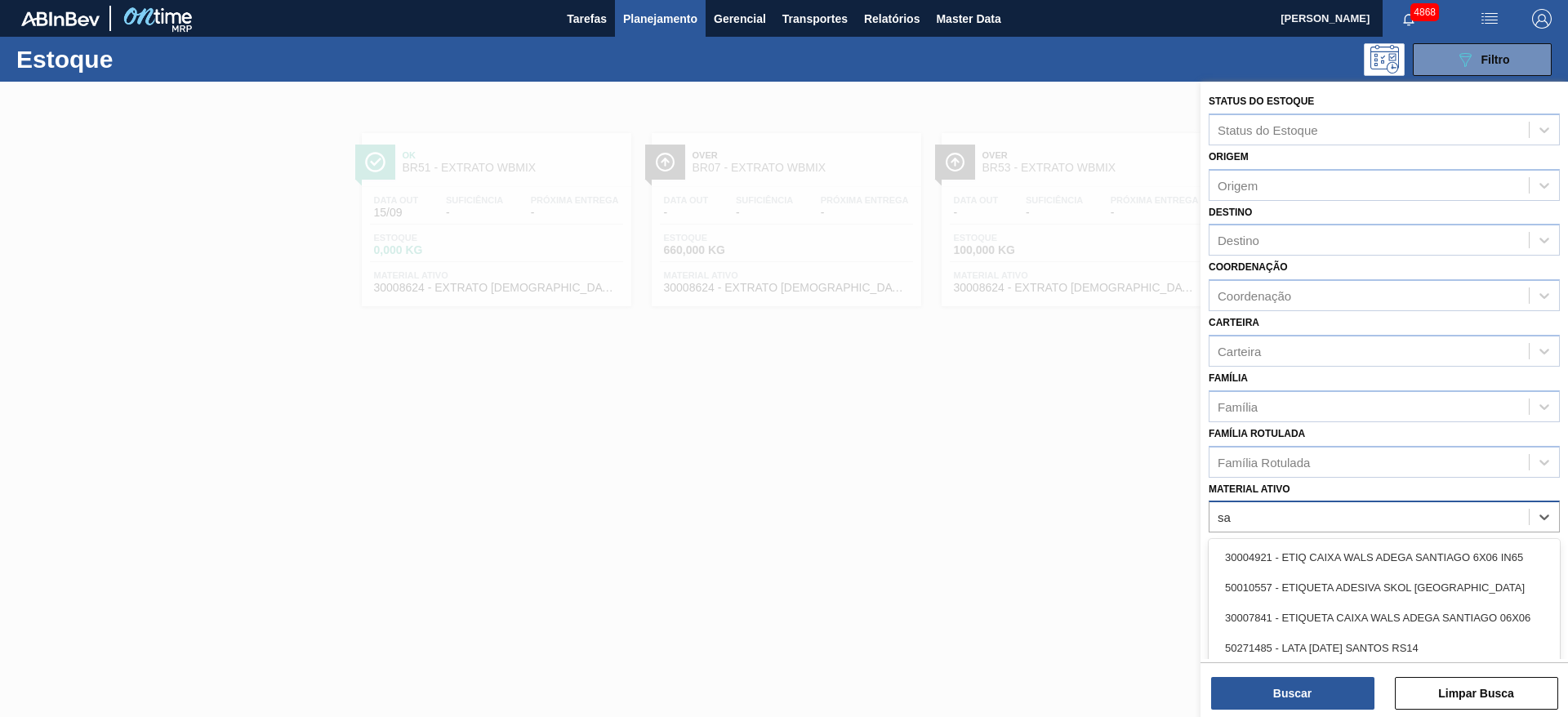
type ativo "s"
type ativo "f"
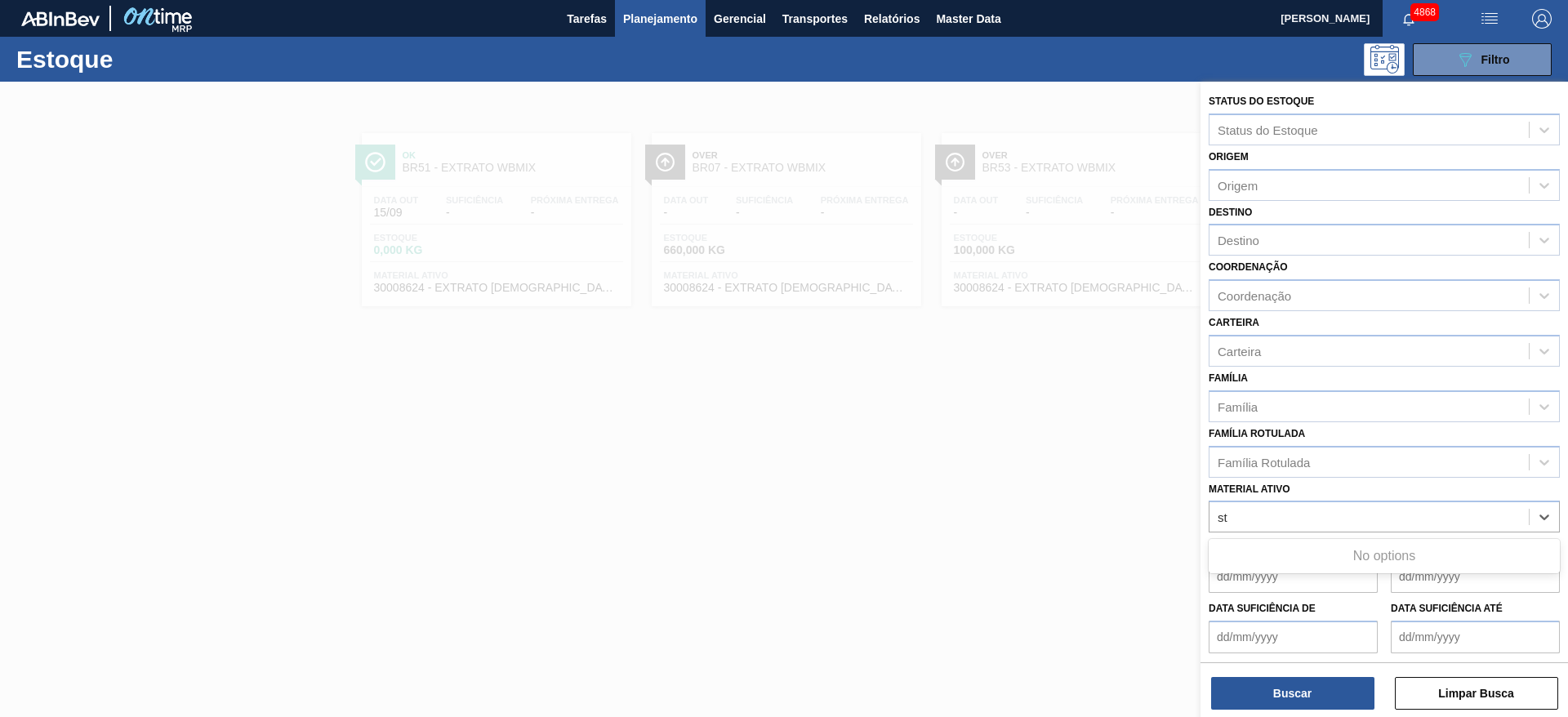
type ativo "s"
type ativo "clara"
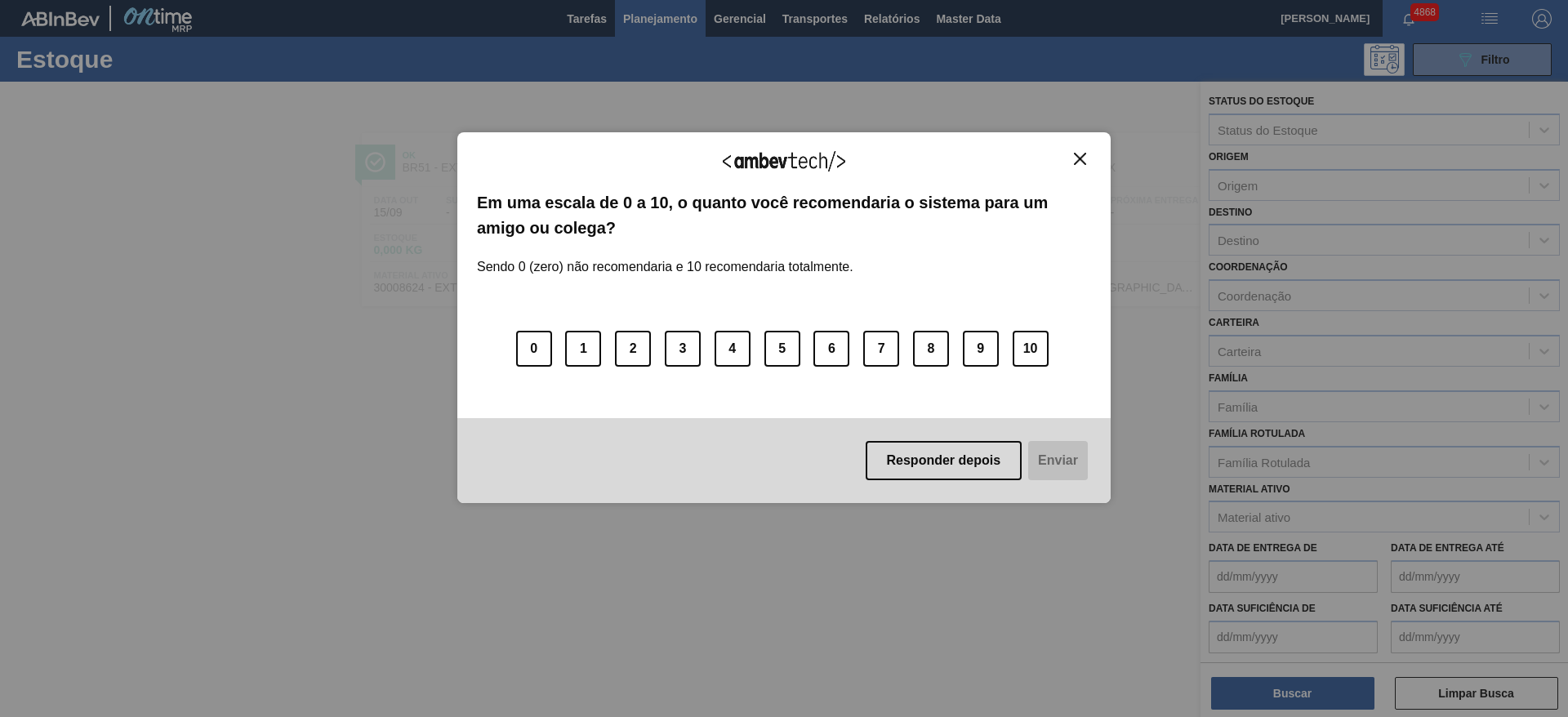
click at [1082, 167] on div "Agradecemos seu feedback!" at bounding box center [784, 171] width 614 height 38
click at [998, 462] on button "Responder depois" at bounding box center [944, 460] width 157 height 39
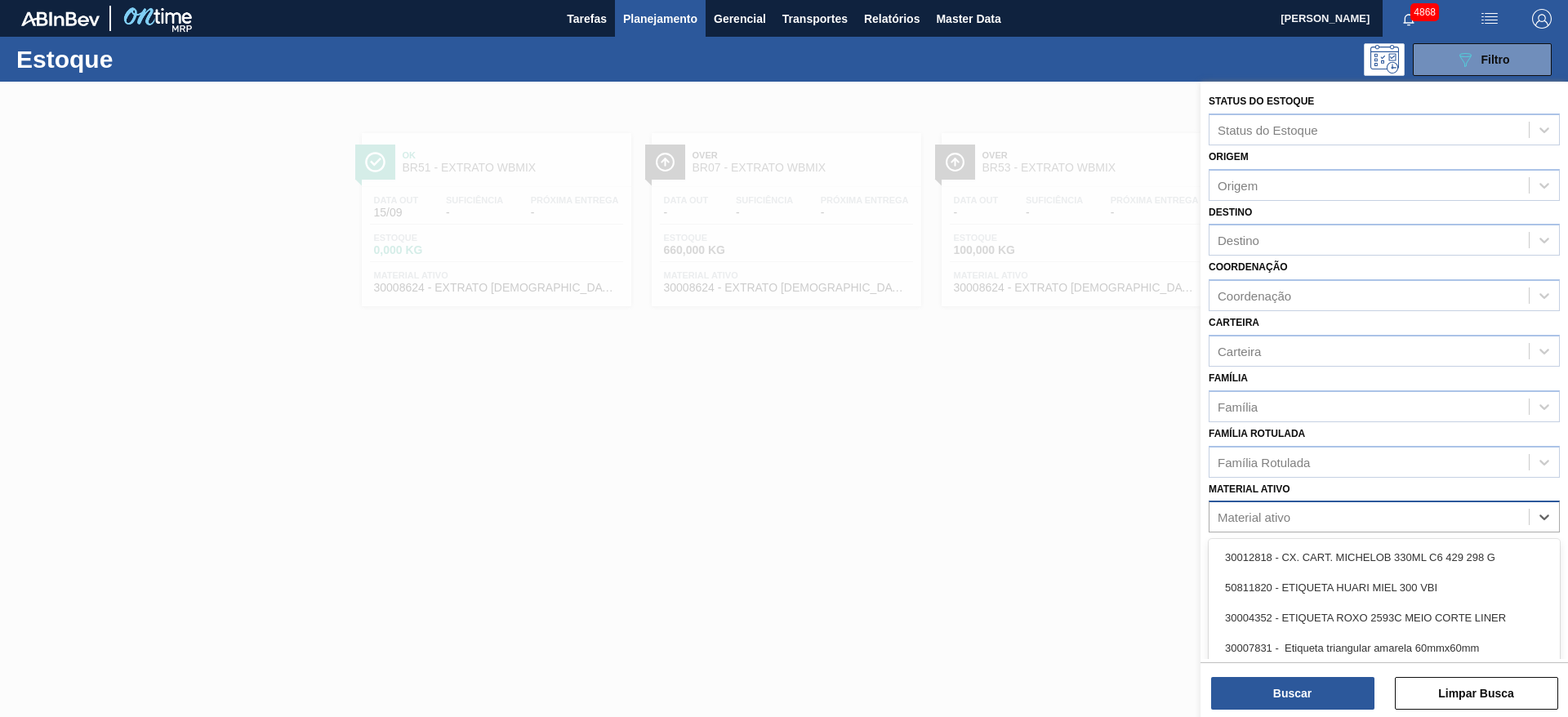
click at [1303, 515] on div "Material ativo" at bounding box center [1369, 516] width 319 height 23
paste ativo "FOLHA SEP. PAPEL CARTAO 1200x1000M 350g"
type ativo "FOLHA SEP. PAPEL CARTAO 1200x1000M 350g"
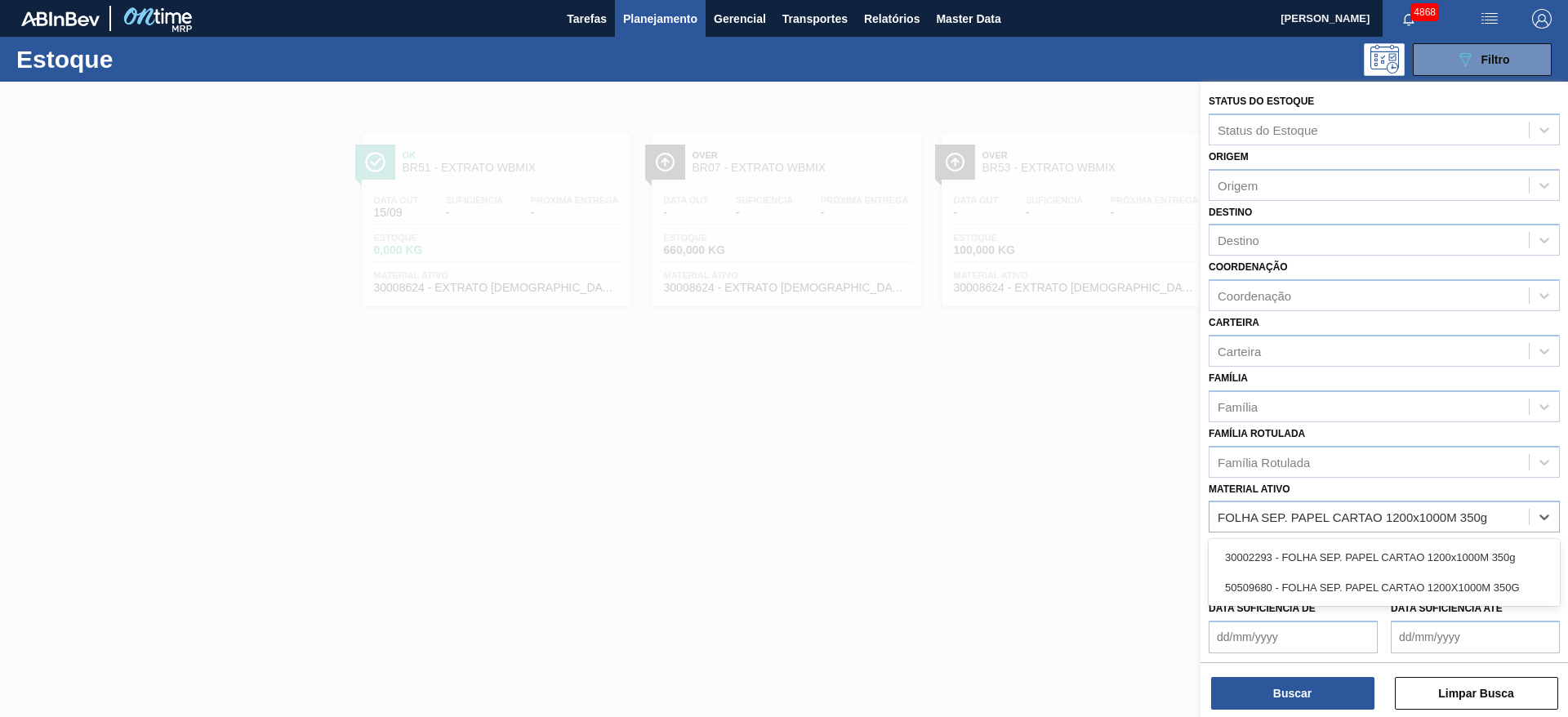
click at [1307, 561] on div "30002293 - FOLHA SEP. PAPEL CARTAO 1200x1000M 350g" at bounding box center [1384, 557] width 351 height 30
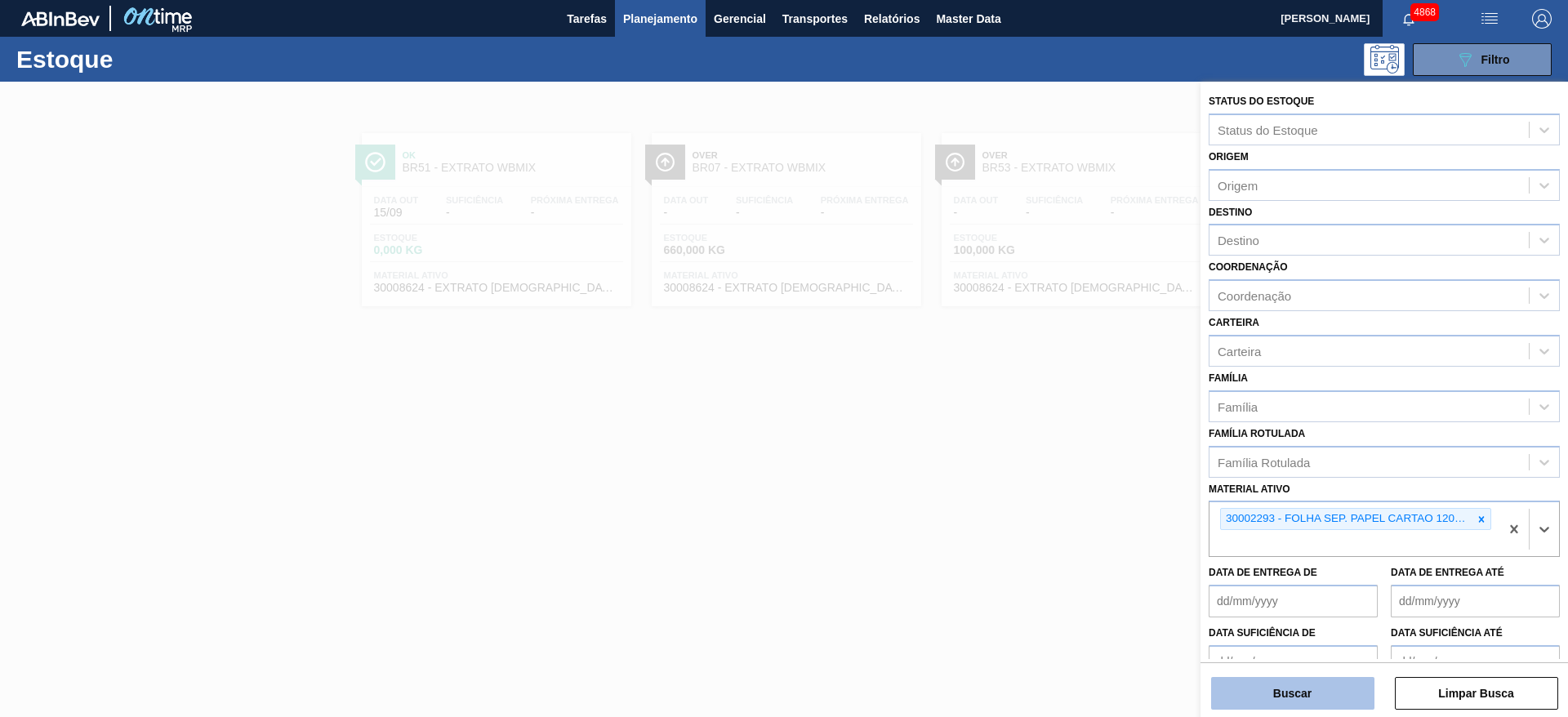
click at [1296, 692] on button "Buscar" at bounding box center [1293, 693] width 163 height 33
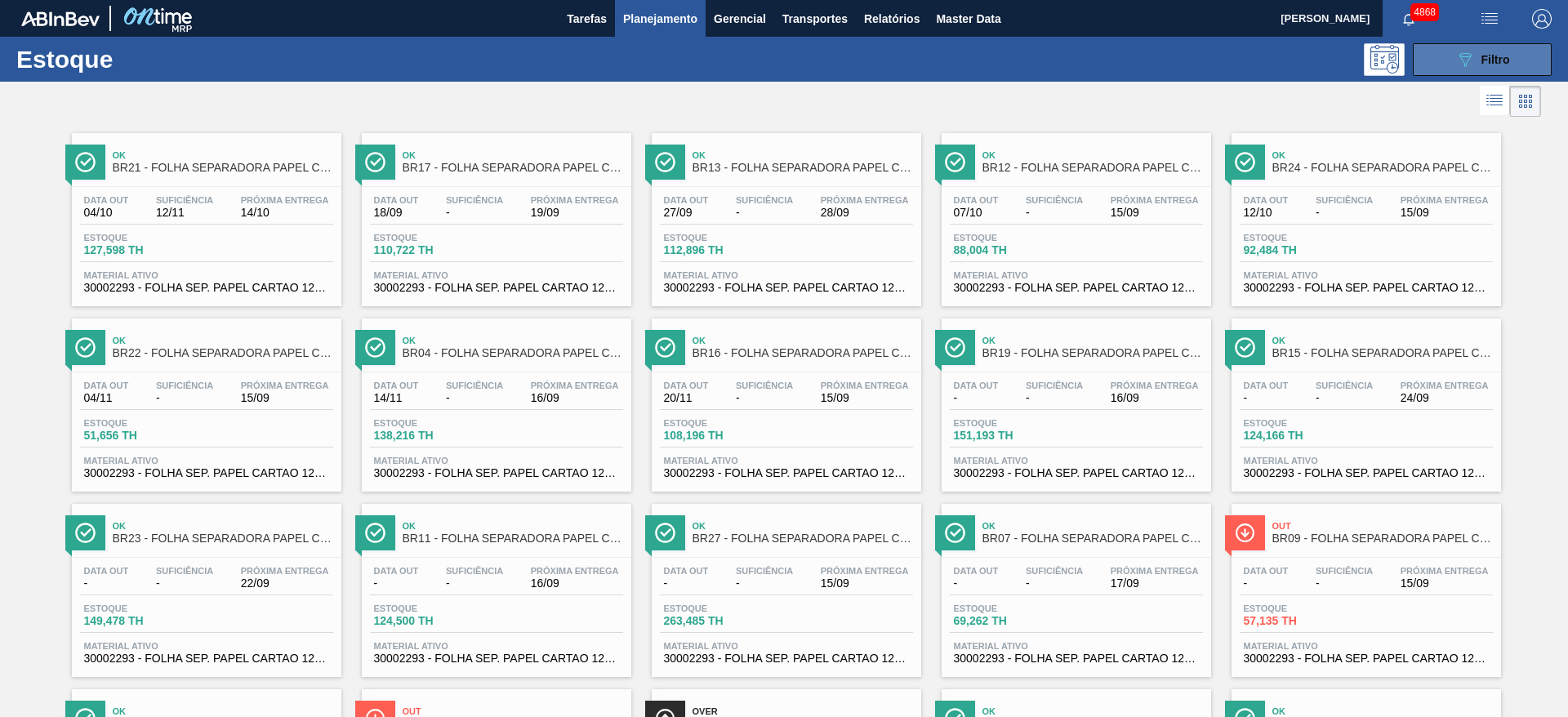
click at [1444, 63] on button "089F7B8B-B2A5-4AFE-B5C0-19BA573D28AC Filtro" at bounding box center [1482, 59] width 139 height 33
